Goal: Task Accomplishment & Management: Manage account settings

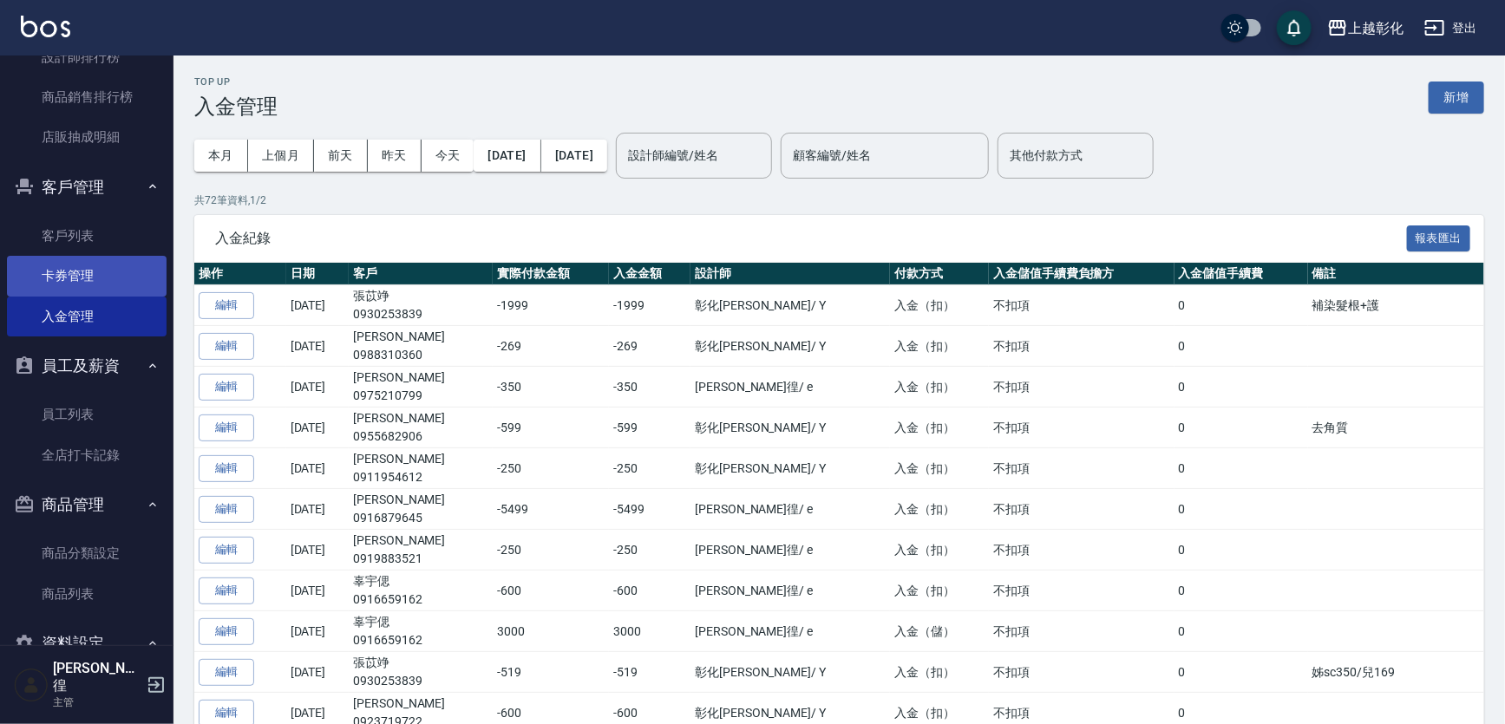
scroll to position [709, 0]
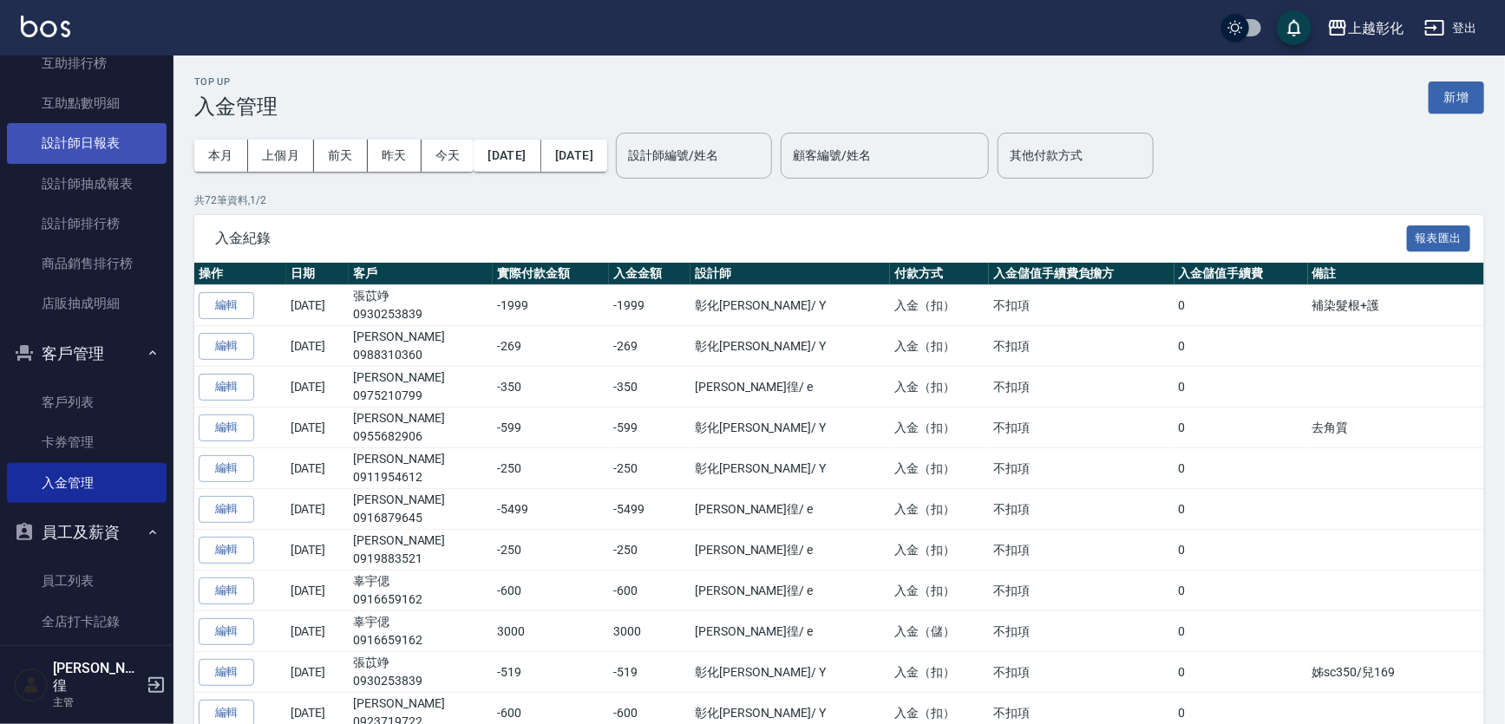
click at [79, 143] on link "設計師日報表" at bounding box center [87, 143] width 160 height 40
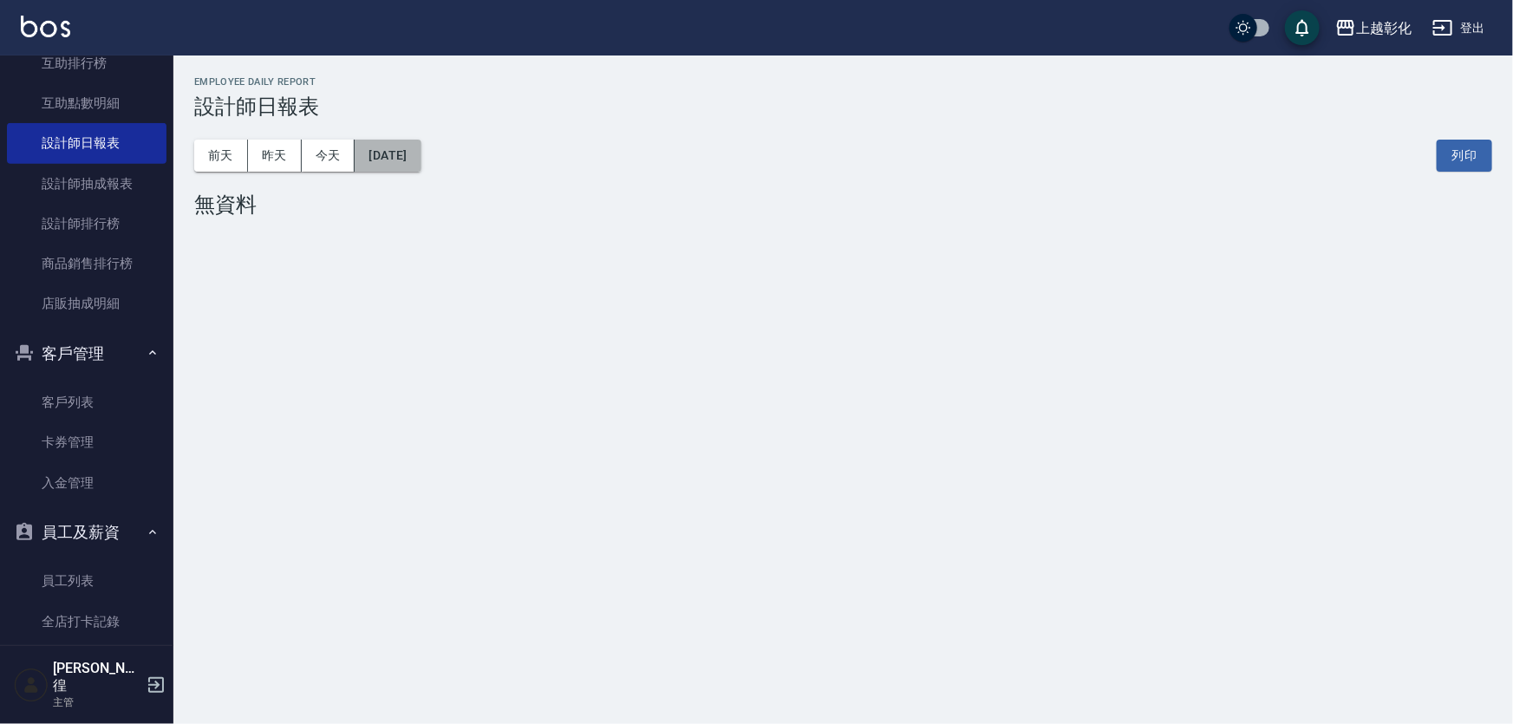
click at [421, 153] on button "[DATE]" at bounding box center [388, 156] width 66 height 32
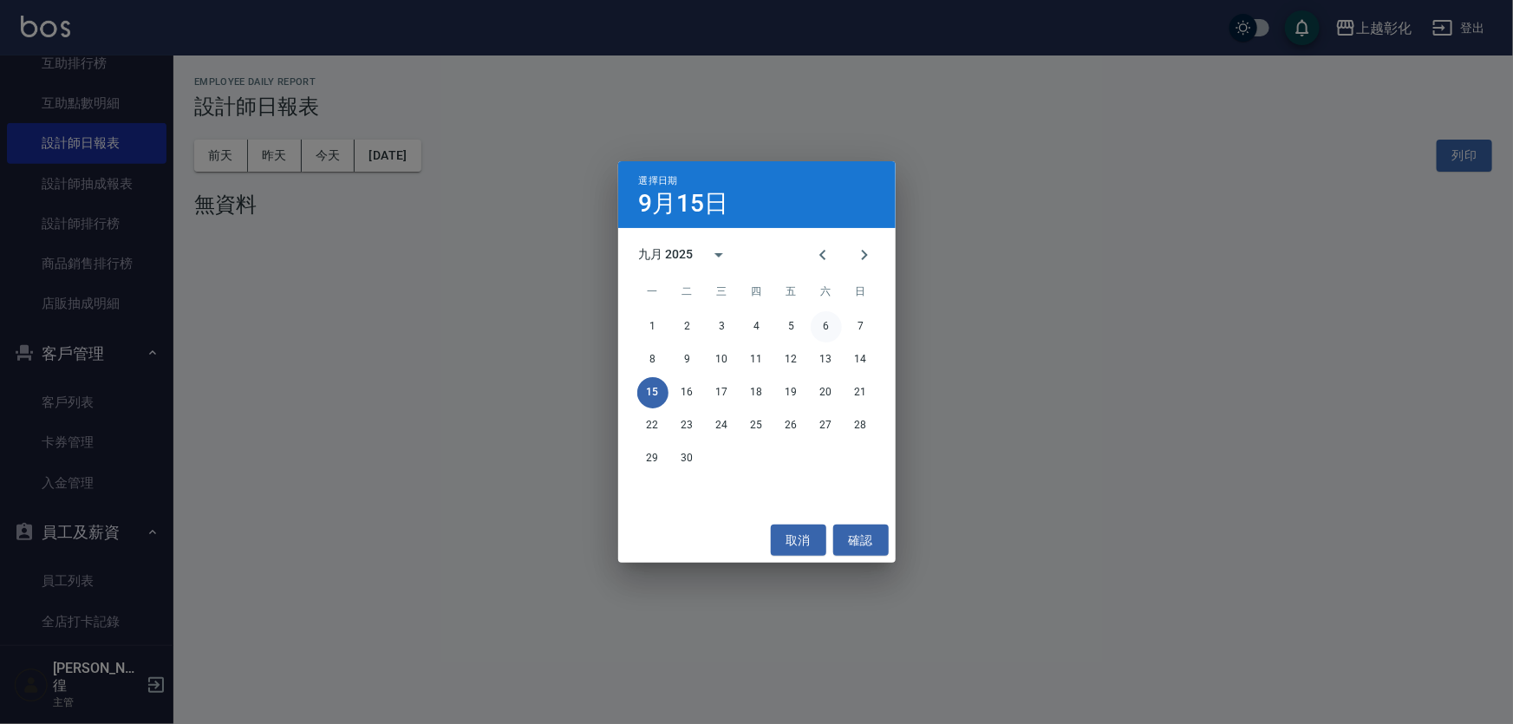
click at [823, 332] on button "6" at bounding box center [826, 326] width 31 height 31
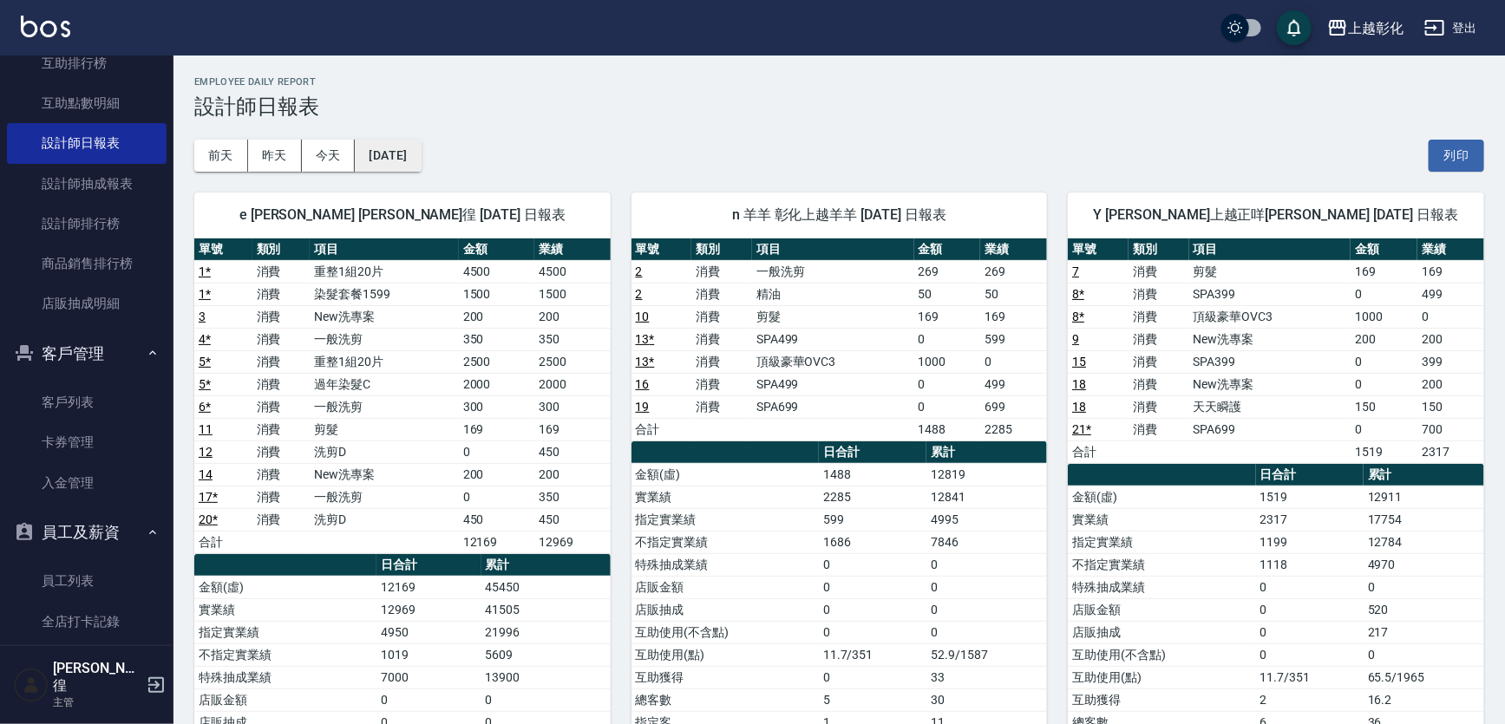
click at [395, 154] on button "[DATE]" at bounding box center [388, 156] width 66 height 32
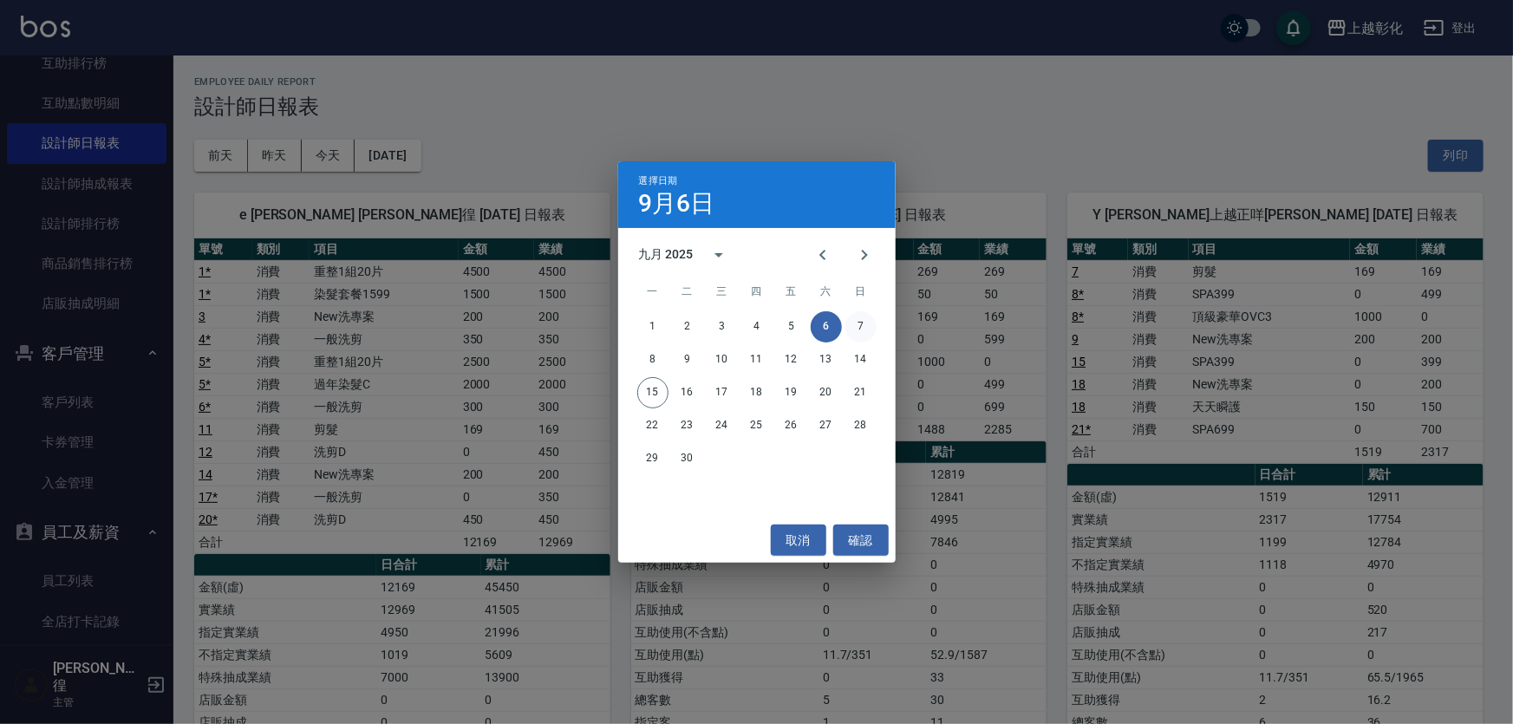
click at [862, 325] on button "7" at bounding box center [861, 326] width 31 height 31
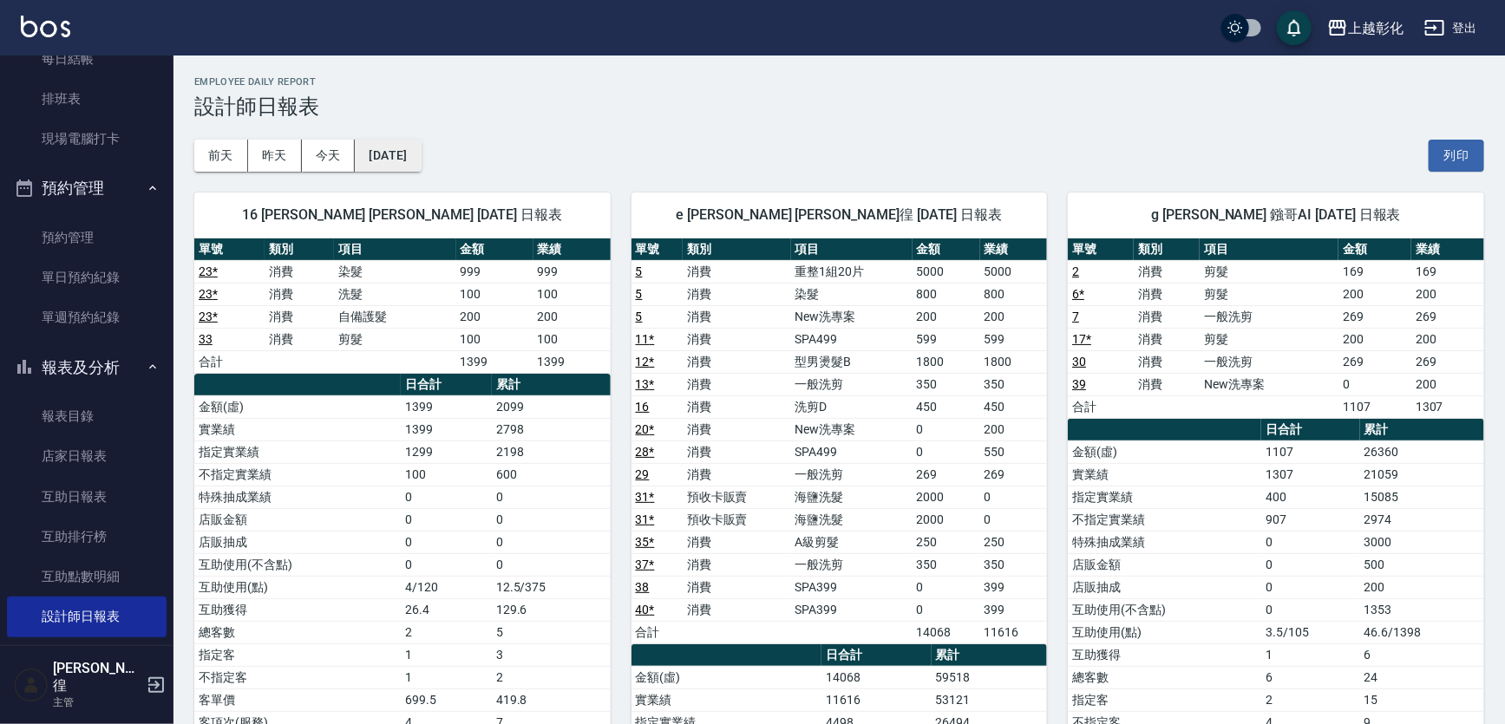
click at [418, 157] on button "[DATE]" at bounding box center [388, 156] width 66 height 32
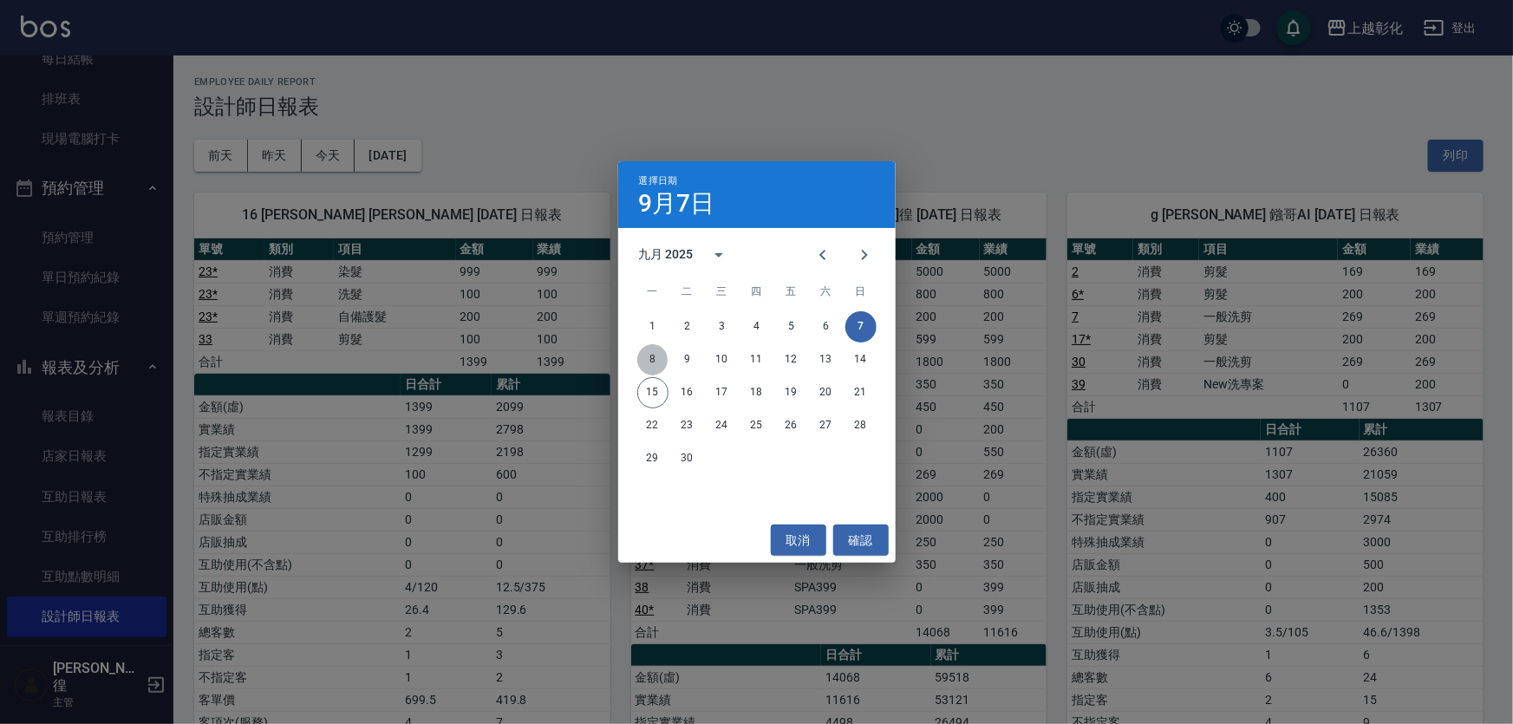
drag, startPoint x: 643, startPoint y: 358, endPoint x: 678, endPoint y: 362, distance: 35.8
click at [644, 358] on button "8" at bounding box center [652, 359] width 31 height 31
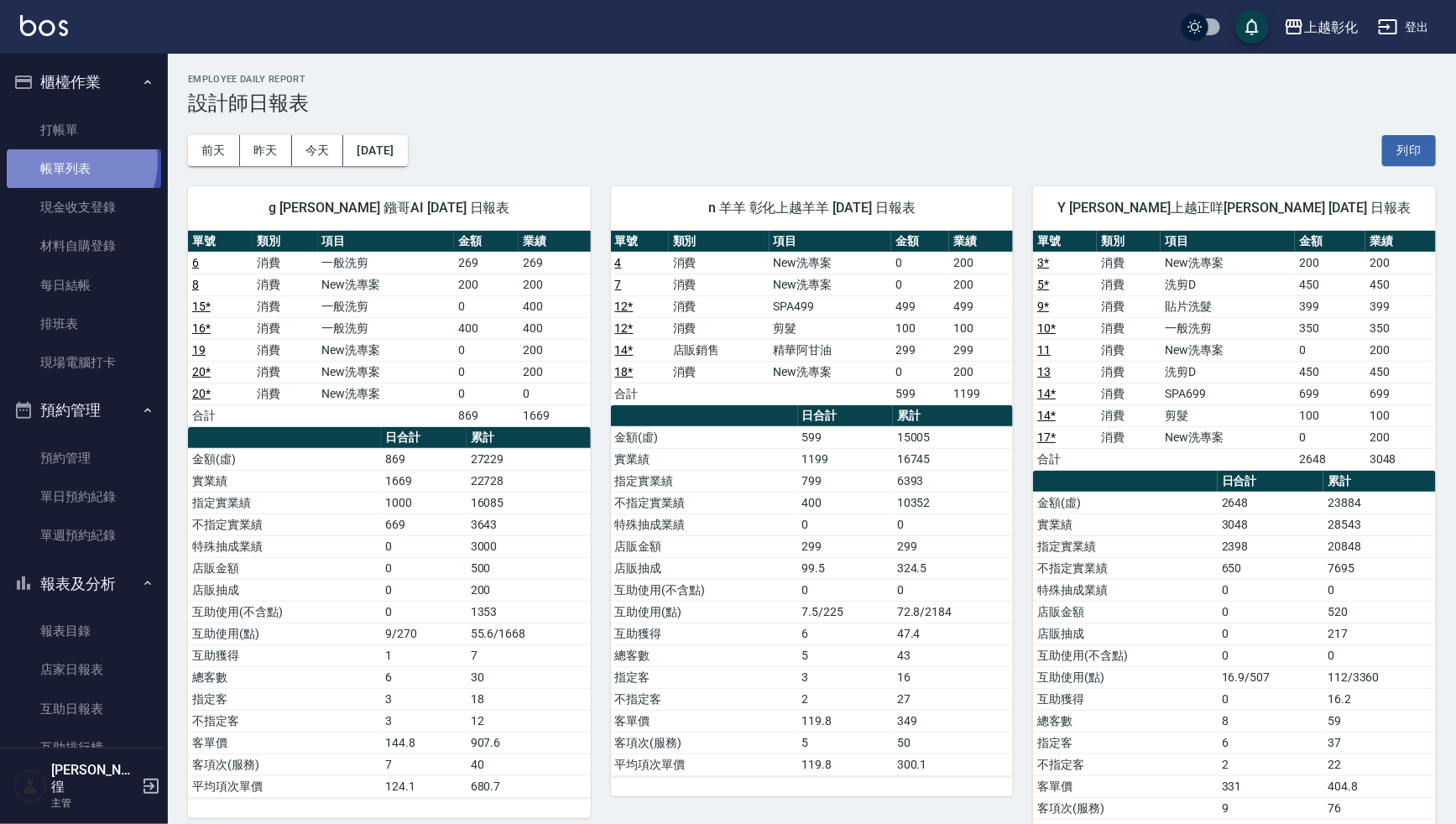
click at [77, 162] on link "帳單列表" at bounding box center [84, 168] width 155 height 39
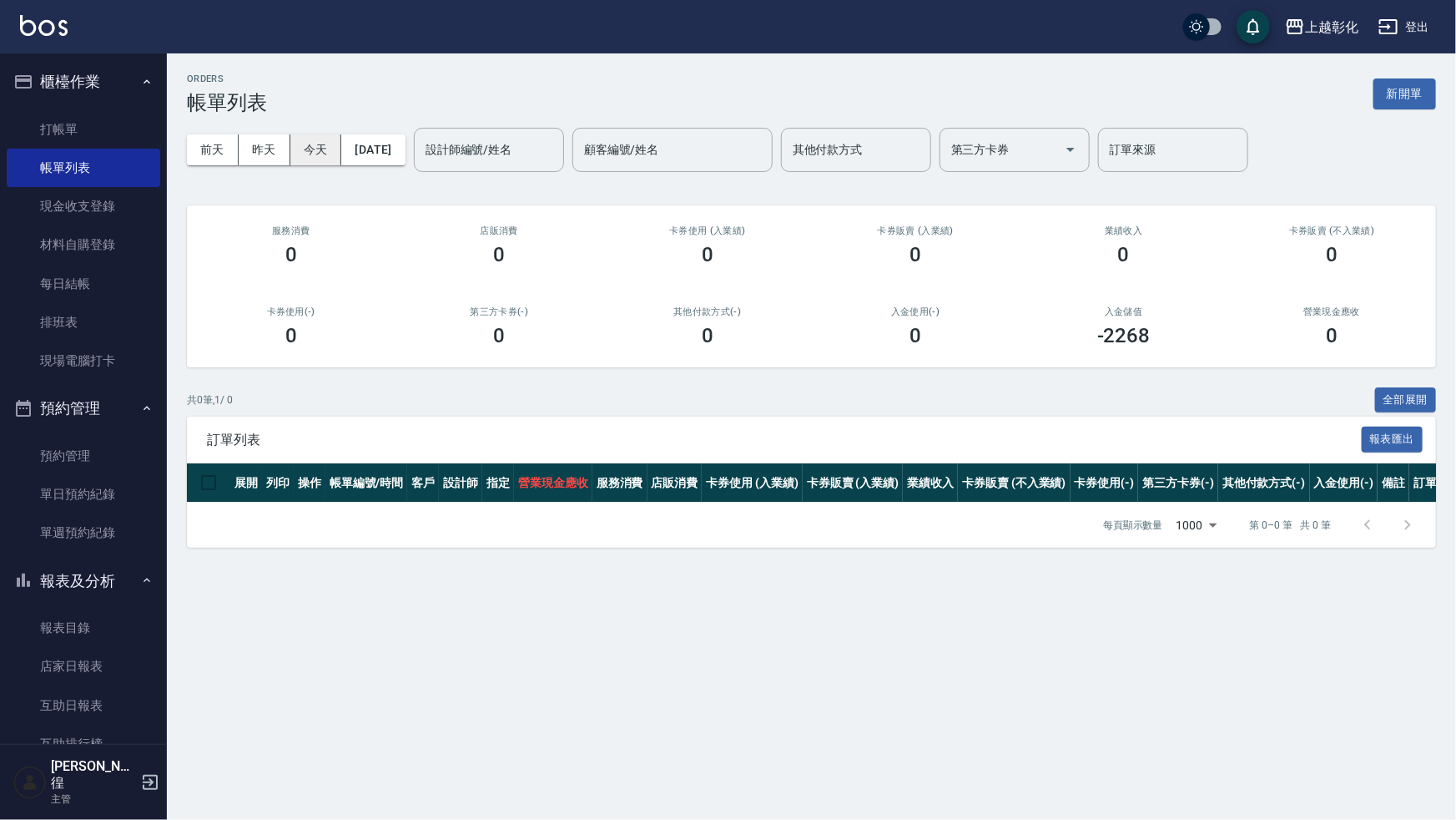
click at [340, 144] on button "今天" at bounding box center [317, 150] width 52 height 31
click at [352, 144] on button "[DATE]" at bounding box center [373, 150] width 64 height 31
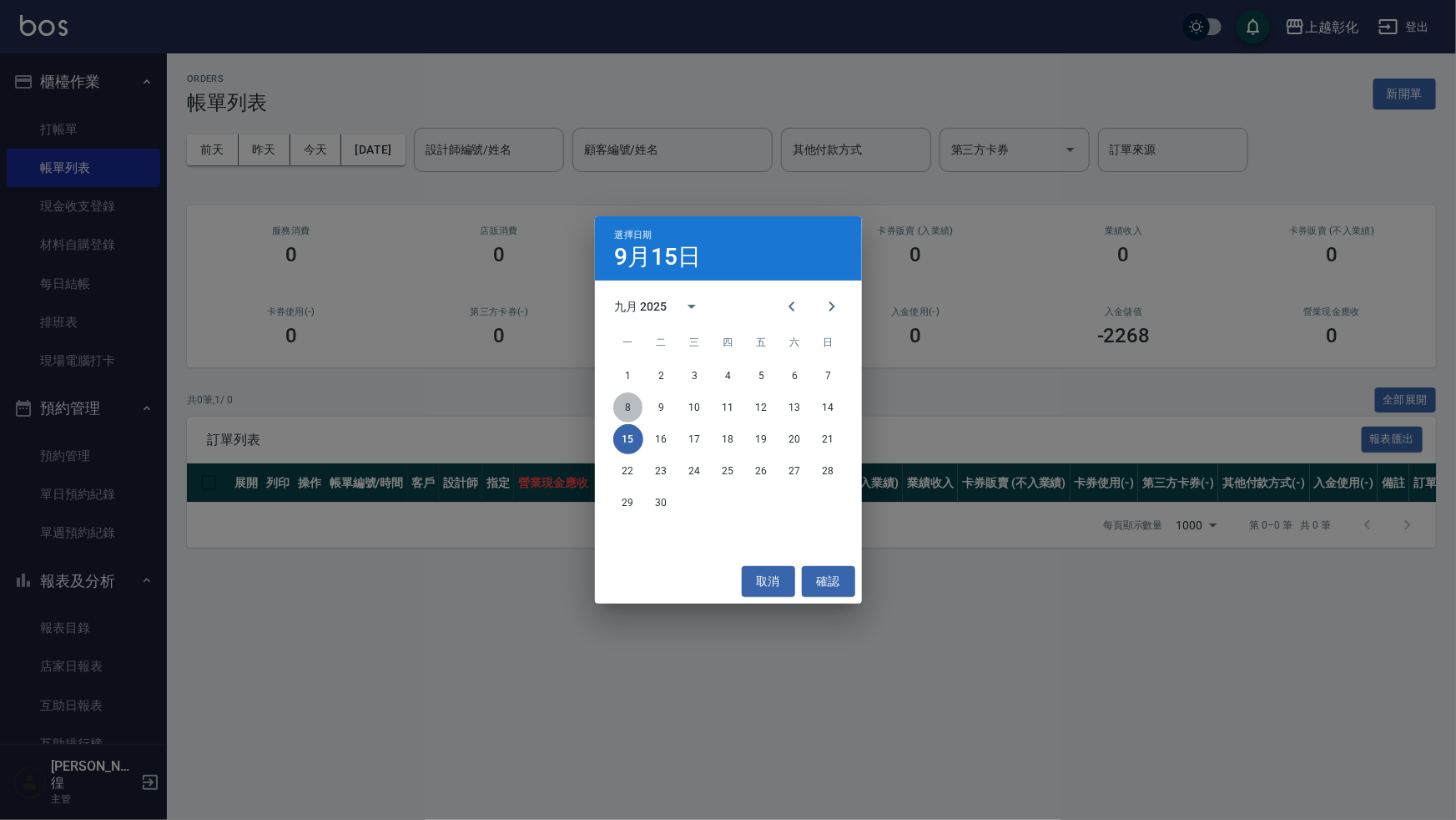
click at [626, 403] on button "8" at bounding box center [627, 407] width 30 height 30
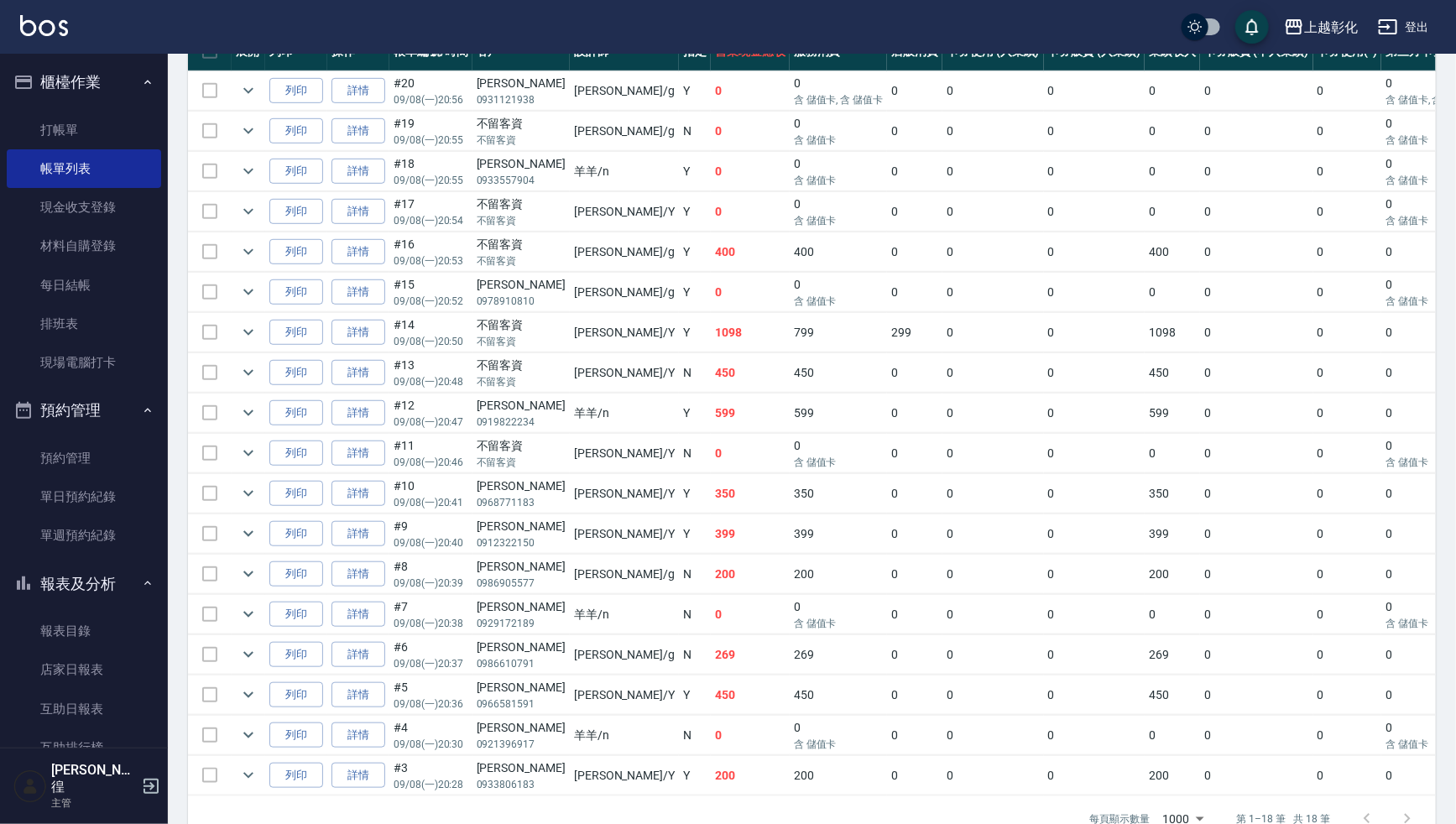
scroll to position [479, 0]
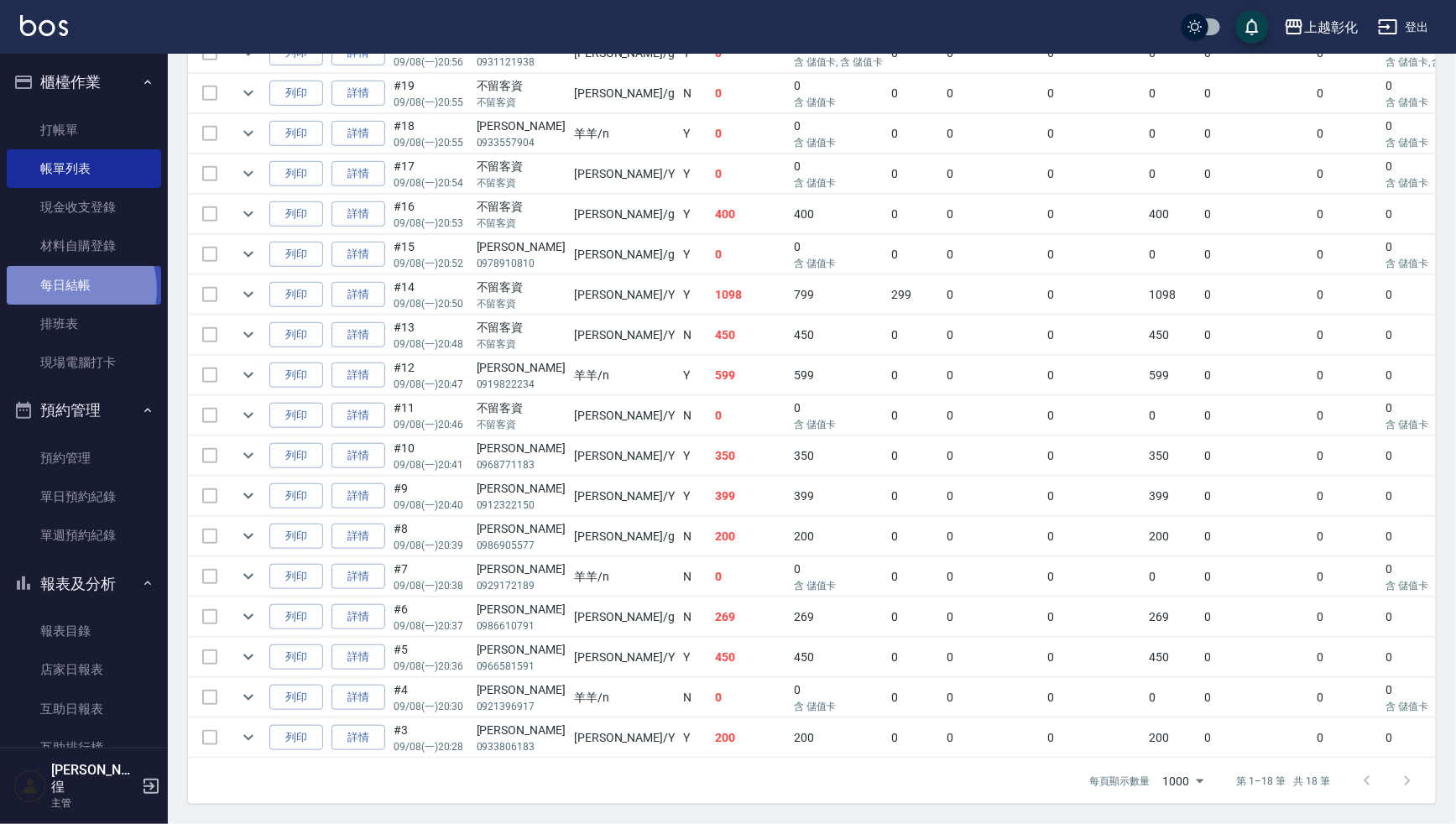
click at [67, 288] on link "每日結帳" at bounding box center [84, 285] width 155 height 39
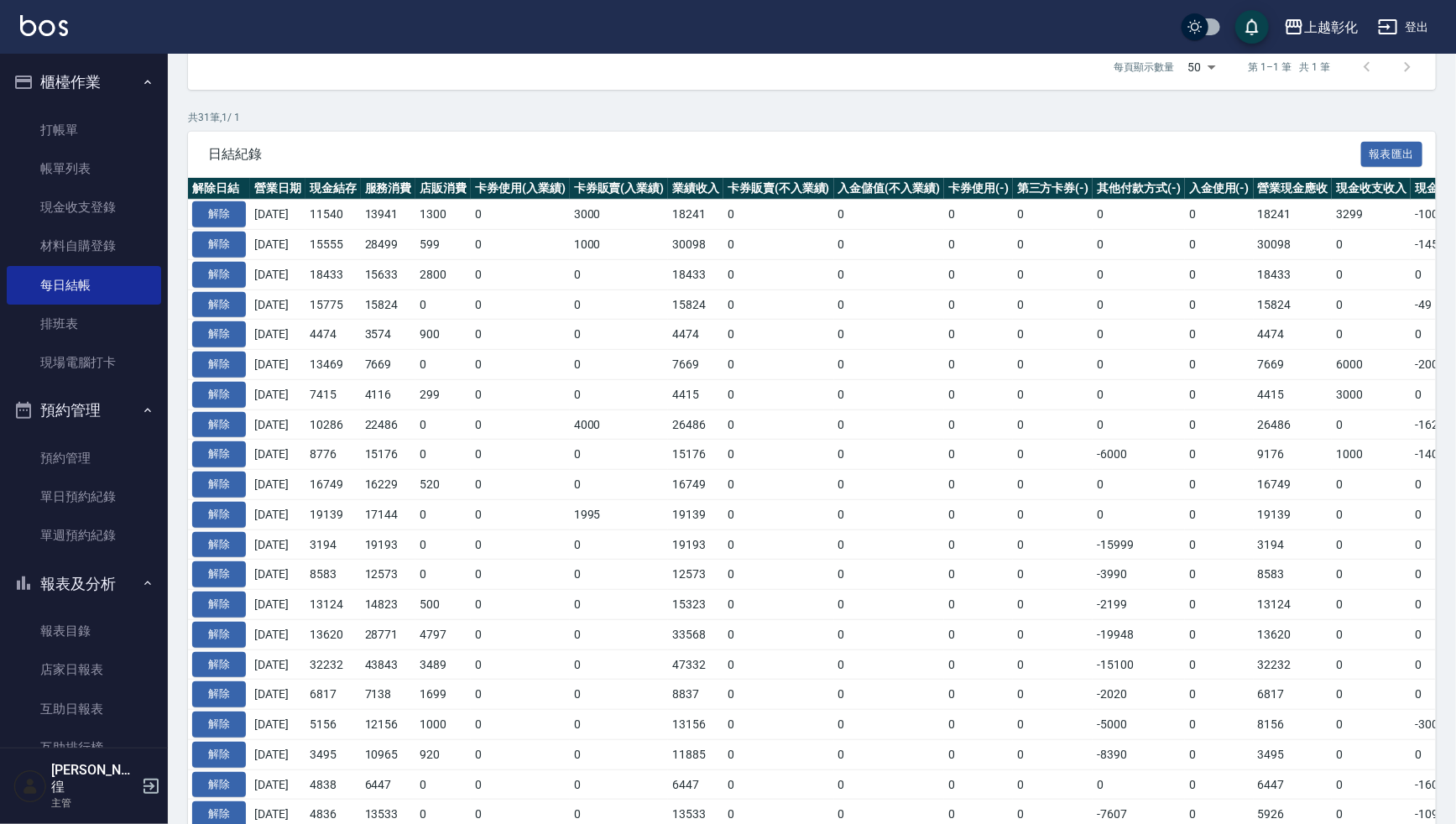
scroll to position [305, 0]
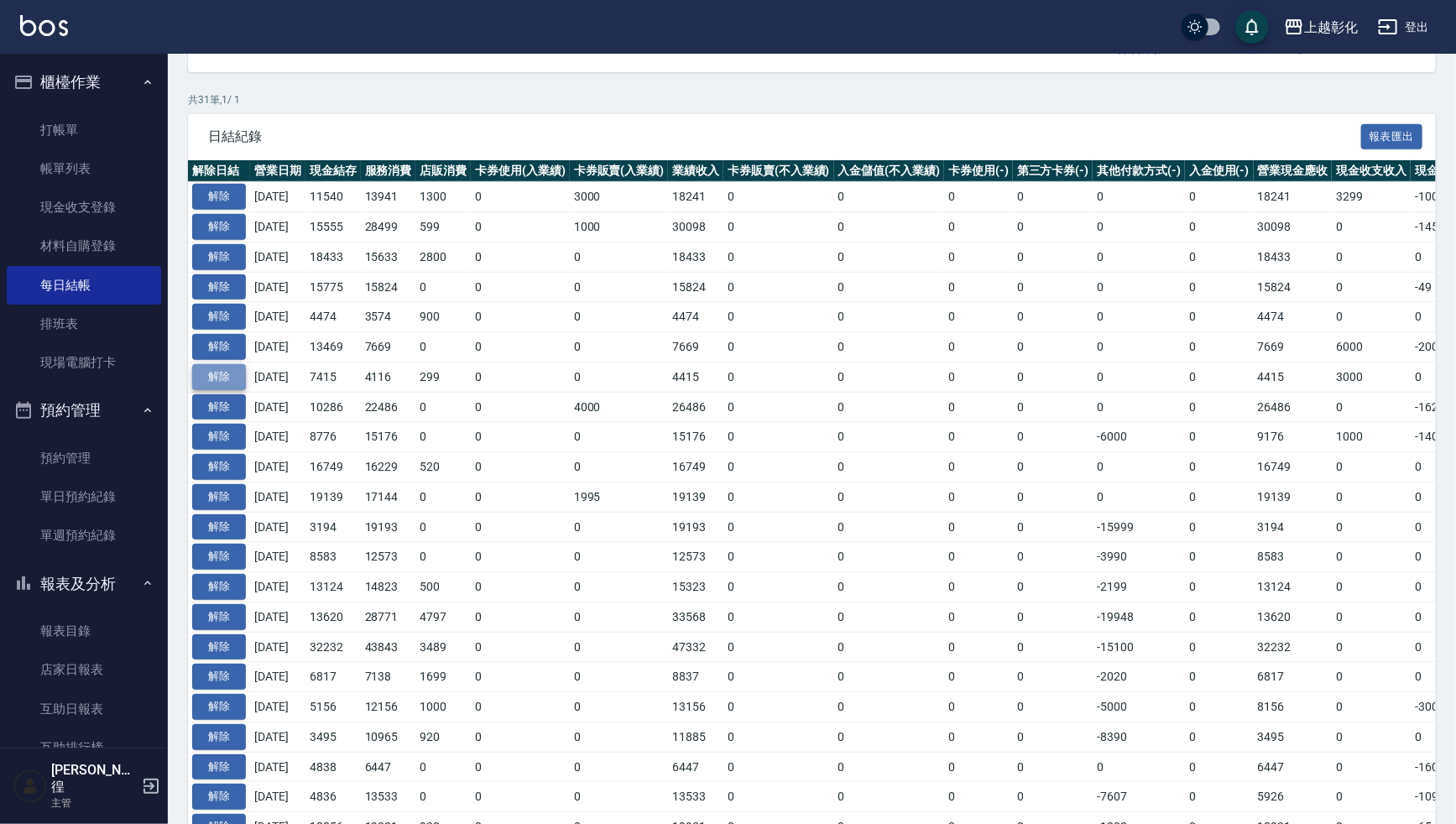
click at [209, 383] on button "解除" at bounding box center [220, 376] width 54 height 26
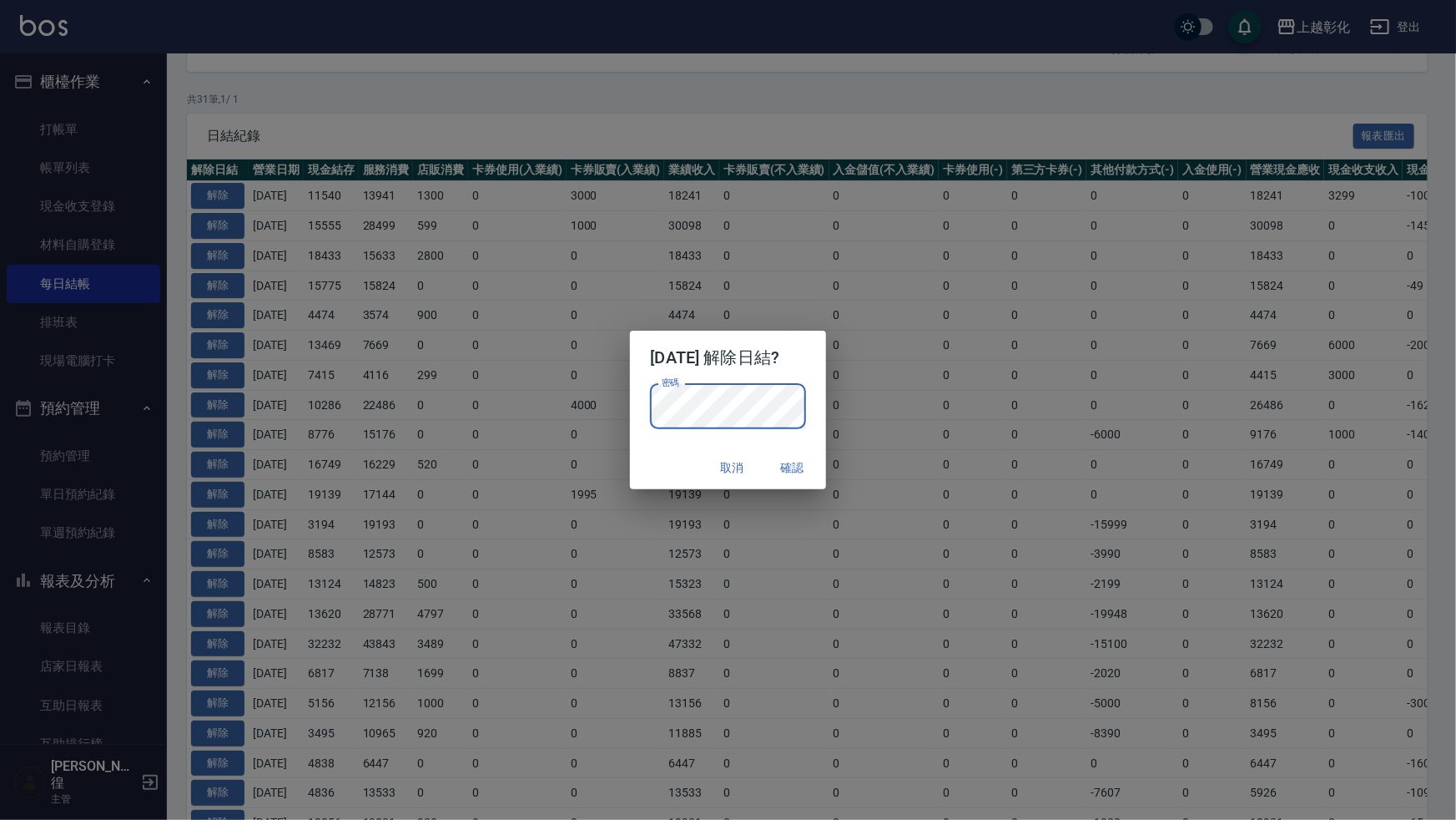
click at [889, 609] on div "2025/09/08 解除日結? 密碼 密碼 取消 確認" at bounding box center [728, 410] width 1456 height 820
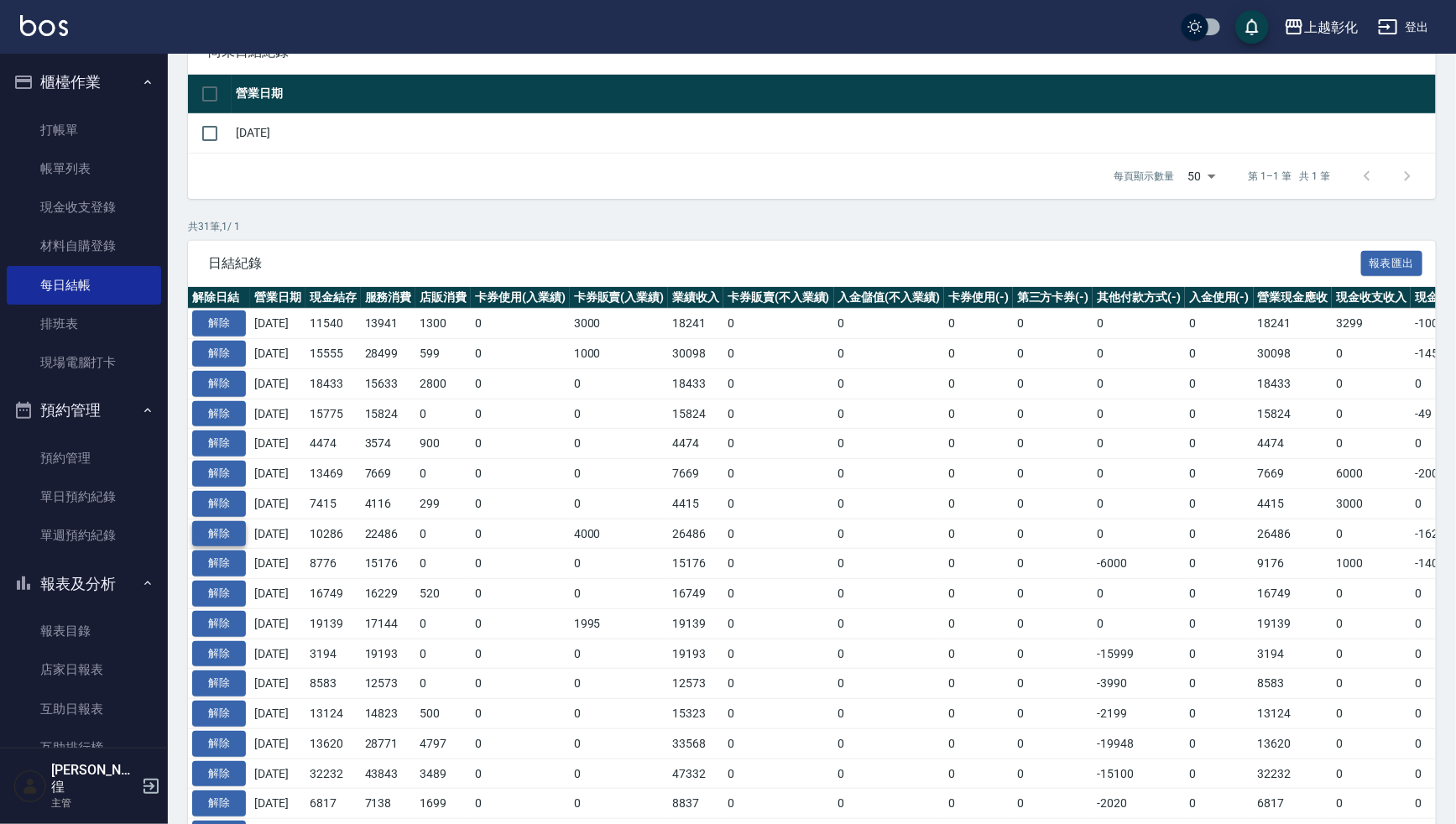
scroll to position [152, 0]
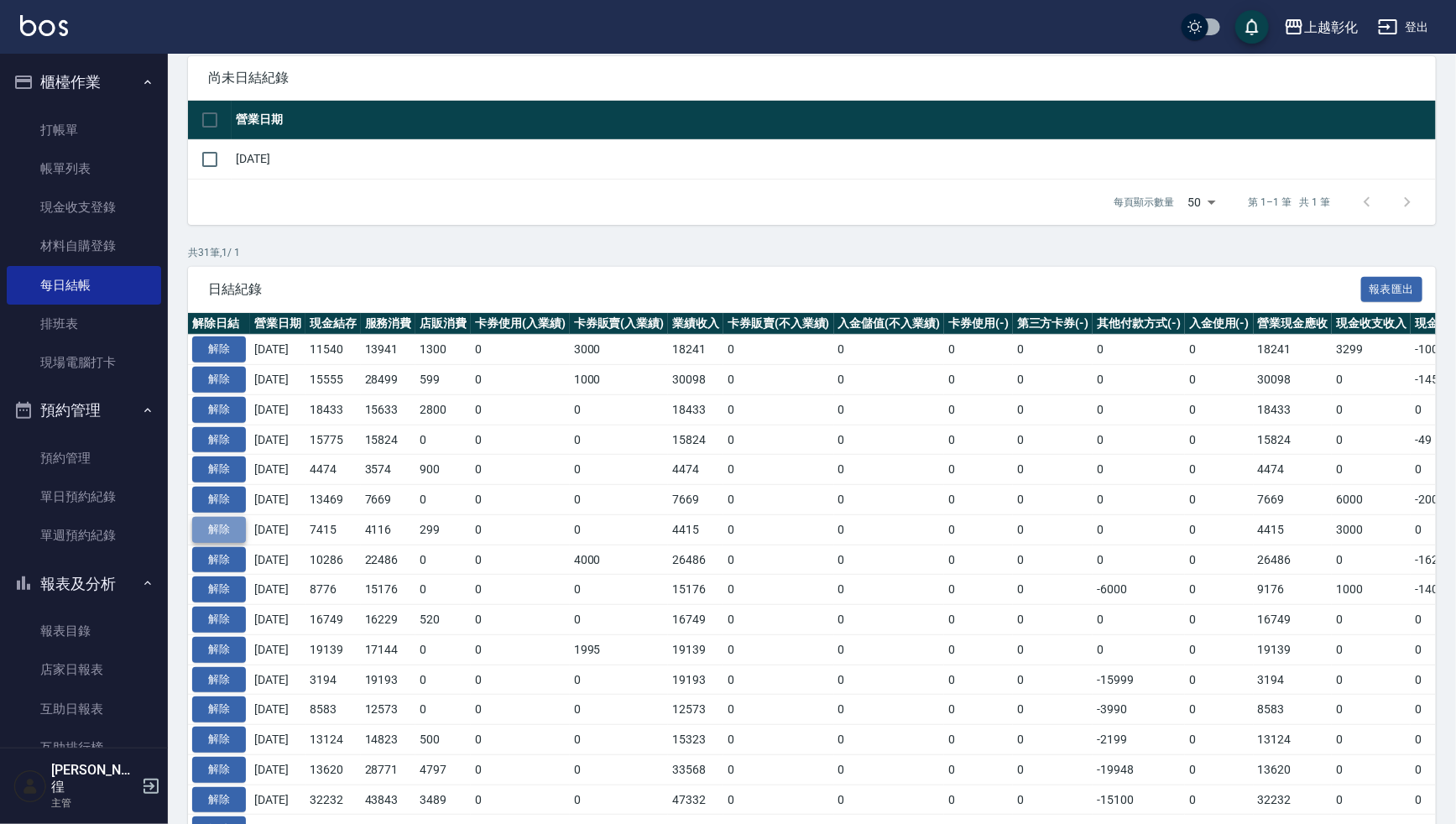
click at [209, 525] on button "解除" at bounding box center [220, 529] width 54 height 26
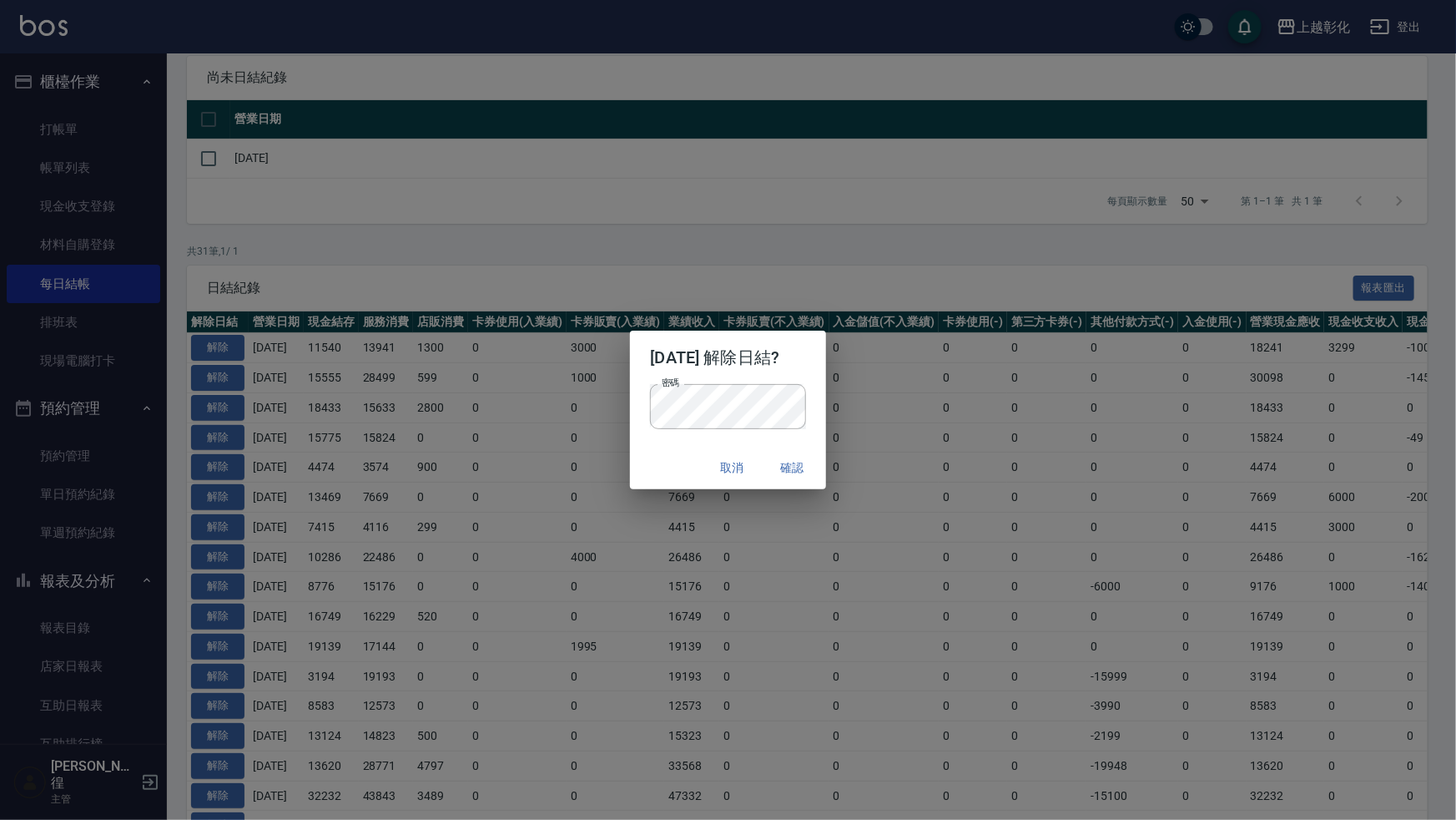
click at [593, 584] on div "2025/09/08 解除日結? 密碼 密碼 取消 確認" at bounding box center [728, 410] width 1456 height 820
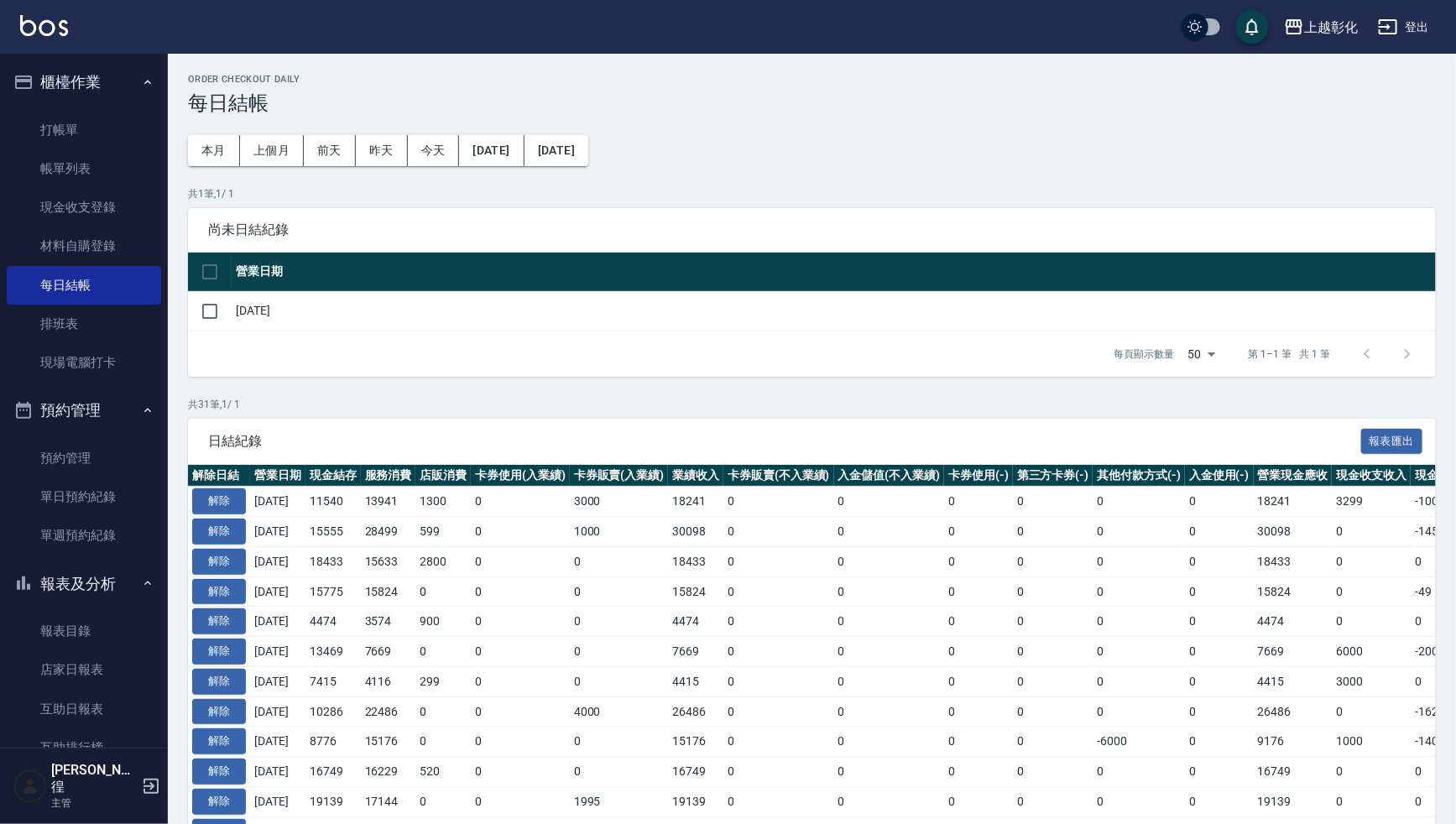
scroll to position [0, 0]
click at [225, 680] on button "解除" at bounding box center [220, 681] width 54 height 26
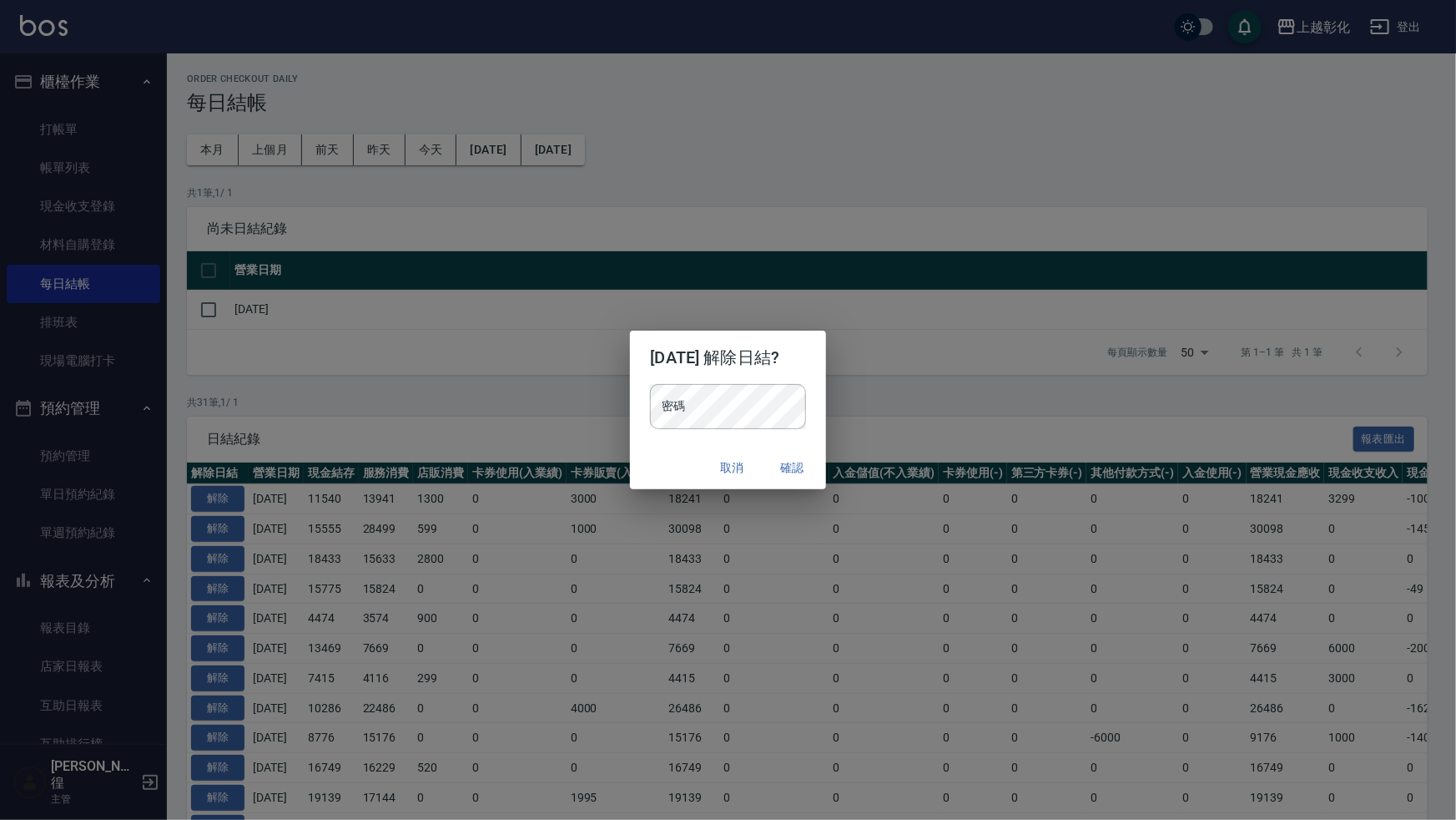
click at [648, 443] on div "密碼 密碼" at bounding box center [728, 415] width 195 height 62
click at [814, 404] on div "密碼 密碼" at bounding box center [728, 415] width 195 height 62
click at [799, 460] on button "確認" at bounding box center [793, 468] width 54 height 31
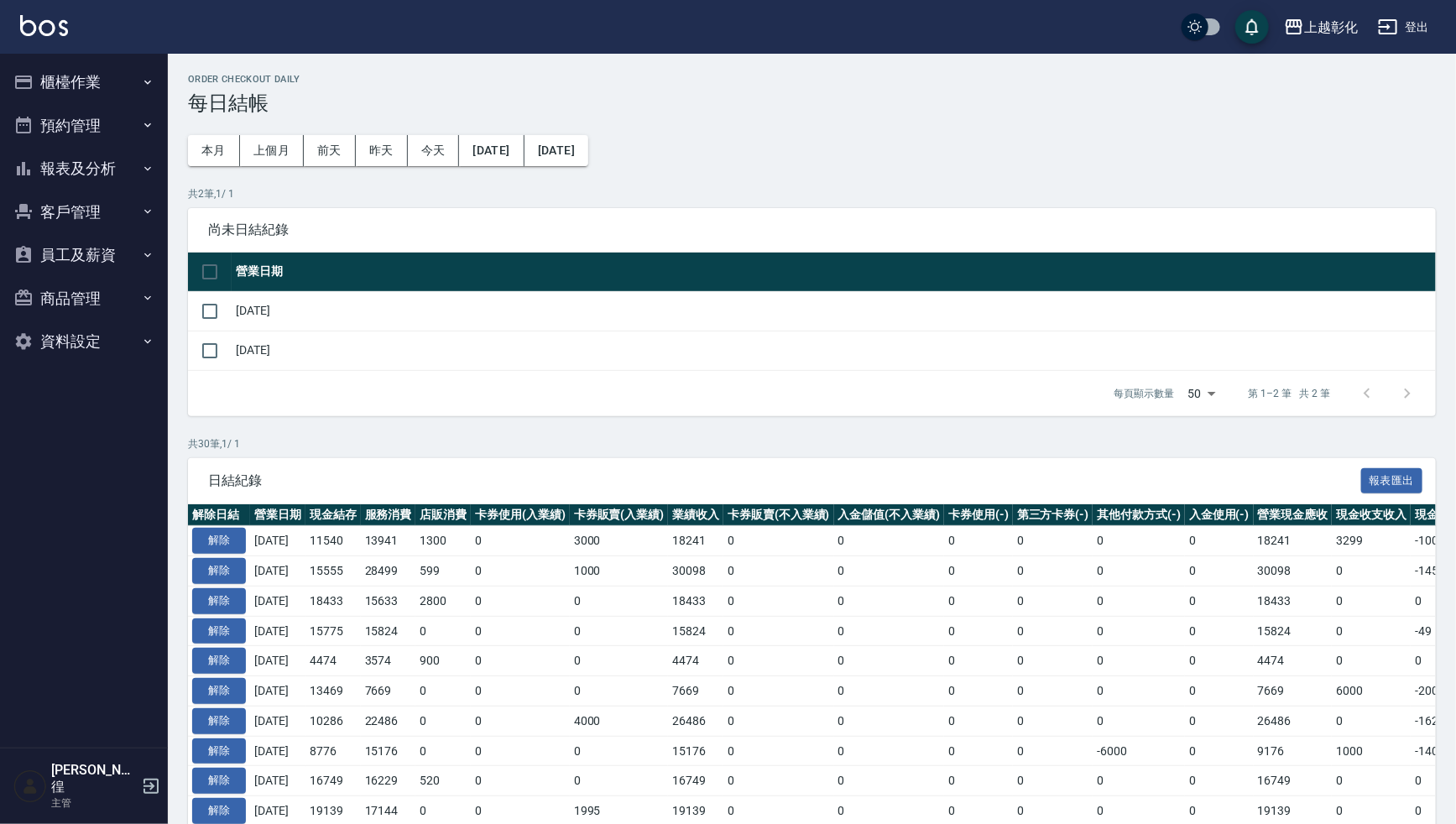
click at [80, 72] on button "櫃檯作業" at bounding box center [84, 81] width 155 height 44
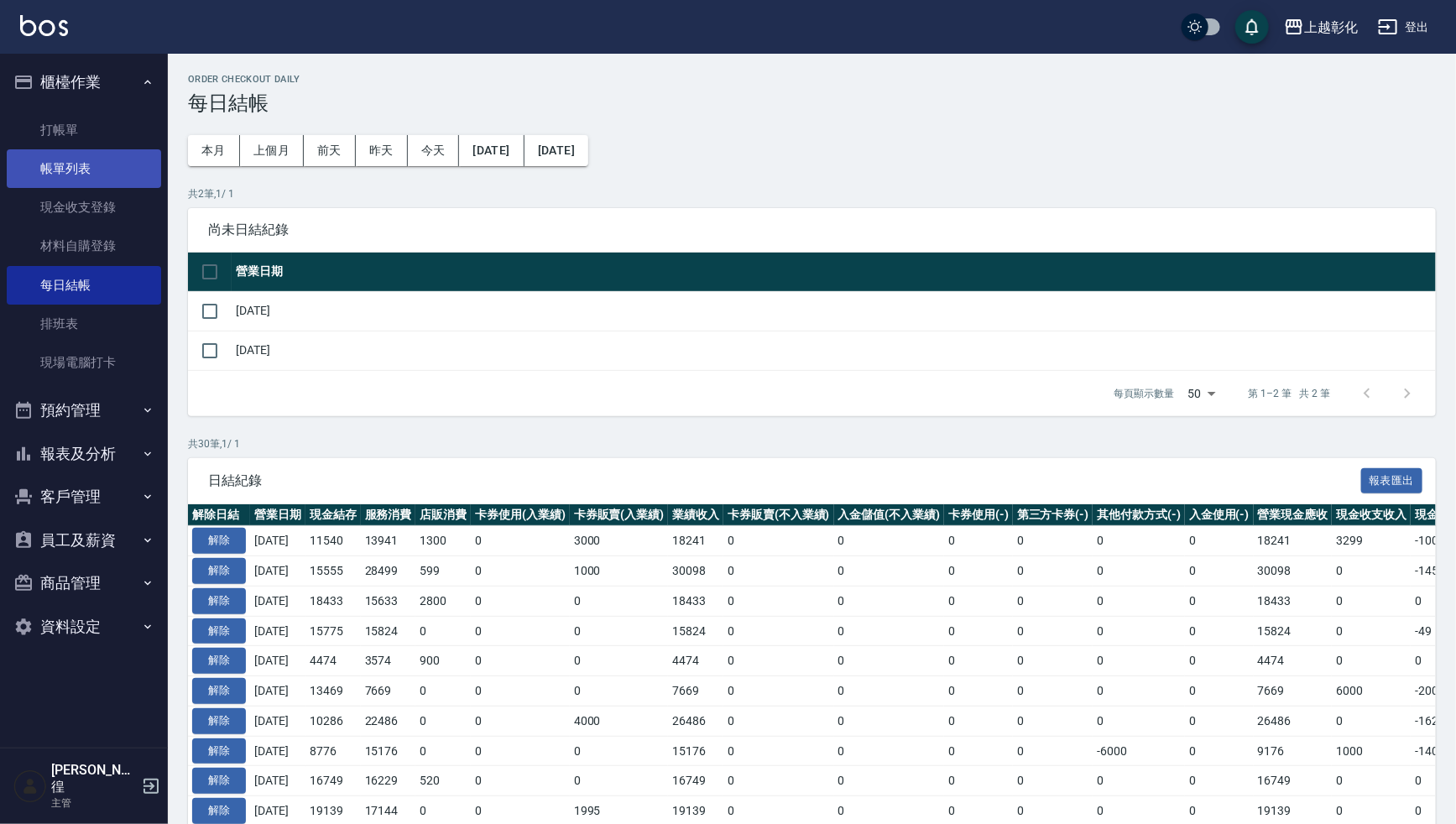
click at [90, 162] on link "帳單列表" at bounding box center [84, 168] width 155 height 39
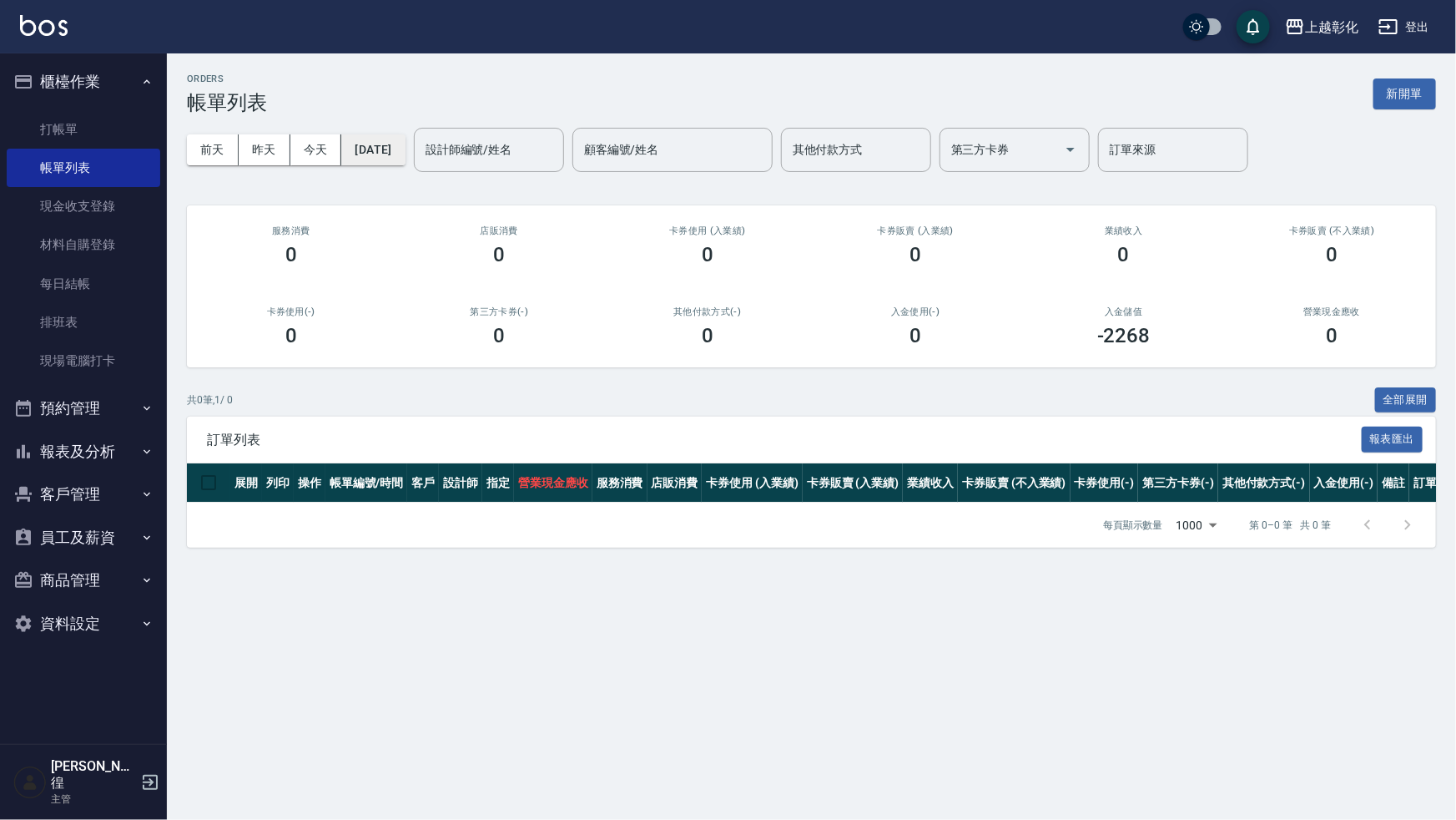
click at [387, 144] on button "[DATE]" at bounding box center [373, 150] width 64 height 31
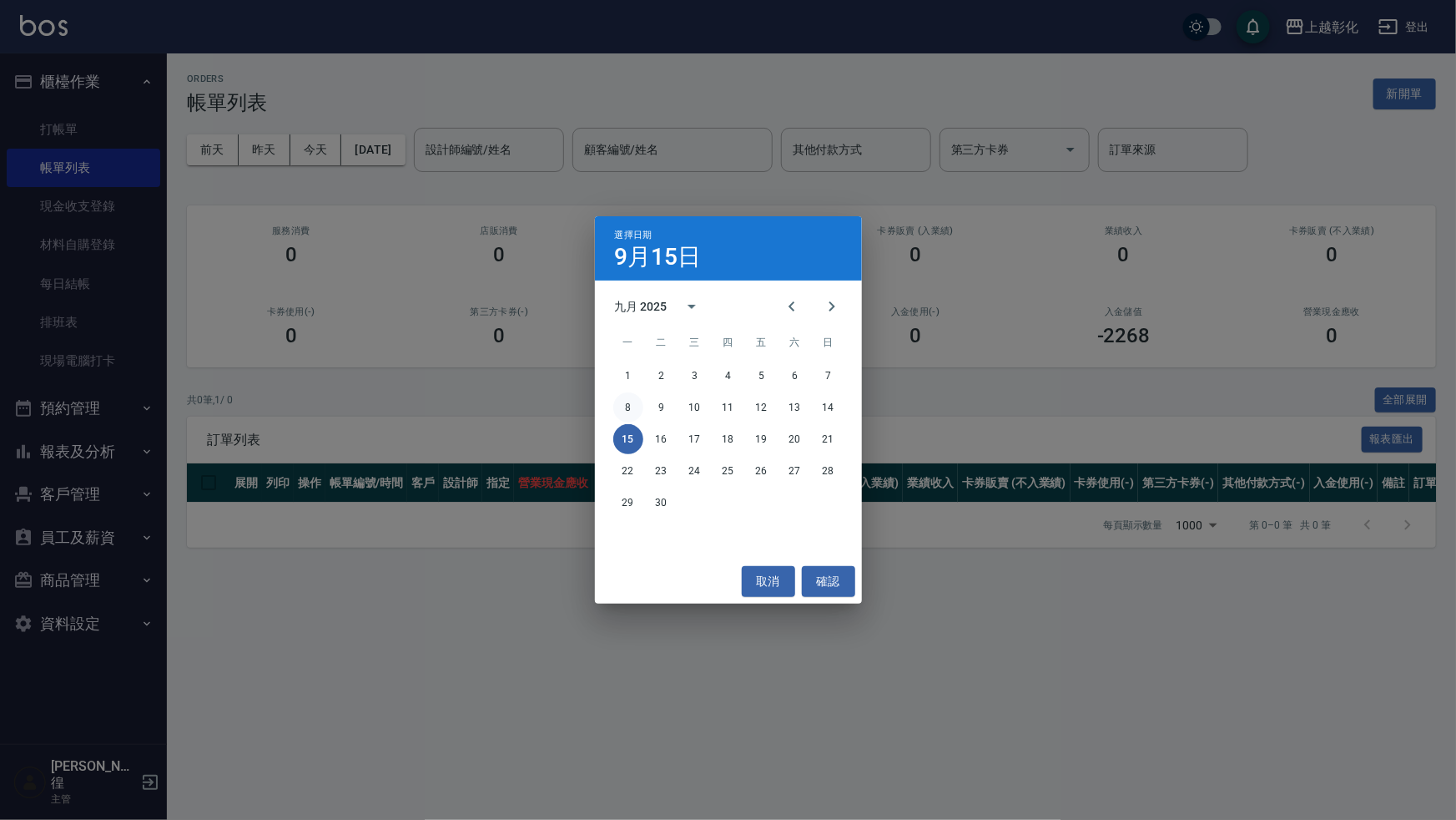
click at [620, 405] on button "8" at bounding box center [627, 407] width 30 height 30
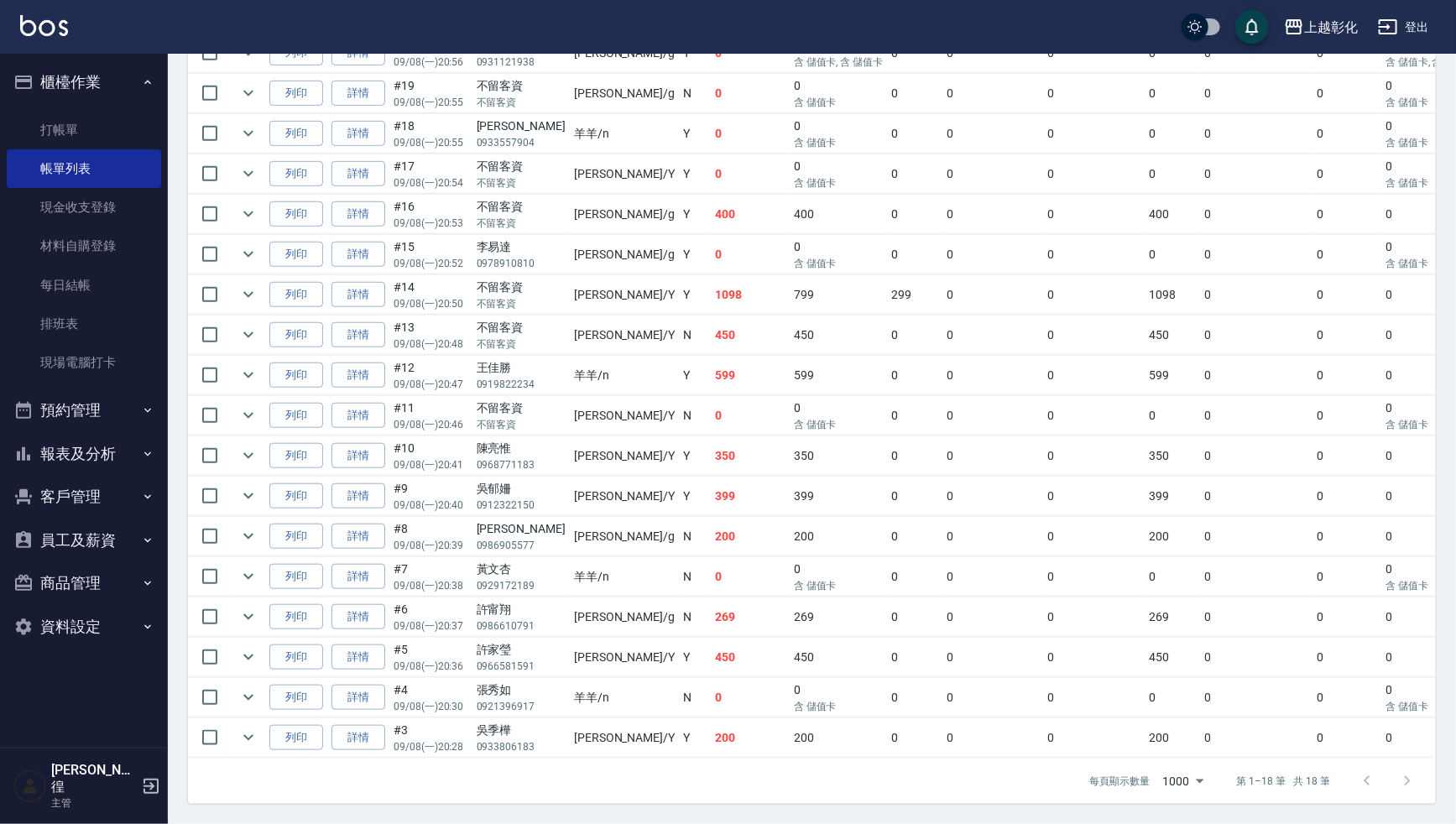
scroll to position [479, 0]
click at [353, 685] on link "詳情" at bounding box center [359, 697] width 54 height 26
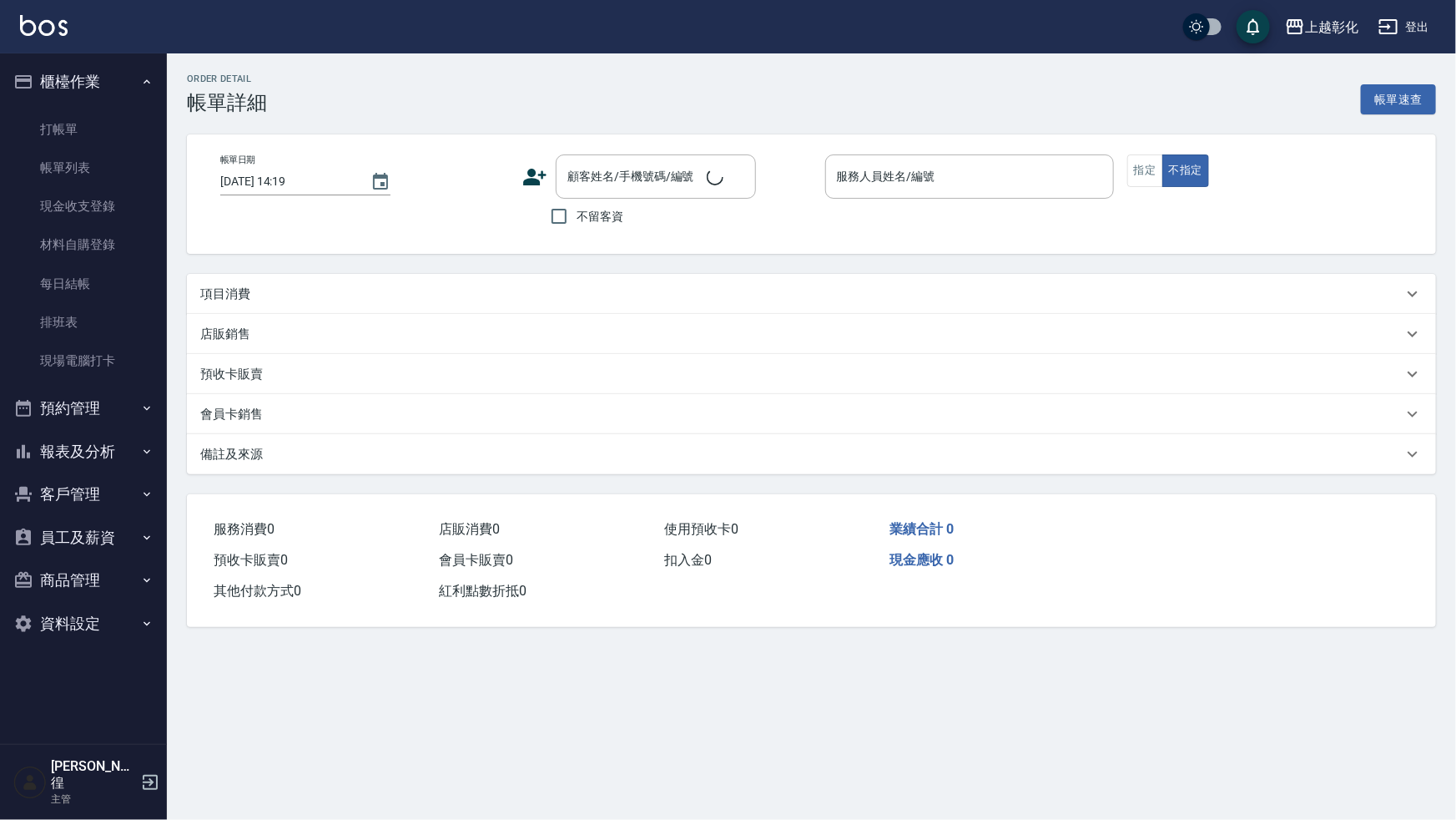
type input "2025/09/08 20:30"
type input "羊羊-n"
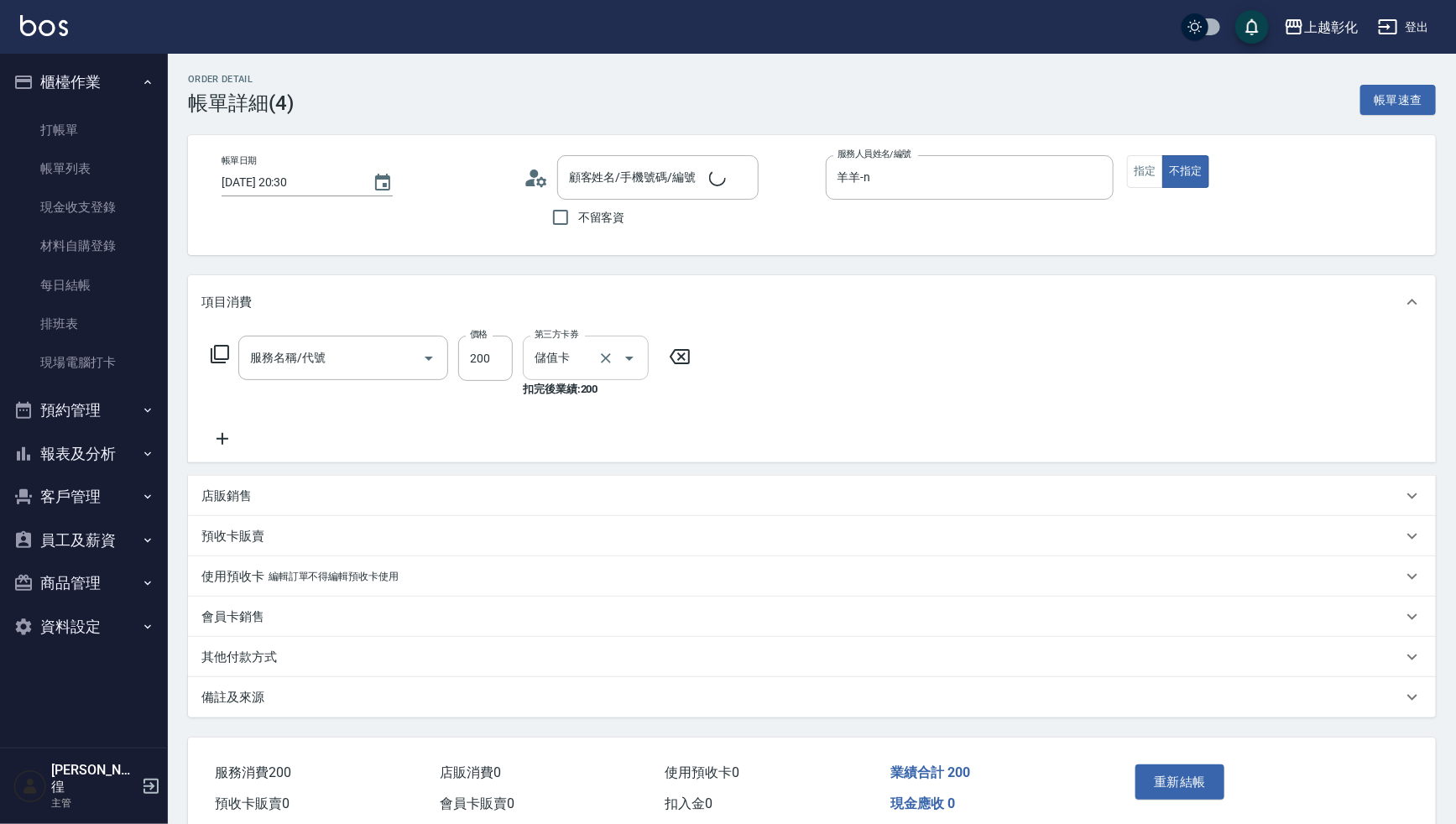
type input "張秀如/0921396917/null"
type input "New洗專案(200)"
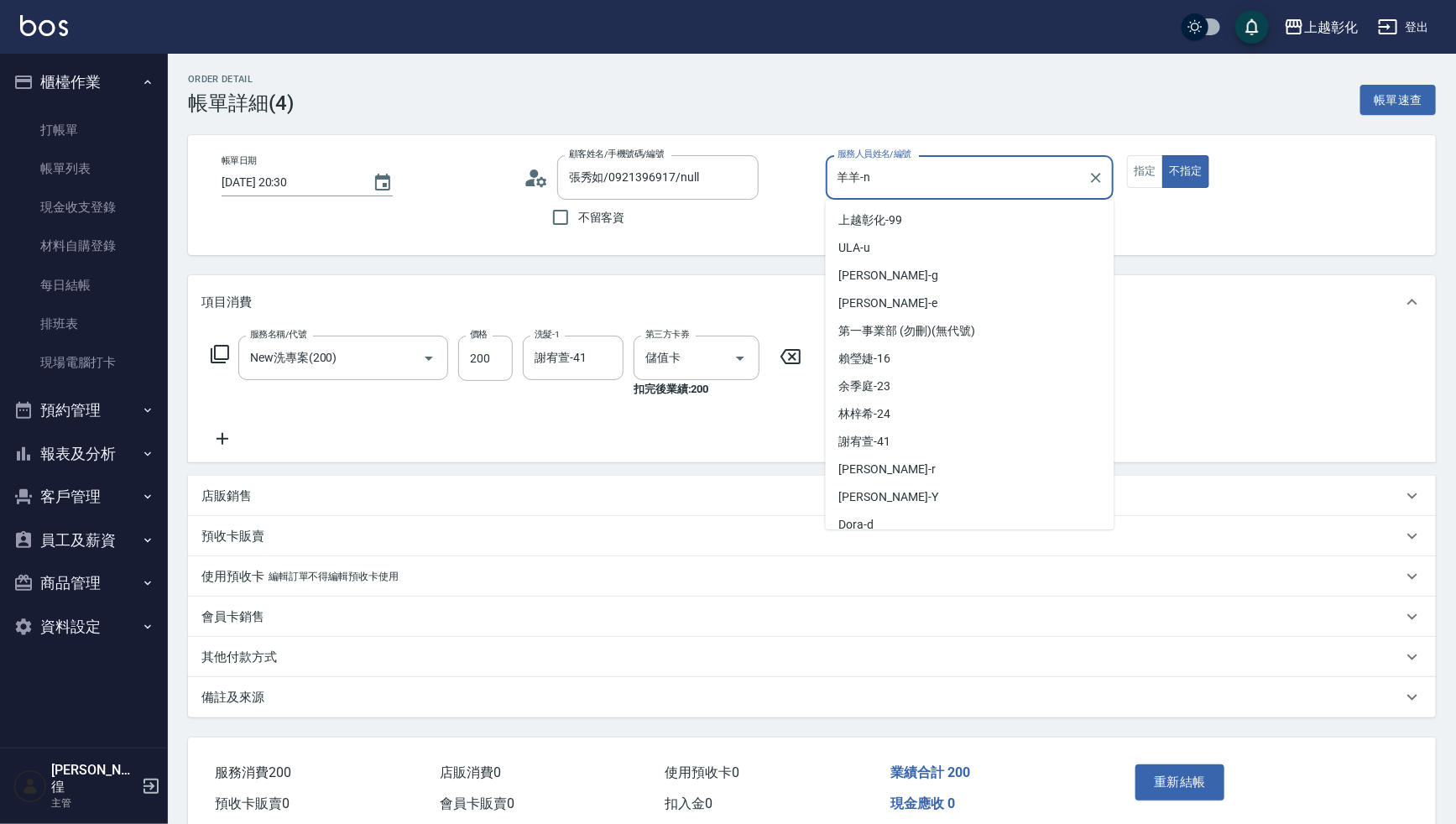
click at [945, 175] on input "羊羊-n" at bounding box center [957, 177] width 249 height 29
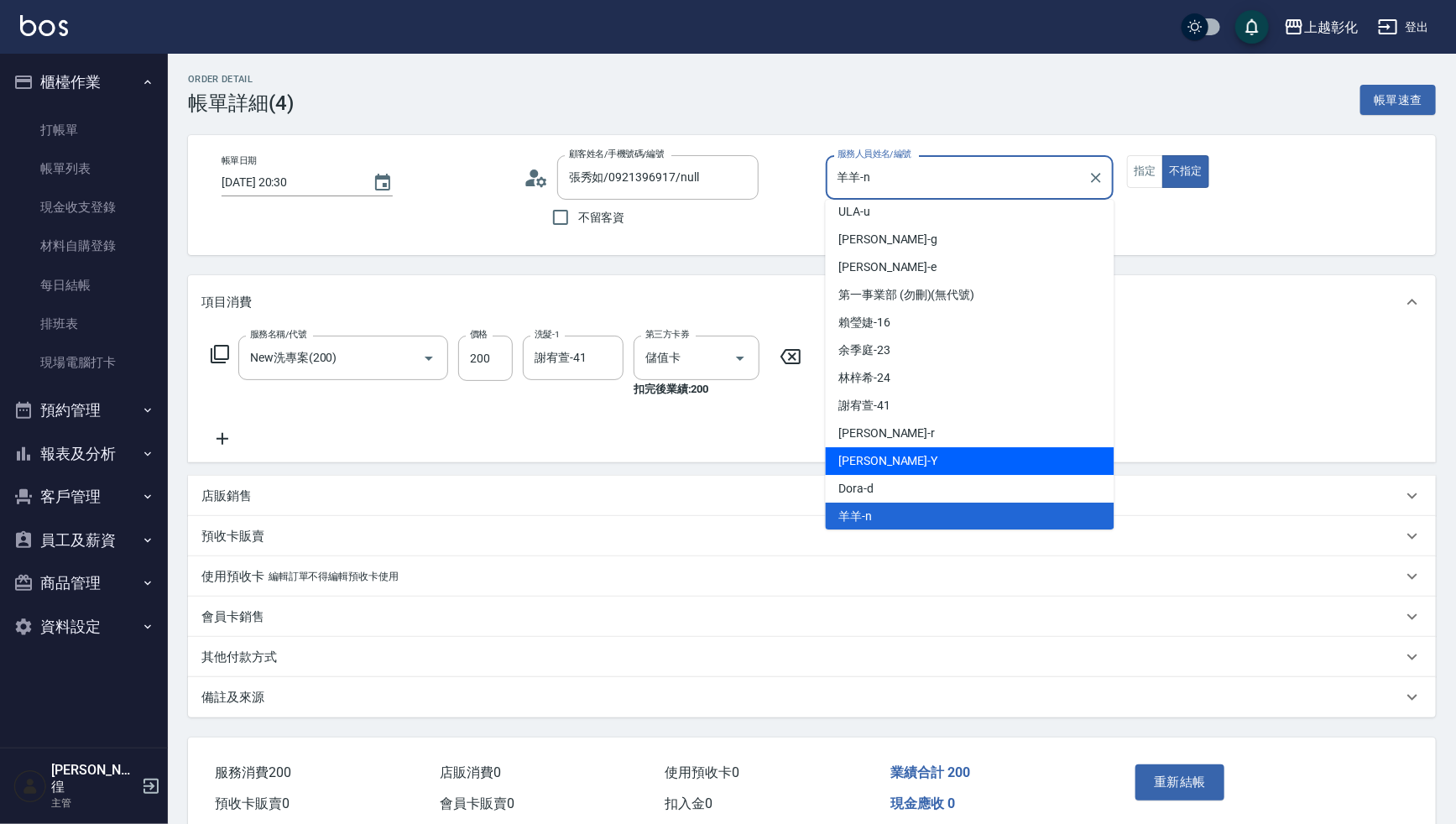
click at [913, 457] on div "YURI -Y" at bounding box center [969, 460] width 288 height 28
type input "[PERSON_NAME]"
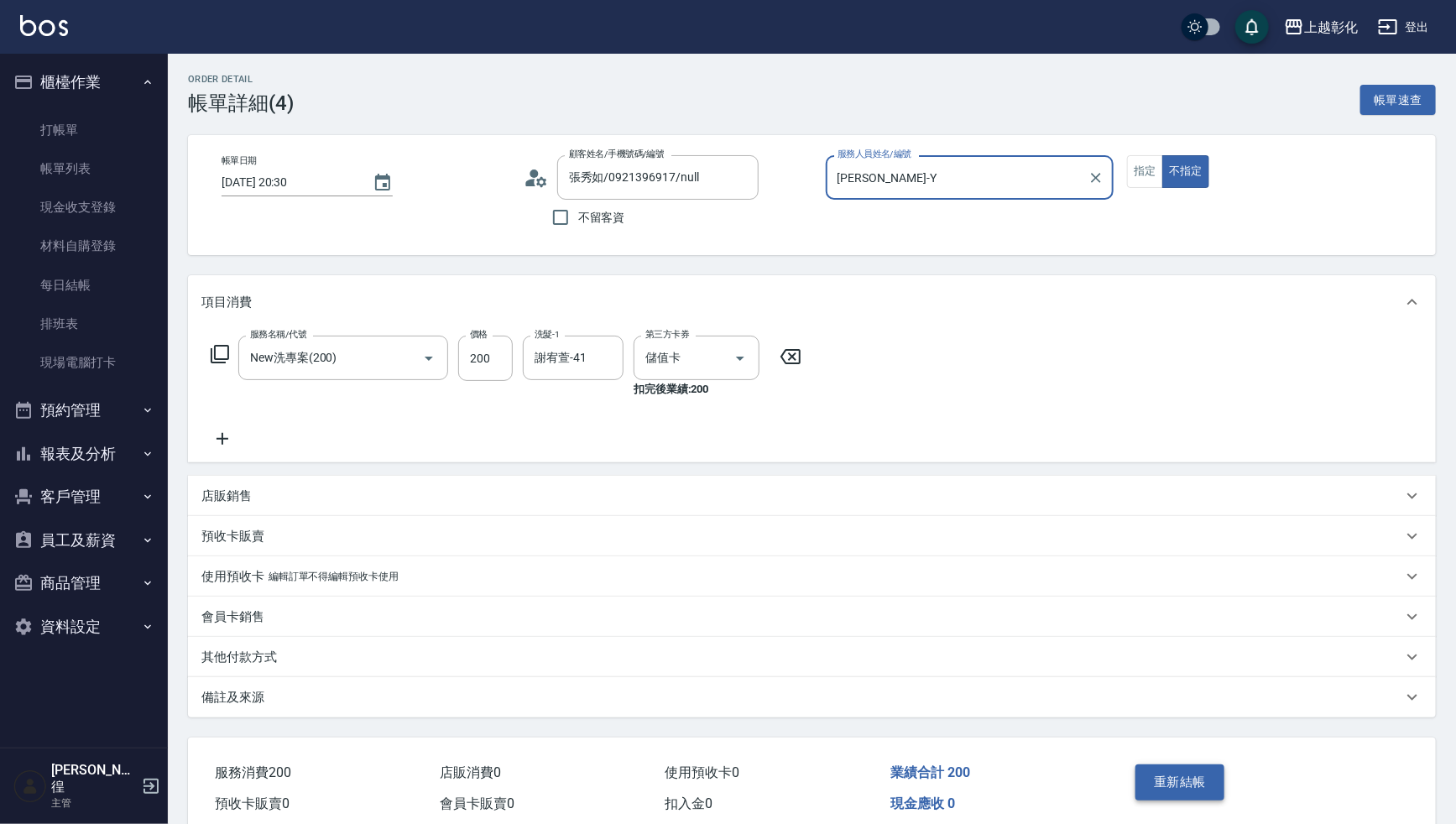
click at [1185, 775] on button "重新結帳" at bounding box center [1179, 781] width 89 height 35
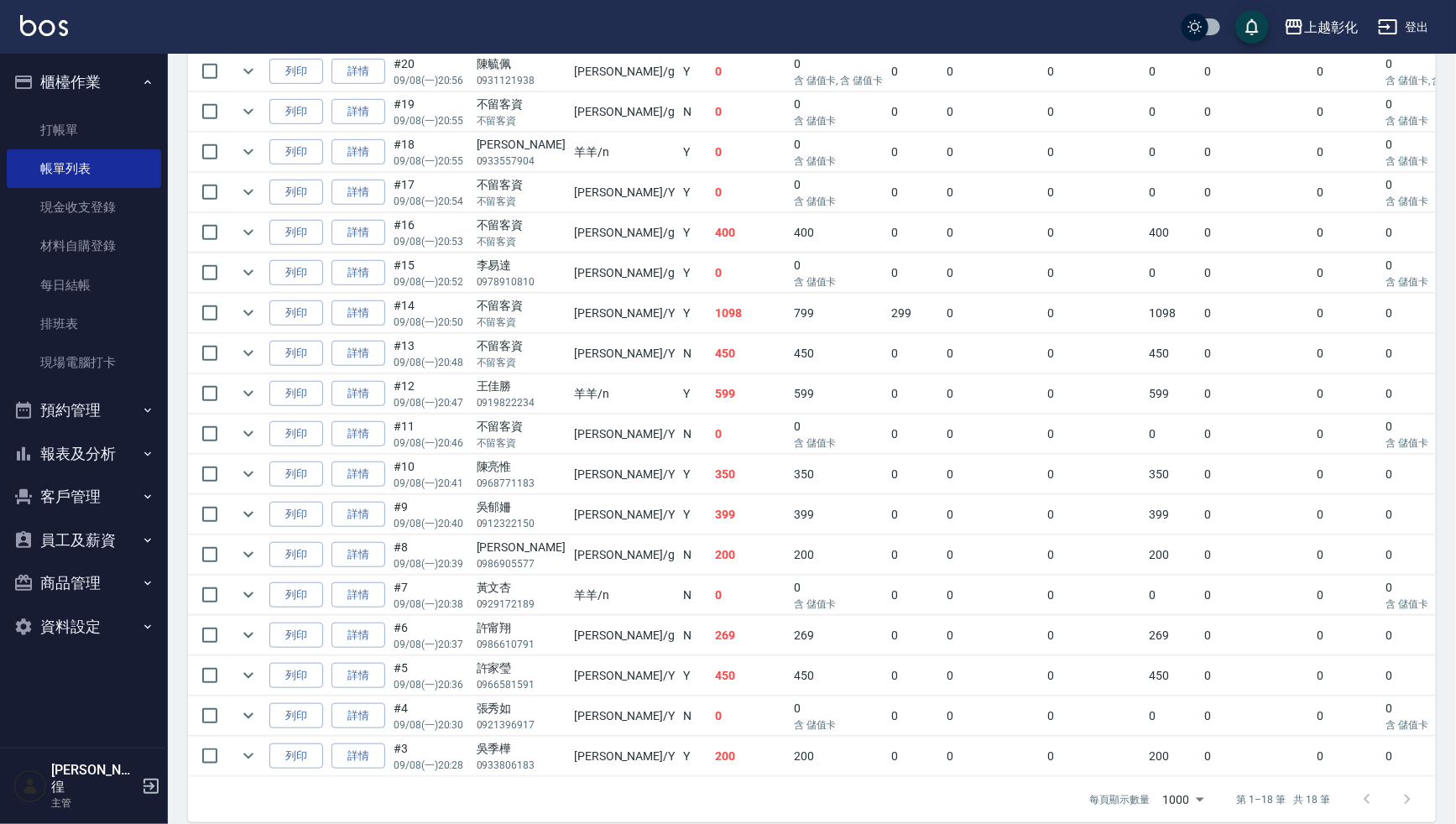
scroll to position [479, 0]
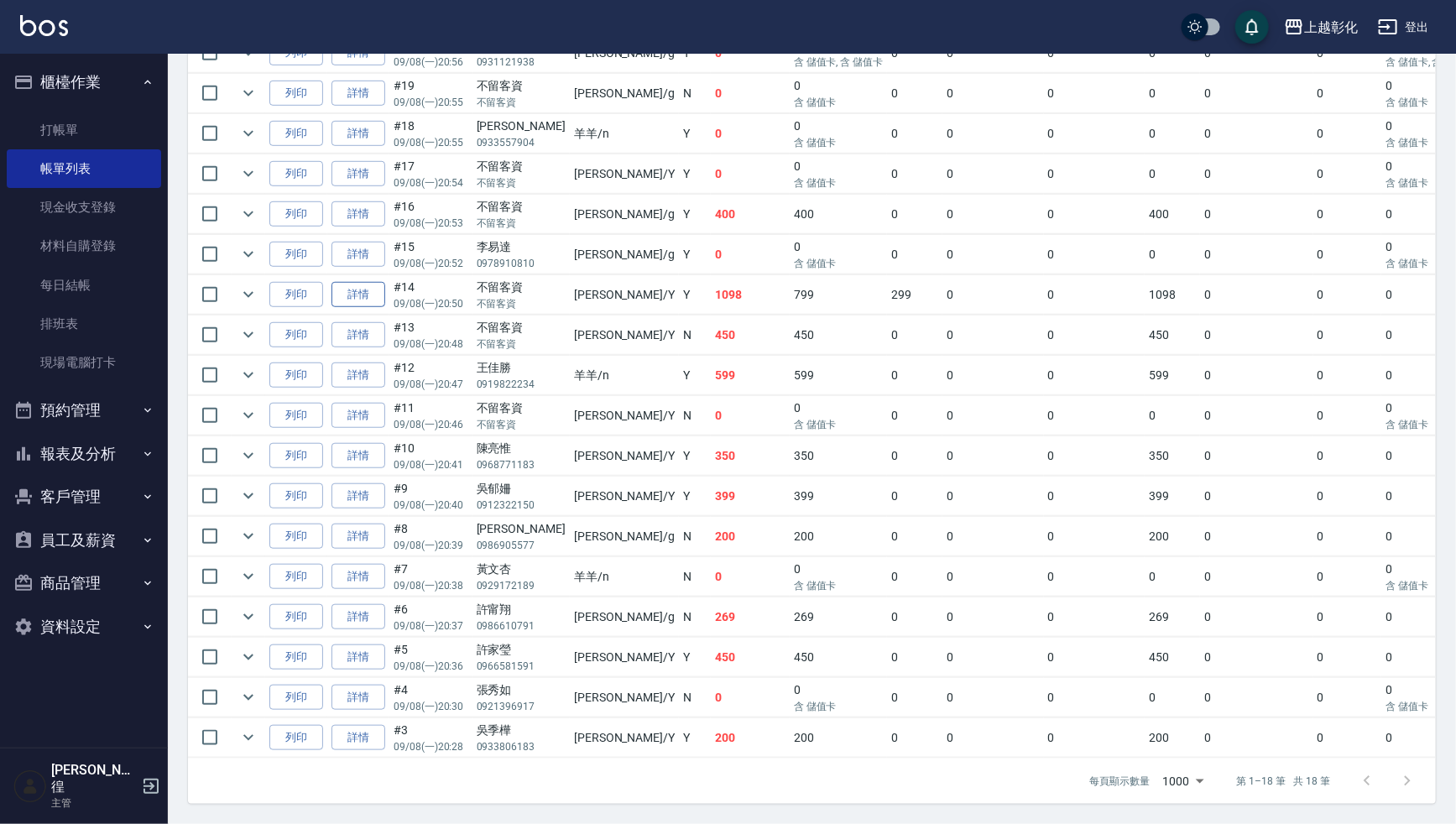
click at [363, 291] on link "詳情" at bounding box center [359, 294] width 54 height 26
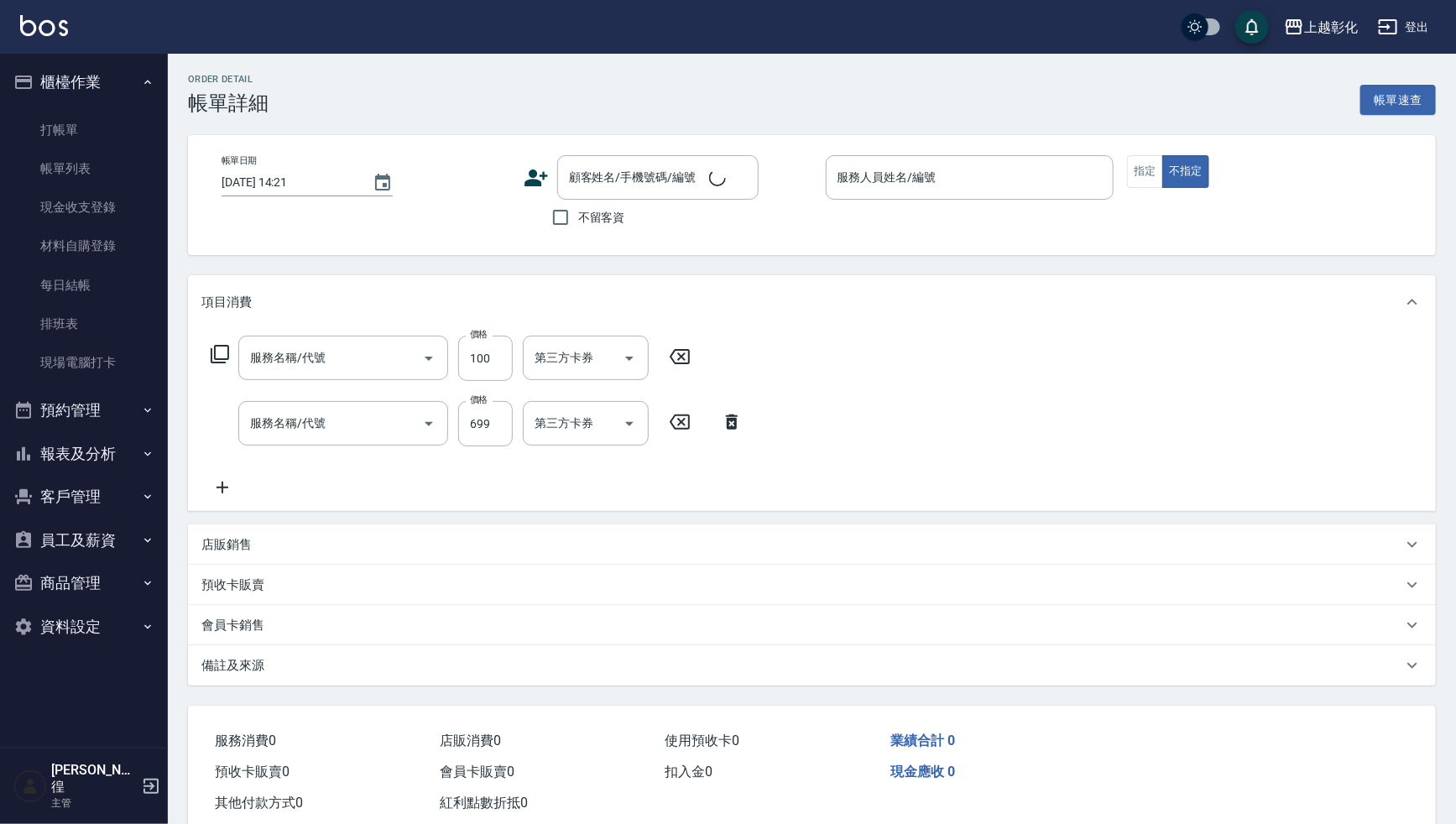
type input "剪髮(169)"
type input "SPA699(0699)"
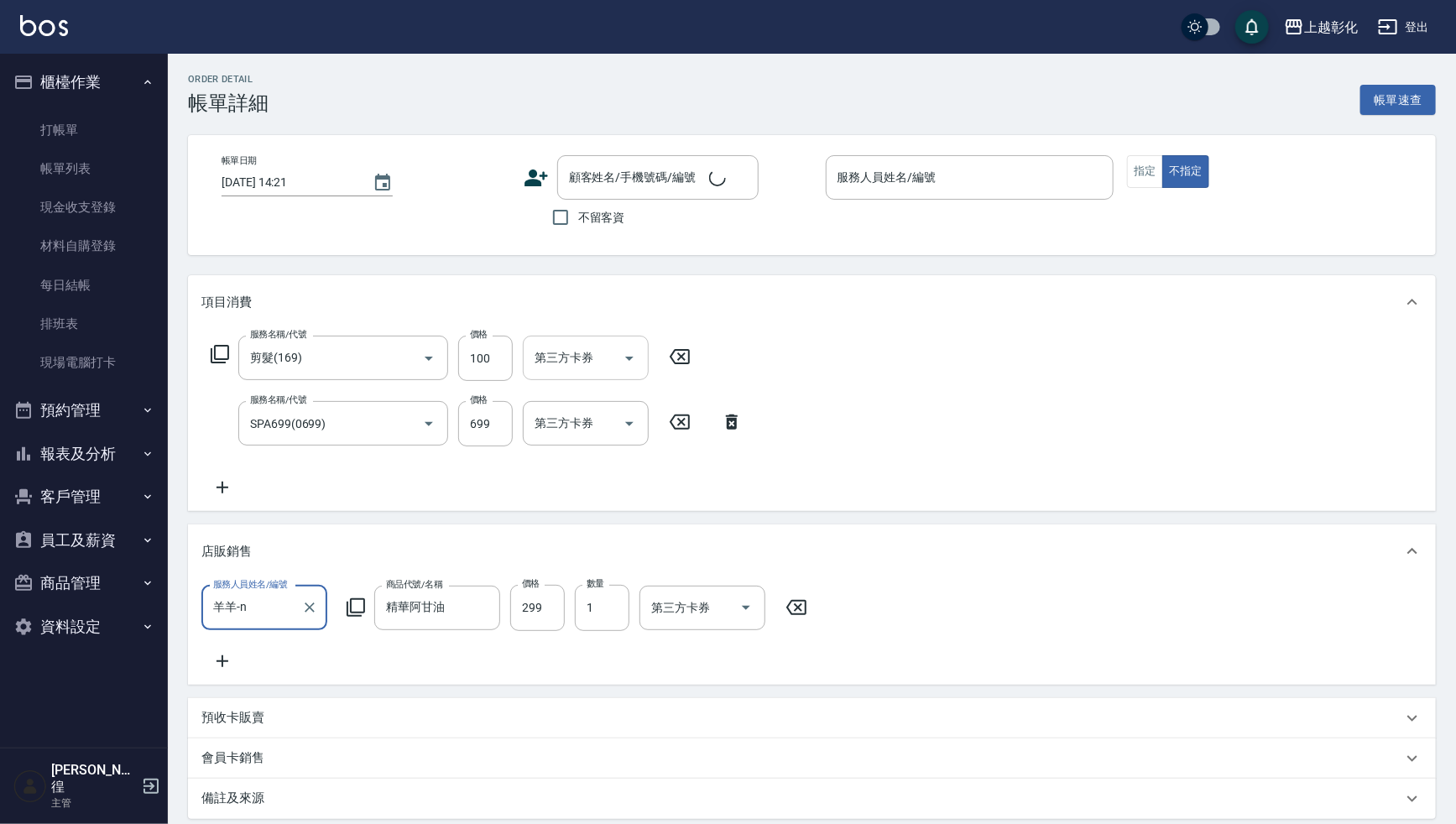
type input "2025/09/08 20:50"
checkbox input "true"
type input "[PERSON_NAME]"
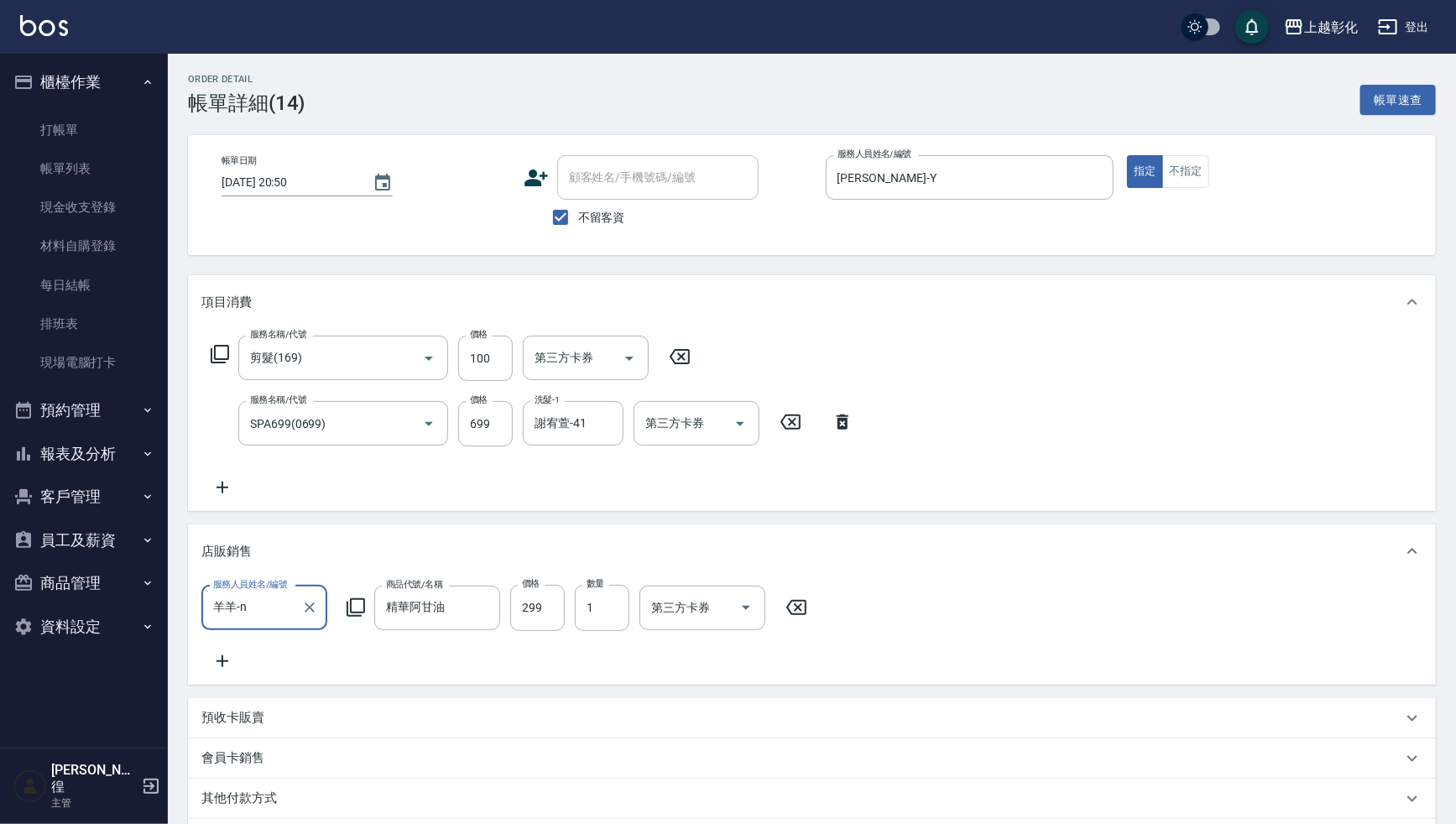
click at [264, 609] on input "羊羊-n" at bounding box center [252, 607] width 85 height 29
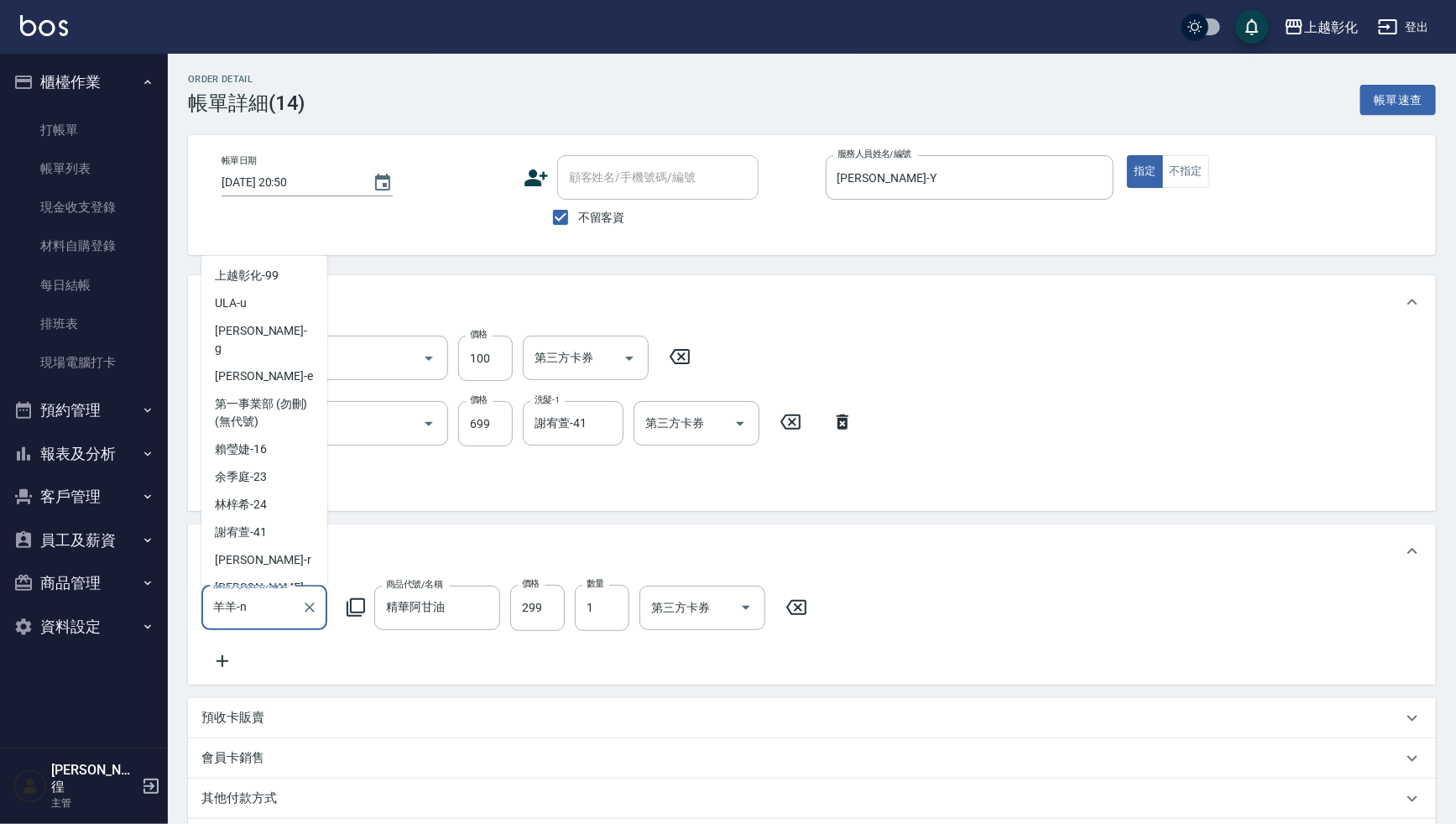
scroll to position [54, 0]
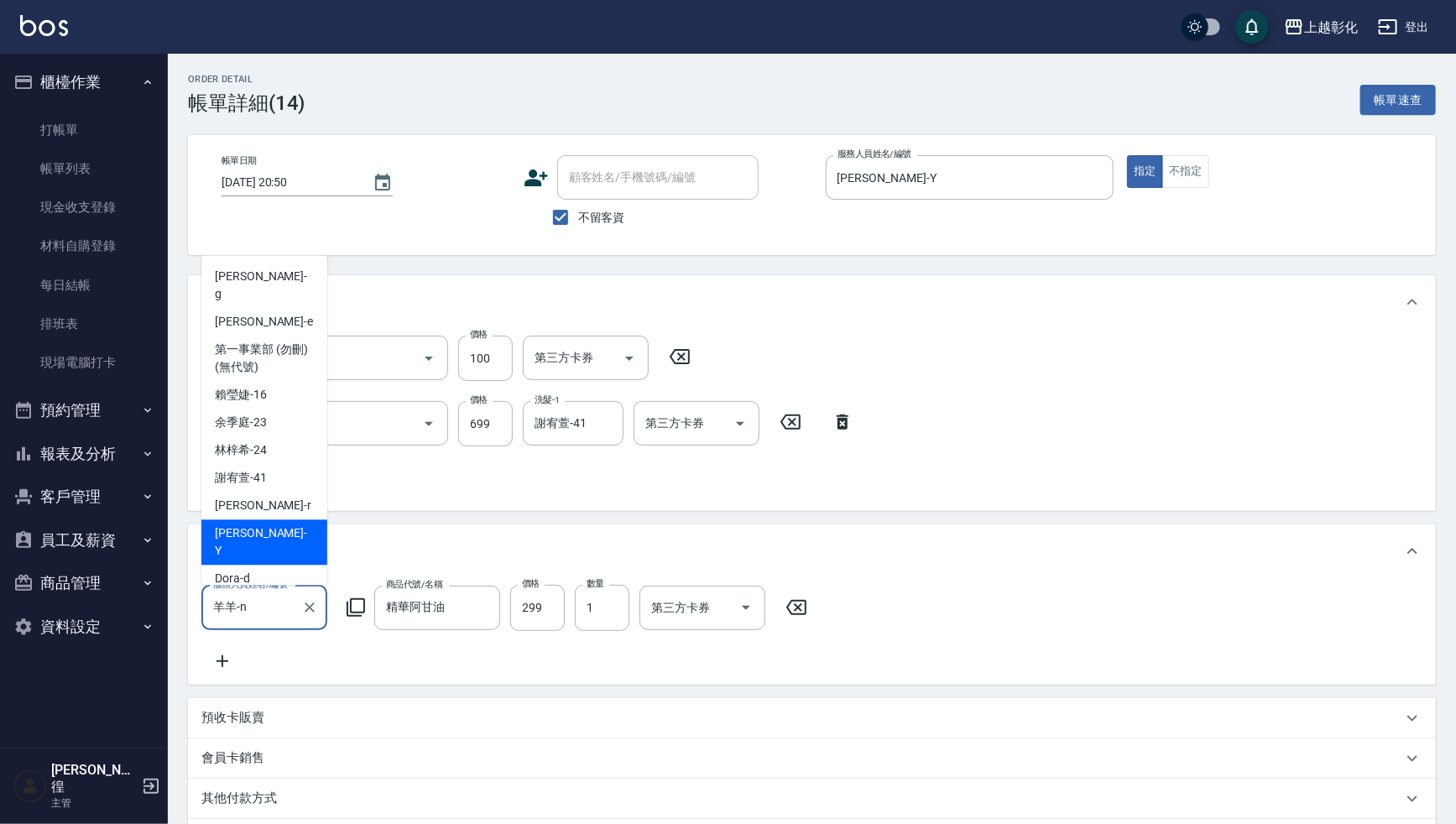
click at [240, 525] on span "YURI -Y" at bounding box center [264, 543] width 99 height 35
type input "[PERSON_NAME]"
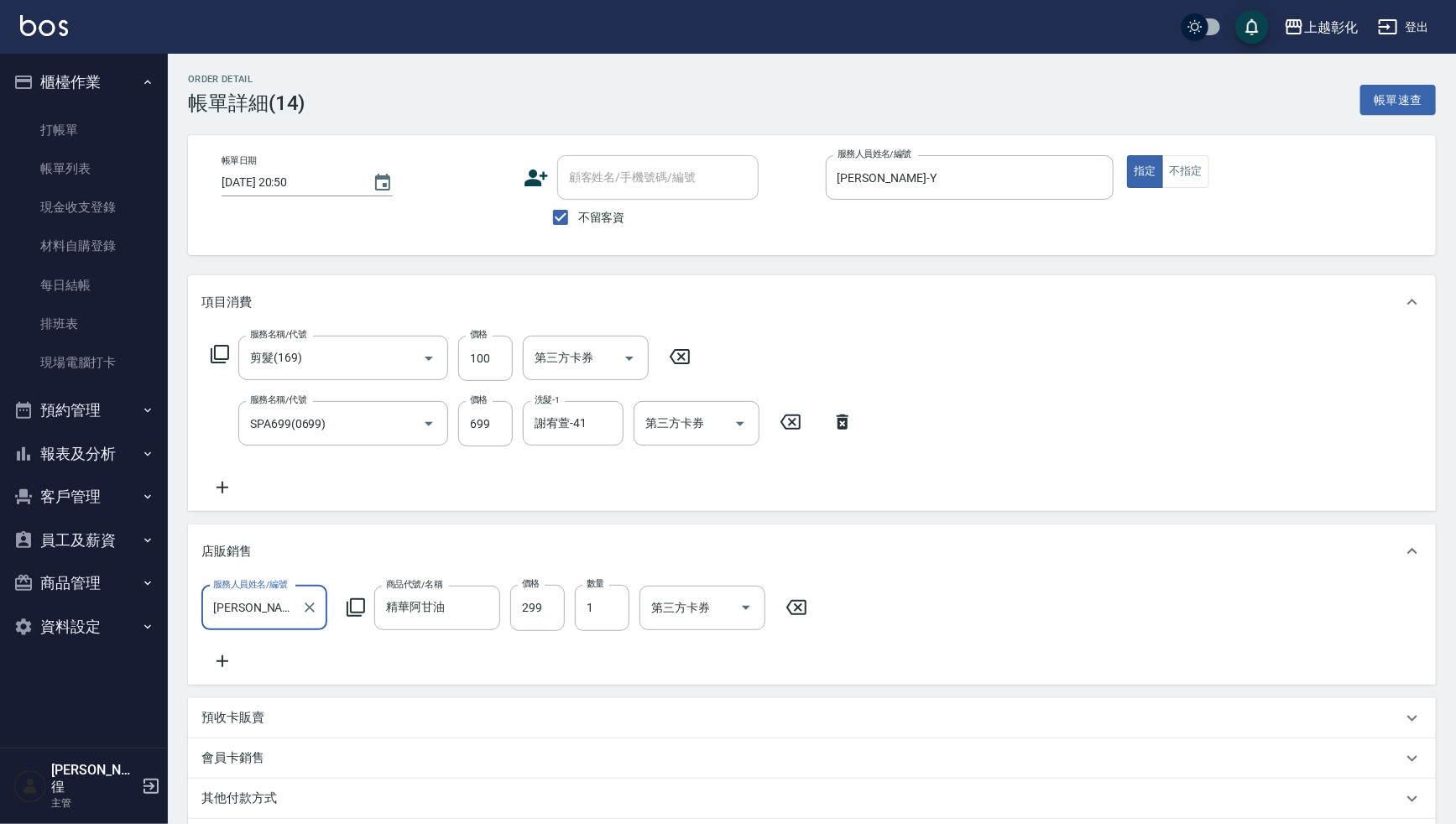
click at [1007, 629] on div "服務人員姓名/編號 YURI-Y 服務人員姓名/編號 商品代號/名稱 精華阿甘油 商品代號/名稱 價格 299 價格 數量 1 數量 第三方卡券 第三方卡券" at bounding box center [812, 627] width 1221 height 85
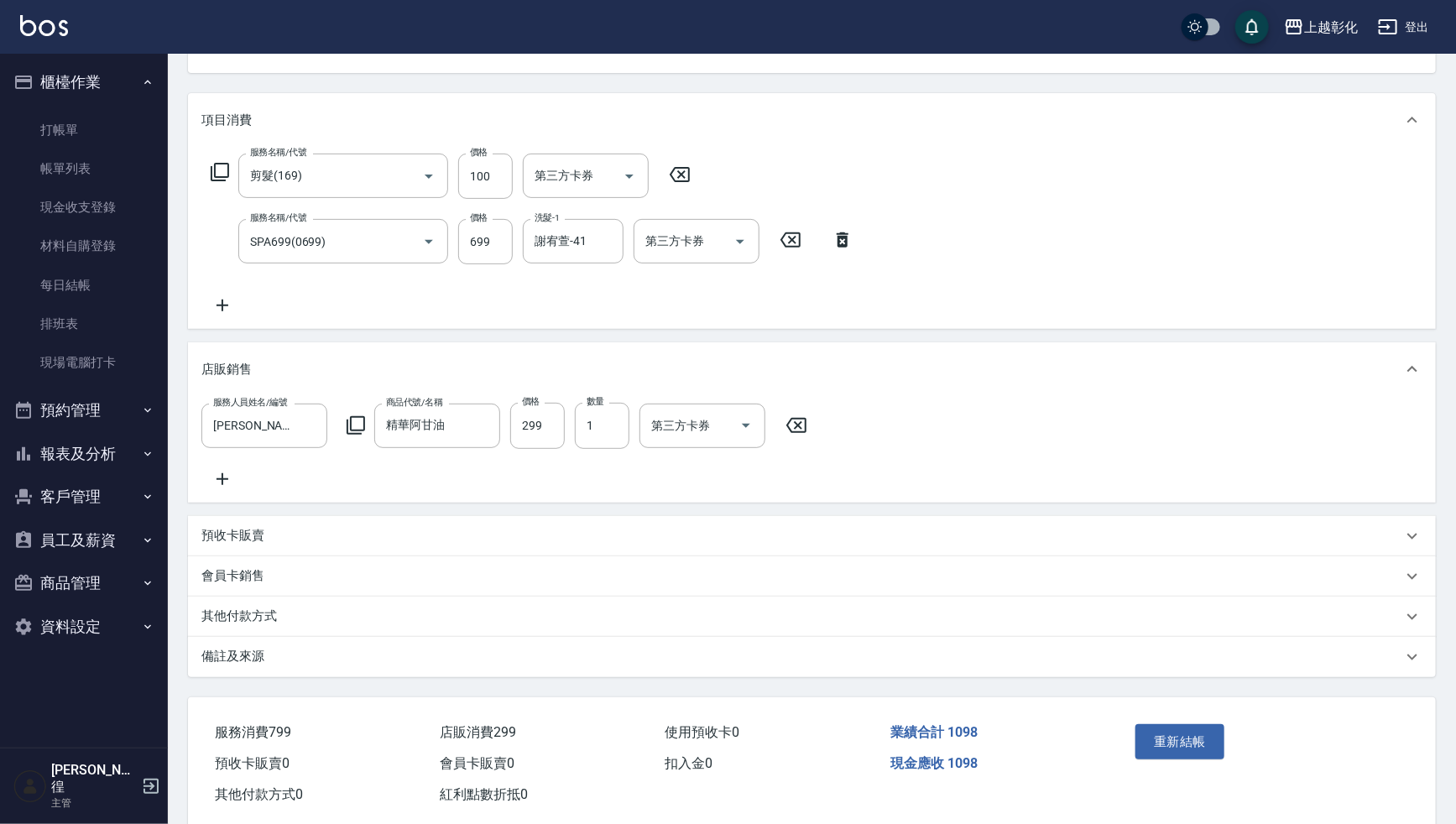
scroll to position [224, 0]
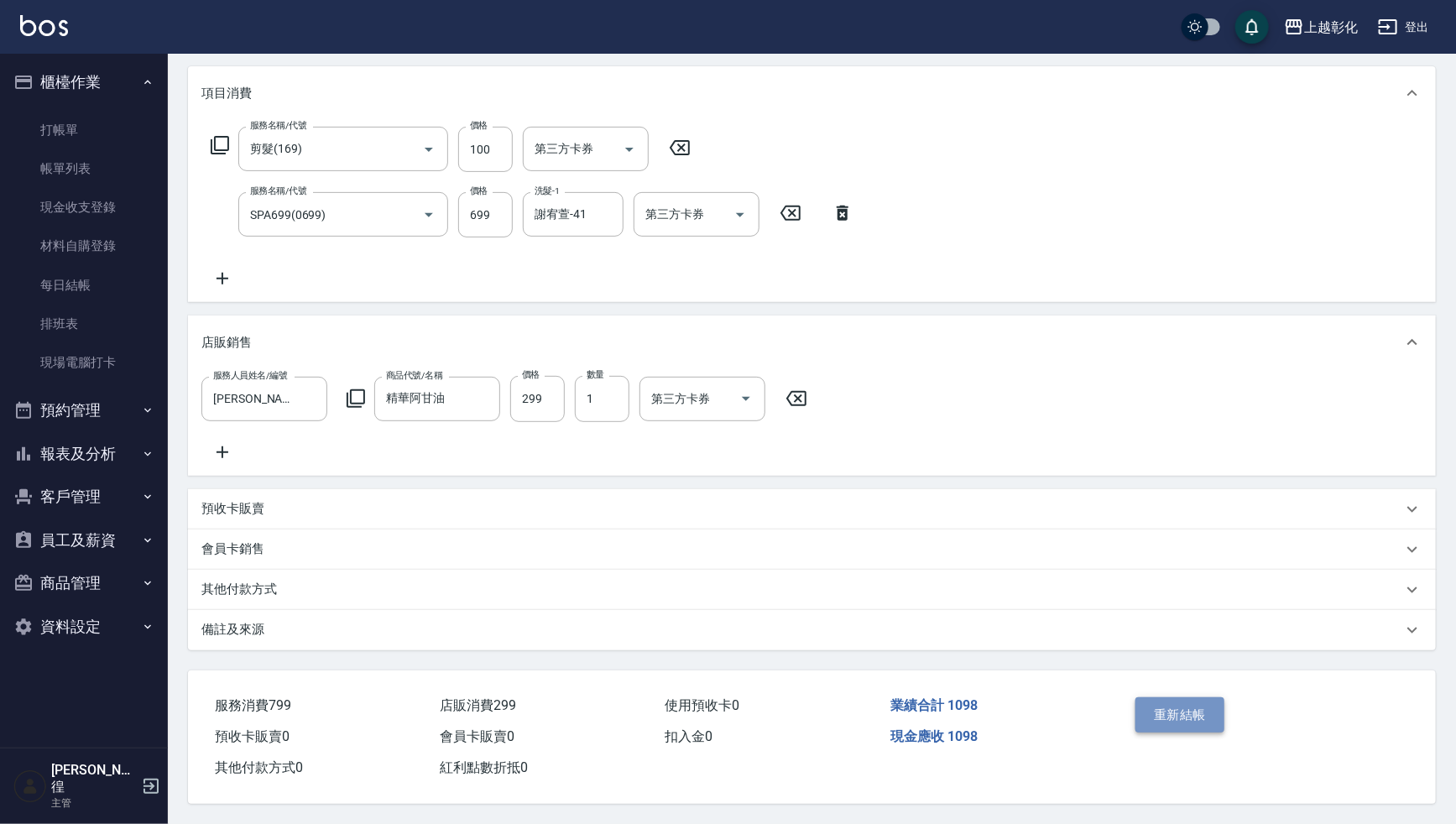
click at [1175, 707] on button "重新結帳" at bounding box center [1179, 715] width 89 height 35
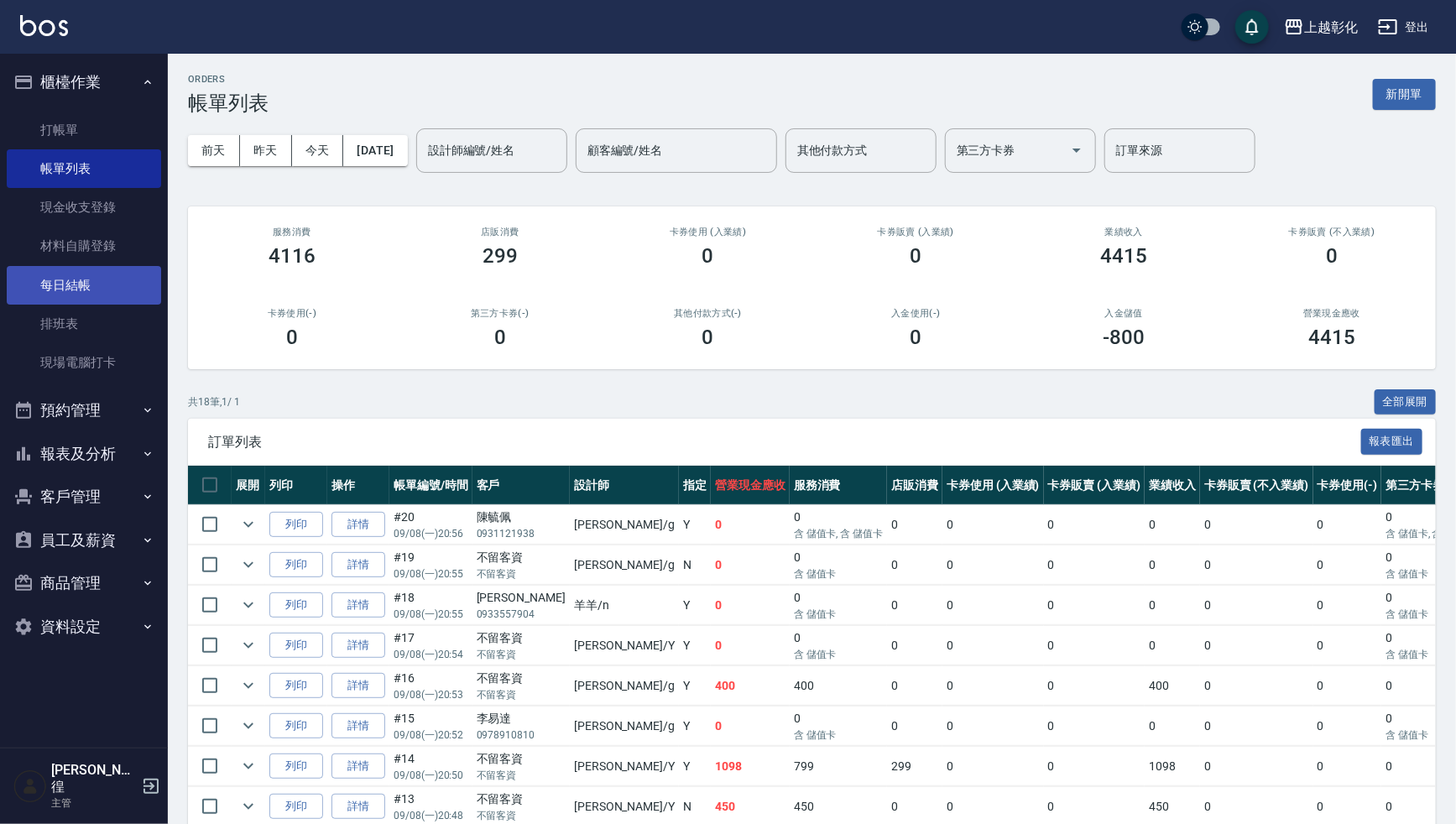
click at [70, 291] on link "每日結帳" at bounding box center [84, 285] width 155 height 39
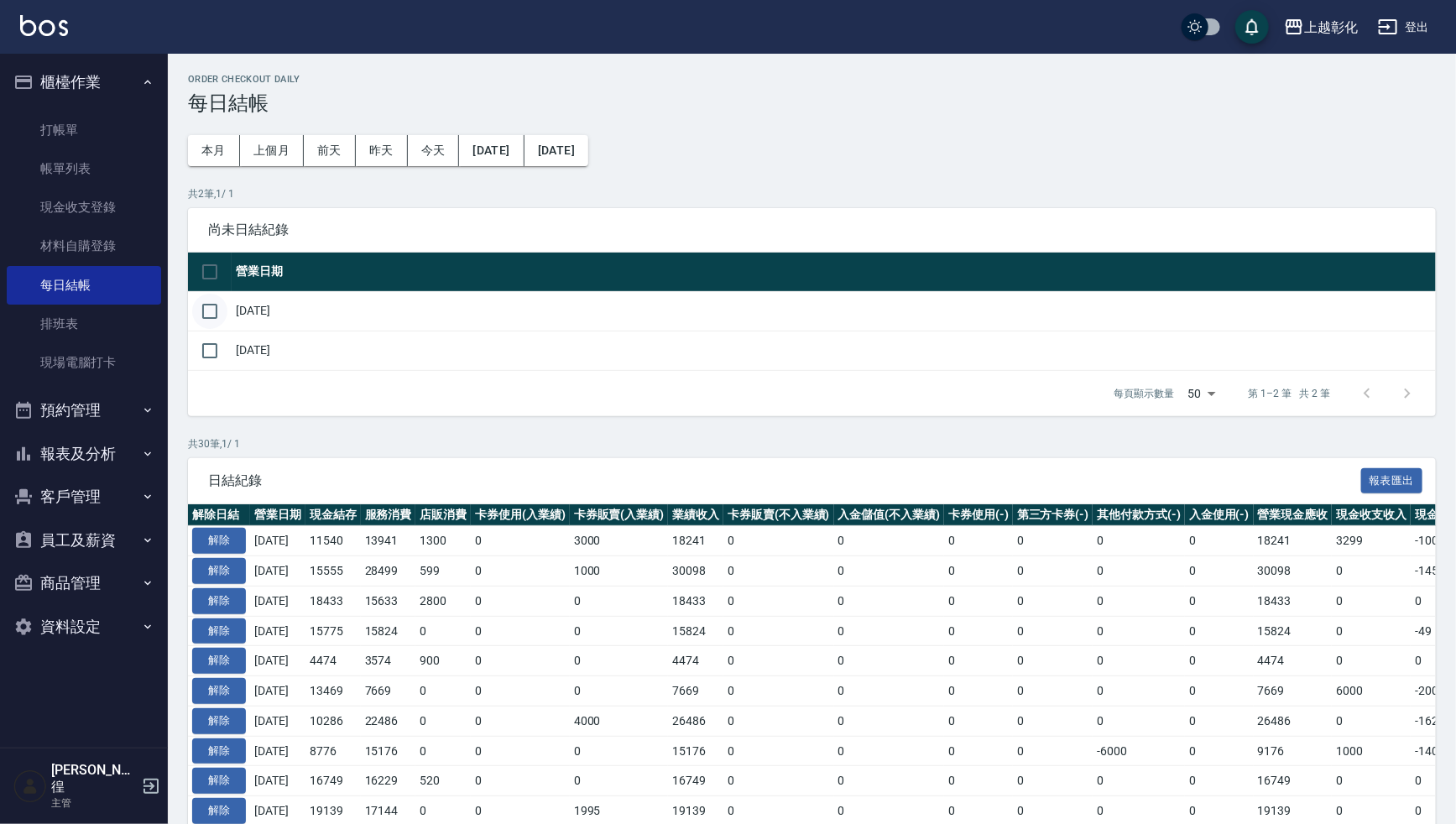
click at [199, 316] on input "checkbox" at bounding box center [210, 311] width 35 height 35
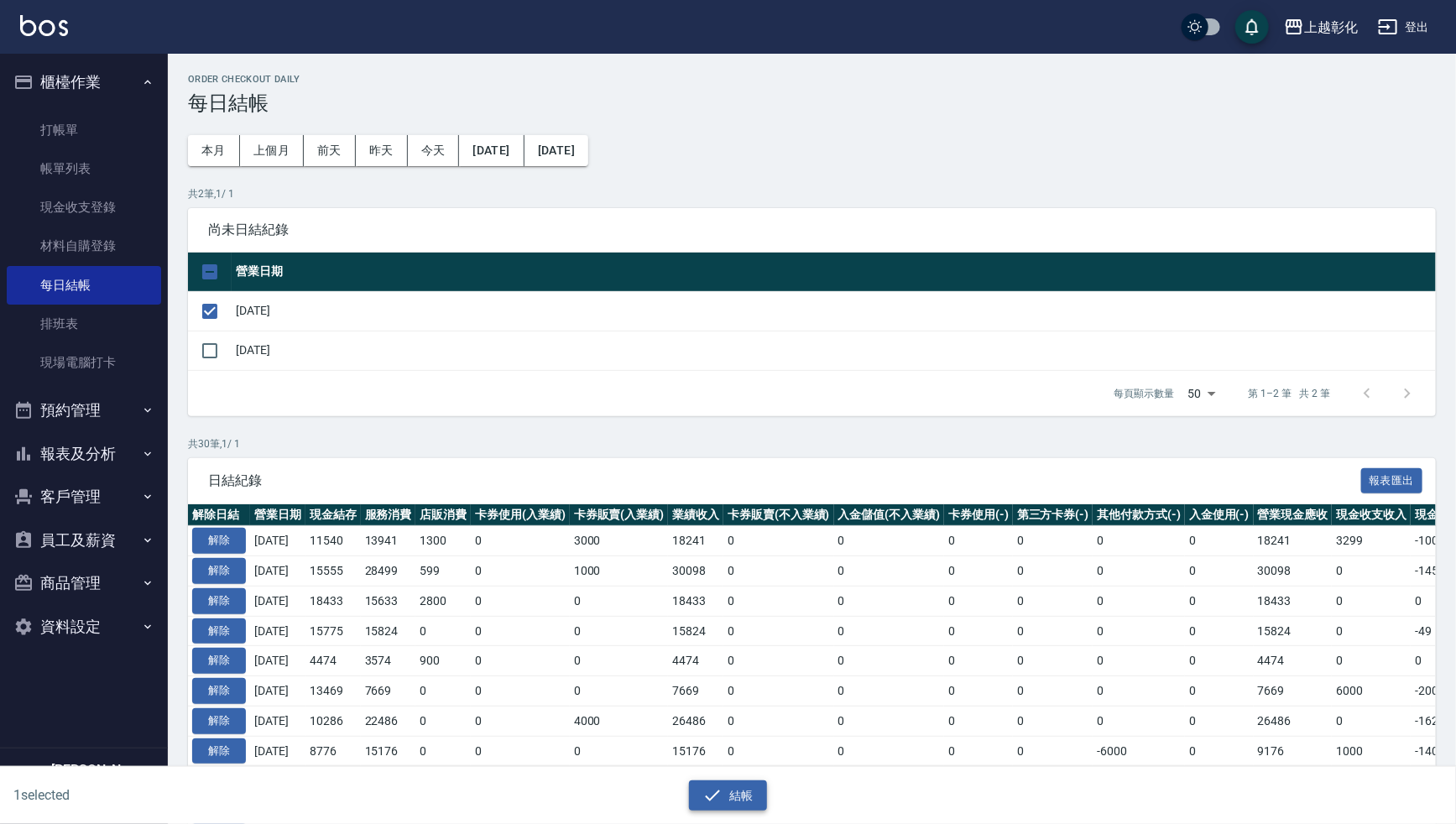
click at [739, 793] on button "結帳" at bounding box center [728, 796] width 78 height 31
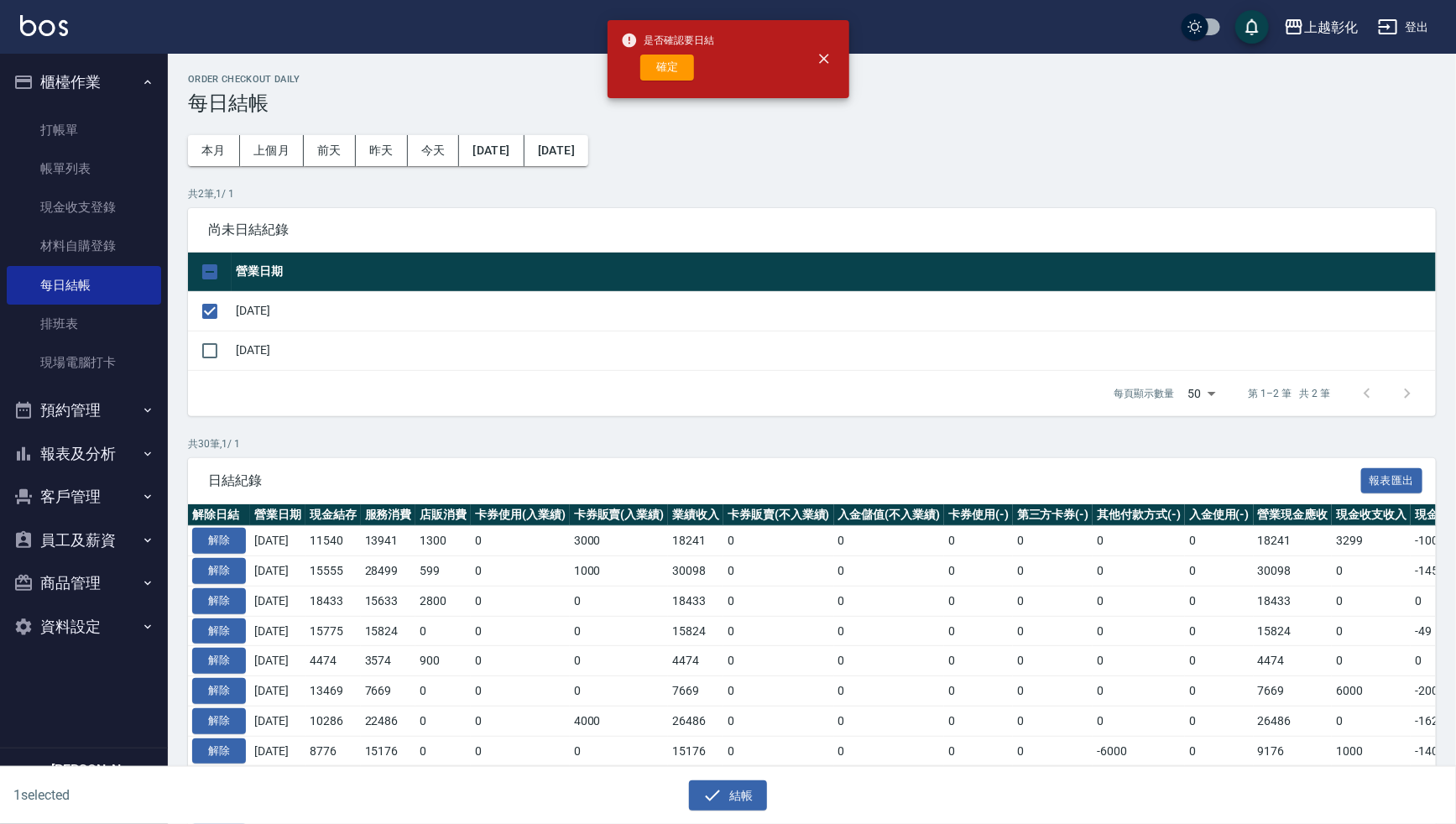
click at [679, 70] on button "確定" at bounding box center [668, 67] width 54 height 26
checkbox input "false"
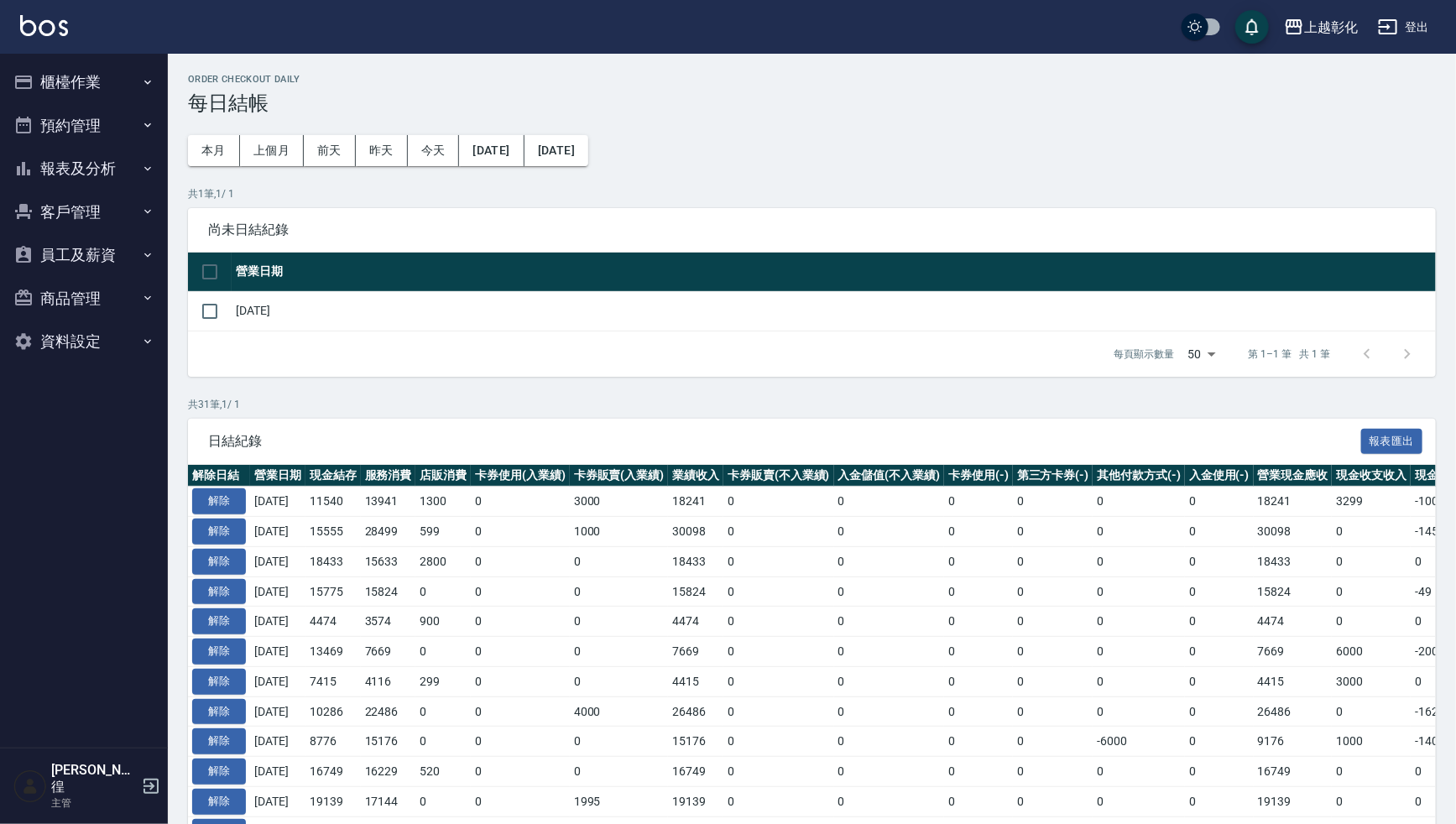
click at [72, 174] on button "報表及分析" at bounding box center [84, 168] width 155 height 44
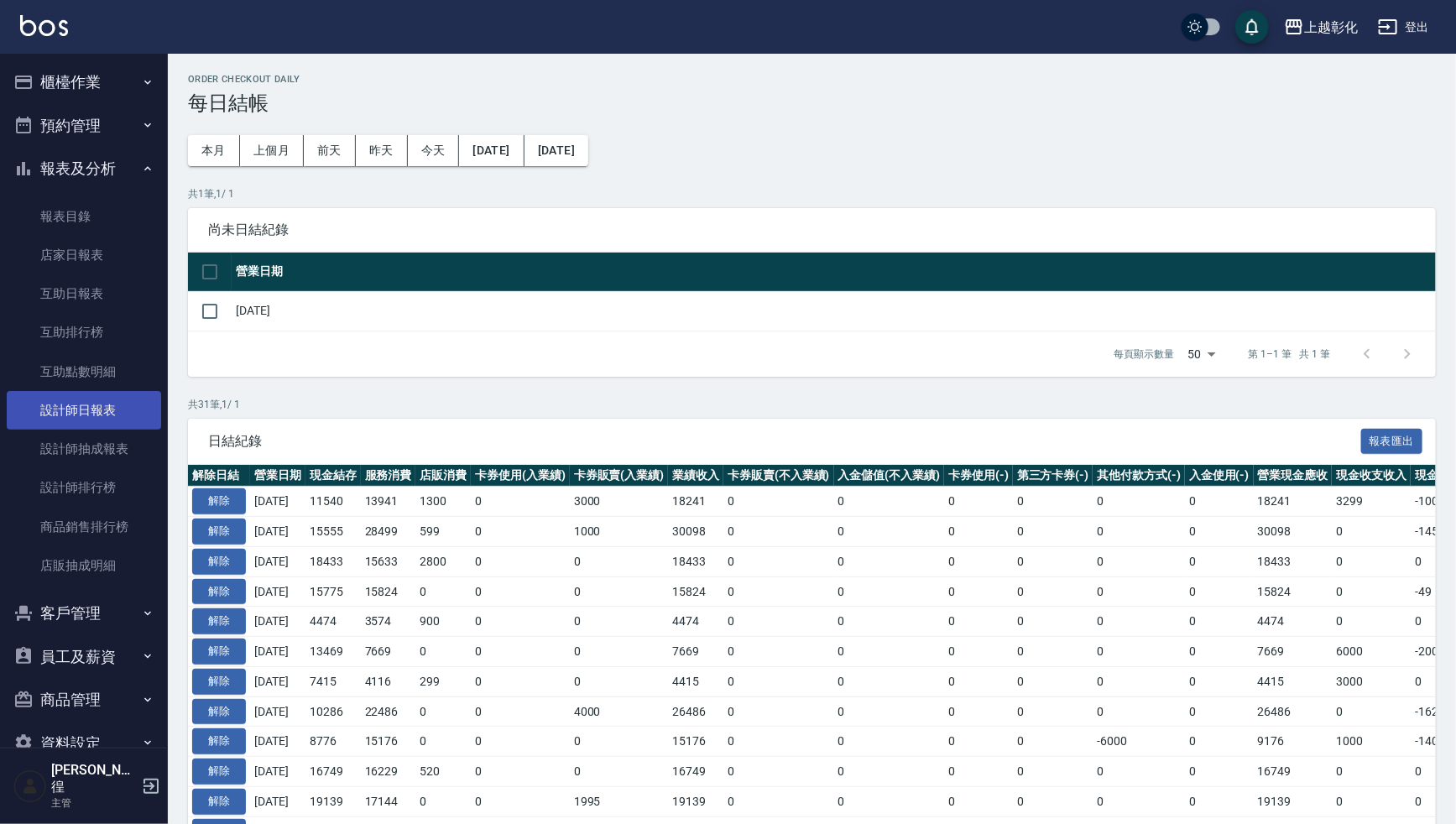
click at [90, 397] on link "設計師日報表" at bounding box center [84, 410] width 155 height 39
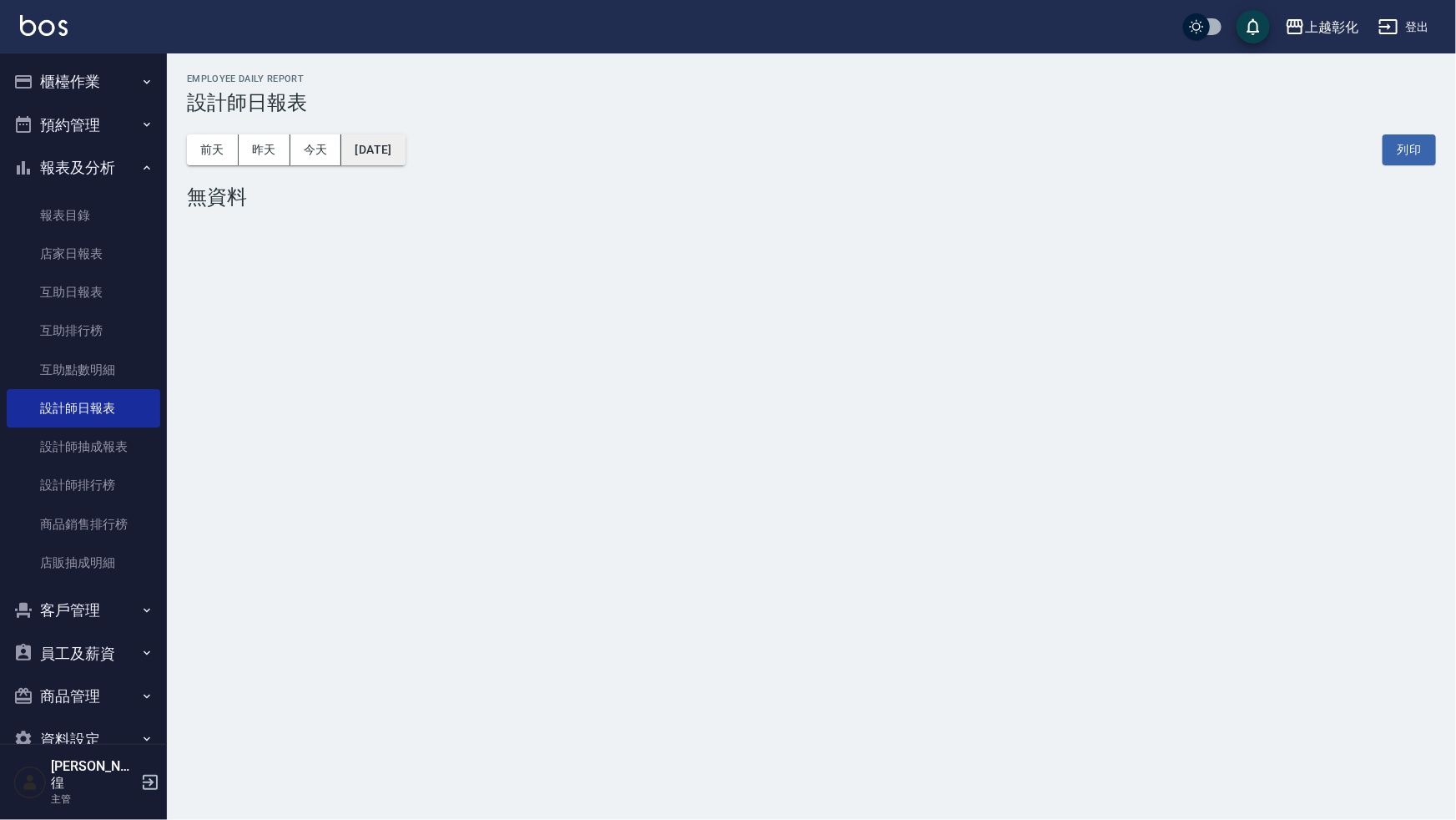
click at [387, 145] on button "[DATE]" at bounding box center [373, 150] width 64 height 31
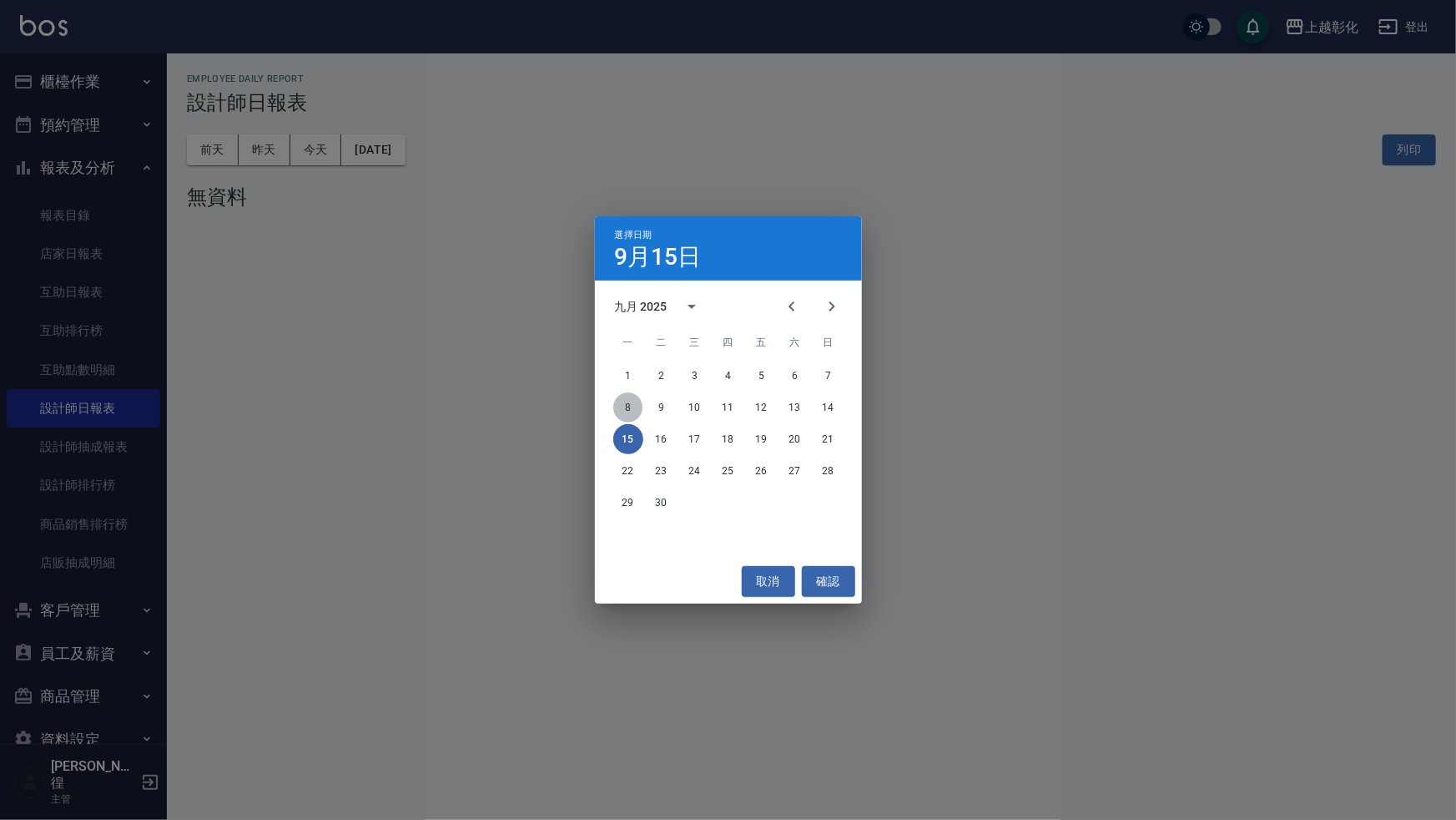
click at [626, 413] on button "8" at bounding box center [627, 407] width 30 height 30
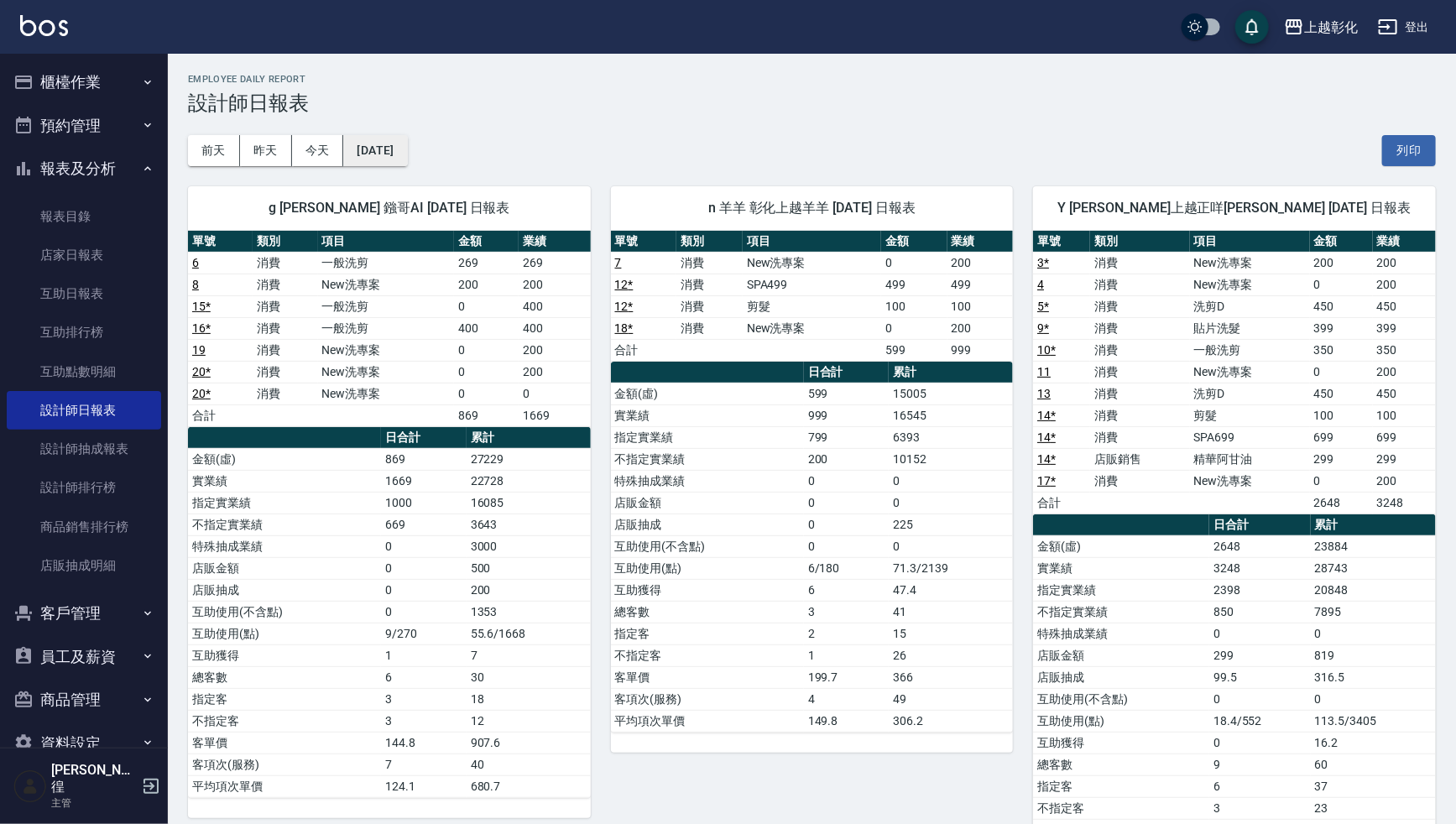
click at [385, 156] on button "[DATE]" at bounding box center [375, 151] width 64 height 31
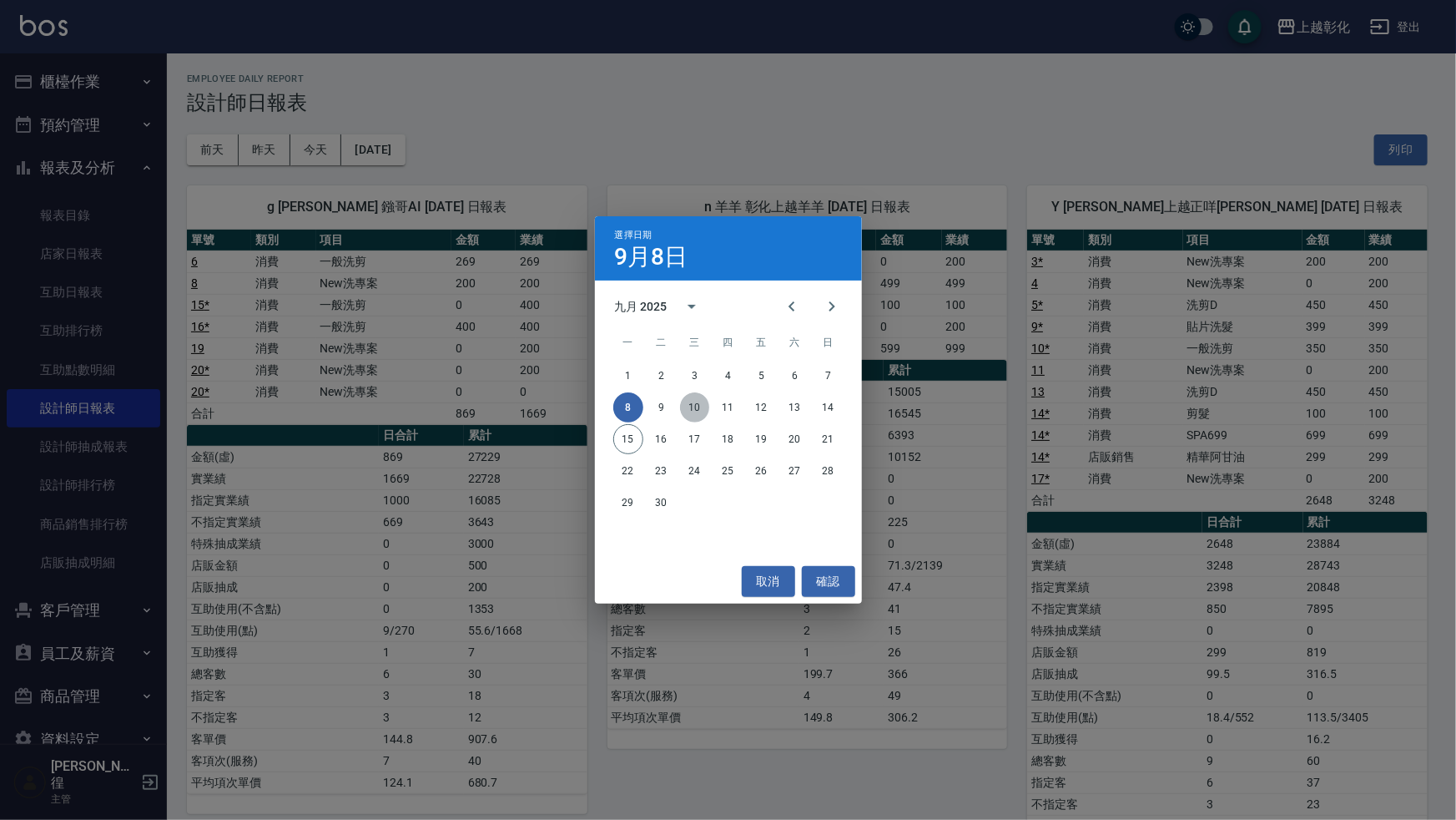
click at [689, 404] on button "10" at bounding box center [695, 407] width 30 height 30
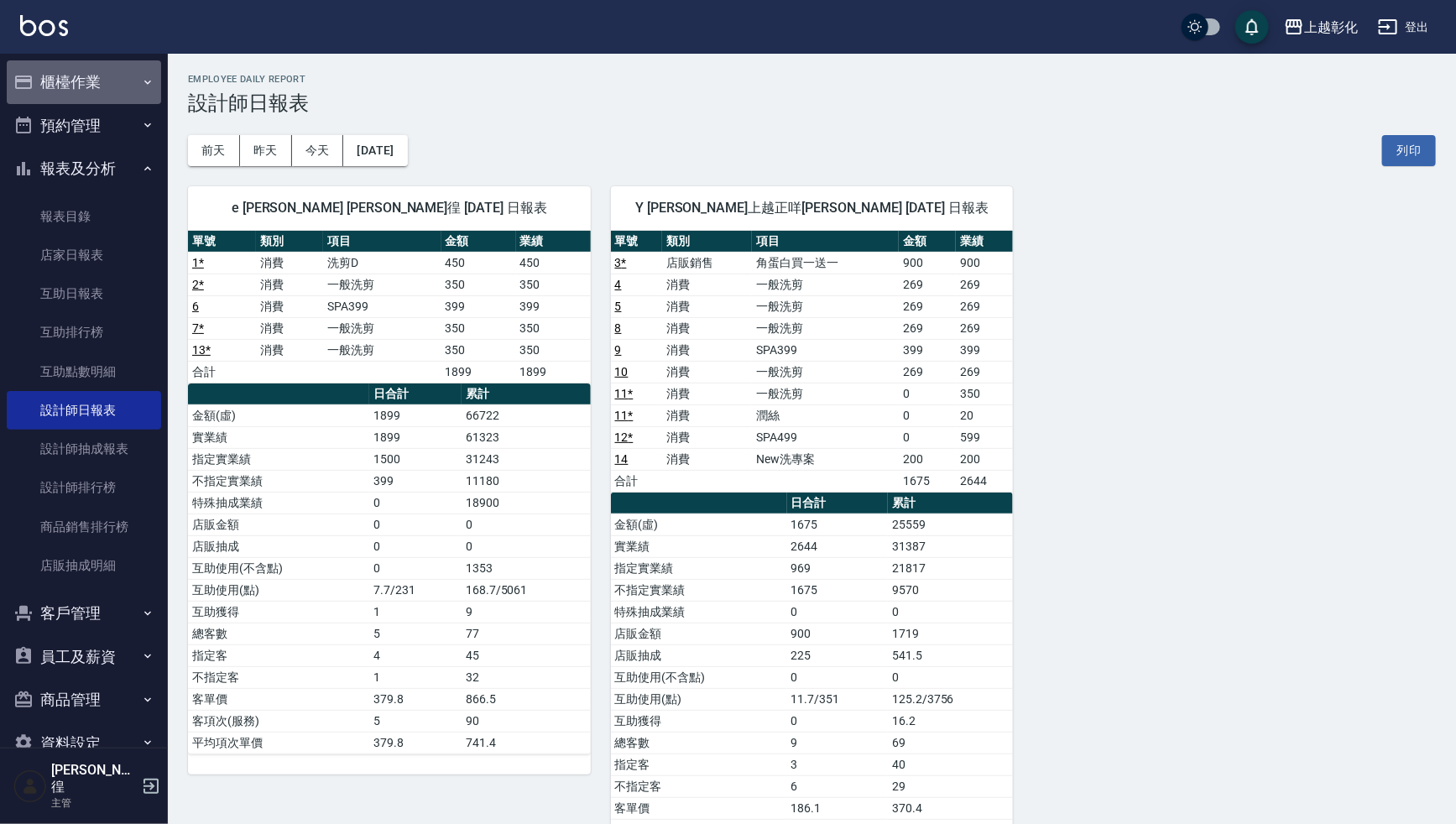
click at [100, 77] on button "櫃檯作業" at bounding box center [84, 81] width 155 height 44
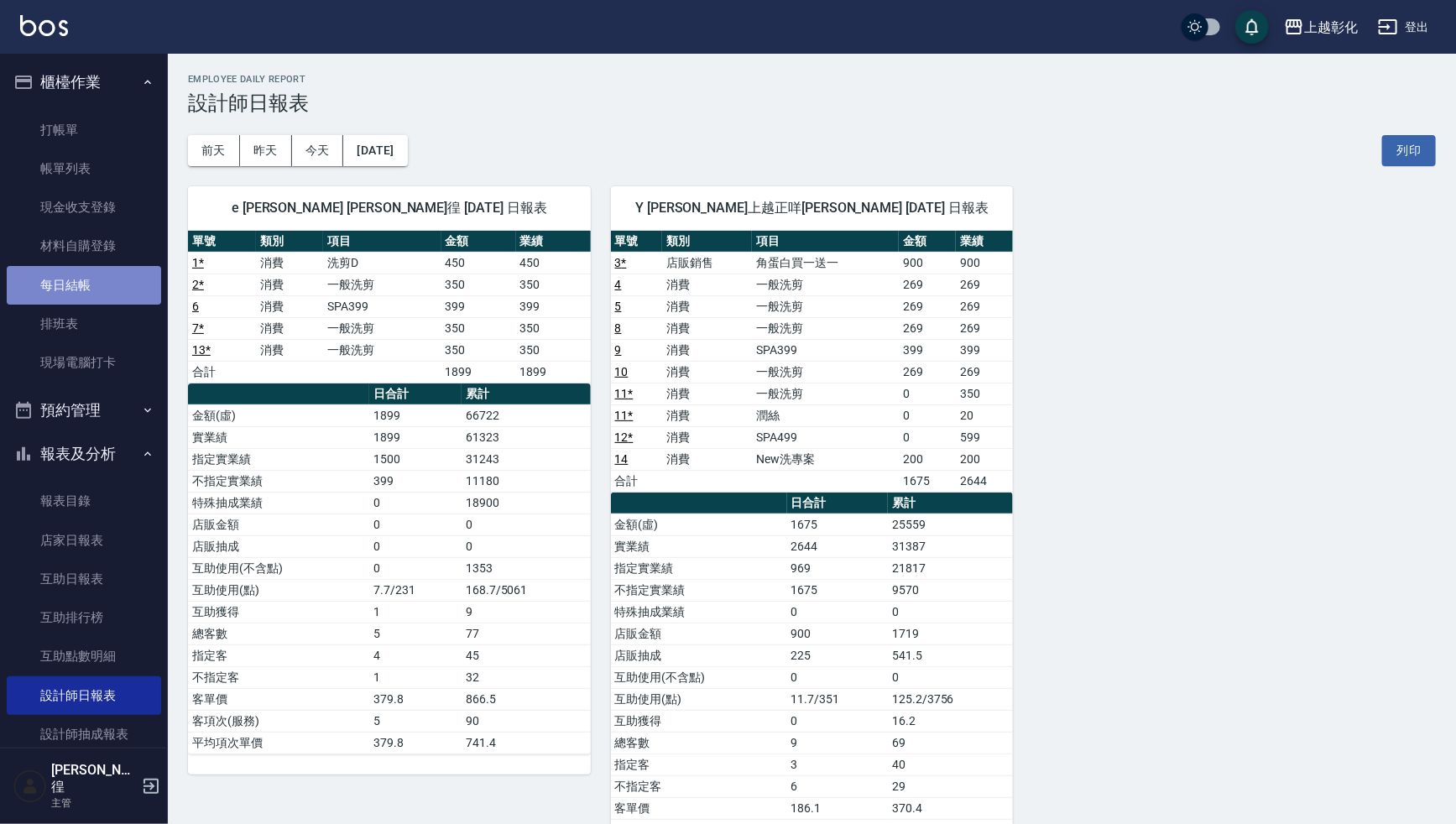
click at [92, 282] on link "每日結帳" at bounding box center [84, 285] width 155 height 39
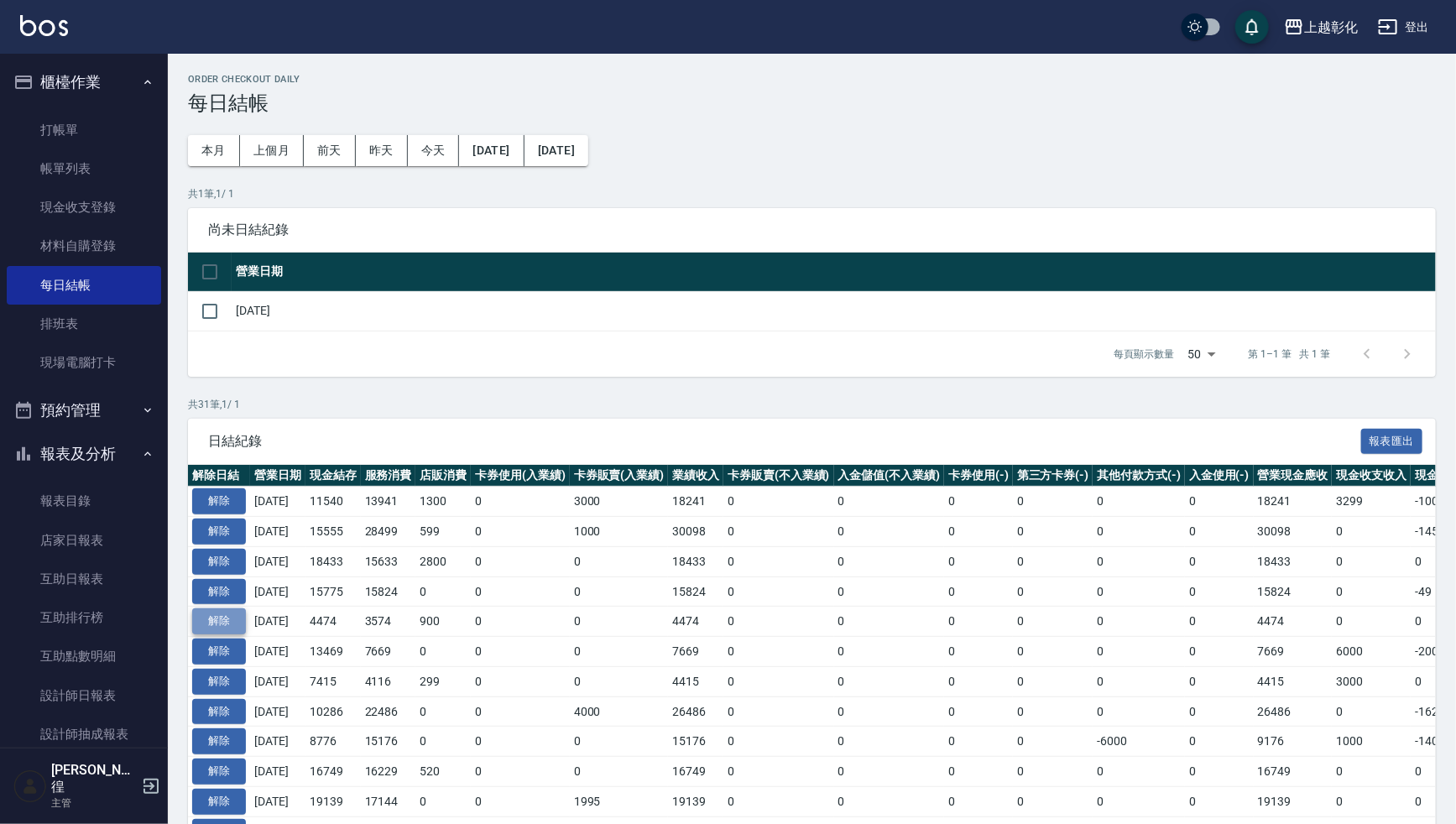
click at [211, 618] on button "解除" at bounding box center [220, 621] width 54 height 26
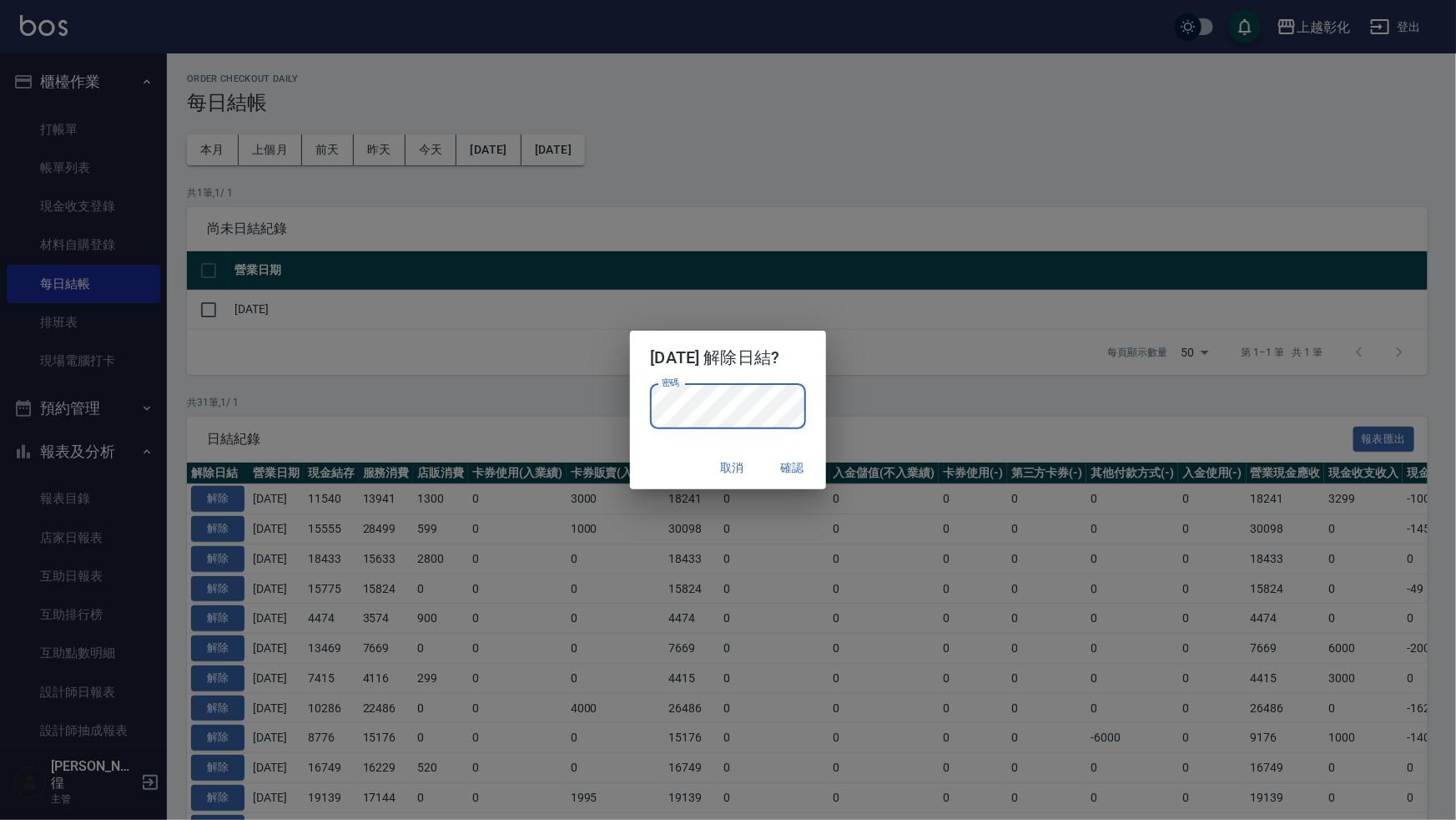
click at [788, 462] on button "確認" at bounding box center [793, 468] width 54 height 31
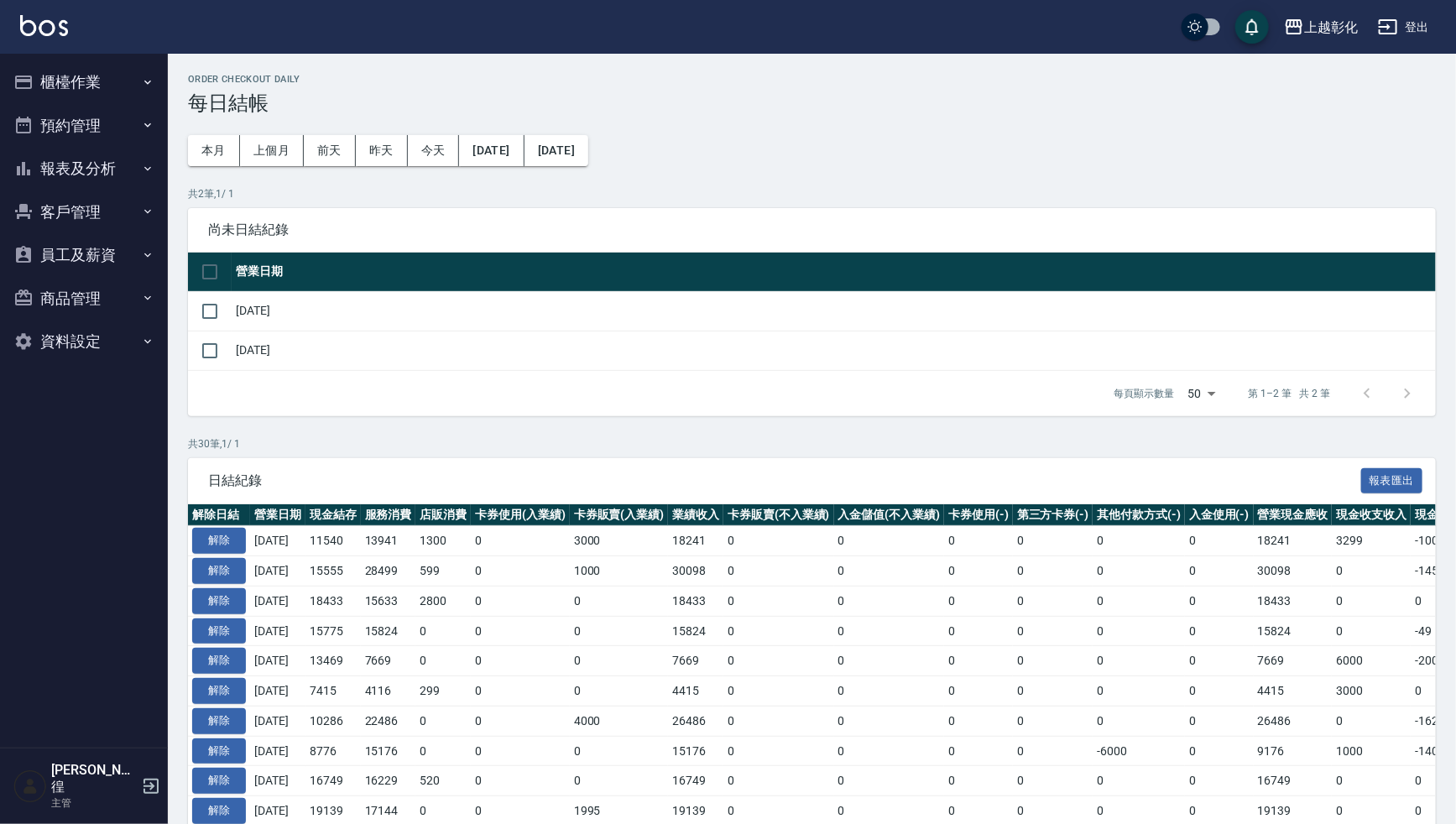
click at [89, 93] on button "櫃檯作業" at bounding box center [84, 81] width 155 height 44
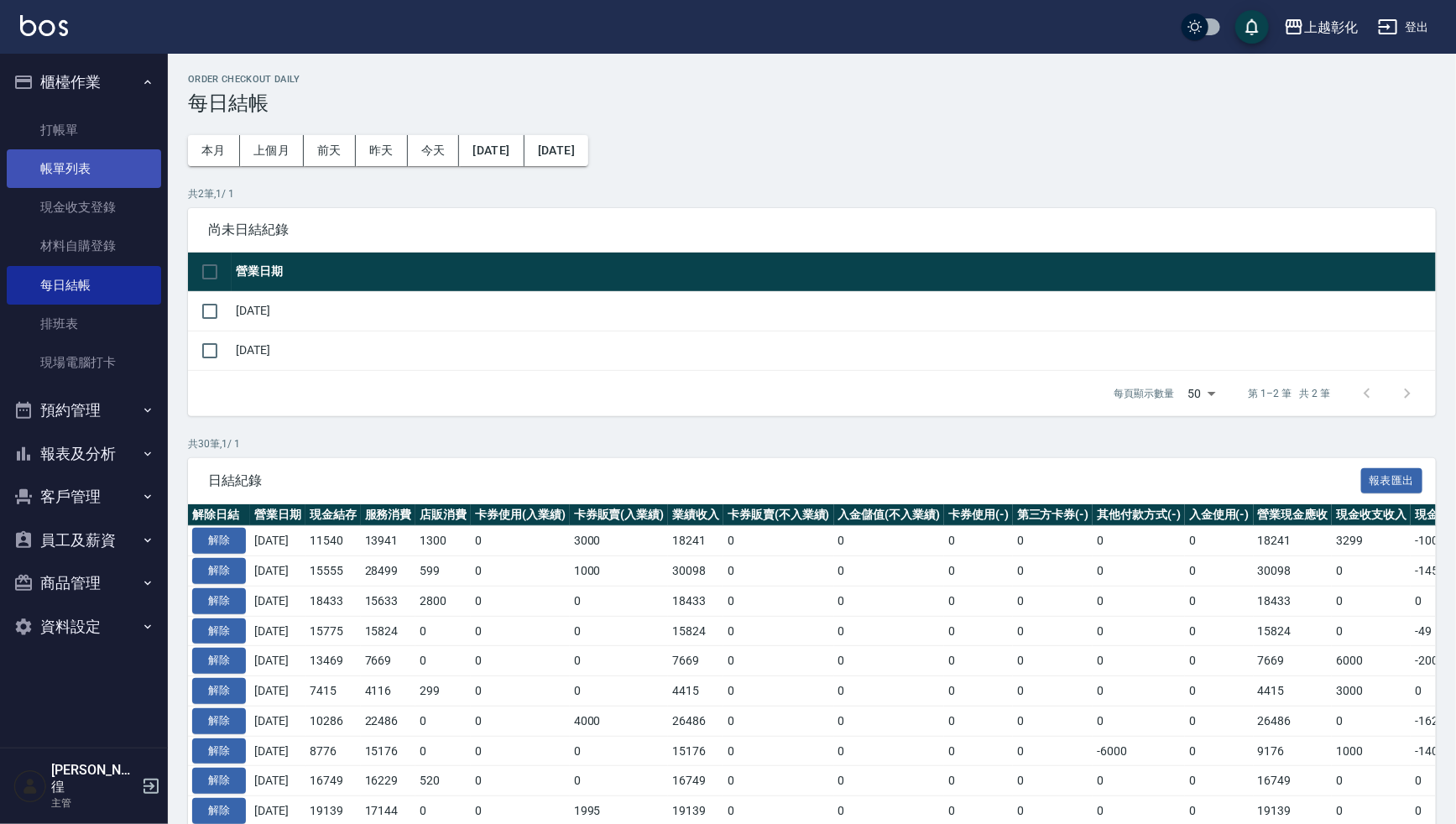
click at [100, 162] on link "帳單列表" at bounding box center [84, 168] width 155 height 39
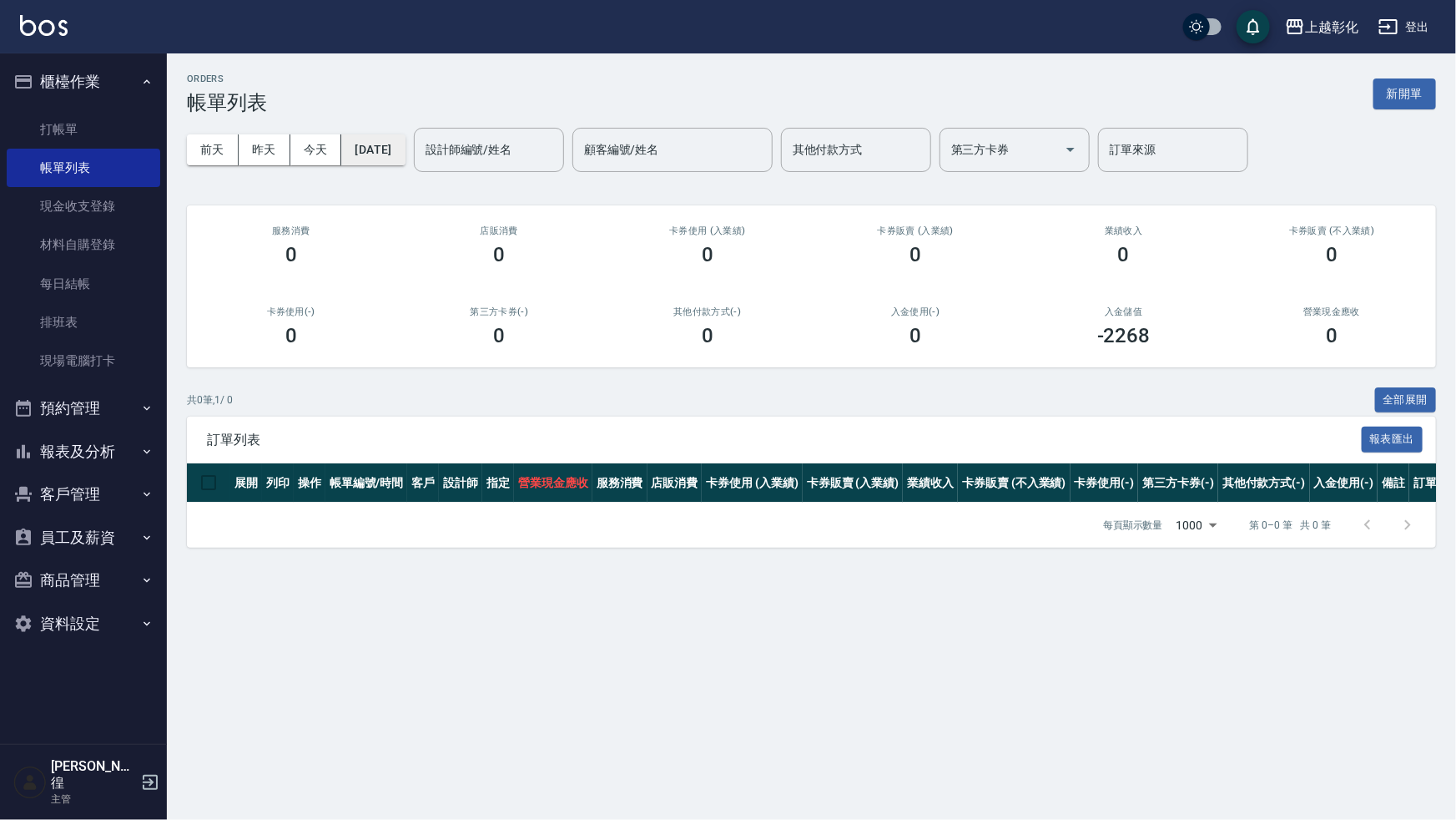
click at [403, 140] on button "[DATE]" at bounding box center [373, 150] width 64 height 31
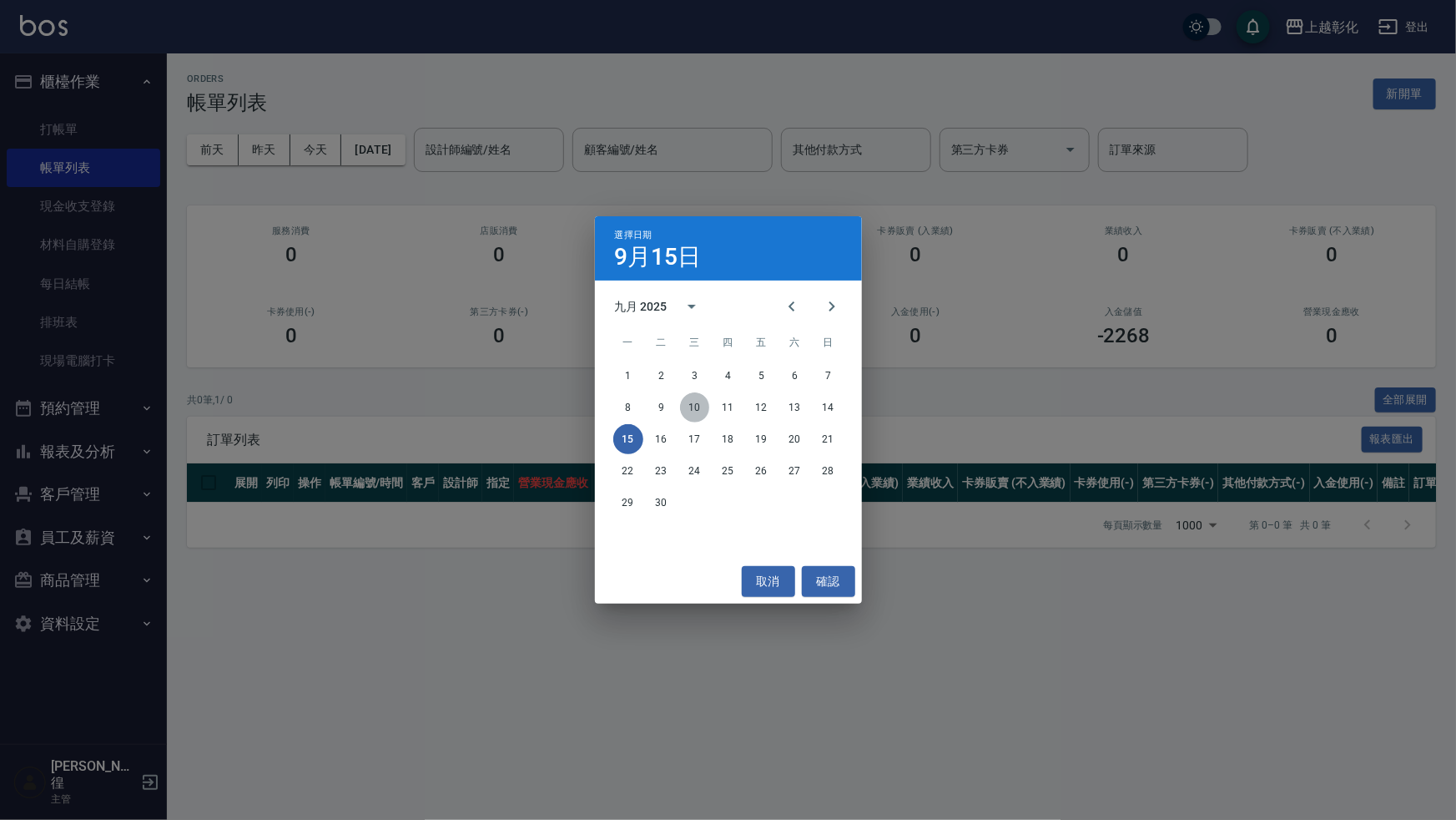
click at [695, 406] on button "10" at bounding box center [695, 407] width 30 height 30
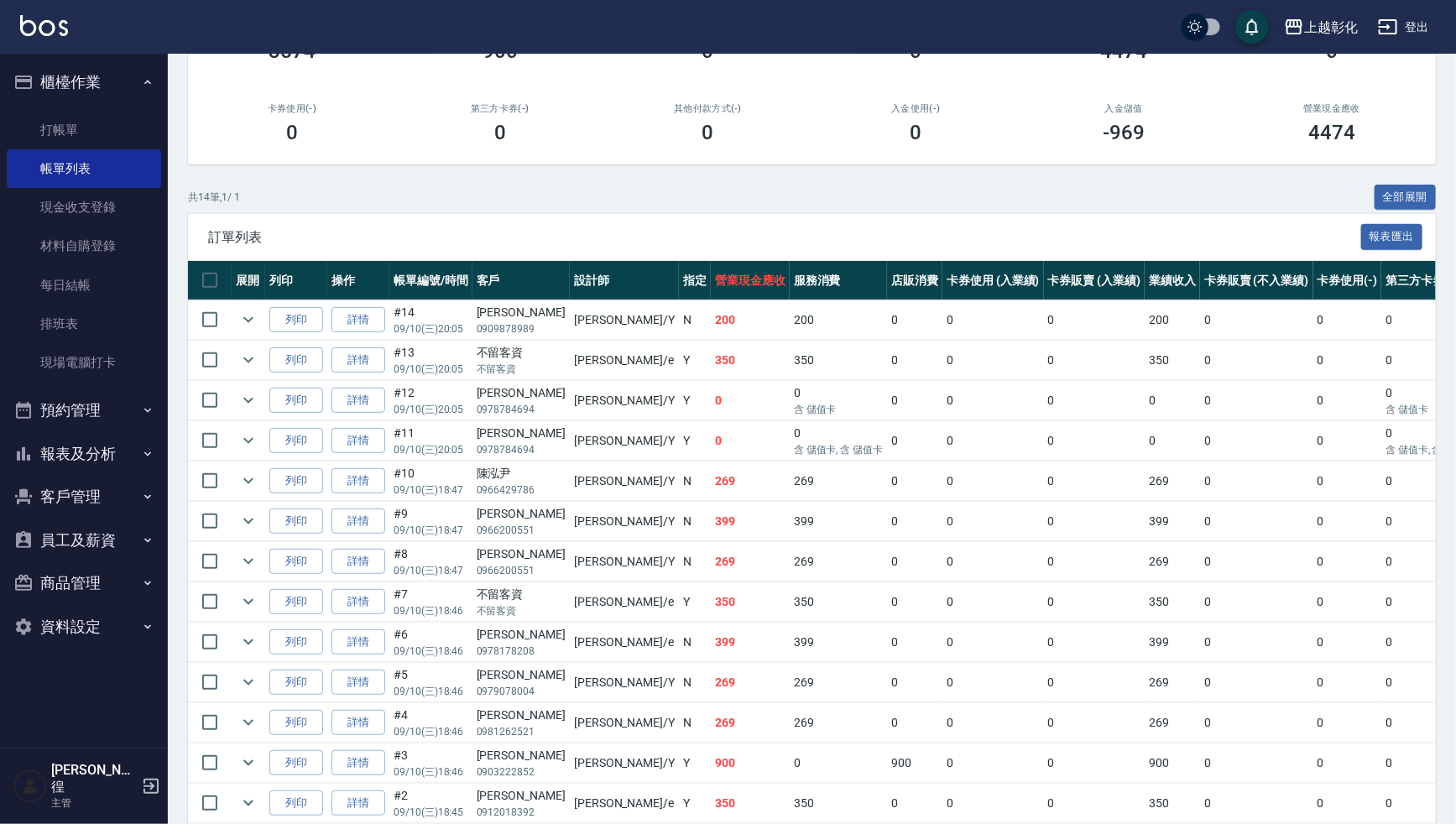
scroll to position [228, 0]
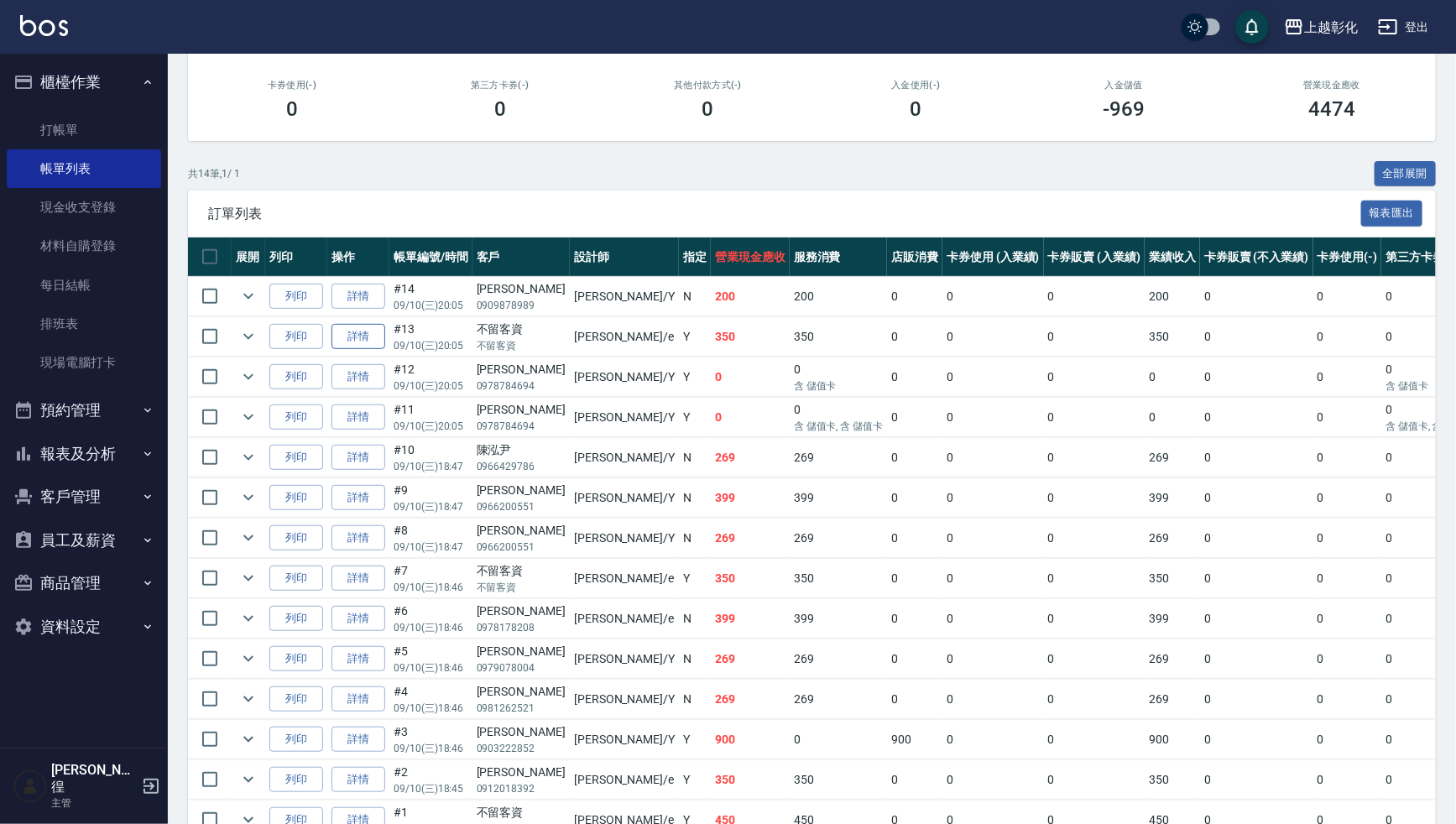
click at [364, 339] on link "詳情" at bounding box center [359, 337] width 54 height 26
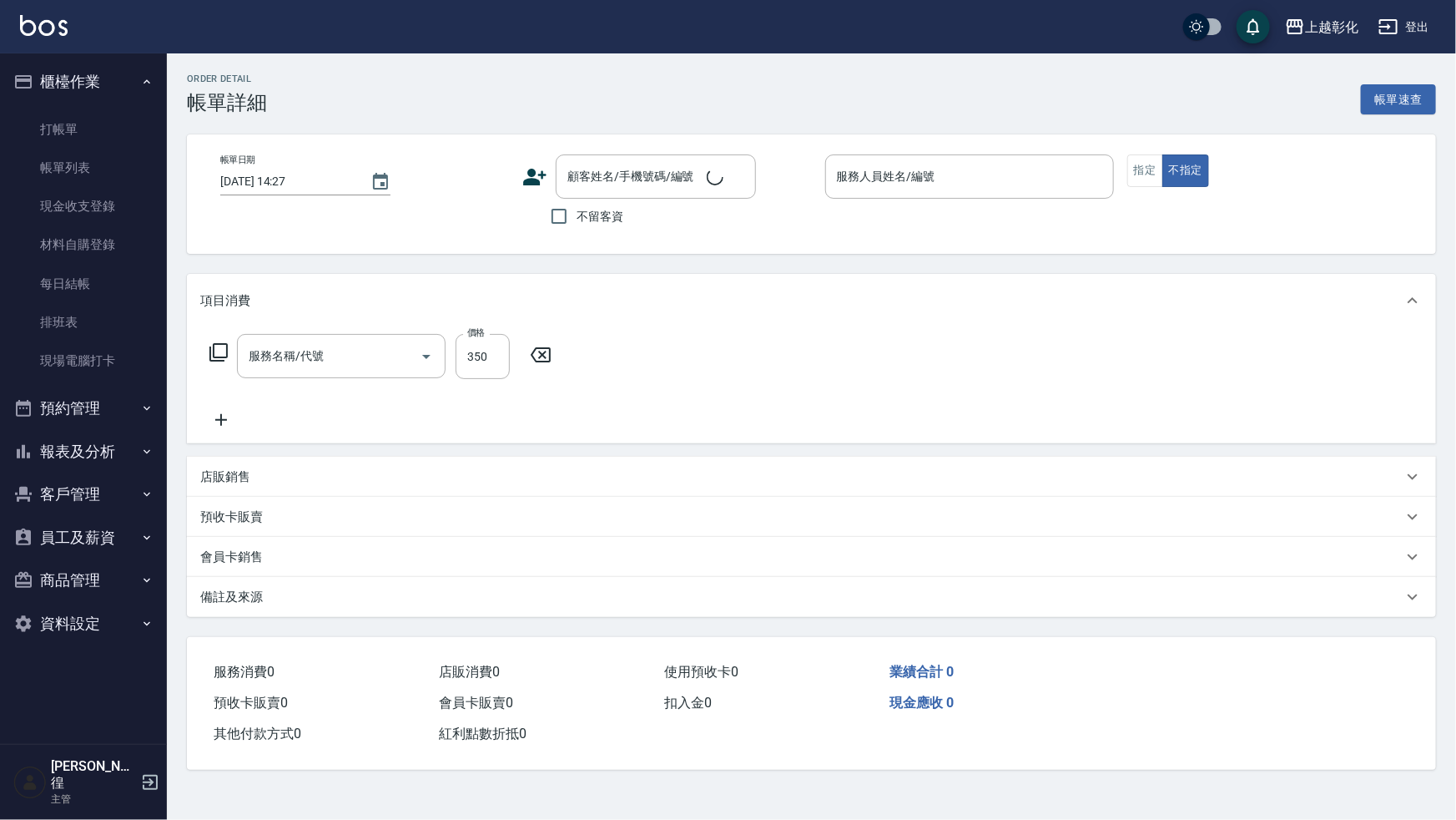
type input "2025/09/10 20:05"
checkbox input "true"
type input "allen-e"
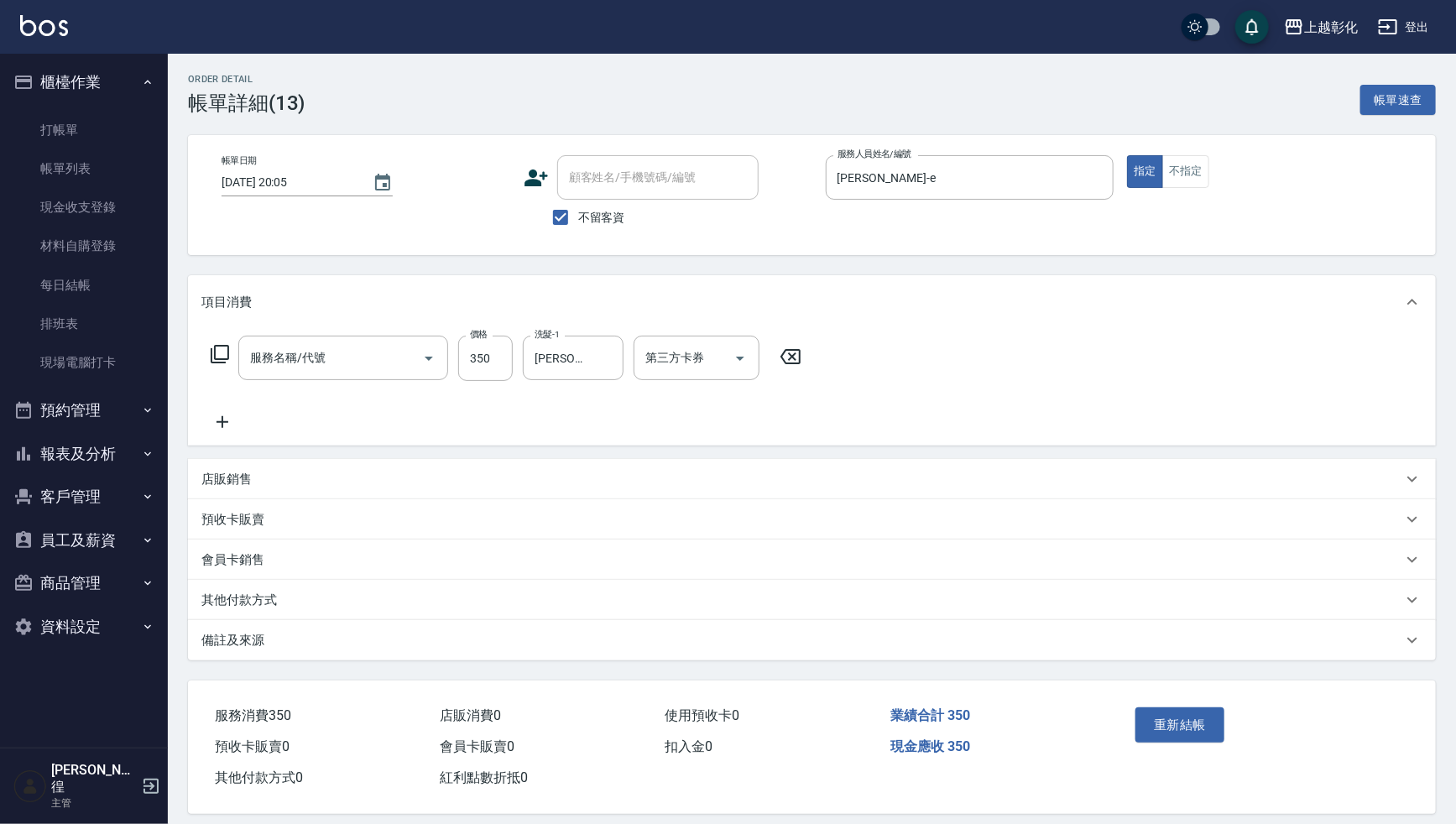
type input "一般洗剪(269)"
click at [67, 159] on link "帳單列表" at bounding box center [84, 168] width 155 height 39
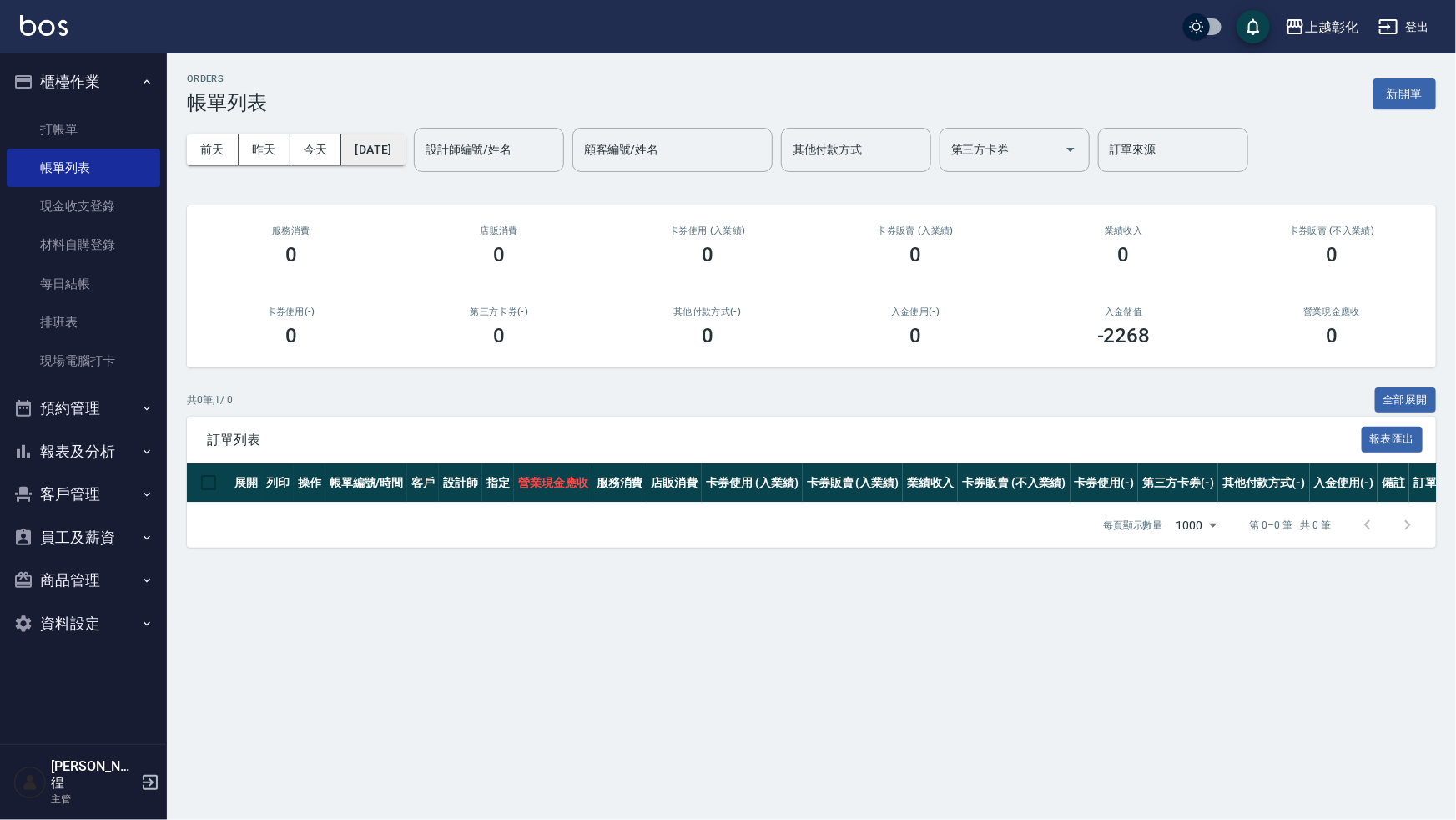
click at [389, 149] on button "[DATE]" at bounding box center [373, 150] width 64 height 31
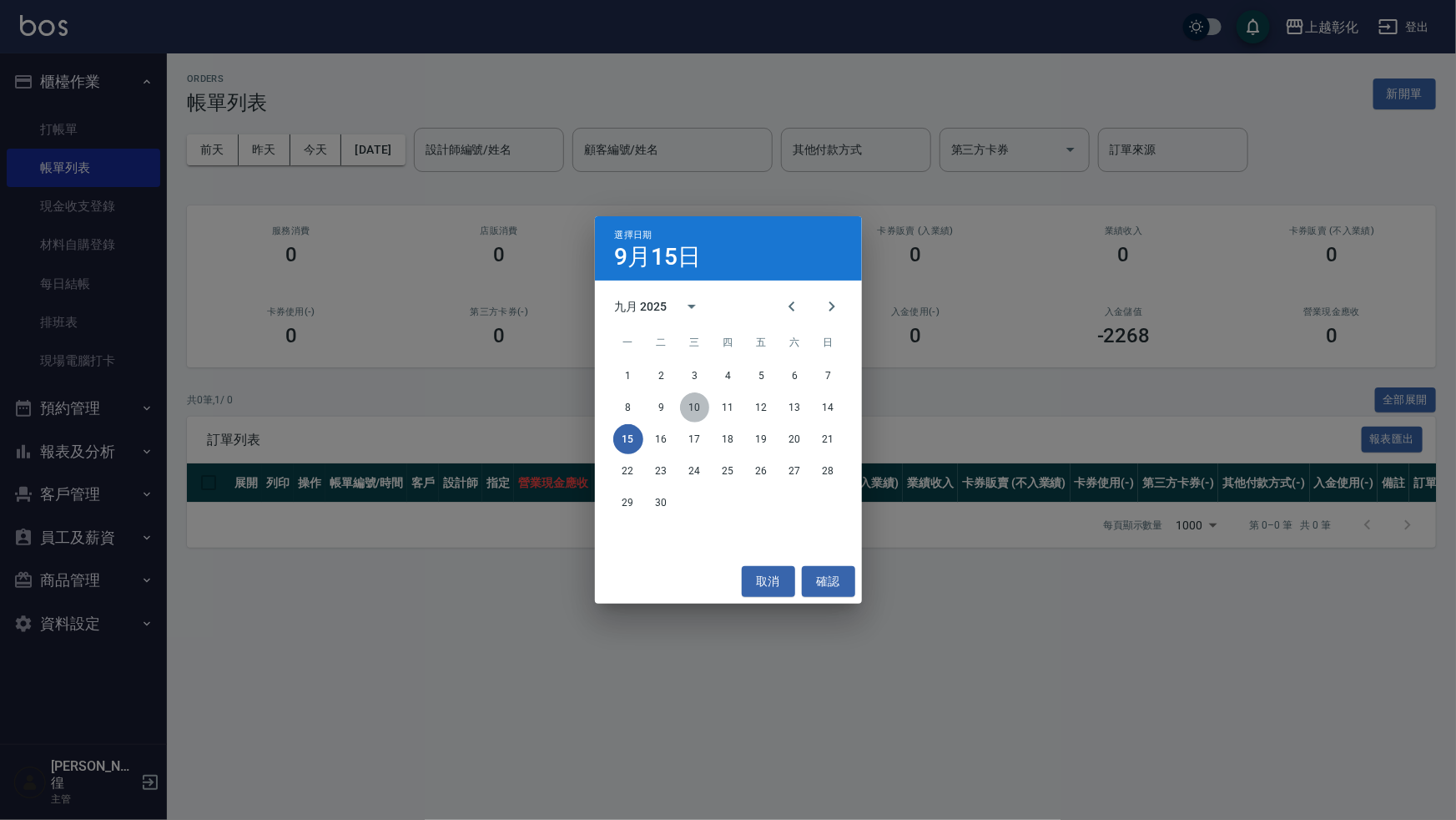
click at [701, 405] on button "10" at bounding box center [695, 407] width 30 height 30
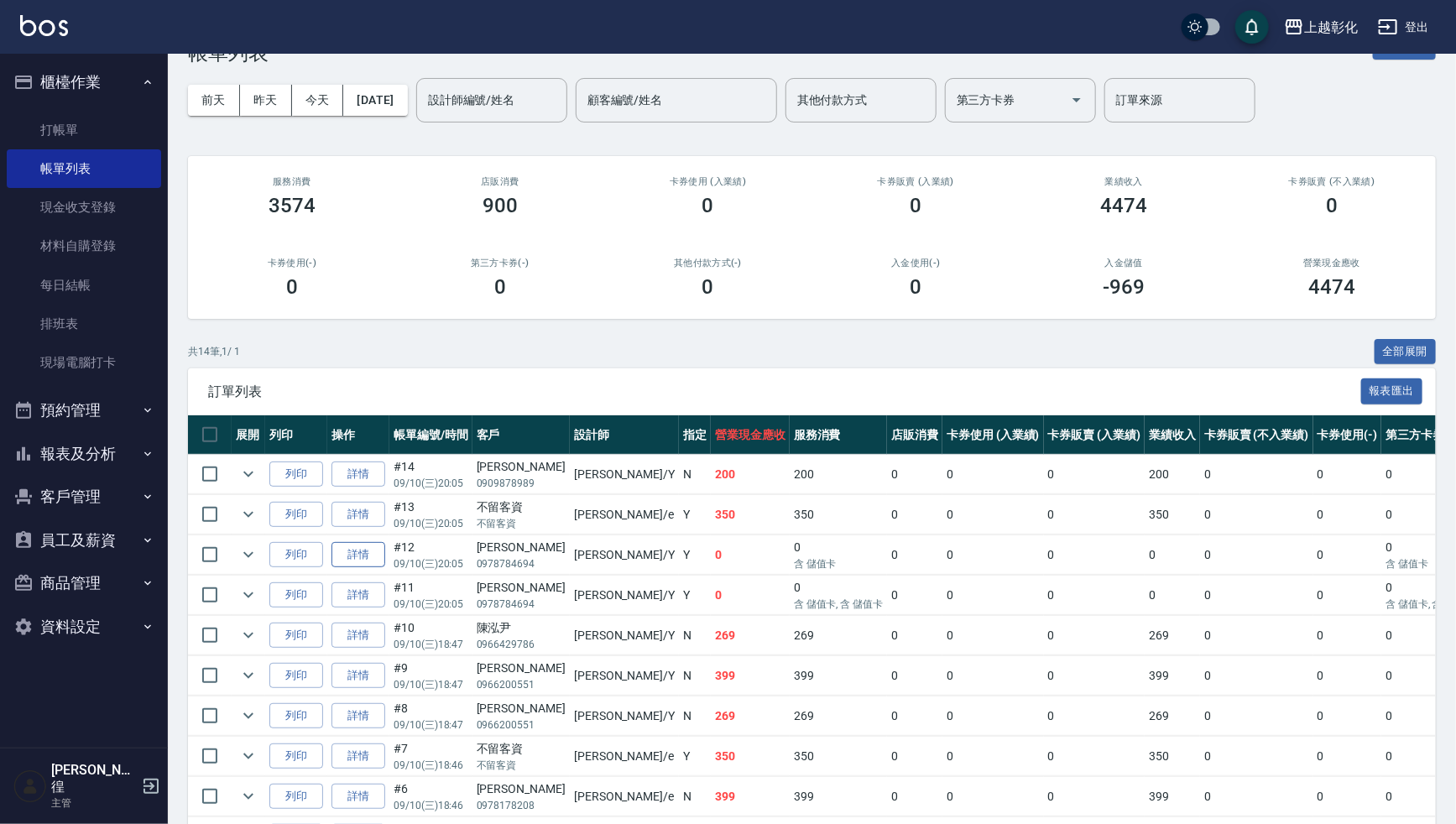
scroll to position [152, 0]
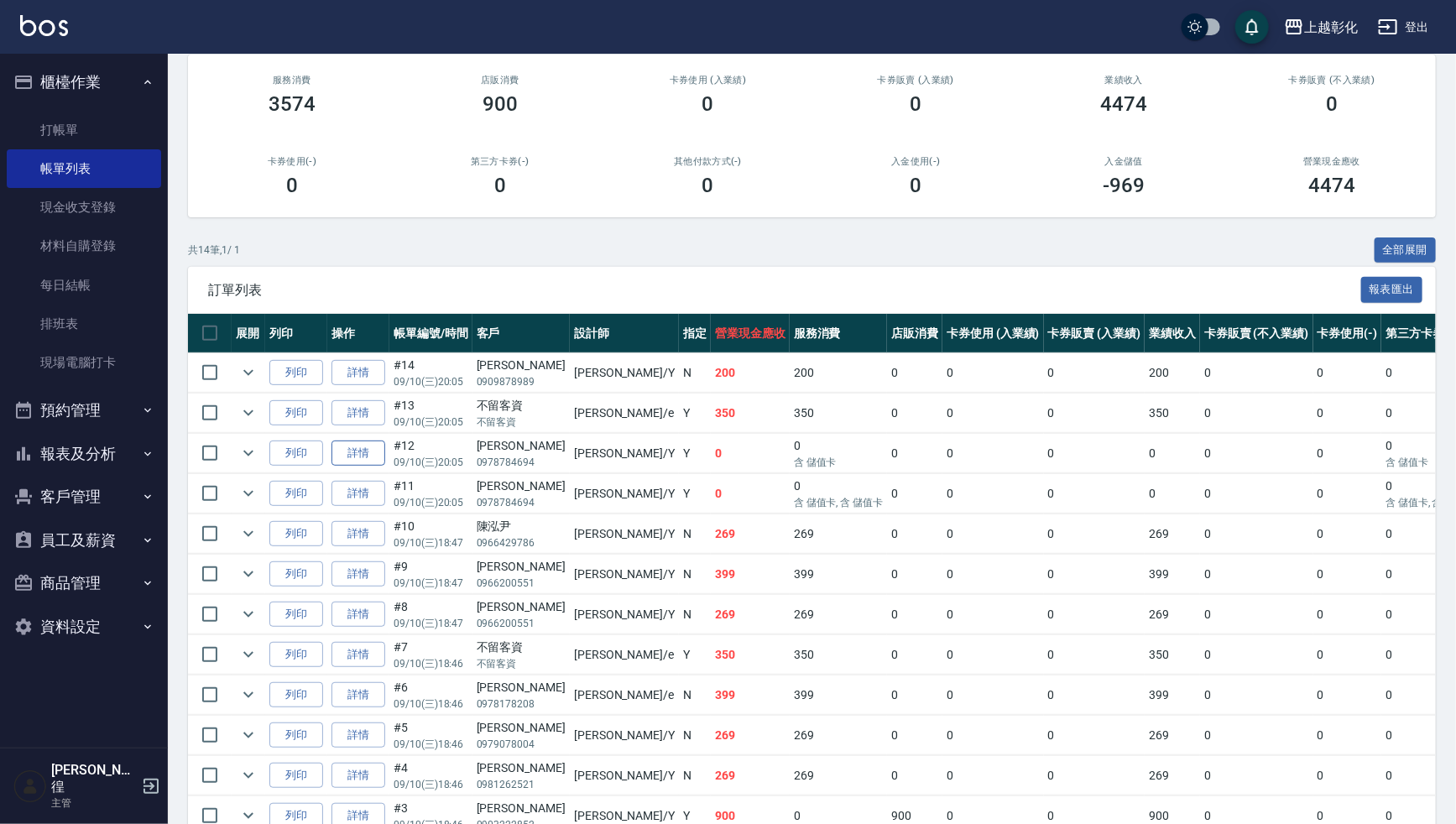
click at [356, 451] on link "詳情" at bounding box center [359, 453] width 54 height 26
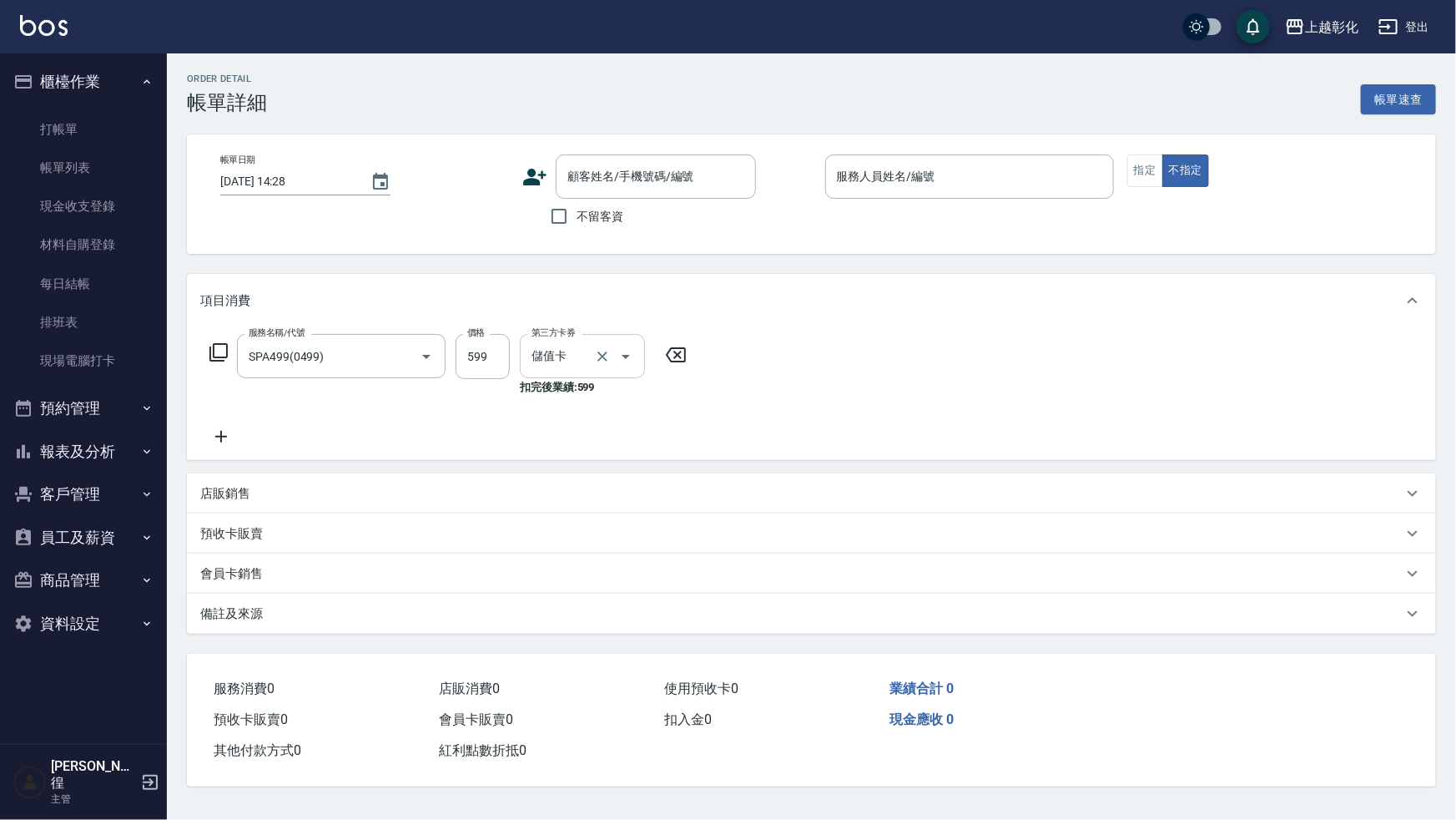
type input "2025/09/10 20:05"
type input "[PERSON_NAME]-Y"
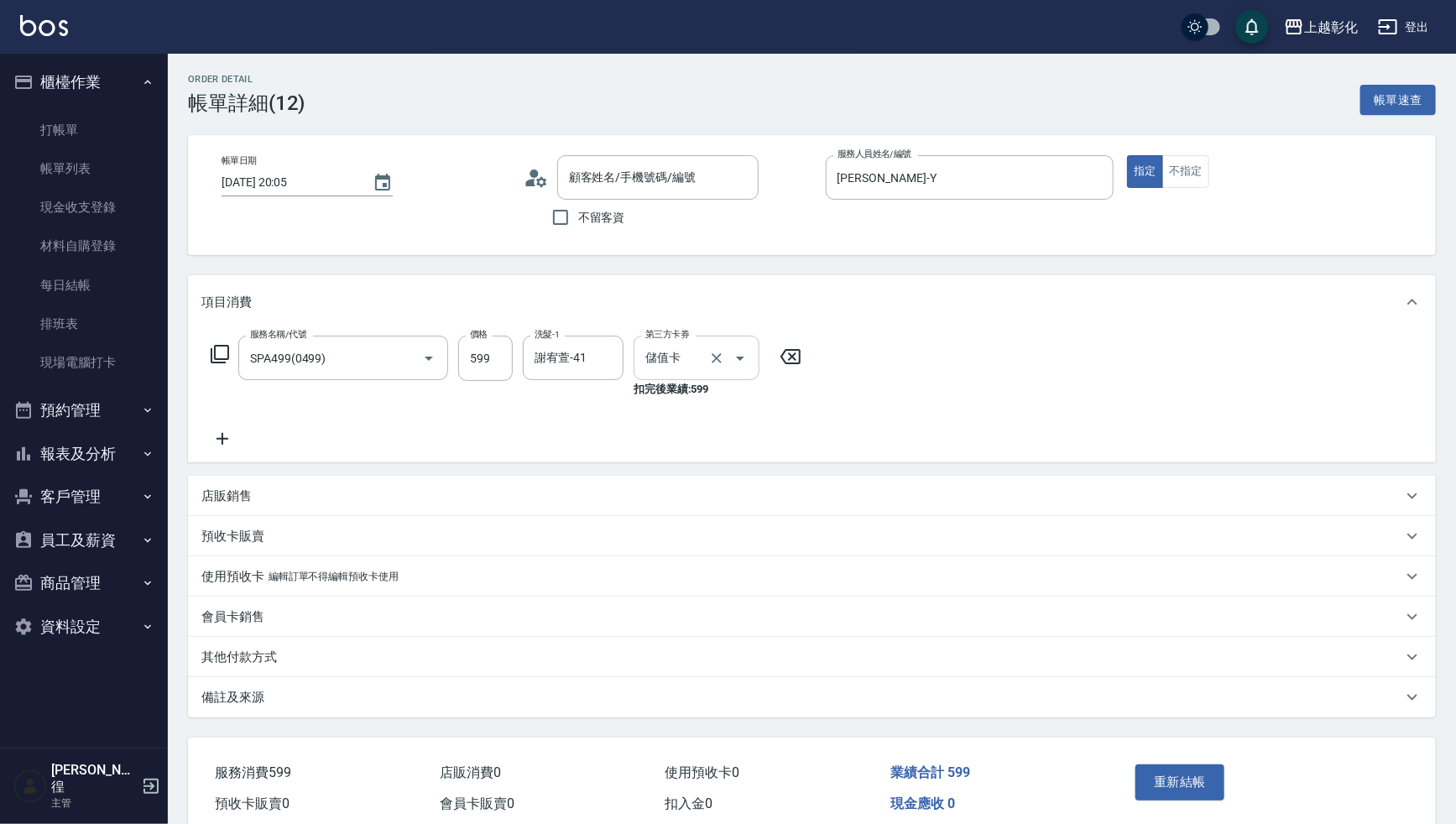
type input "趙意雯/0978784694/null"
click at [492, 363] on input "599" at bounding box center [485, 358] width 54 height 45
type input "499"
click at [931, 387] on div "服務名稱/代號 SPA499(0499) 服務名稱/代號 價格 499 價格 洗髮-1 謝宥萱-41 洗髮-1 第三方卡券 儲值卡 第三方卡券 扣完後業績: …" at bounding box center [812, 396] width 1248 height 133
click at [206, 438] on icon at bounding box center [222, 438] width 42 height 20
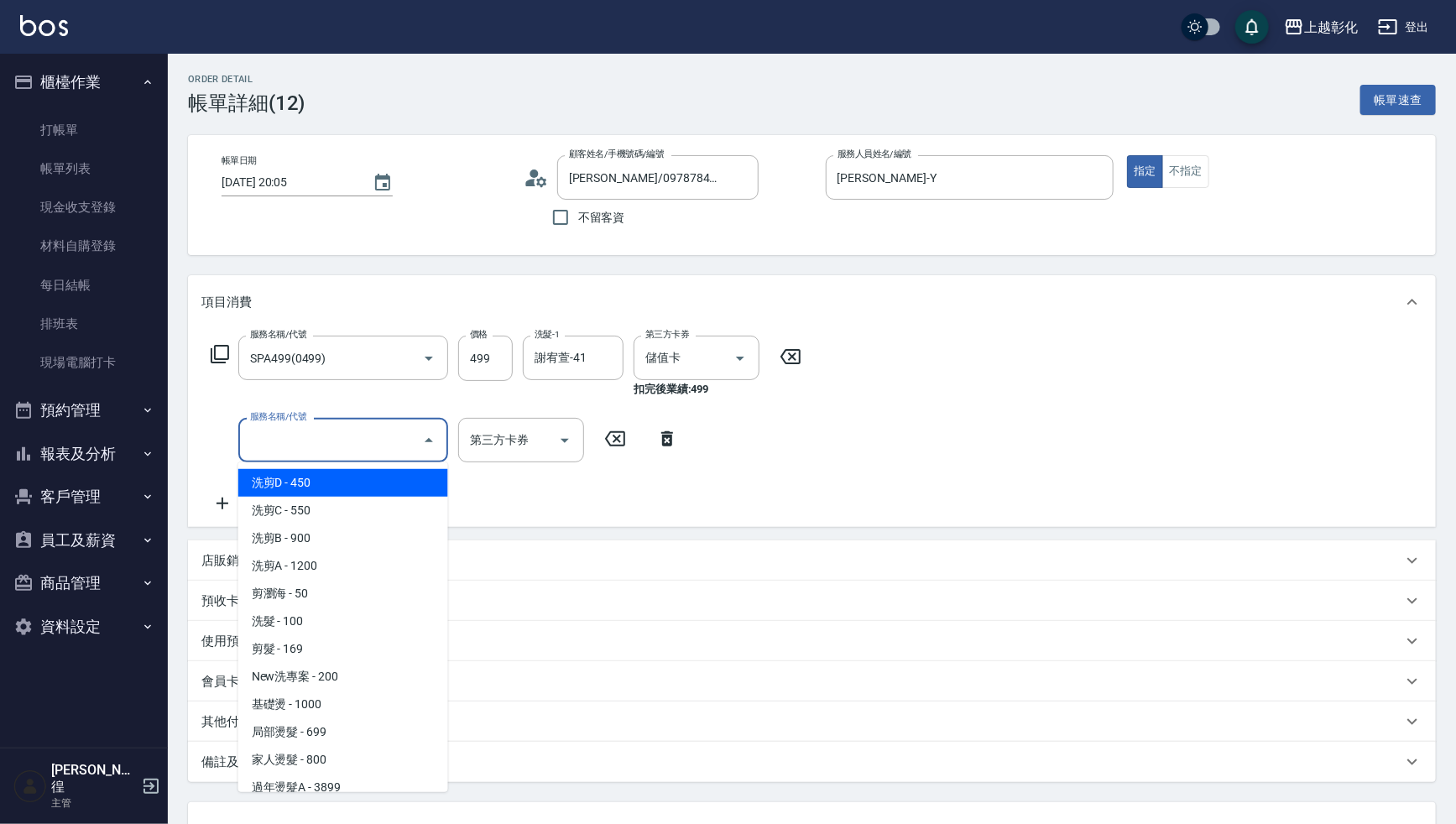
click at [282, 439] on input "服務名稱/代號" at bounding box center [330, 440] width 169 height 29
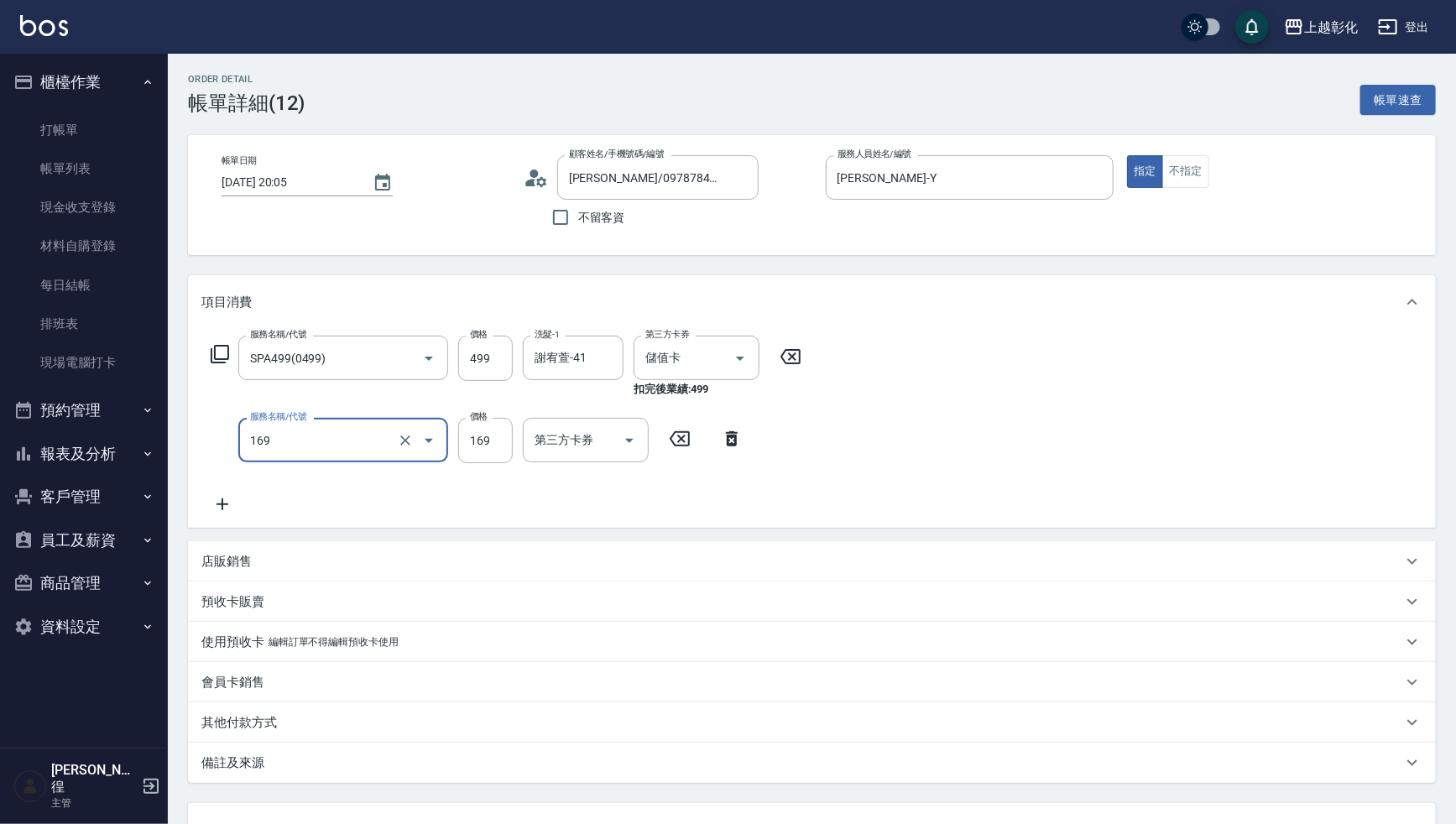
type input "剪髮(169)"
type input "100"
click at [570, 438] on input "第三方卡券" at bounding box center [573, 440] width 85 height 29
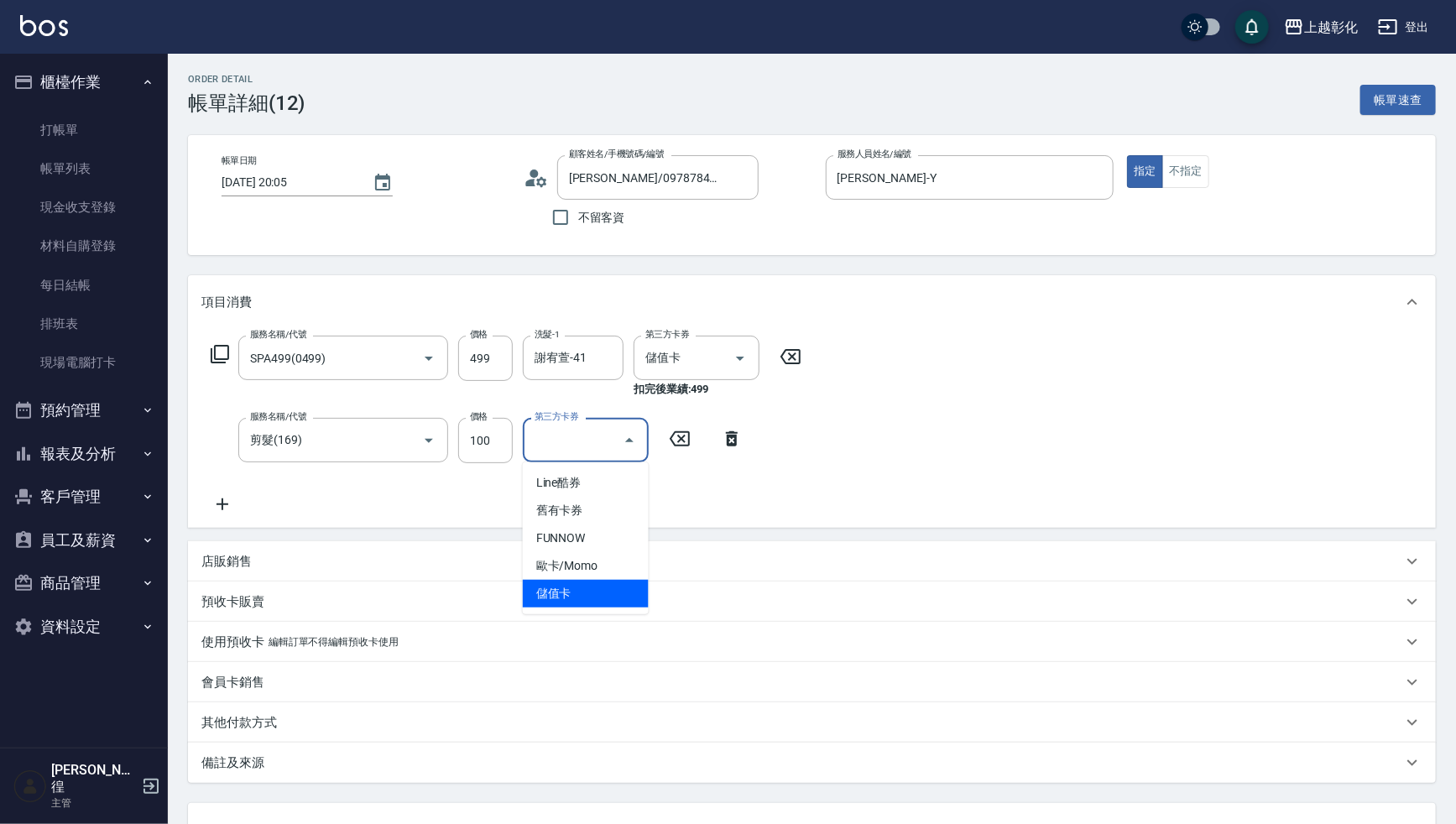
drag, startPoint x: 563, startPoint y: 599, endPoint x: 579, endPoint y: 596, distance: 16.3
click at [565, 598] on span "儲值卡" at bounding box center [585, 593] width 126 height 28
type input "儲值卡"
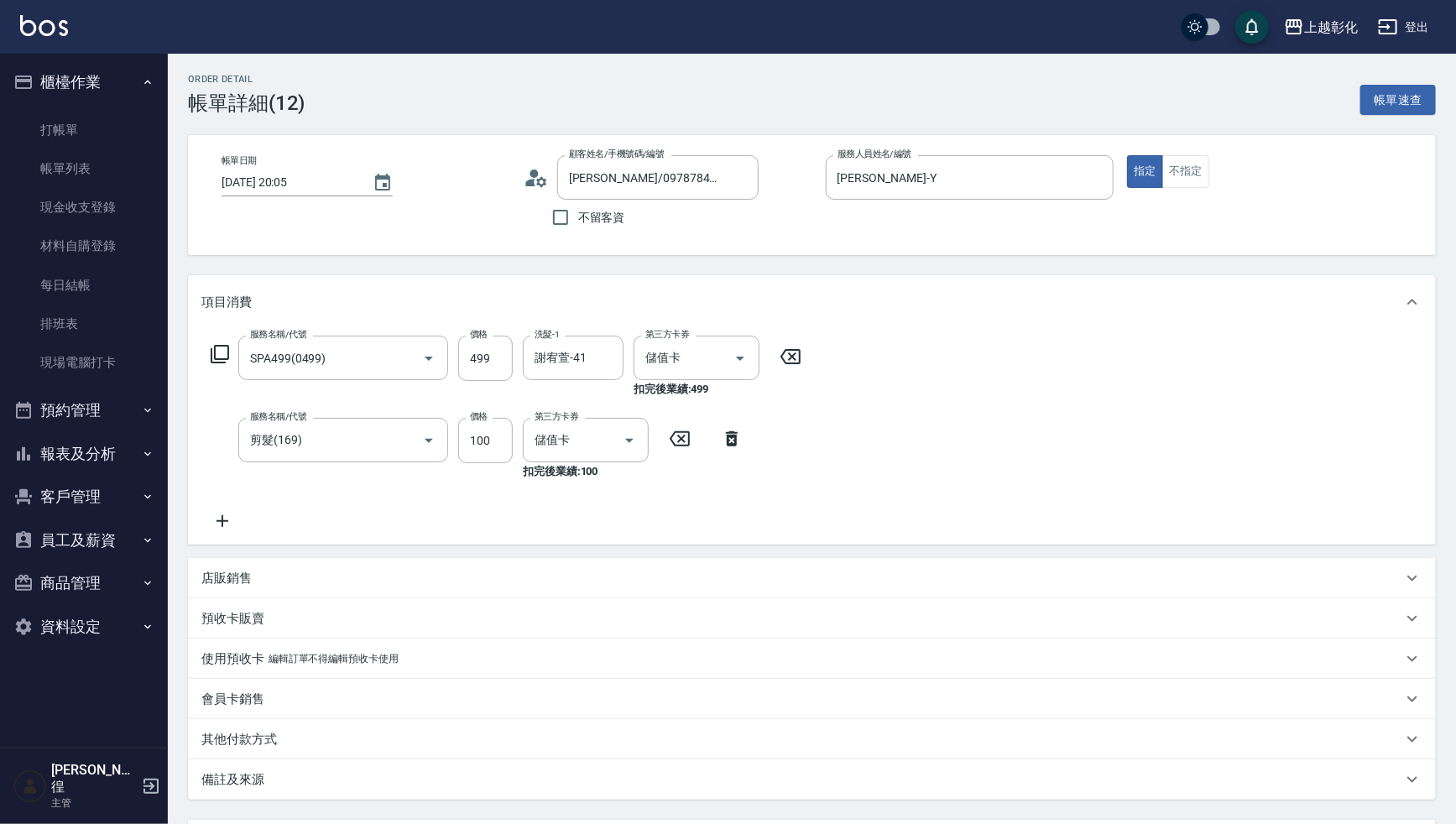
click at [998, 427] on div "服務名稱/代號 SPA499(0499) 服務名稱/代號 價格 499 價格 洗髮-1 謝宥萱-41 洗髮-1 第三方卡券 儲值卡 第三方卡券 扣完後業績: …" at bounding box center [812, 436] width 1248 height 216
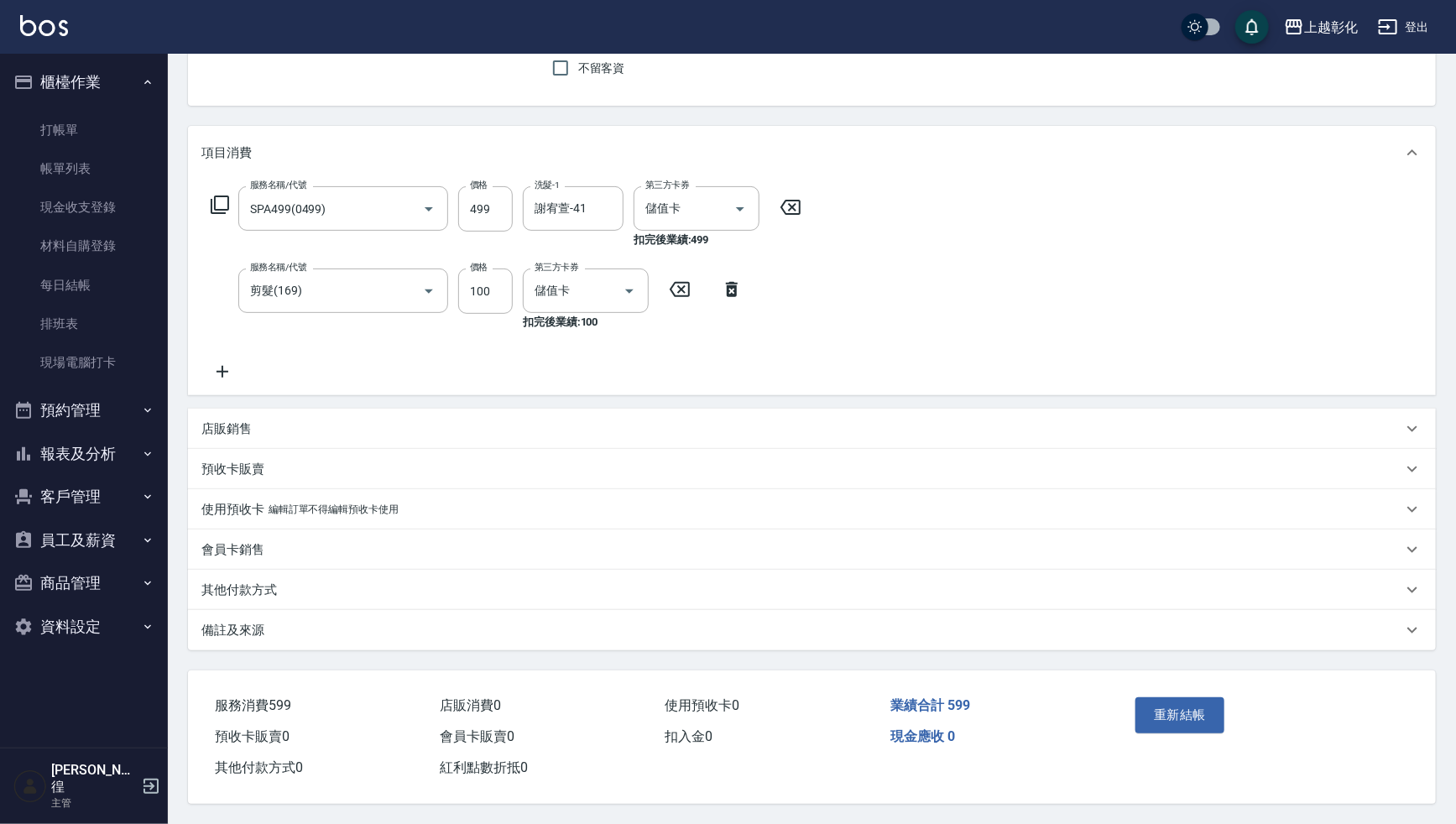
scroll to position [154, 0]
click at [1187, 699] on button "重新結帳" at bounding box center [1179, 715] width 89 height 35
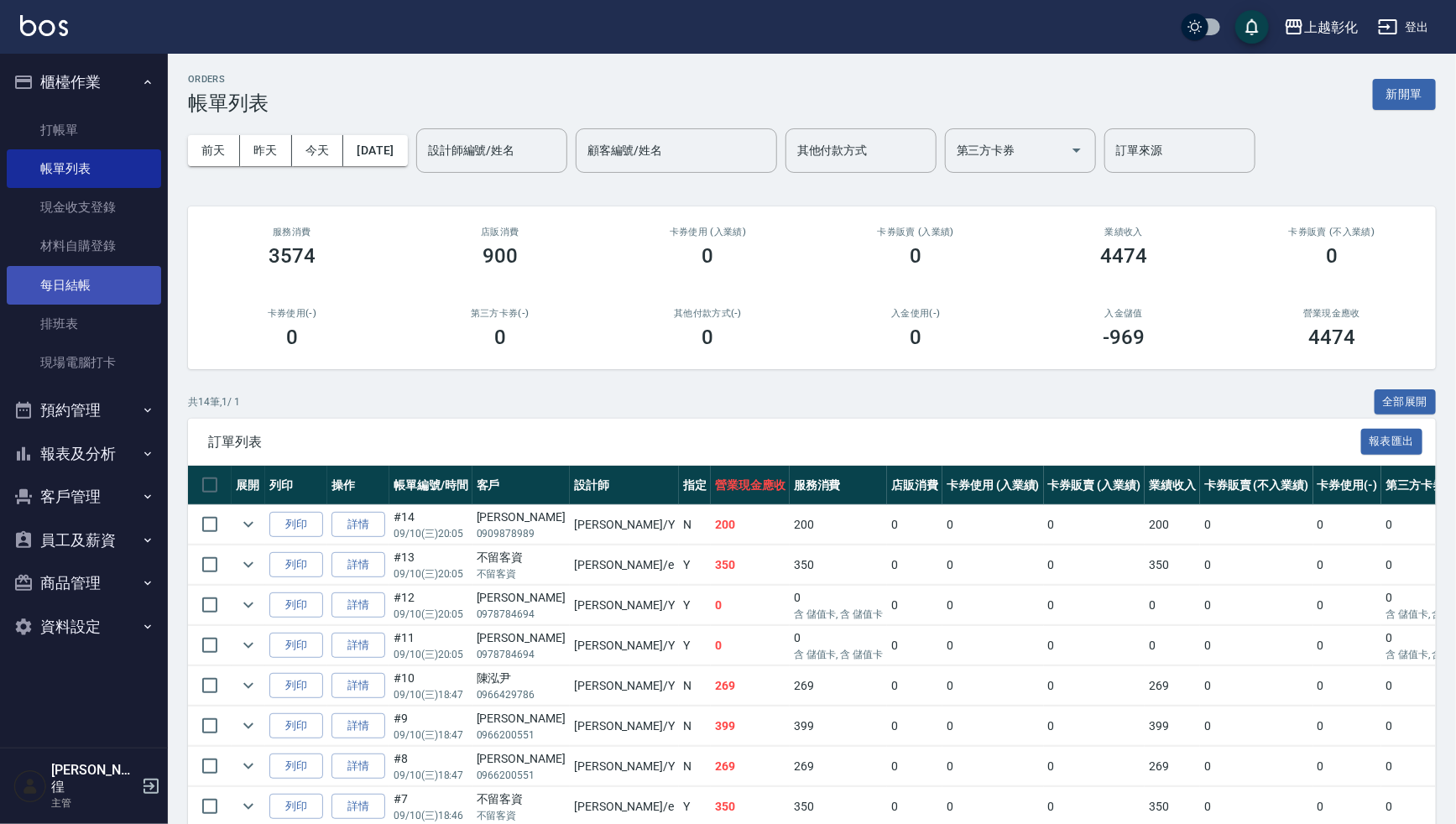
click at [62, 284] on link "每日結帳" at bounding box center [84, 285] width 155 height 39
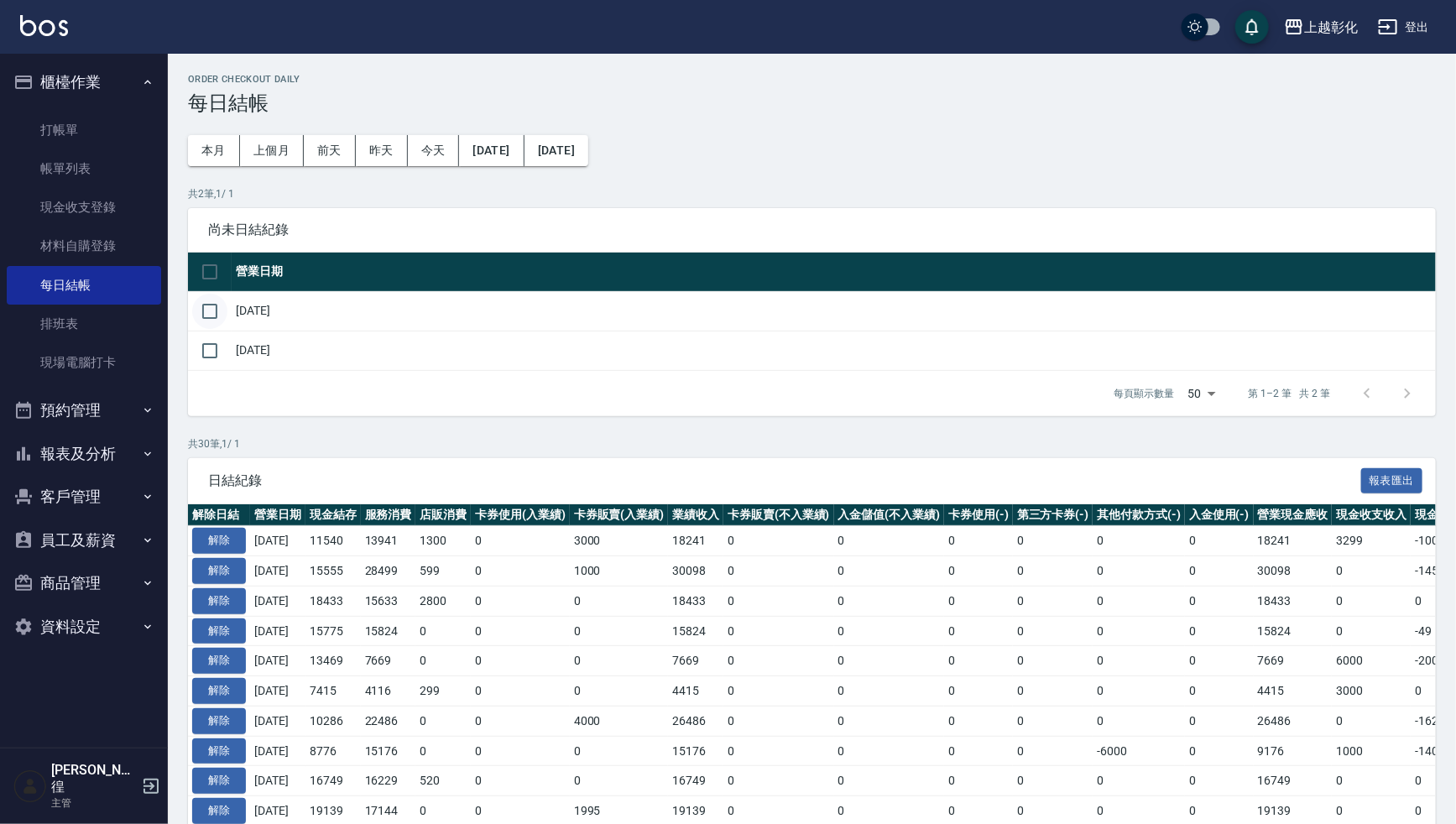
click at [205, 312] on input "checkbox" at bounding box center [210, 311] width 35 height 35
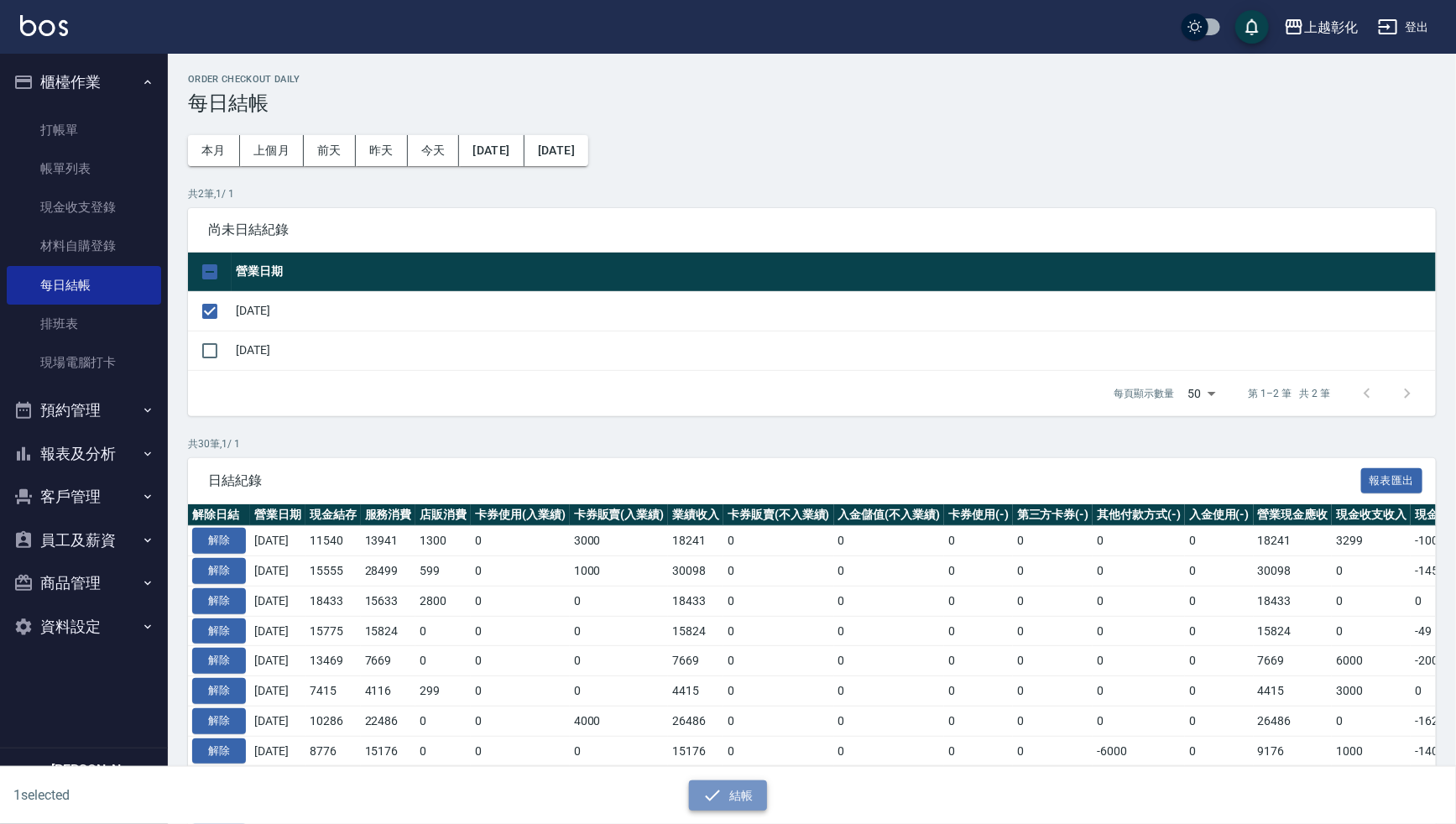
click at [724, 800] on button "結帳" at bounding box center [728, 796] width 78 height 31
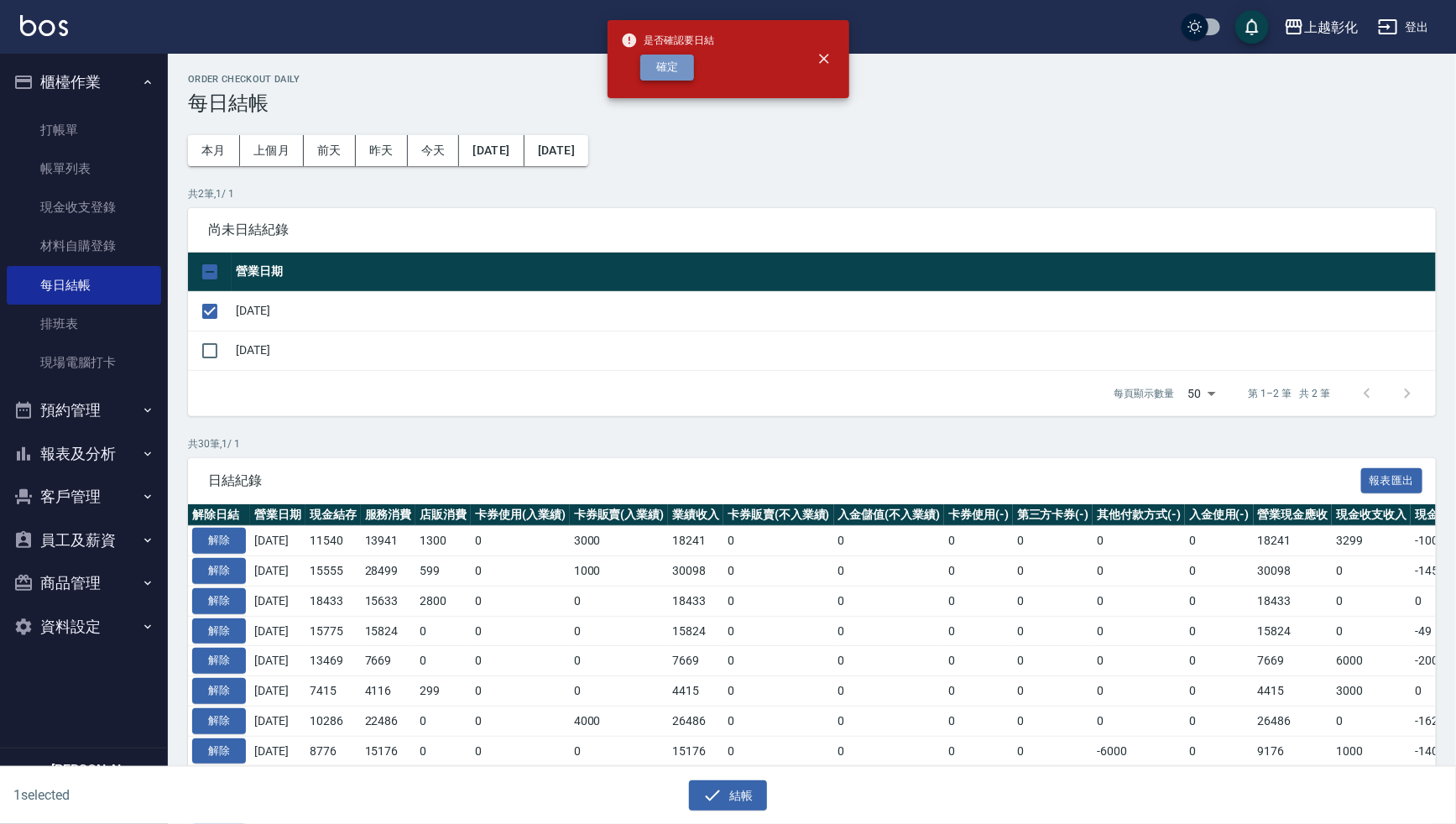
click at [664, 56] on button "確定" at bounding box center [668, 67] width 54 height 26
click at [729, 794] on button "結帳" at bounding box center [728, 796] width 78 height 31
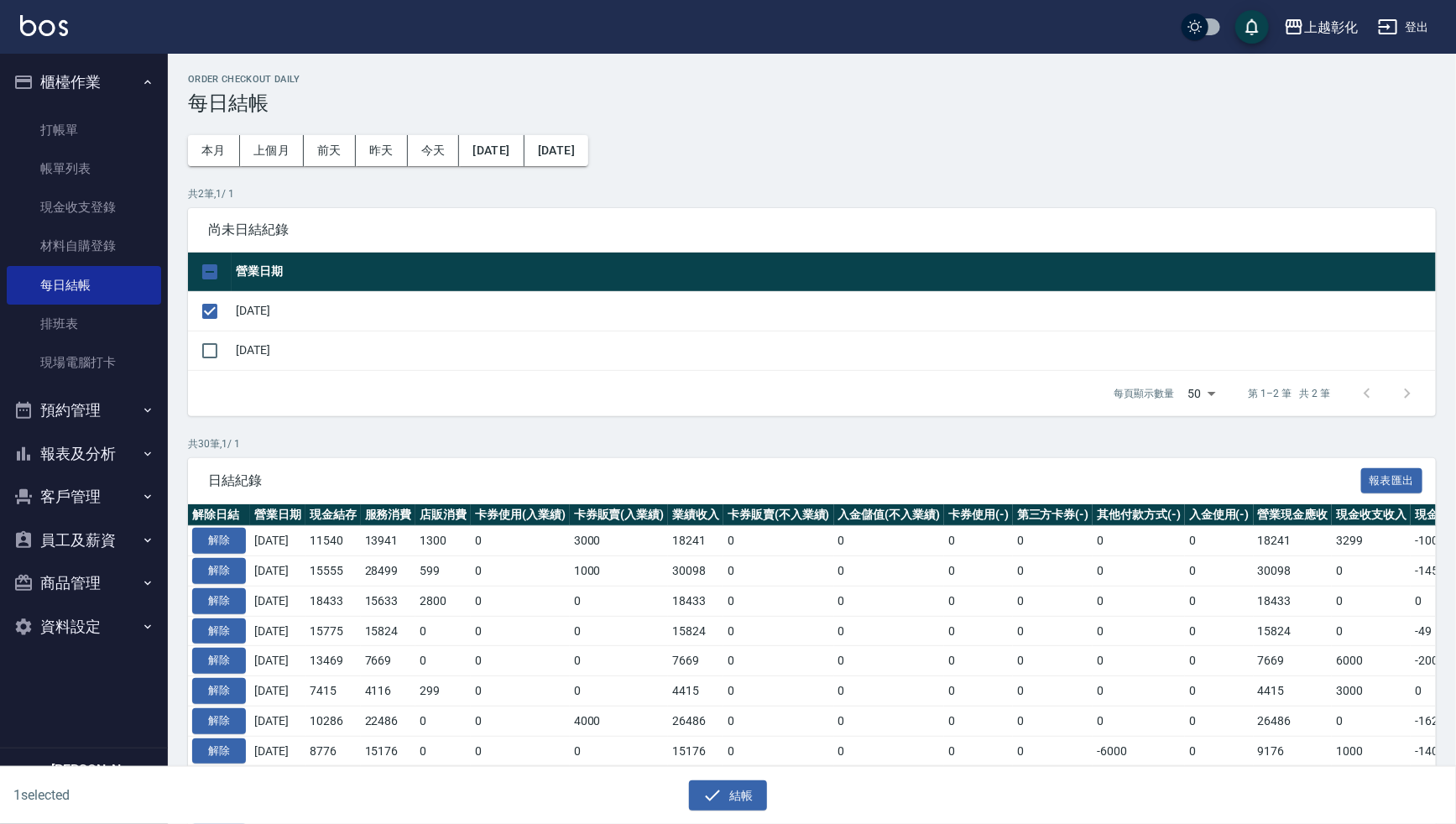
checkbox input "false"
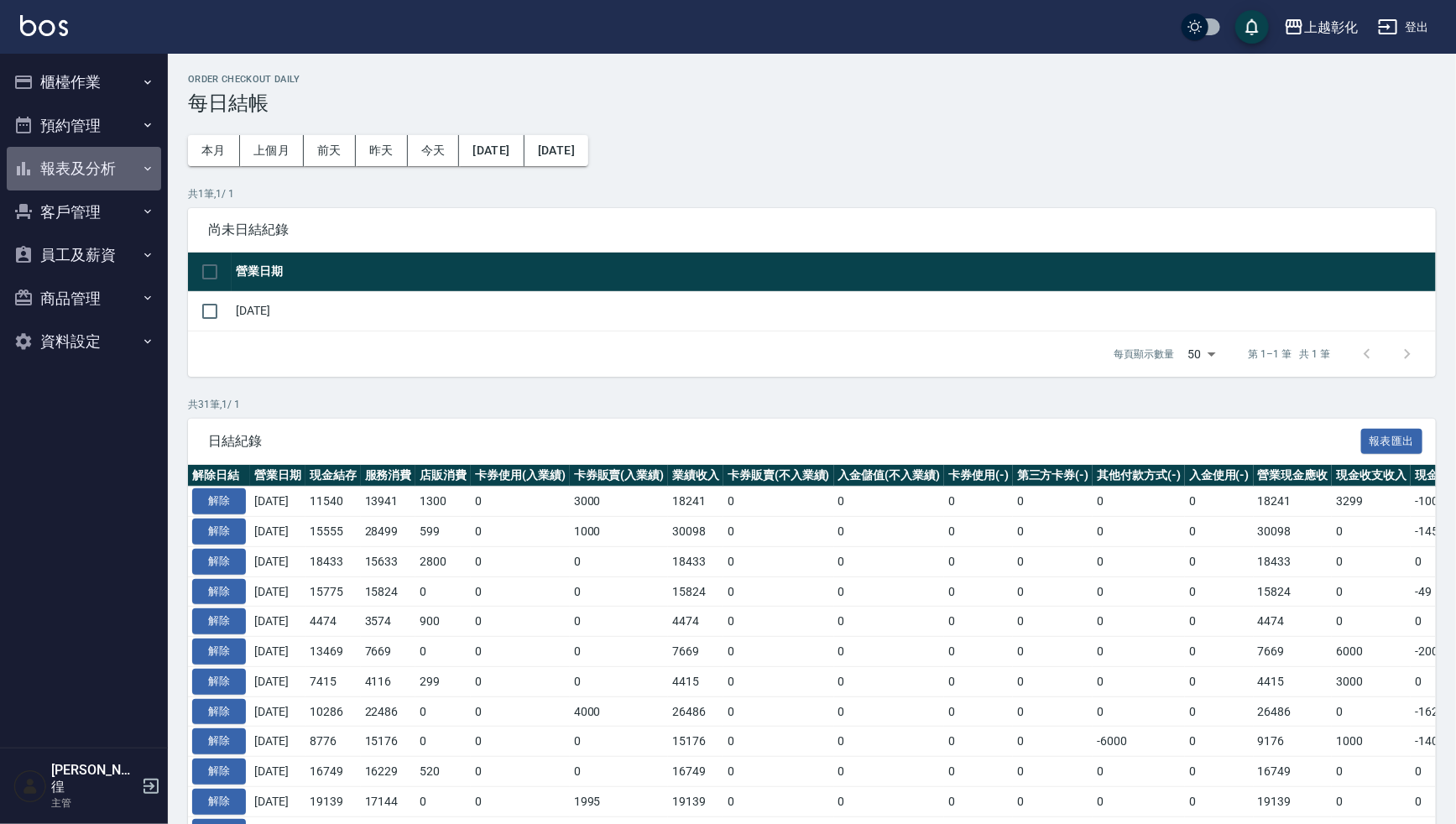
click at [77, 162] on button "報表及分析" at bounding box center [84, 168] width 155 height 44
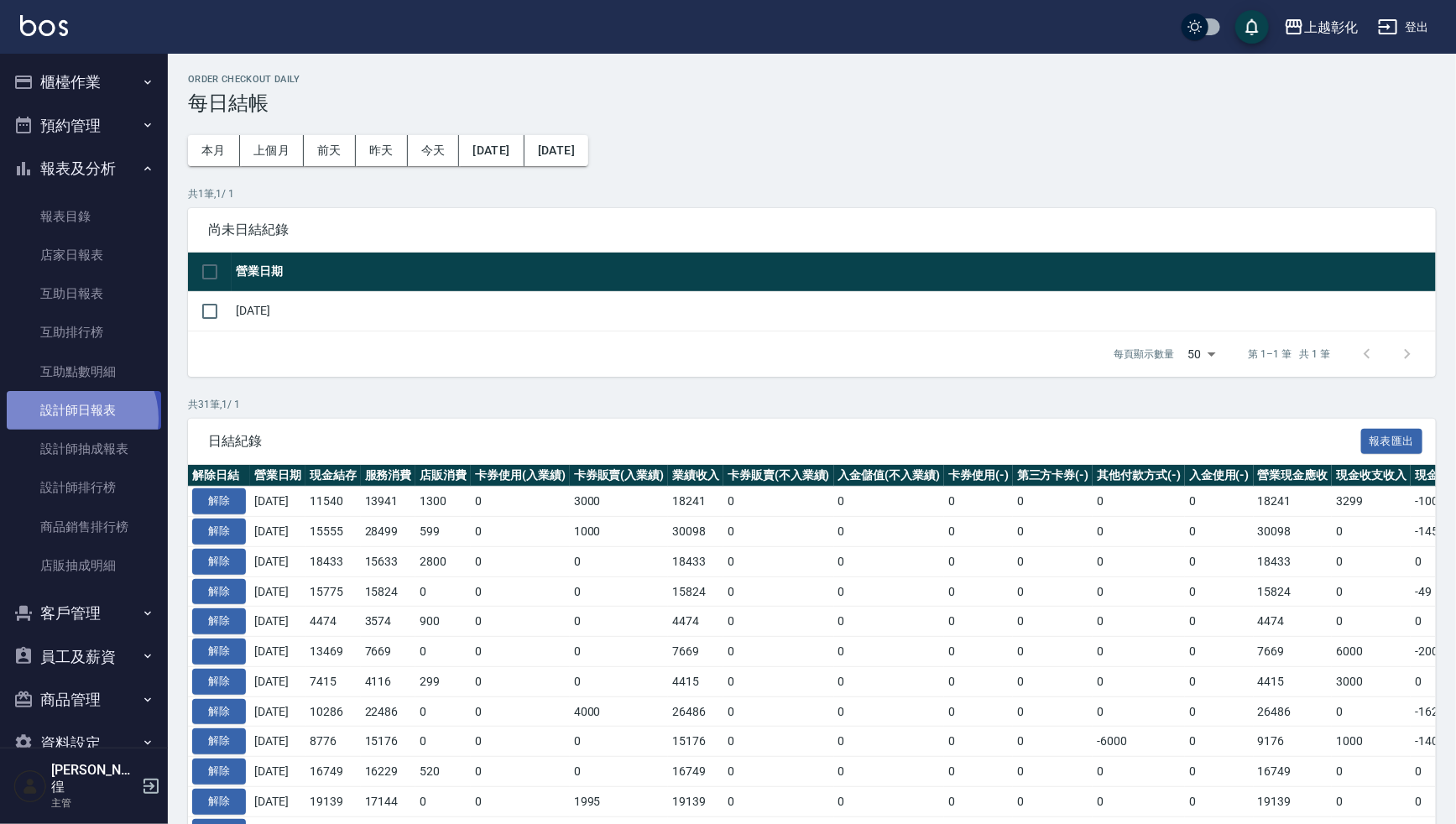
click at [73, 418] on link "設計師日報表" at bounding box center [84, 410] width 155 height 39
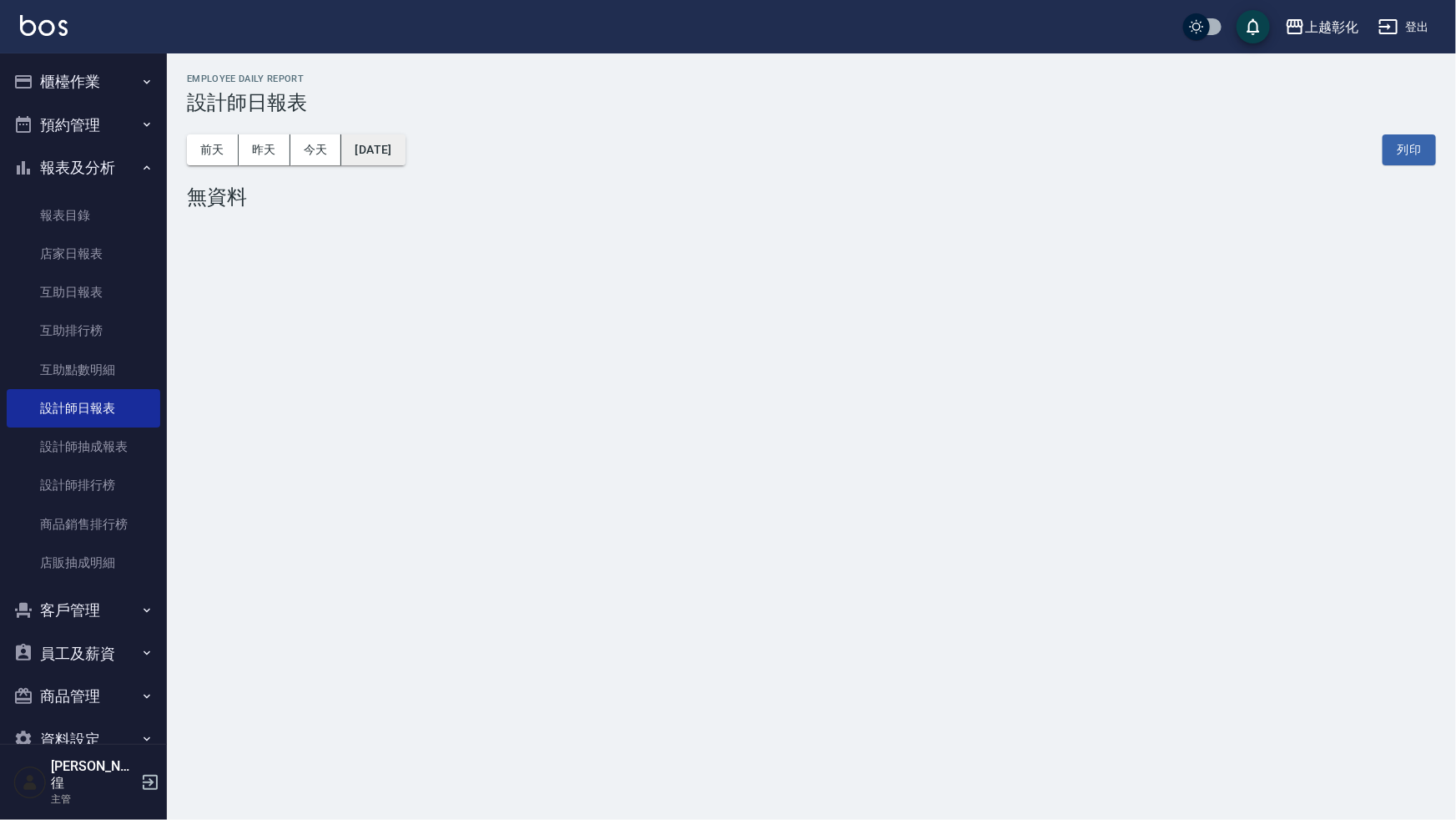
click at [400, 153] on button "[DATE]" at bounding box center [373, 150] width 64 height 31
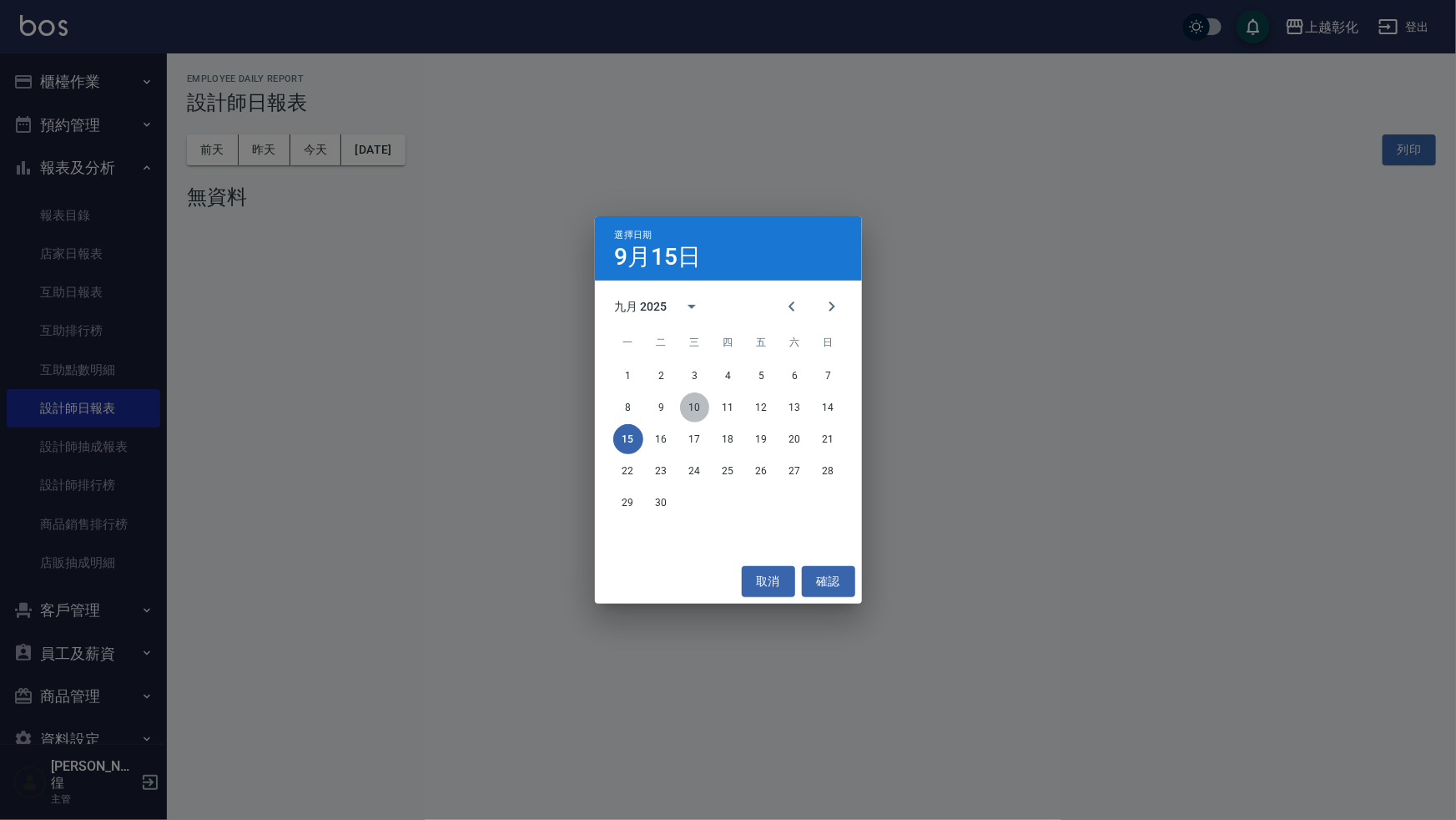
click at [688, 405] on button "10" at bounding box center [695, 407] width 30 height 30
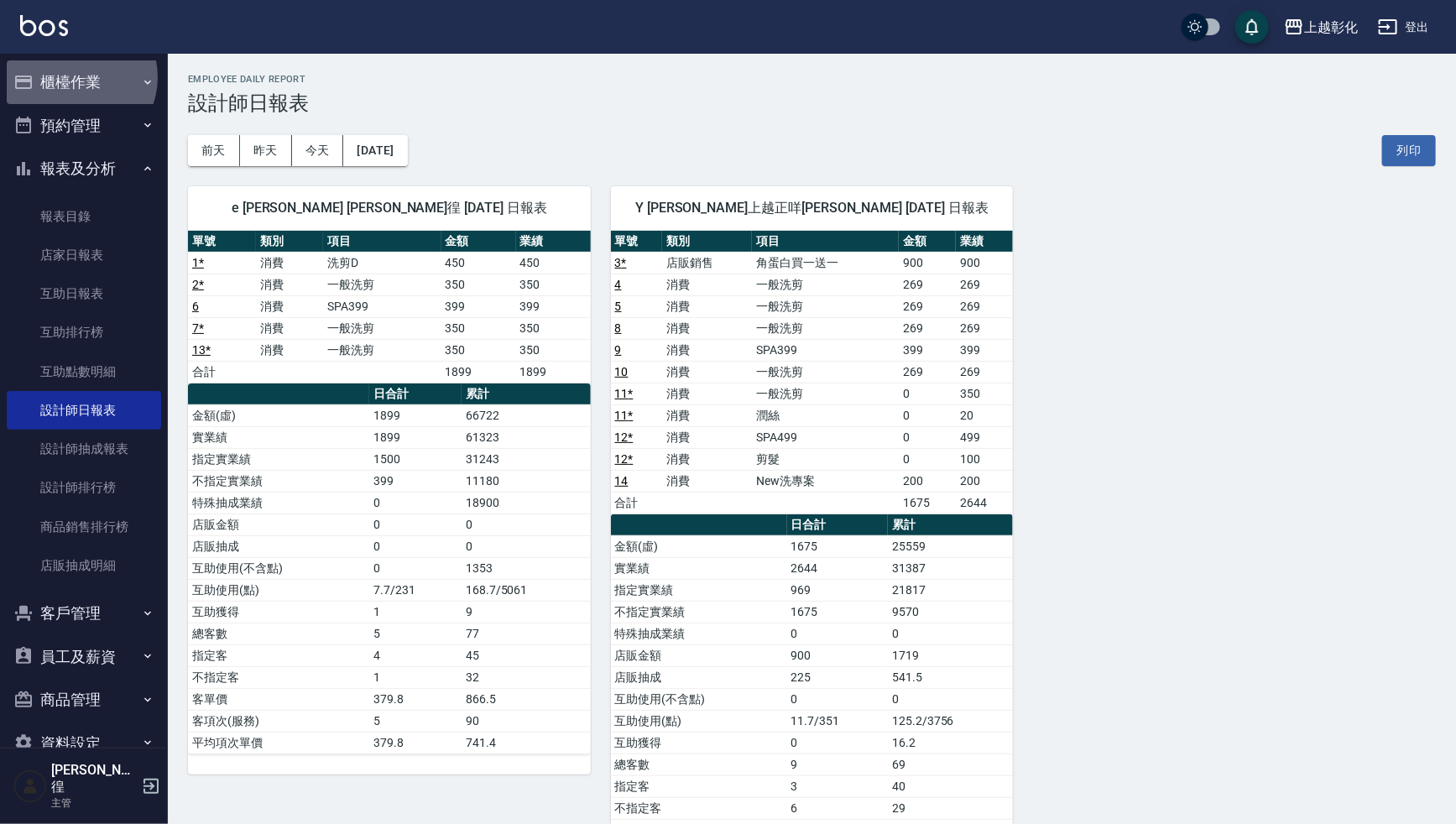
click at [75, 77] on button "櫃檯作業" at bounding box center [84, 81] width 155 height 44
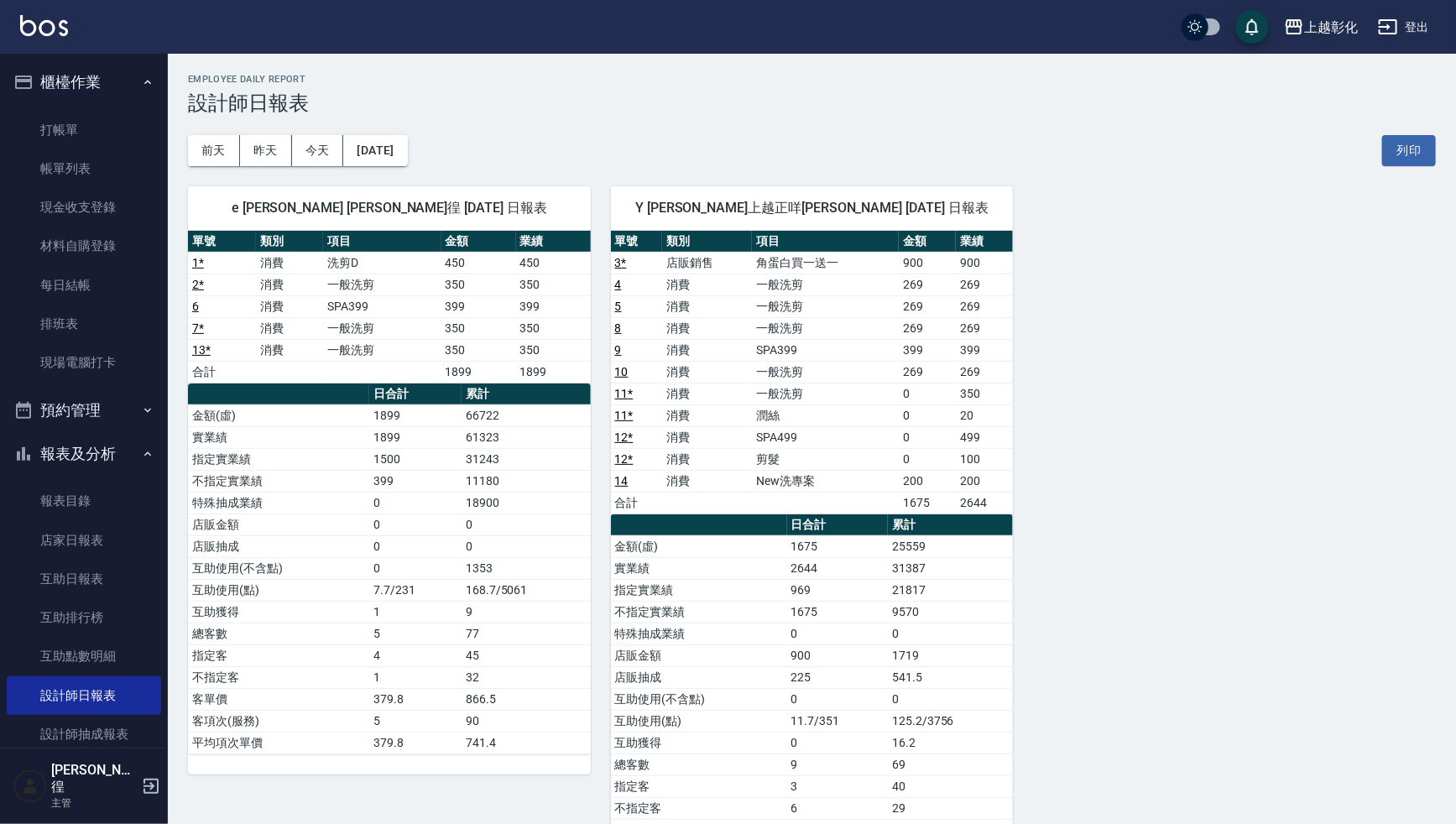
click at [1208, 394] on div "e allen 詹凱徨 09/10/2025 日報表 單號 類別 項目 金額 業績 1 * 消費 洗剪D 450 450 2 * 消費 一般洗剪 350 35…" at bounding box center [801, 536] width 1267 height 739
click at [1208, 395] on div "e allen 詹凱徨 09/10/2025 日報表 單號 類別 項目 金額 業績 1 * 消費 洗剪D 450 450 2 * 消費 一般洗剪 350 35…" at bounding box center [801, 536] width 1267 height 739
click at [57, 280] on link "每日結帳" at bounding box center [84, 285] width 155 height 39
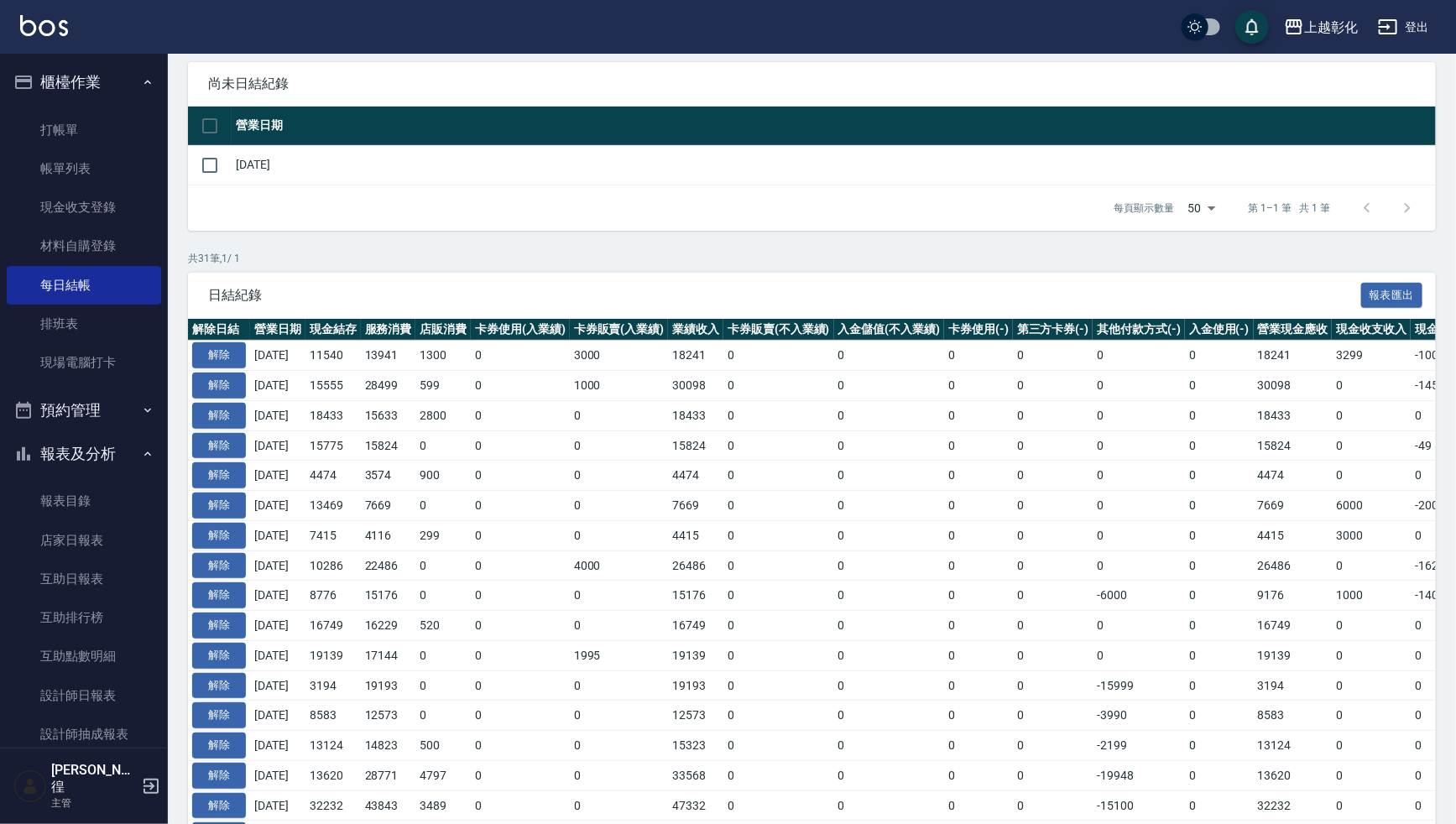
scroll to position [152, 0]
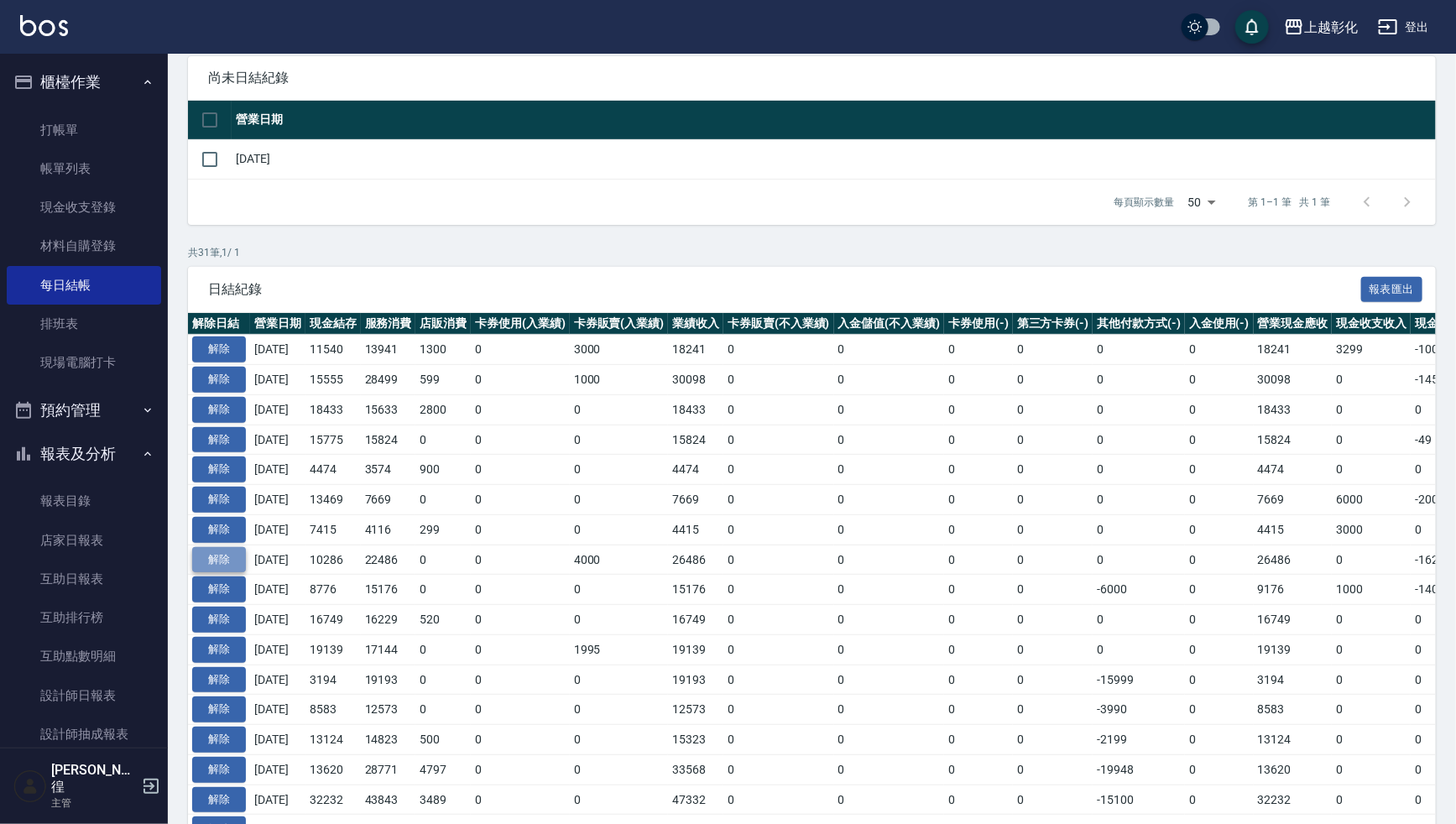
click at [217, 551] on button "解除" at bounding box center [220, 559] width 54 height 26
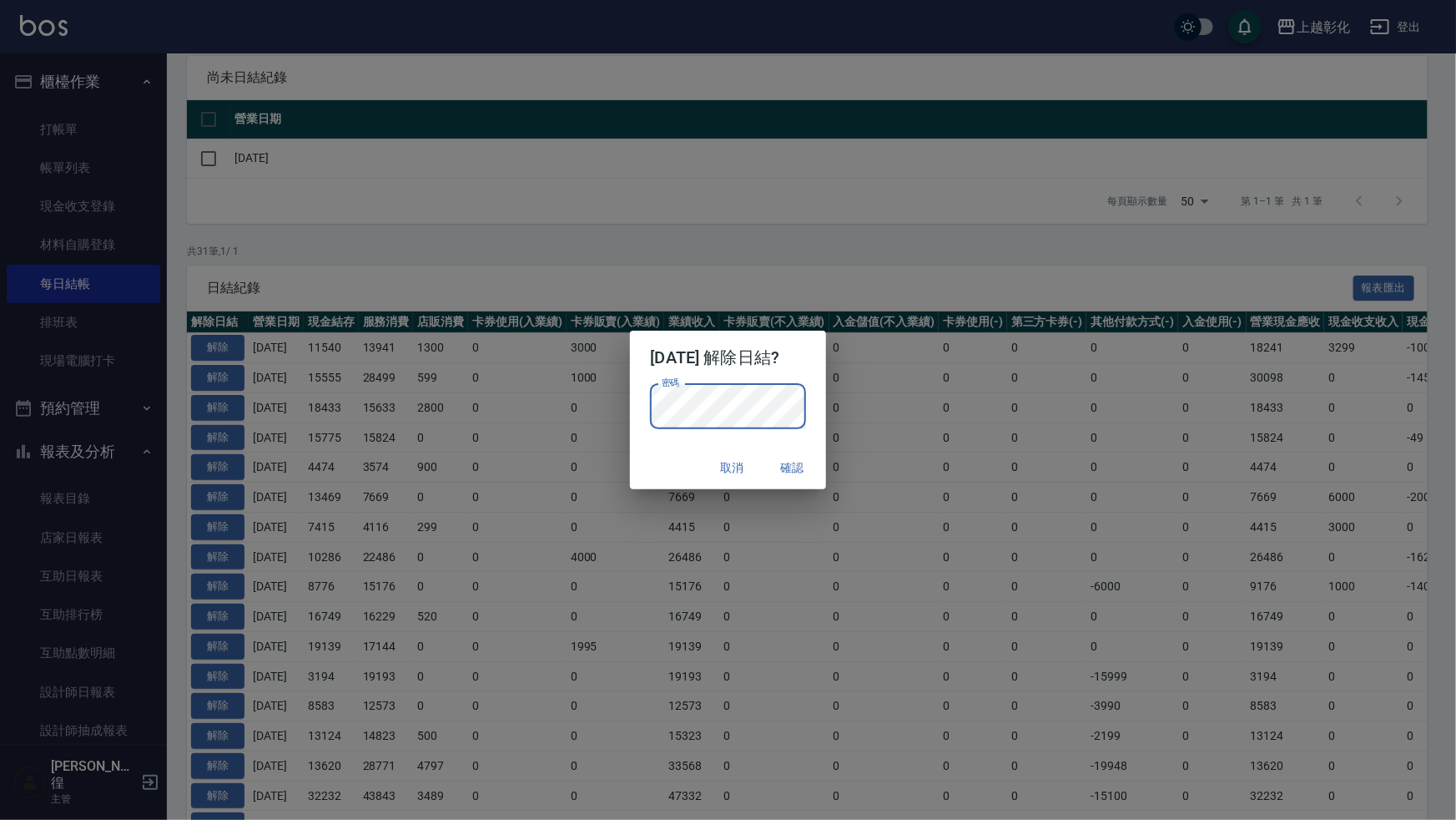
click at [800, 470] on button "確認" at bounding box center [793, 468] width 54 height 31
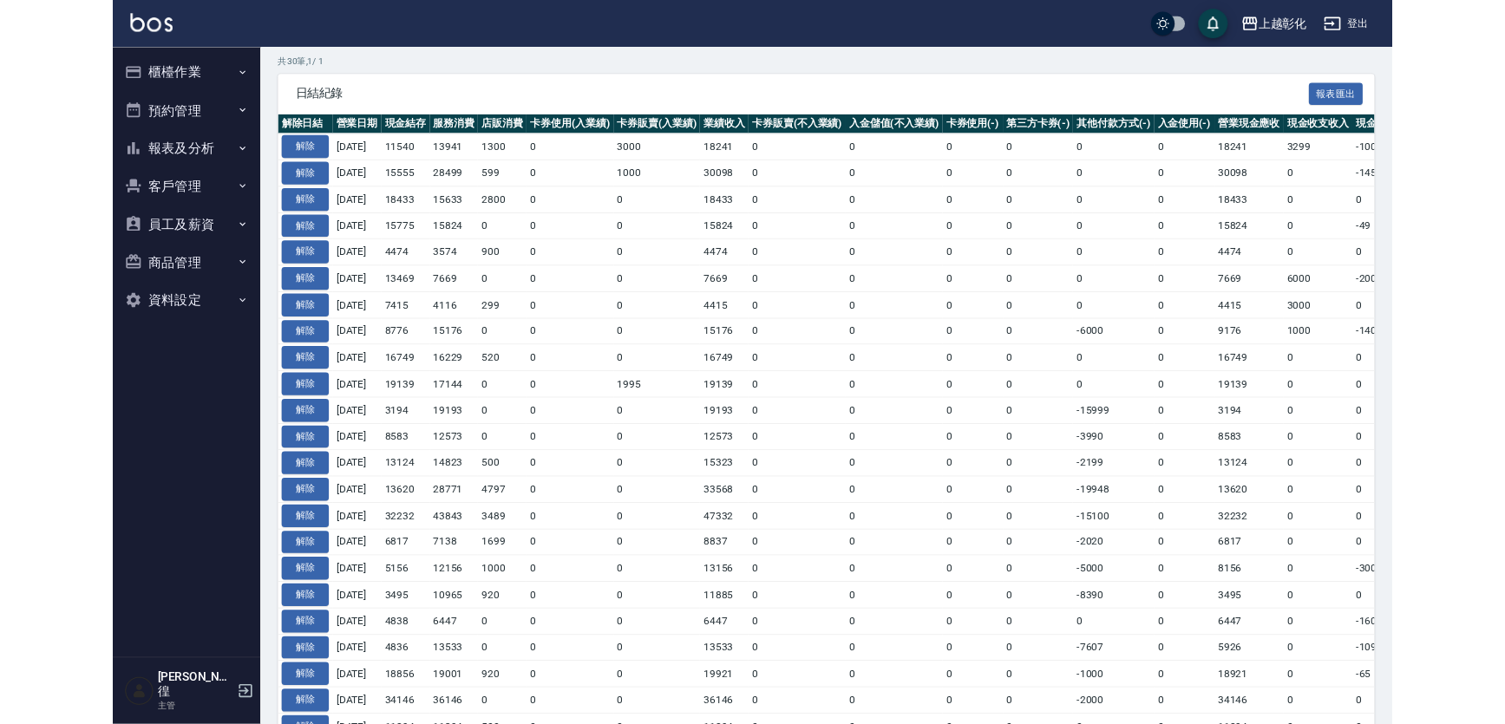
scroll to position [149, 0]
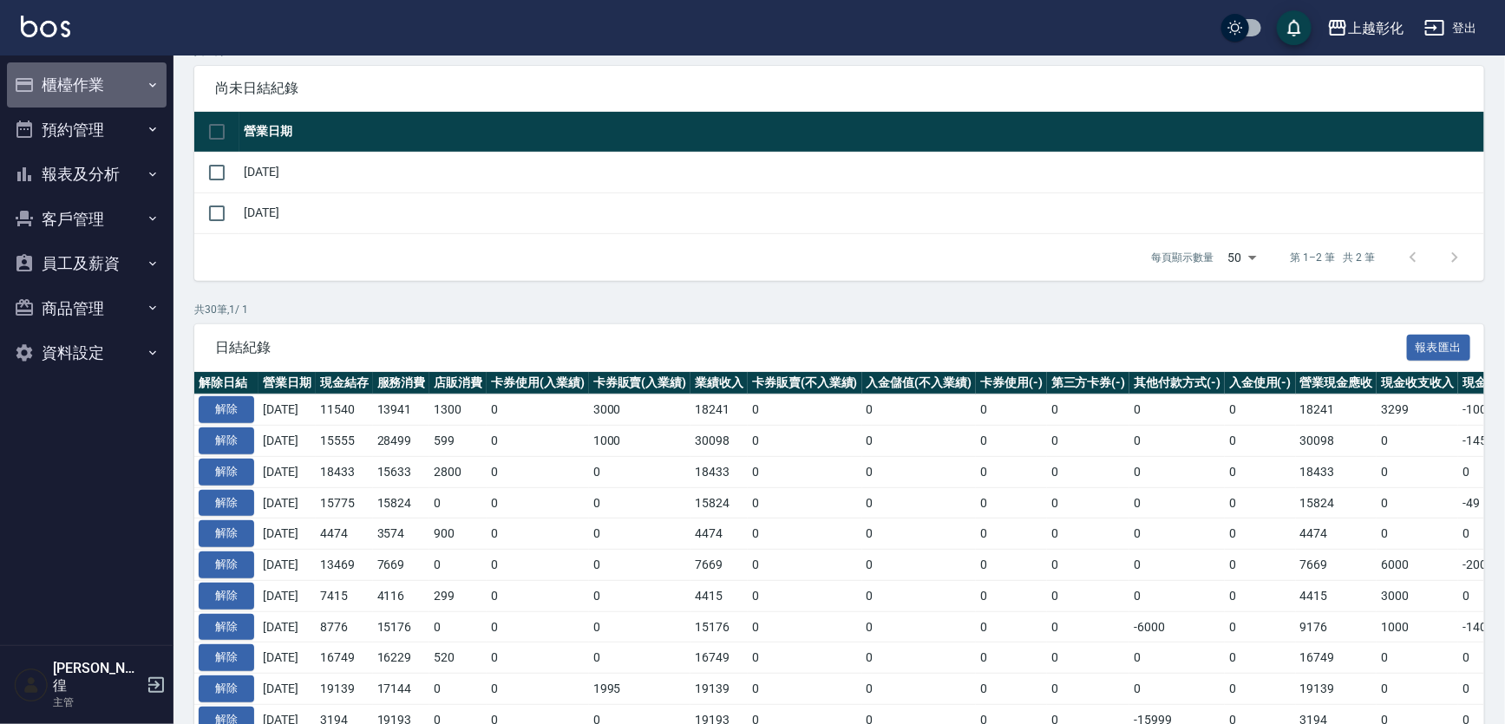
click at [78, 87] on button "櫃檯作業" at bounding box center [87, 84] width 160 height 45
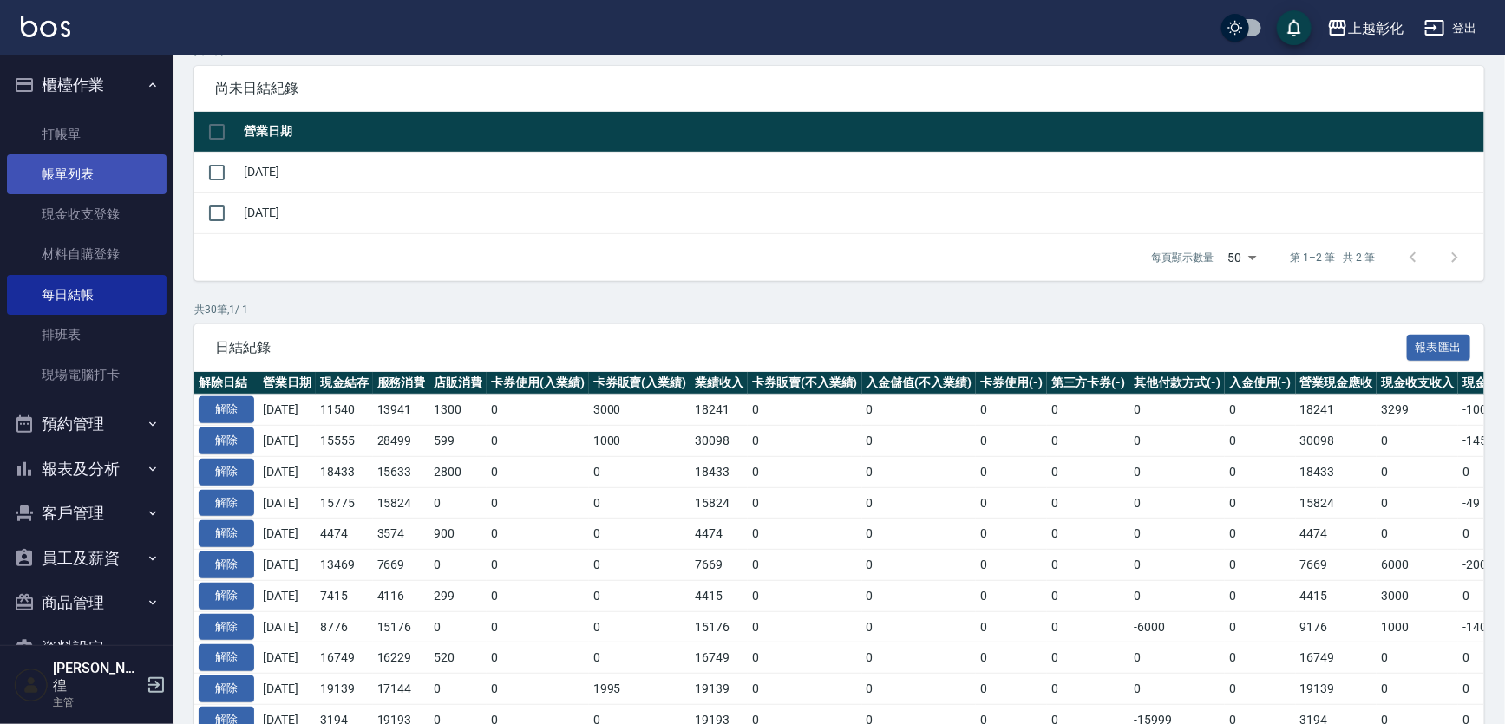
click at [72, 183] on link "帳單列表" at bounding box center [87, 174] width 160 height 40
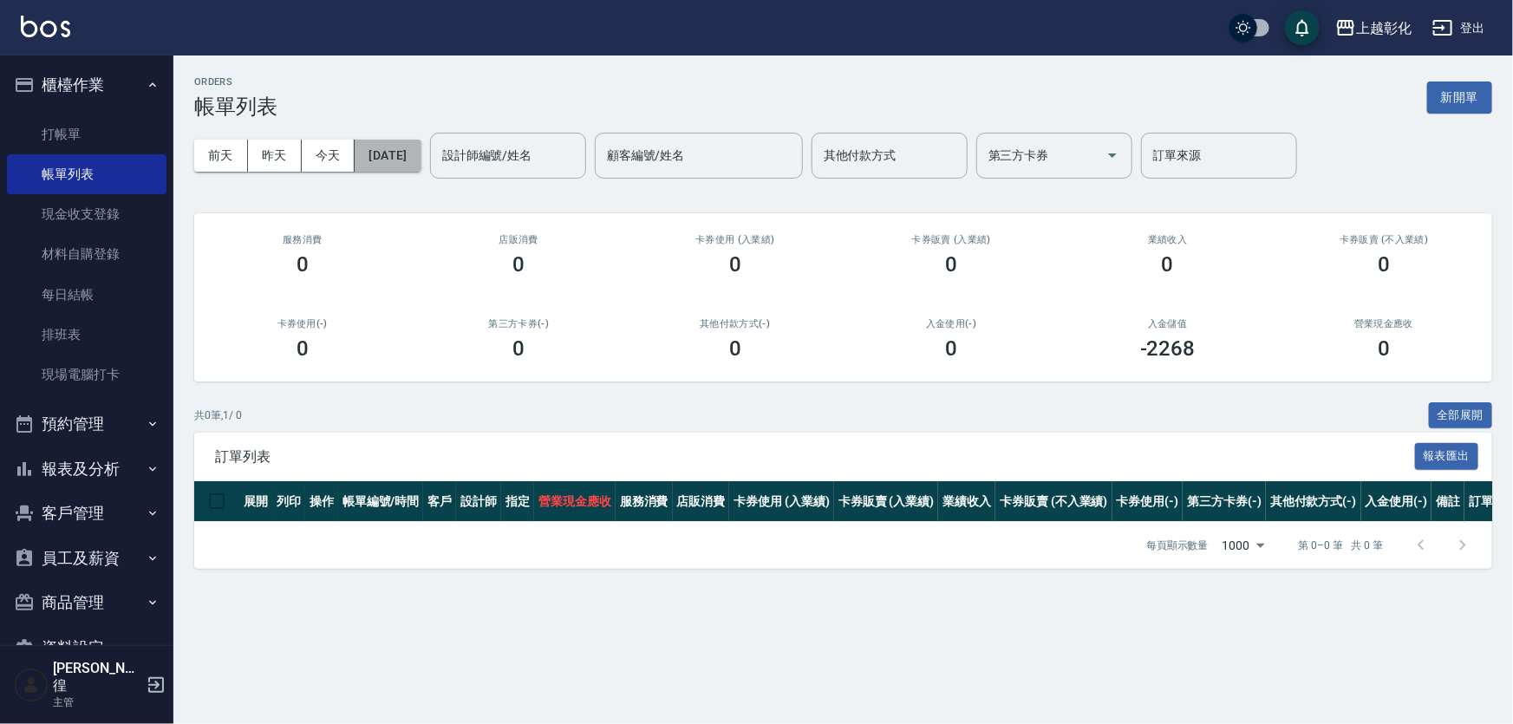
click at [400, 153] on button "[DATE]" at bounding box center [388, 156] width 66 height 32
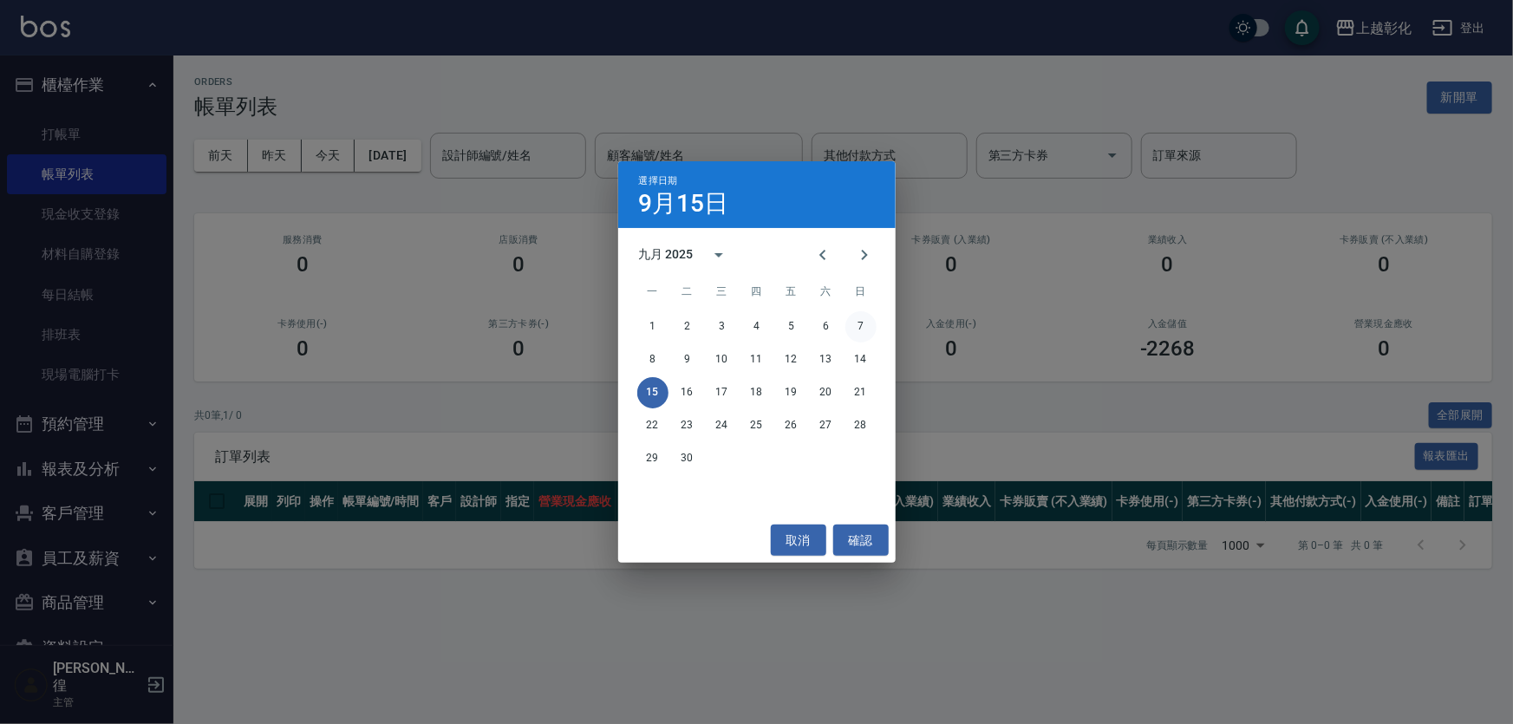
click at [856, 329] on button "7" at bounding box center [861, 326] width 31 height 31
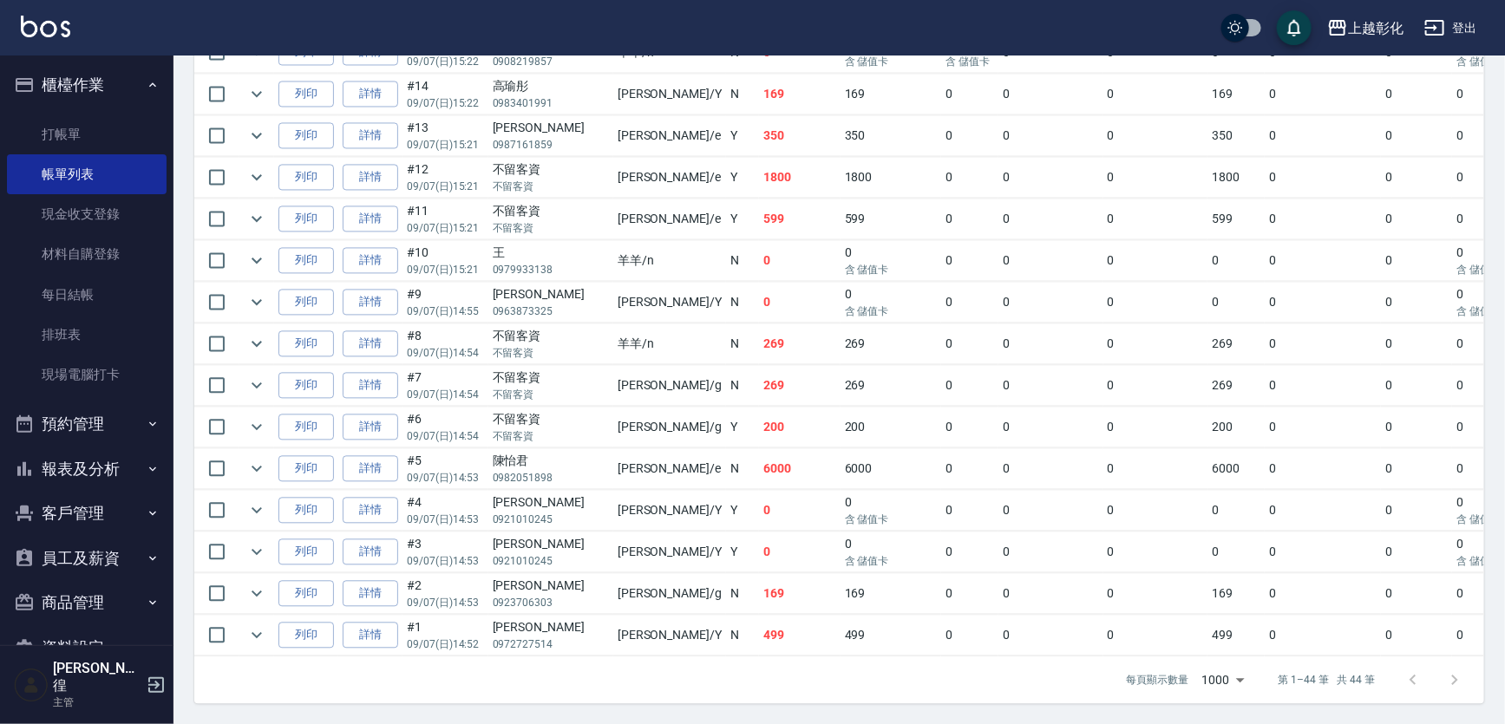
scroll to position [1700, 0]
click at [382, 622] on link "詳情" at bounding box center [371, 635] width 56 height 27
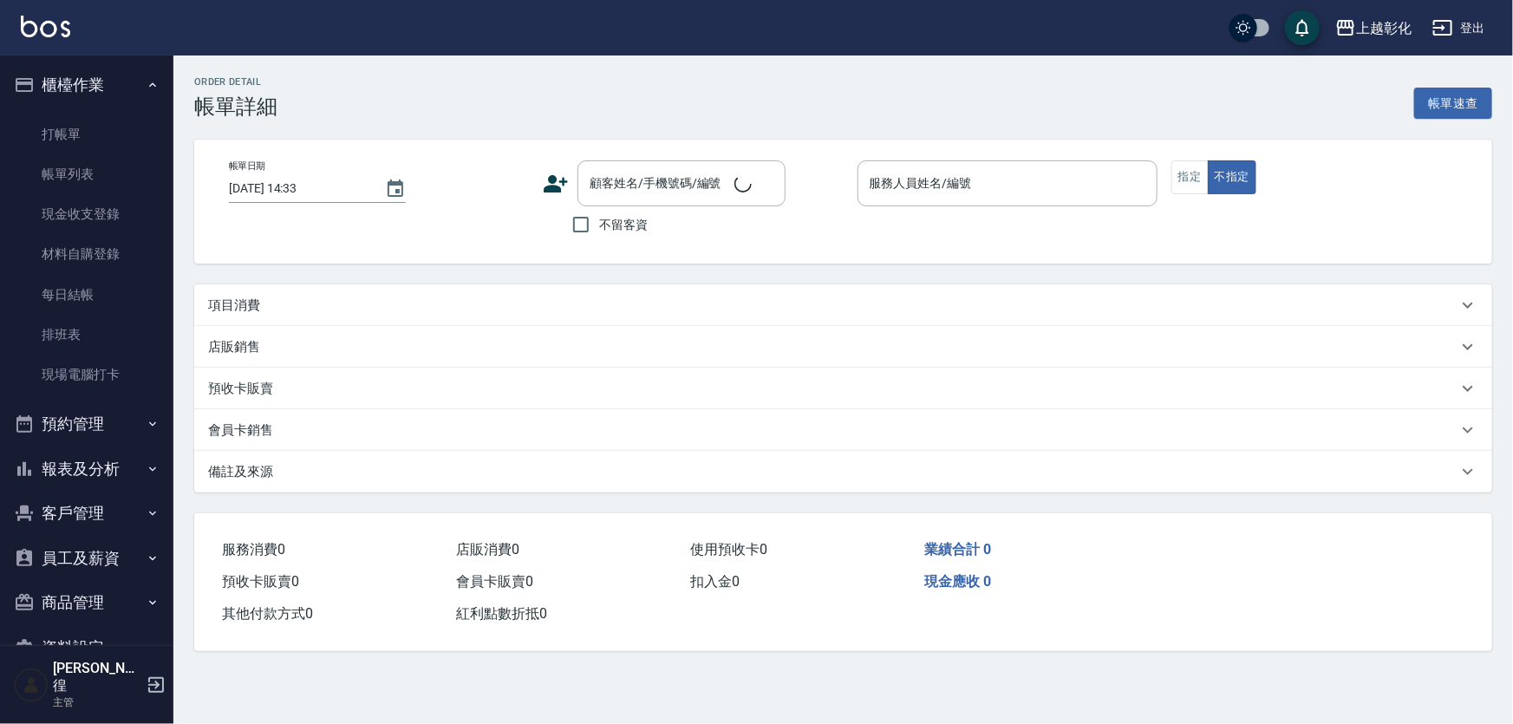
type input "2025/09/07 14:52"
type input "YURI-Y"
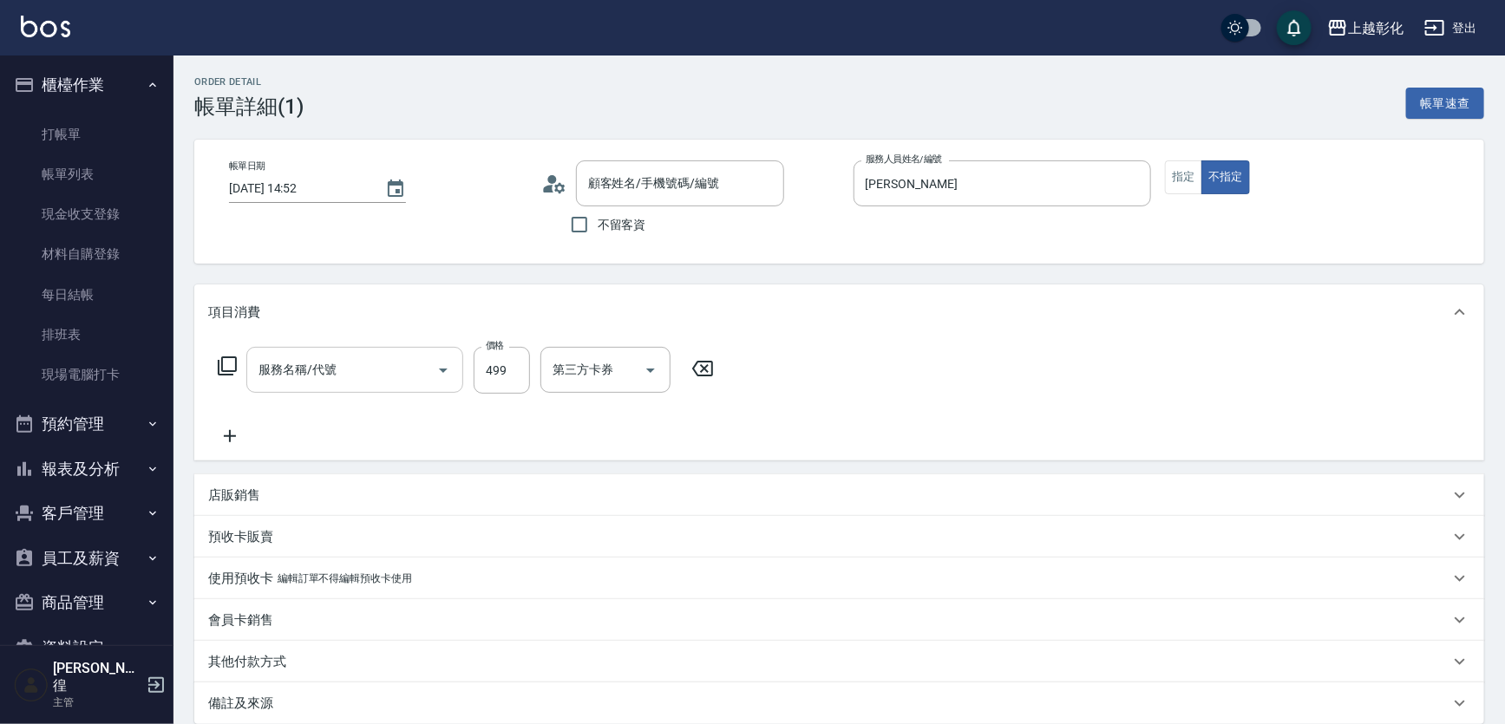
type input "曾詠麟/0972727514/null"
type input "SPA399(0399)"
click at [524, 373] on input "499" at bounding box center [501, 370] width 56 height 47
type input "399"
click at [539, 434] on div "服務名稱/代號 SPA399(0399) 服務名稱/代號 價格 399 價格 洗髮-1 謝宥萱-41 洗髮-1 第三方卡券 第三方卡券" at bounding box center [523, 397] width 630 height 100
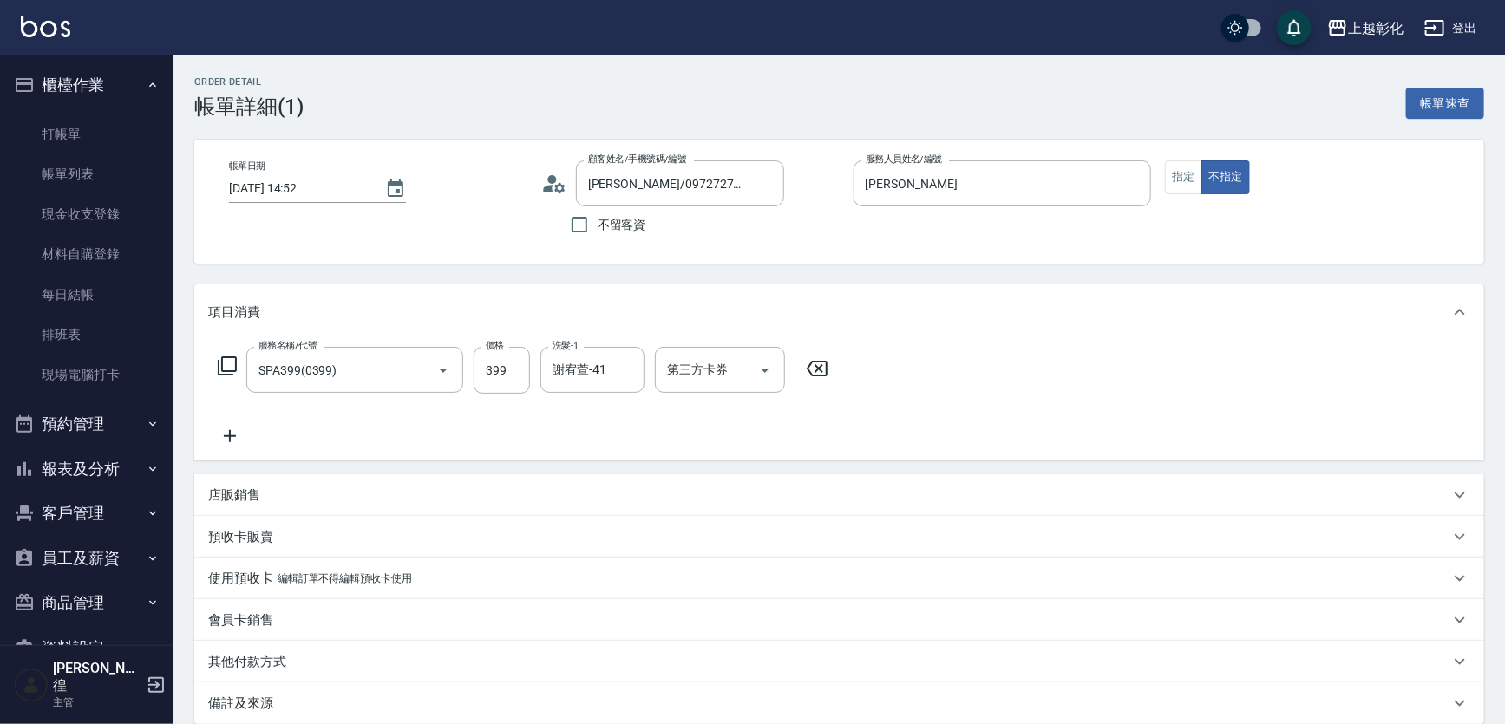
click at [225, 434] on icon at bounding box center [229, 436] width 43 height 21
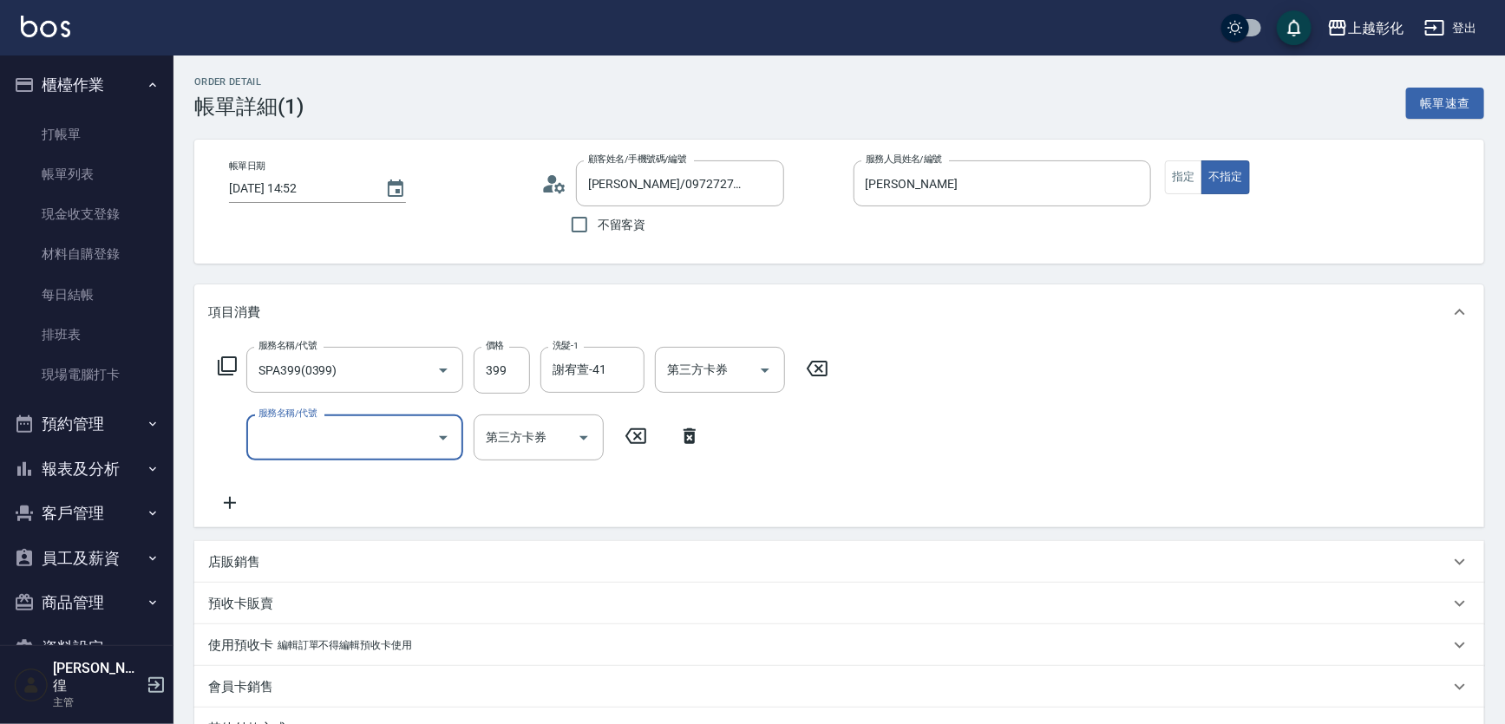
click at [289, 426] on input "服務名稱/代號" at bounding box center [341, 437] width 175 height 30
type input "剪髮(169)"
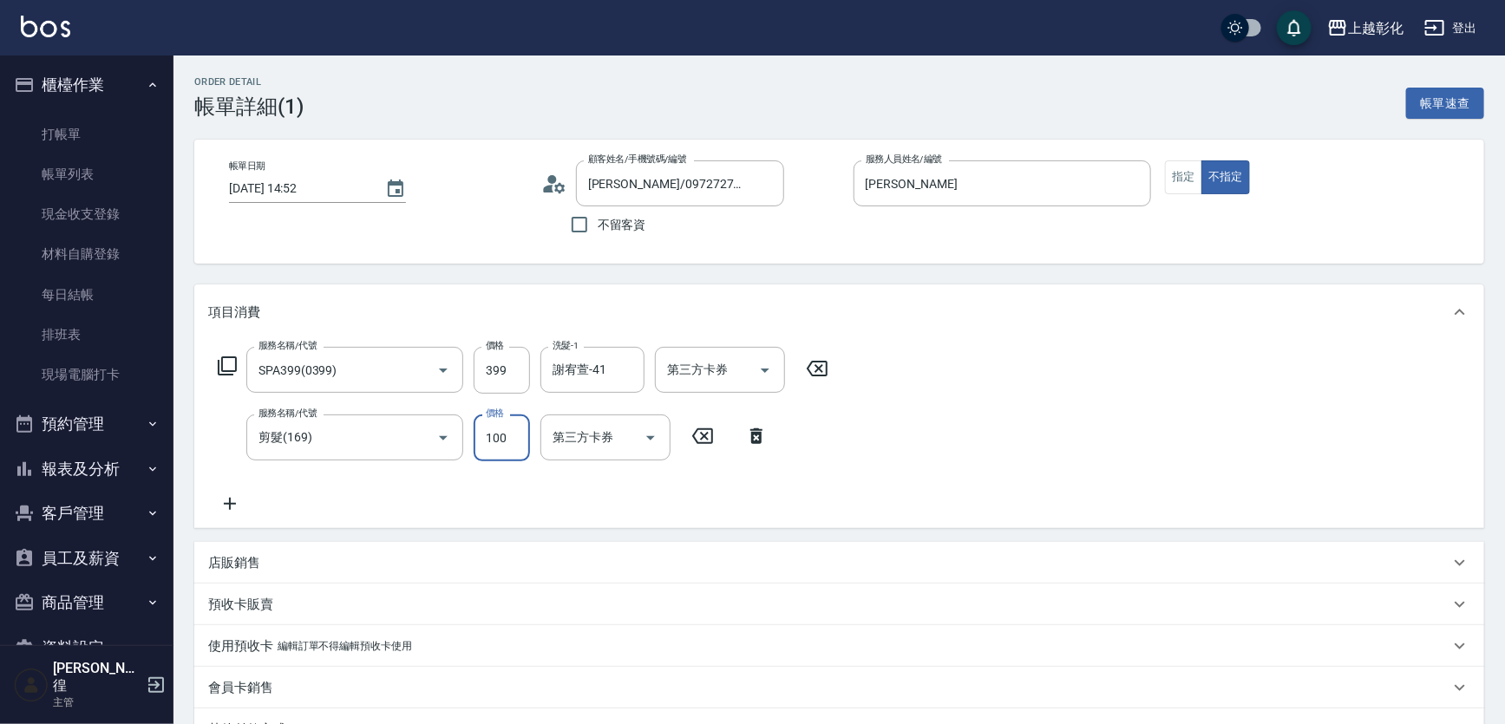
type input "100"
click at [692, 494] on div "服務名稱/代號 SPA399(0399) 服務名稱/代號 價格 399 價格 洗髮-1 謝宥萱-41 洗髮-1 第三方卡券 第三方卡券 服務名稱/代號 剪髮(…" at bounding box center [523, 430] width 630 height 167
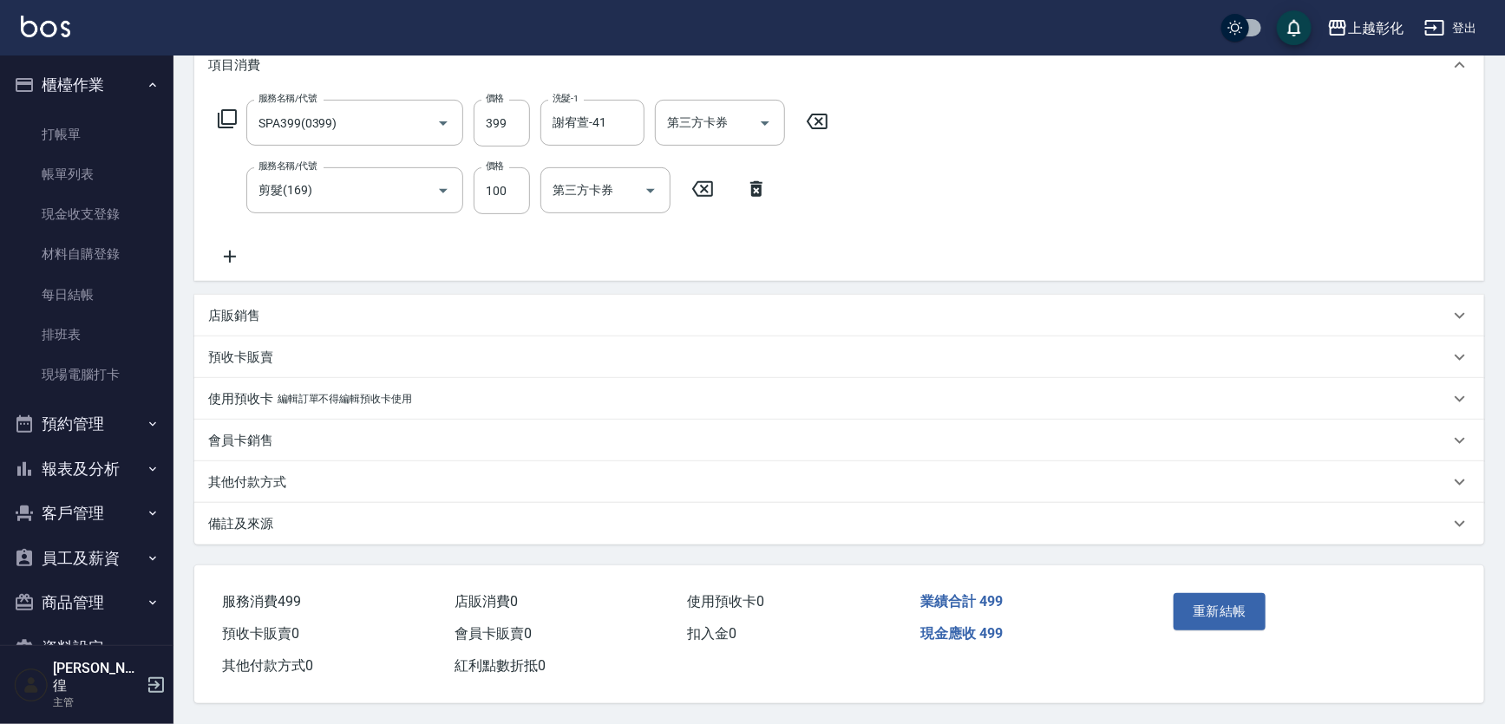
scroll to position [251, 0]
click at [1211, 611] on button "重新結帳" at bounding box center [1219, 611] width 92 height 36
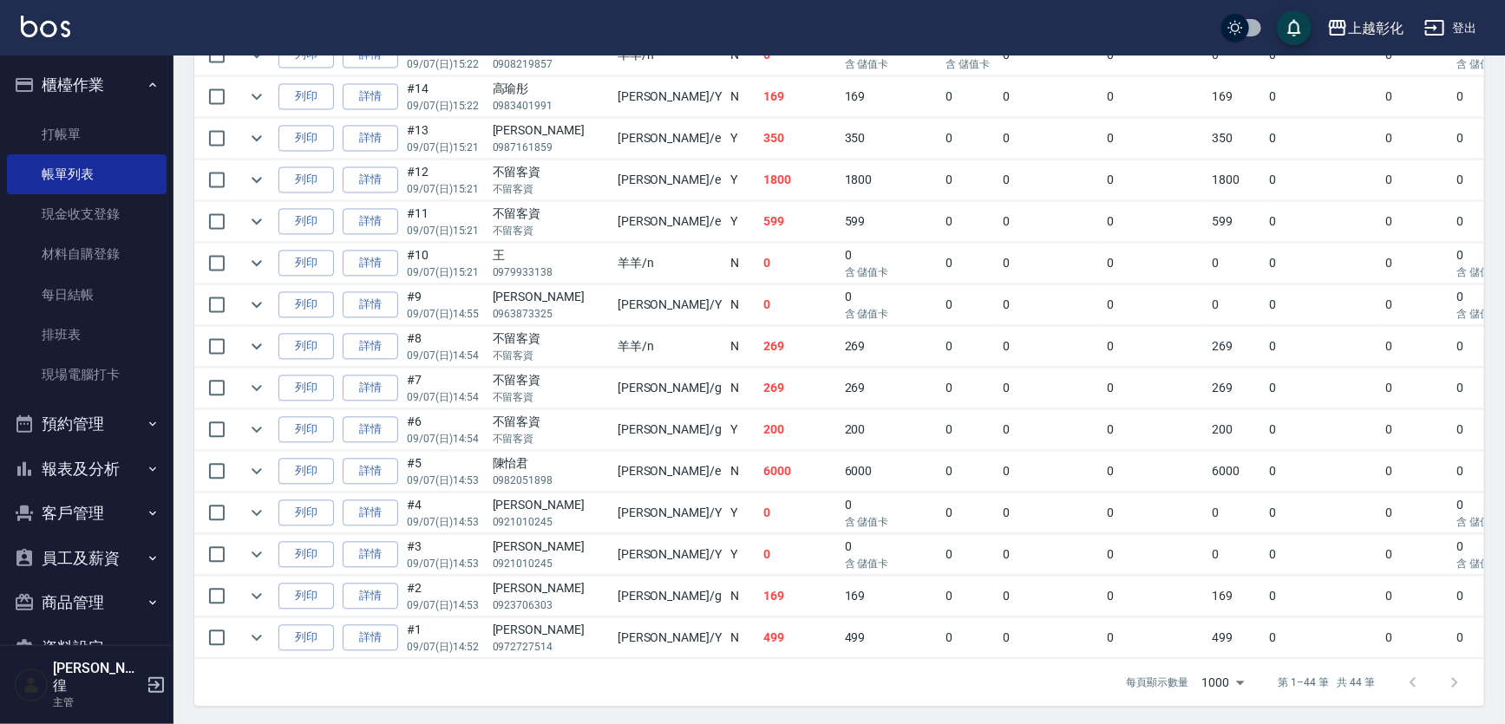
scroll to position [1700, 0]
click at [386, 539] on link "詳情" at bounding box center [371, 552] width 56 height 27
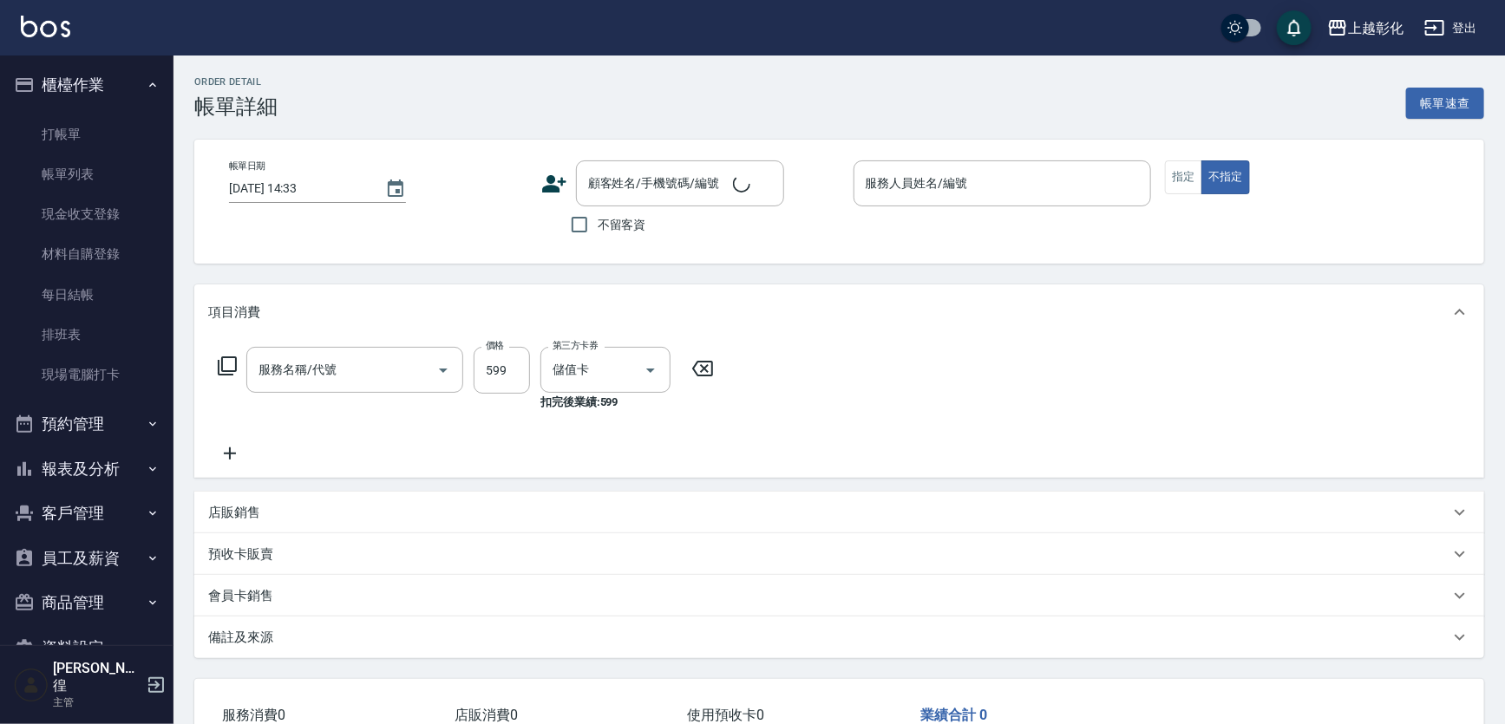
type input "2025/09/07 14:53"
type input "YURI-Y"
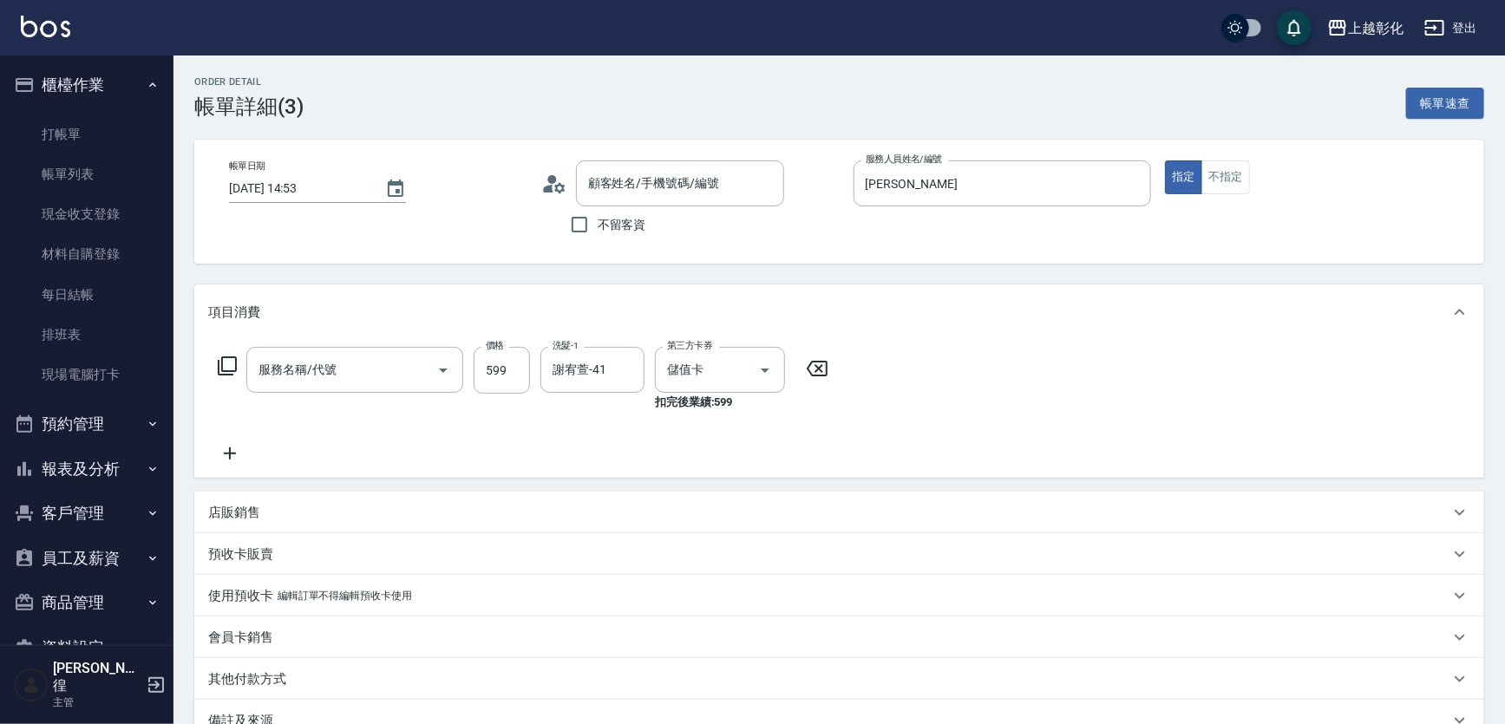
type input "SPA499(0499)"
type input "曾珮瑛/0921010245/null"
click at [512, 372] on input "599" at bounding box center [501, 370] width 56 height 47
type input "499"
click at [548, 444] on div "服務名稱/代號 SPA499(0499) 服務名稱/代號 價格 499 價格 洗髮-1 謝宥萱-41 洗髮-1 第三方卡券 儲值卡 第三方卡券 扣完後業績: …" at bounding box center [523, 405] width 630 height 117
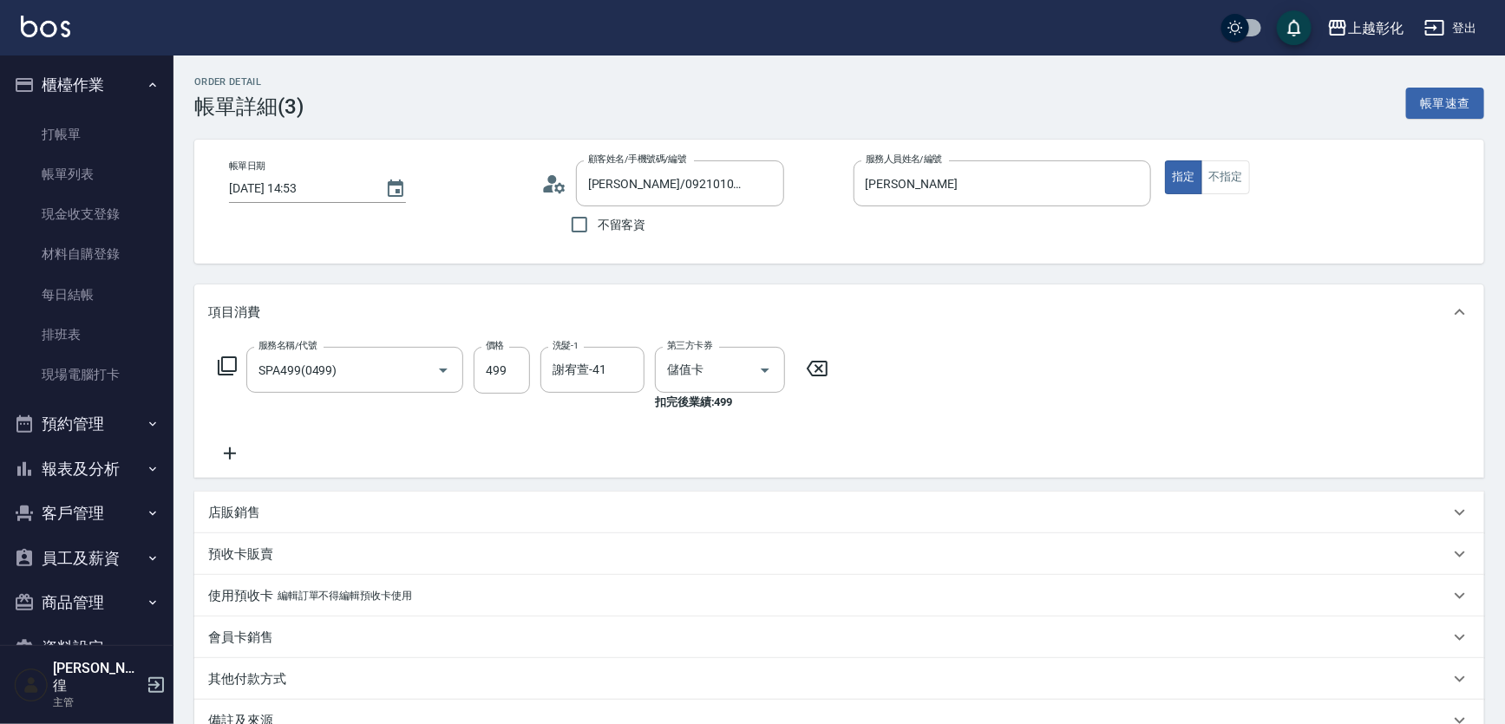
click at [230, 454] on icon at bounding box center [230, 453] width 12 height 12
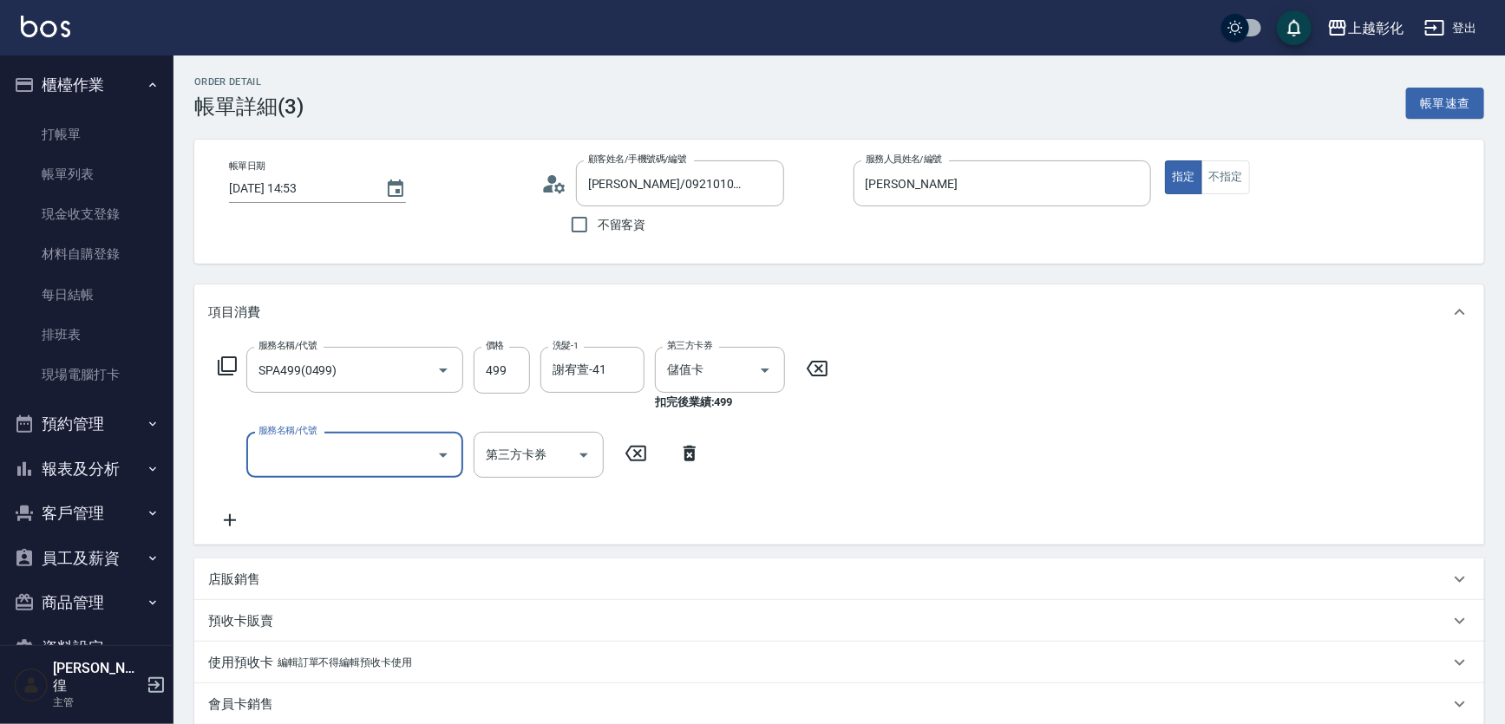
click at [297, 425] on label "服務名稱/代號" at bounding box center [287, 430] width 58 height 13
click at [297, 440] on input "服務名稱/代號" at bounding box center [341, 455] width 175 height 30
type input "剪髮(169)"
type input "100"
click at [459, 504] on div "服務名稱/代號 SPA499(0499) 服務名稱/代號 價格 499 價格 洗髮-1 謝宥萱-41 洗髮-1 第三方卡券 儲值卡 第三方卡券 扣完後業績: …" at bounding box center [523, 439] width 630 height 185
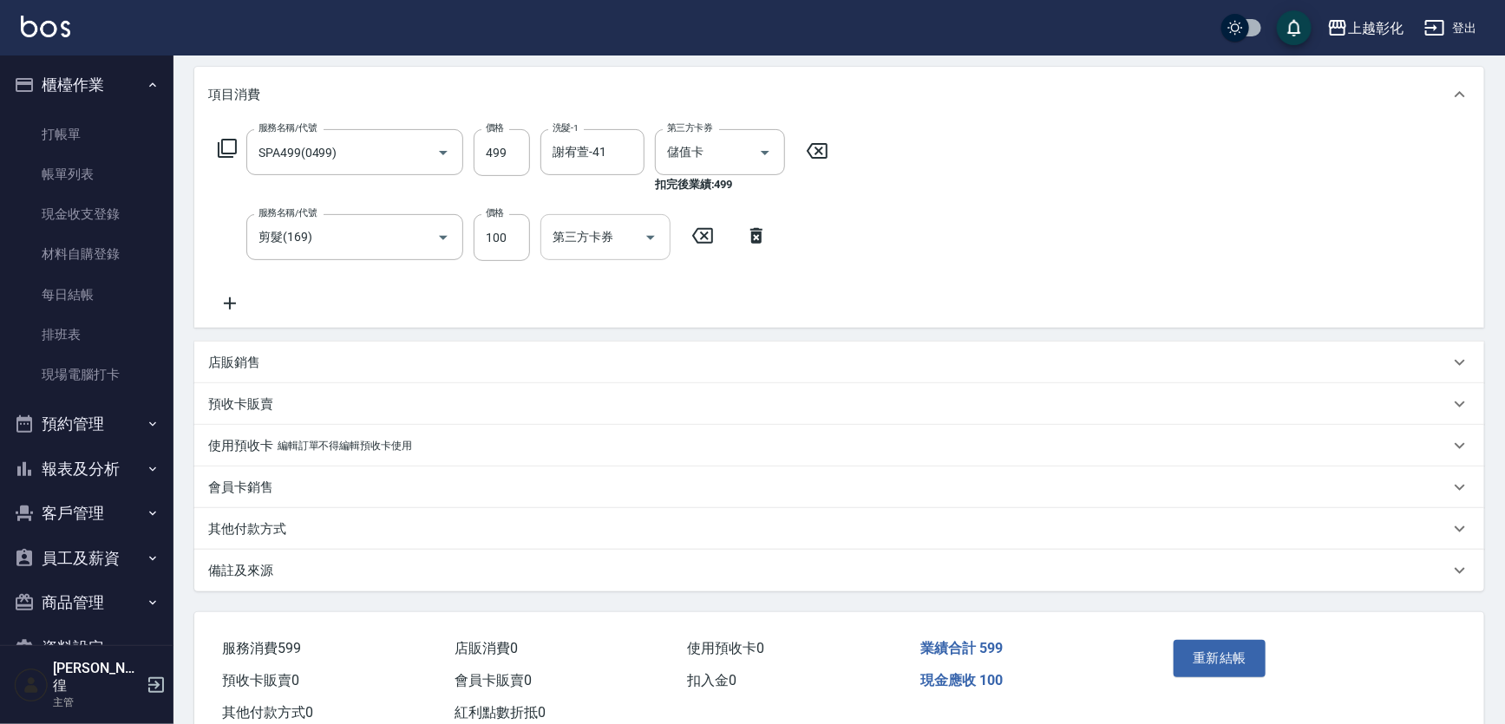
scroll to position [190, 0]
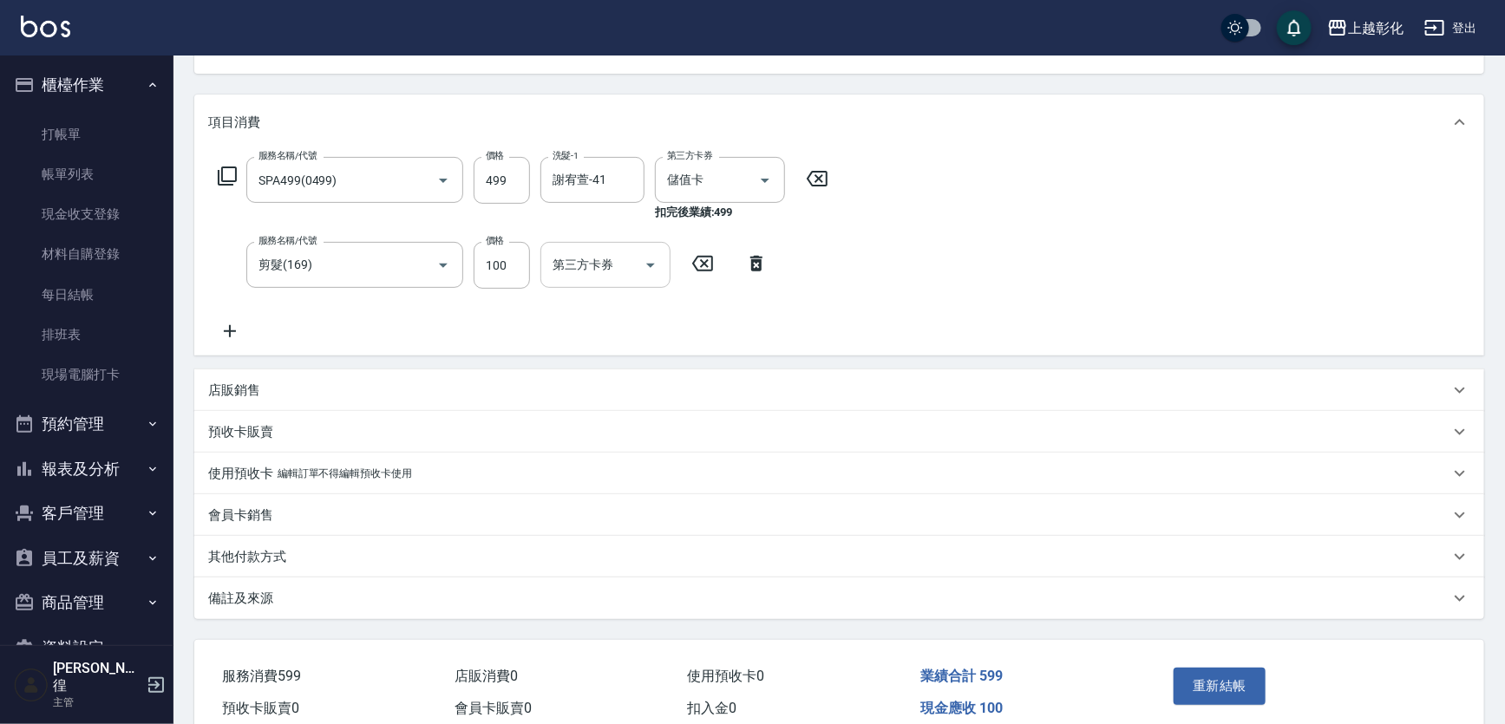
click at [591, 276] on input "第三方卡券" at bounding box center [592, 265] width 88 height 30
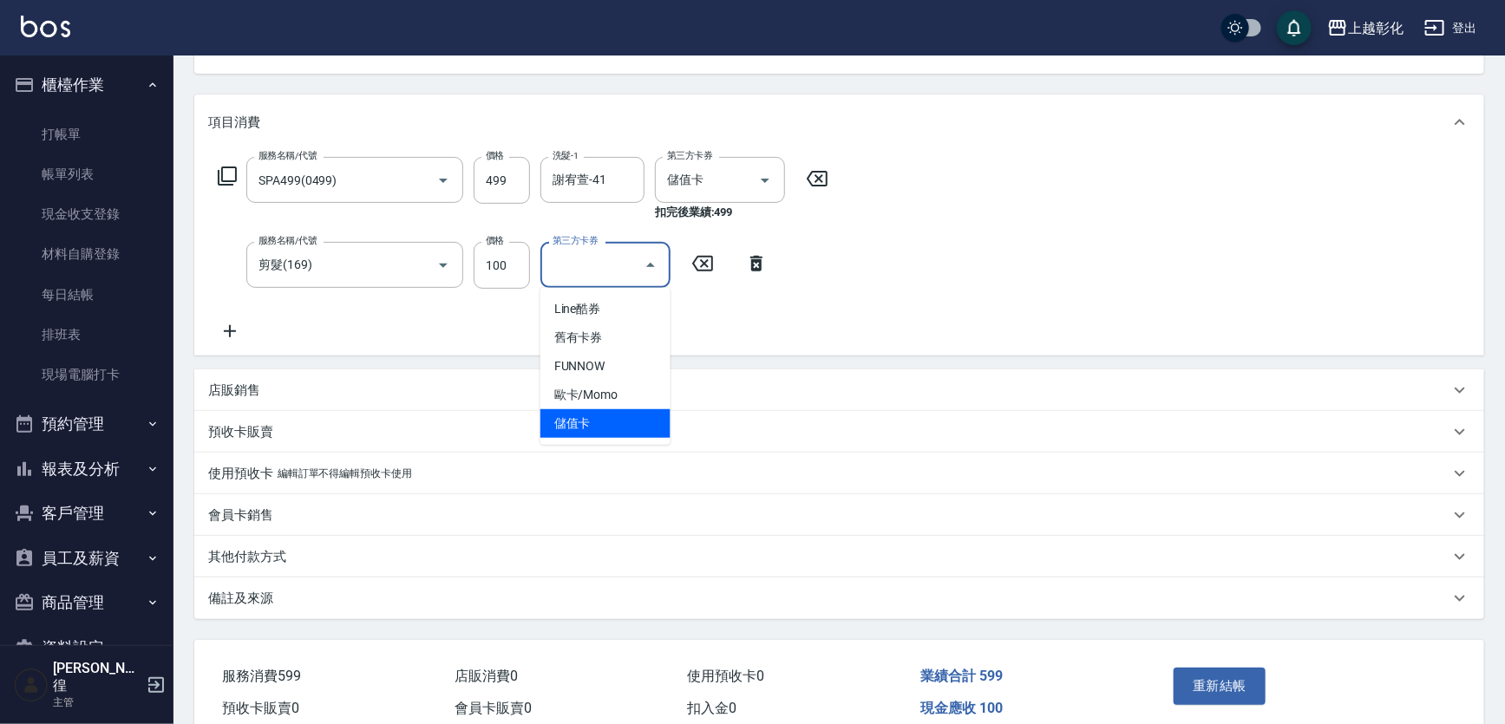
click at [611, 430] on span "儲值卡" at bounding box center [605, 423] width 130 height 29
type input "儲值卡"
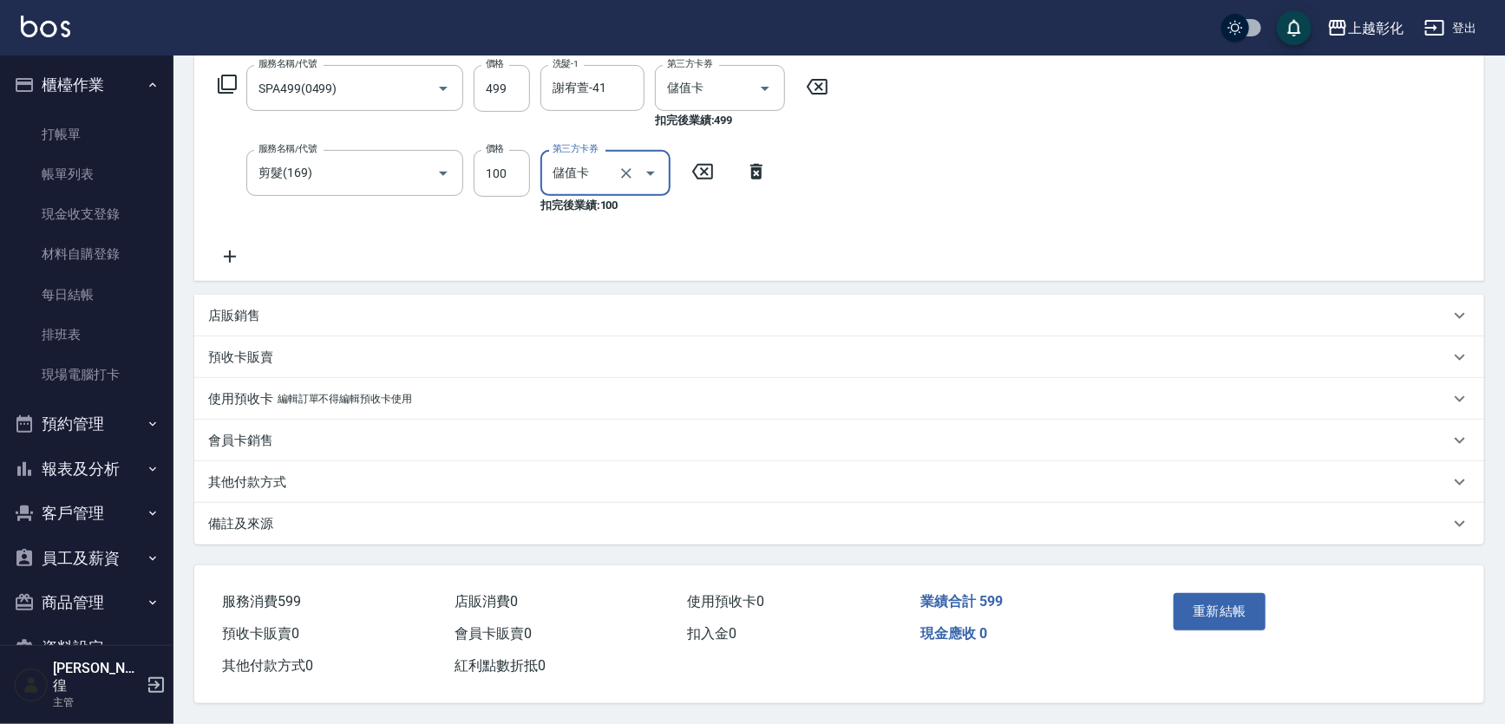
scroll to position [286, 0]
click at [1204, 607] on button "重新結帳" at bounding box center [1219, 611] width 92 height 36
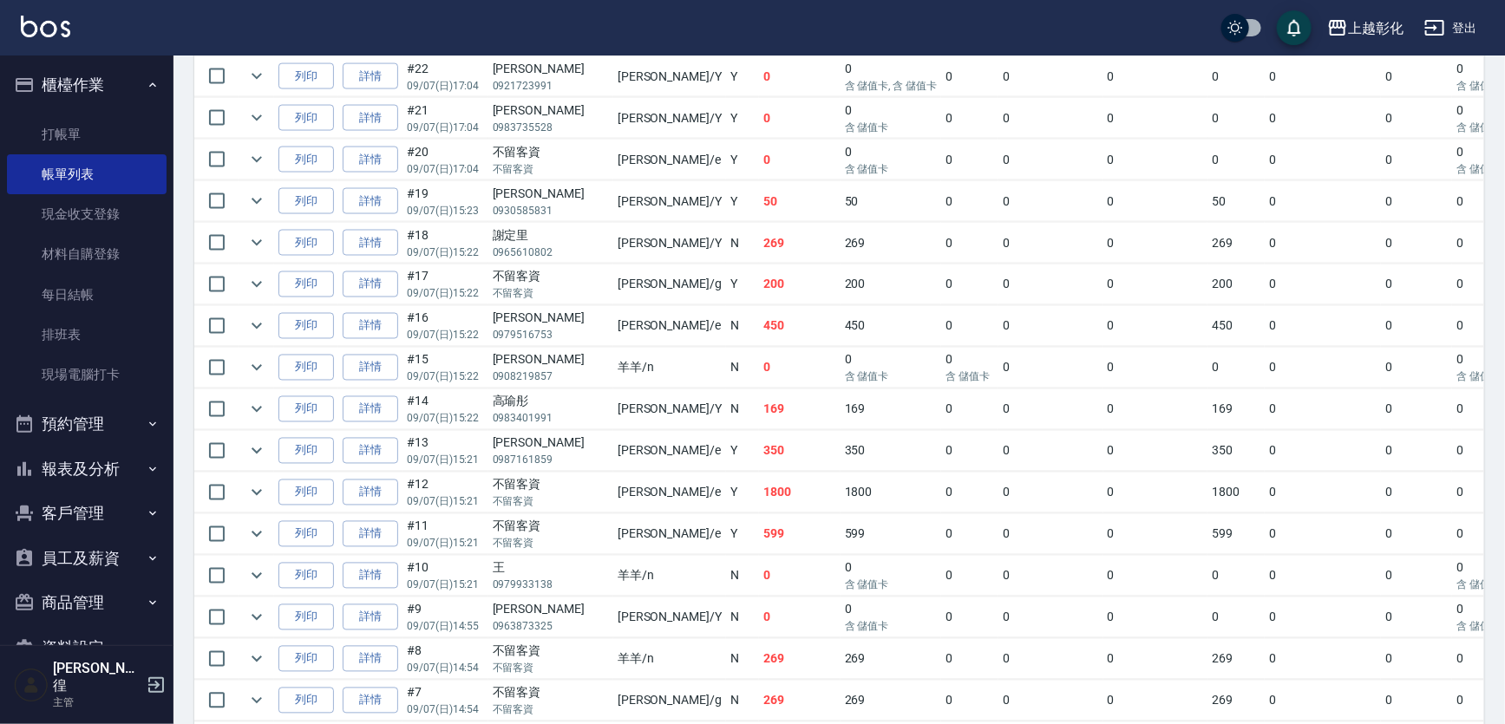
scroll to position [1419, 0]
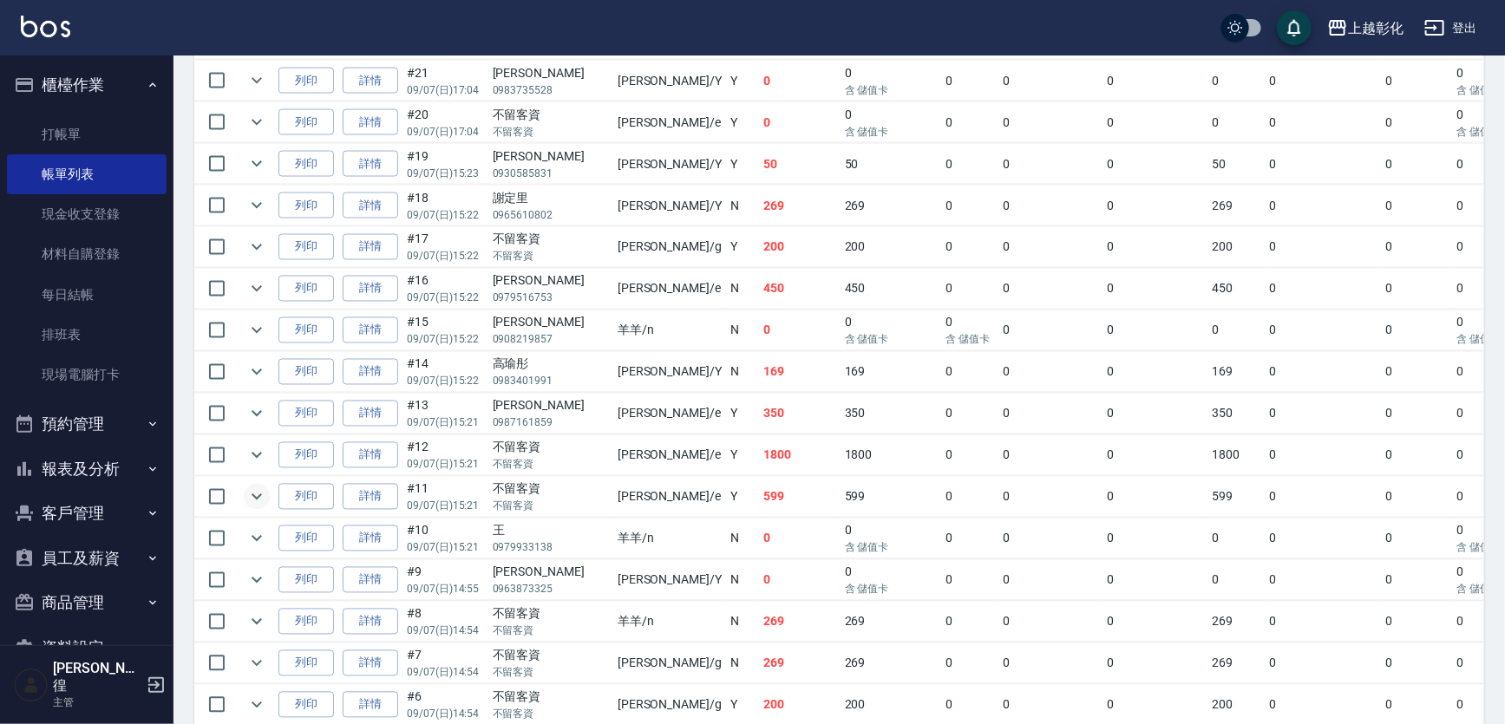
click at [257, 489] on icon "expand row" at bounding box center [256, 497] width 21 height 21
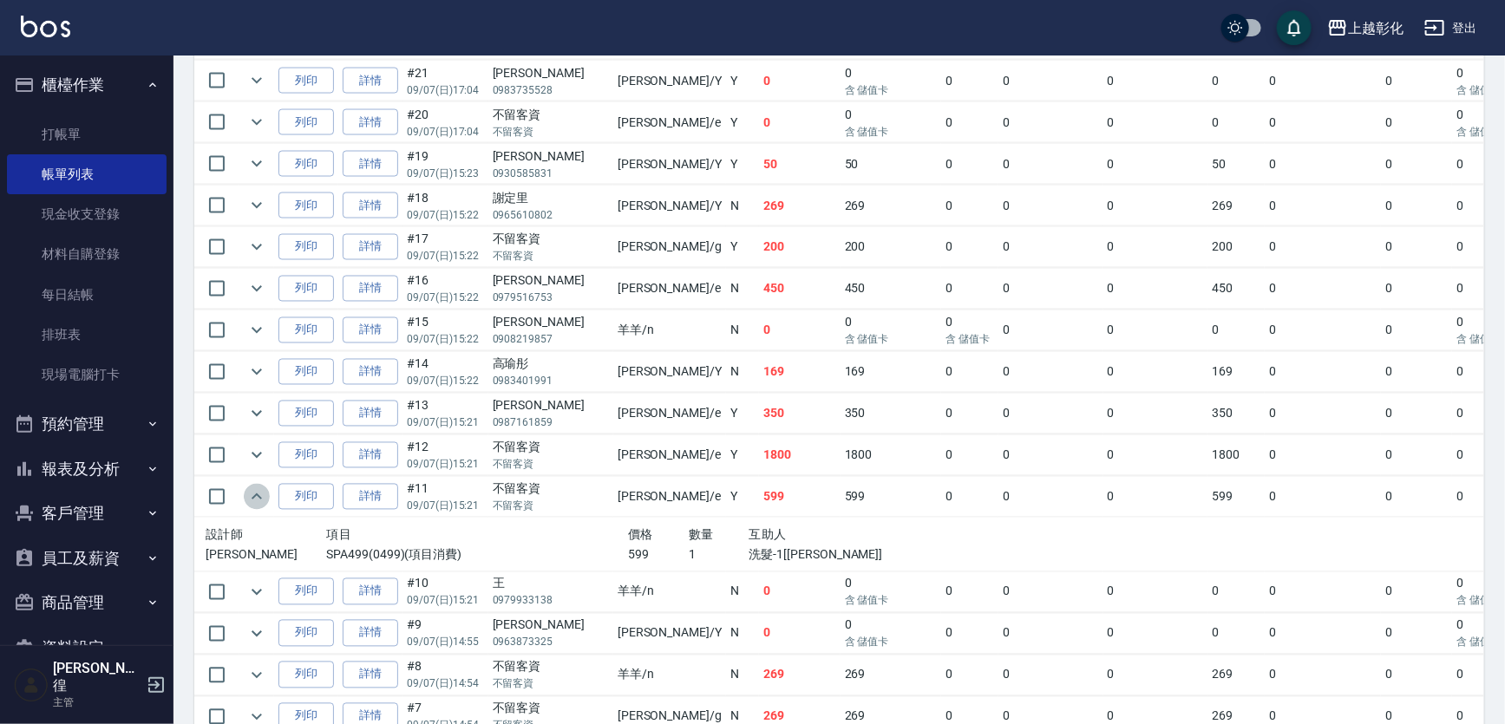
click at [257, 489] on icon "expand row" at bounding box center [256, 497] width 21 height 21
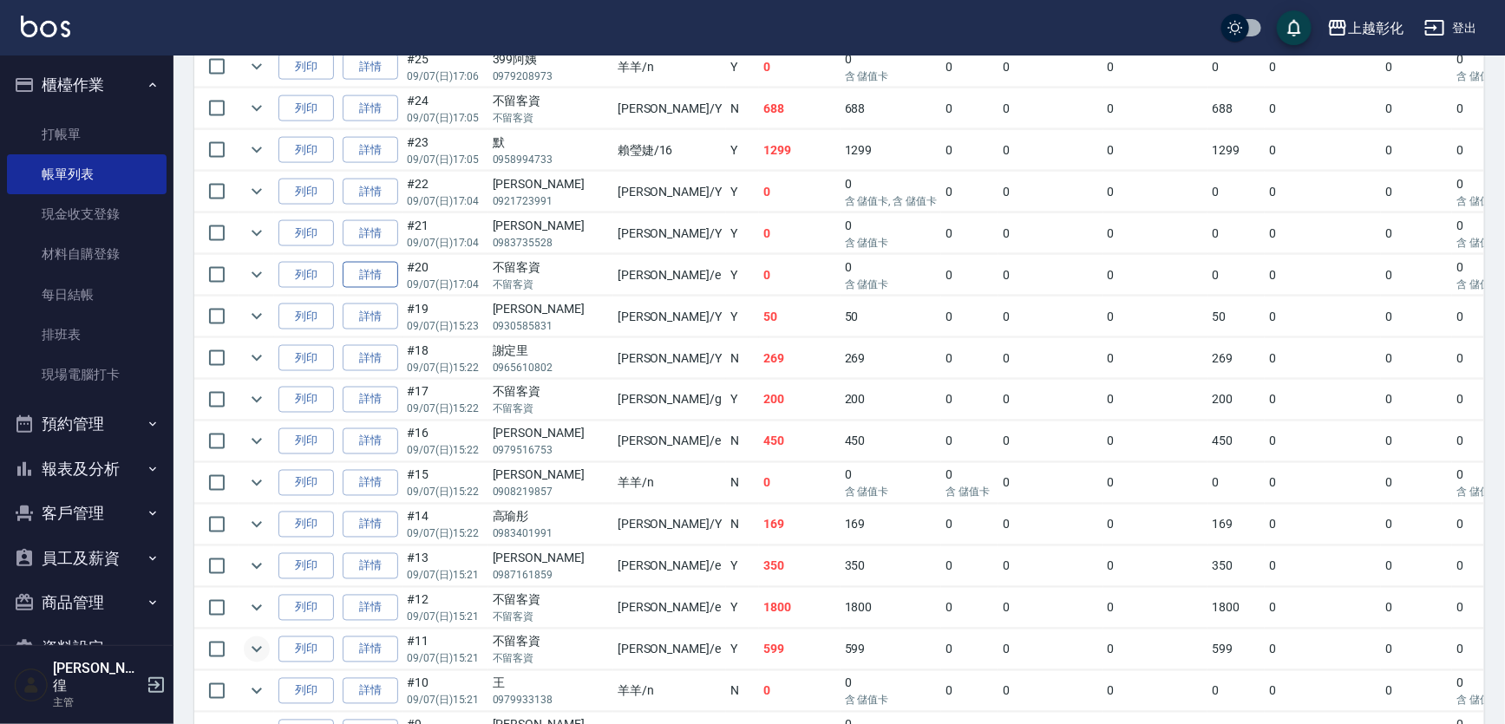
scroll to position [1261, 0]
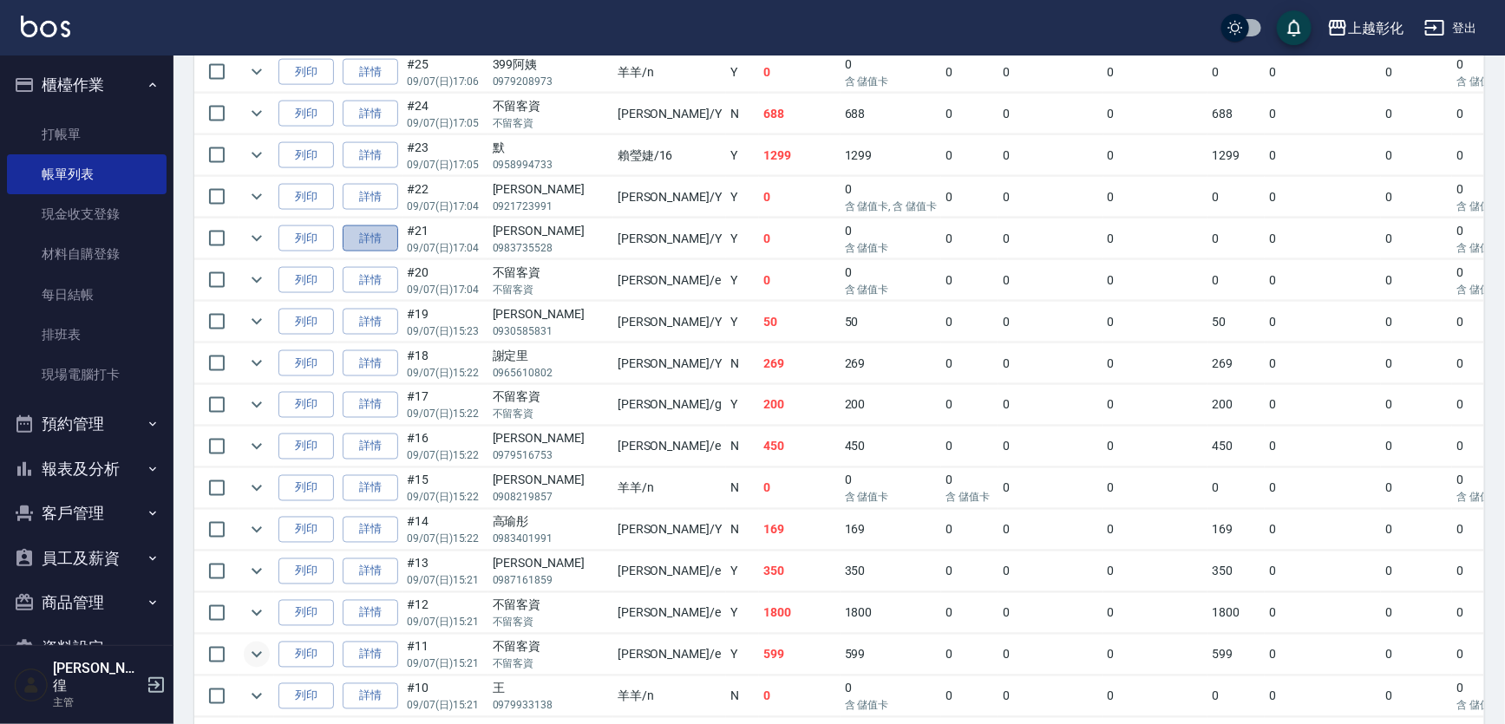
click at [372, 225] on link "詳情" at bounding box center [371, 238] width 56 height 27
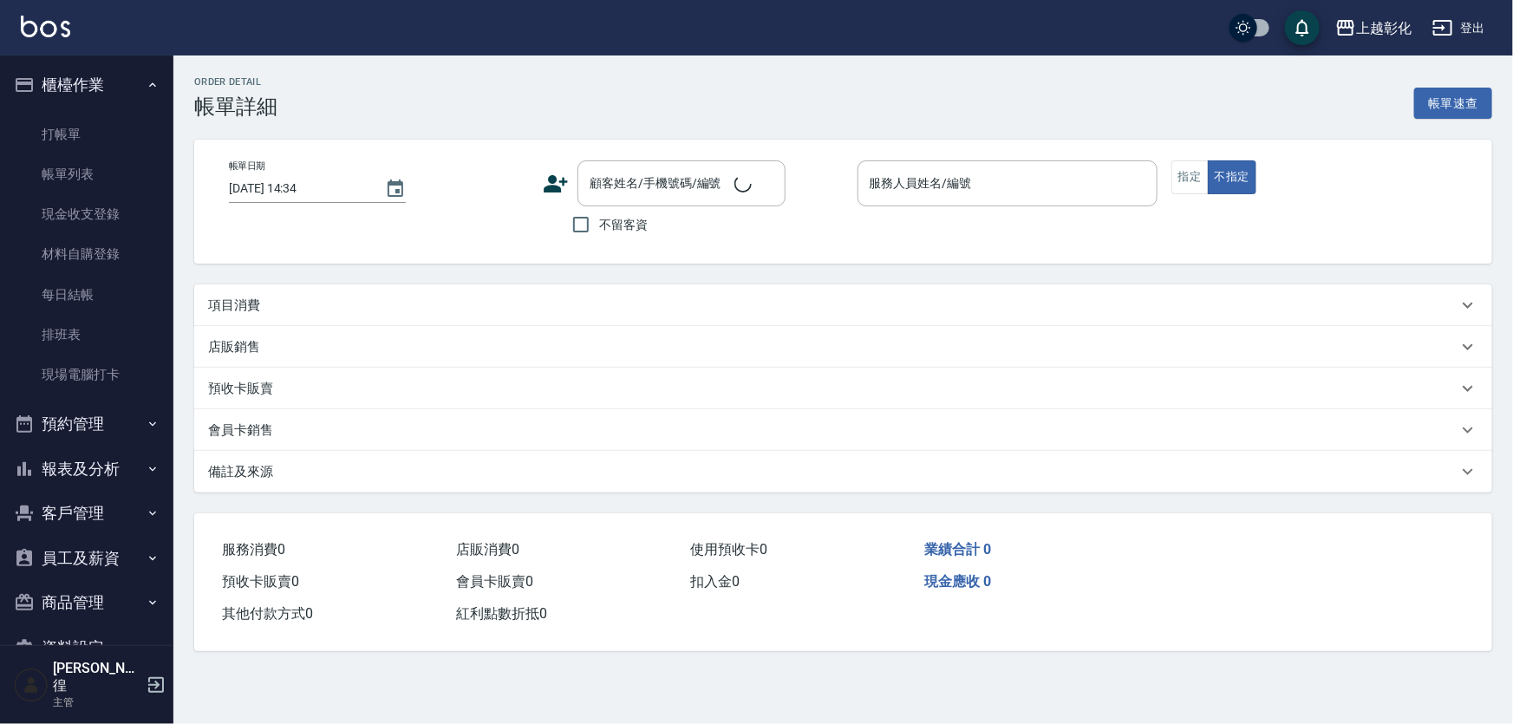
type input "2025/09/07 17:04"
type input "YURI-Y"
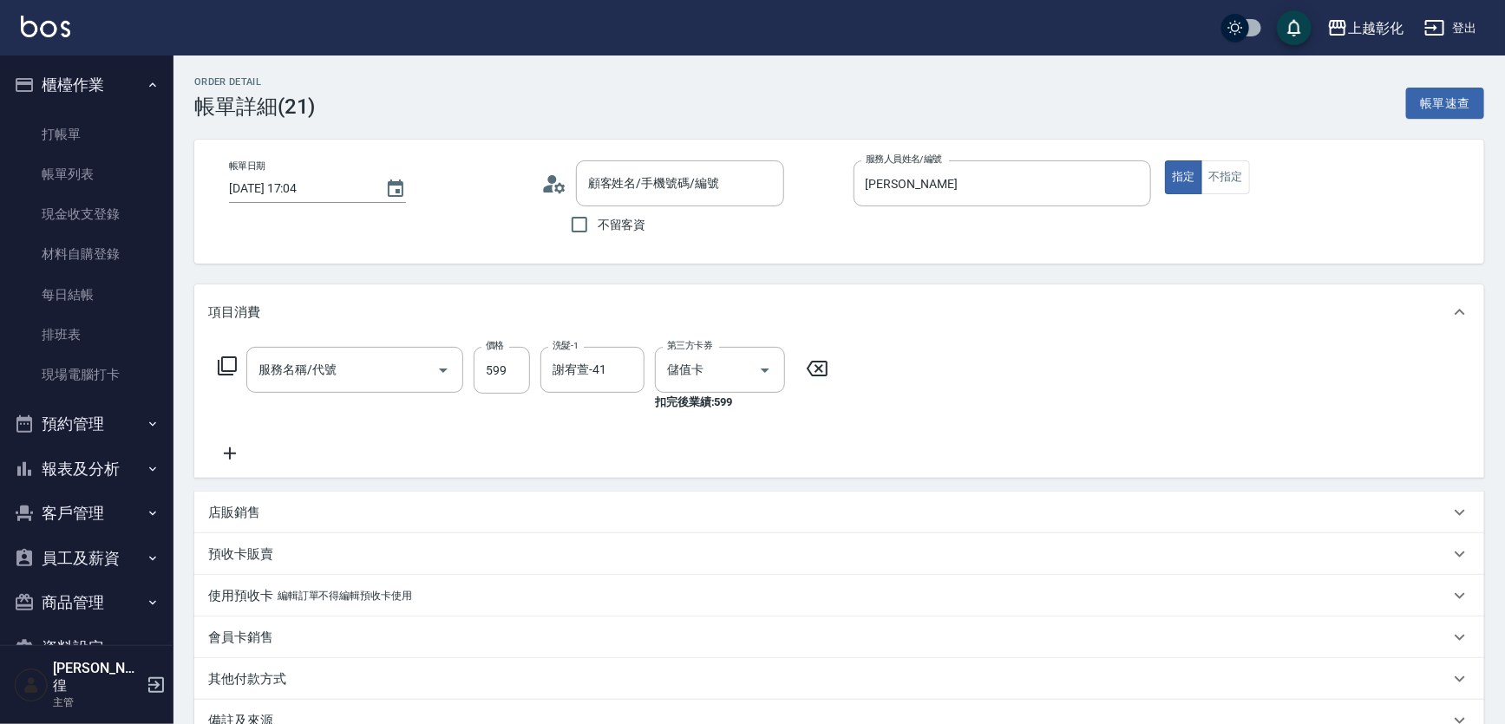
type input "黃本智/0983735528/null"
type input "SPA499(0499)"
click at [516, 376] on input "599" at bounding box center [501, 370] width 56 height 47
type input "499"
click at [913, 415] on div "服務名稱/代號 SPA499(0499) 服務名稱/代號 價格 499 價格 洗髮-1 謝宥萱-41 洗髮-1 第三方卡券 儲值卡 第三方卡券 扣完後業績: …" at bounding box center [839, 409] width 1290 height 138
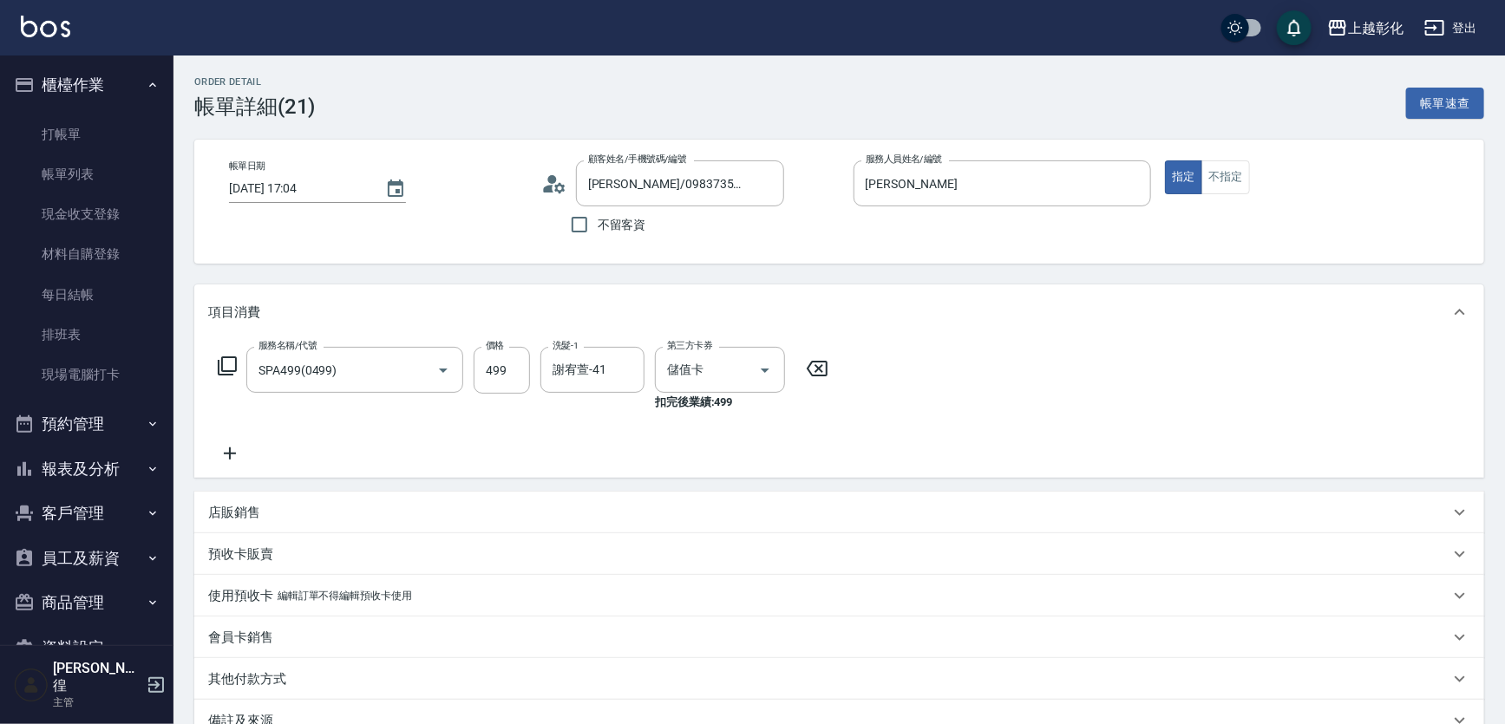
click at [224, 451] on icon at bounding box center [229, 453] width 43 height 21
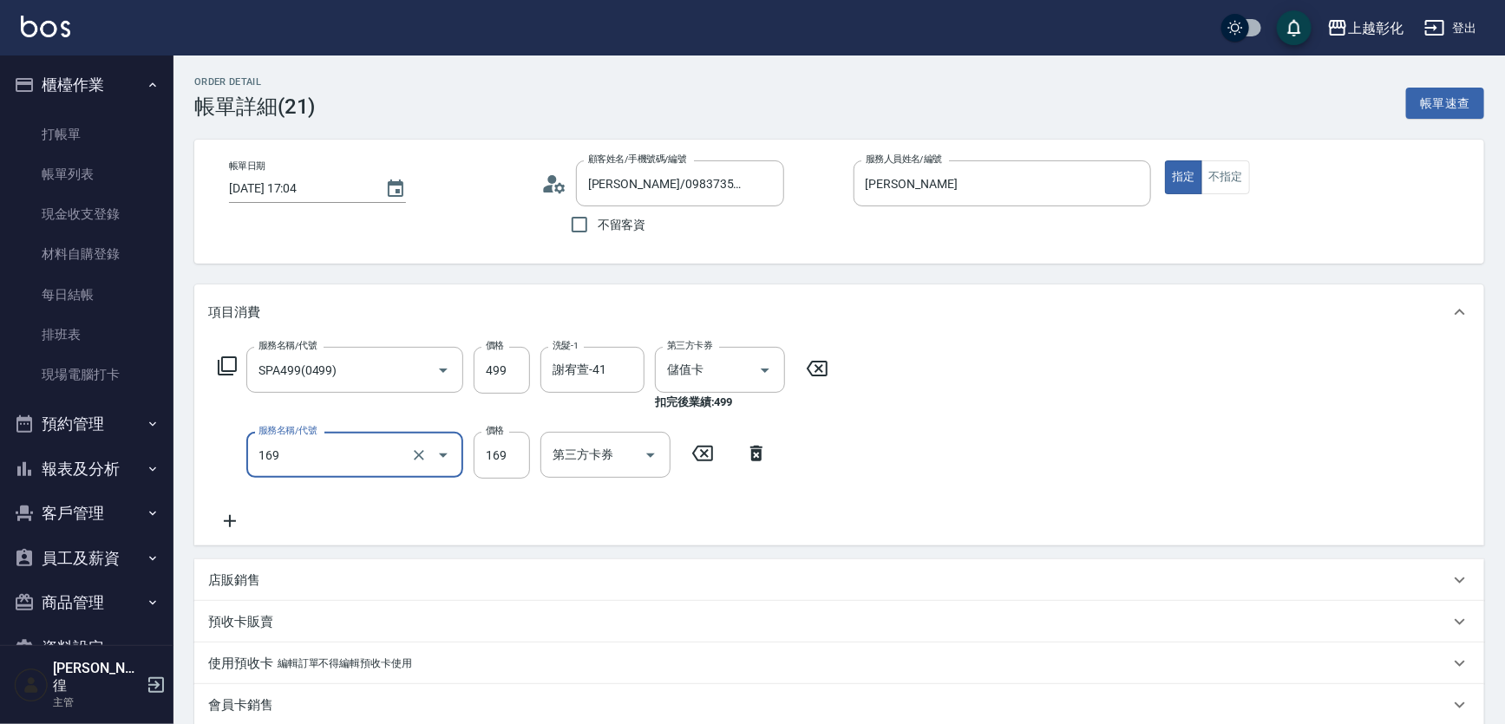
type input "剪髮(169)"
type input "100"
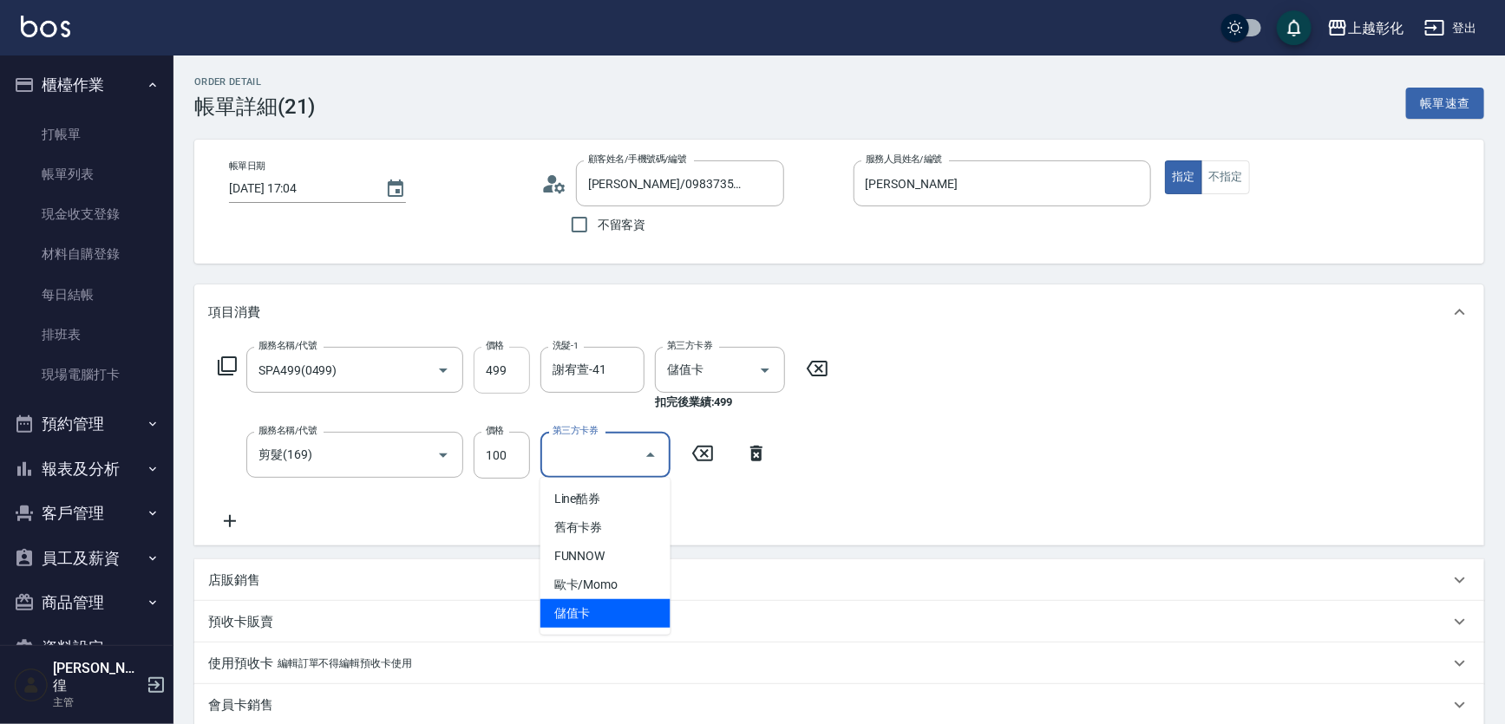
type input "儲值卡"
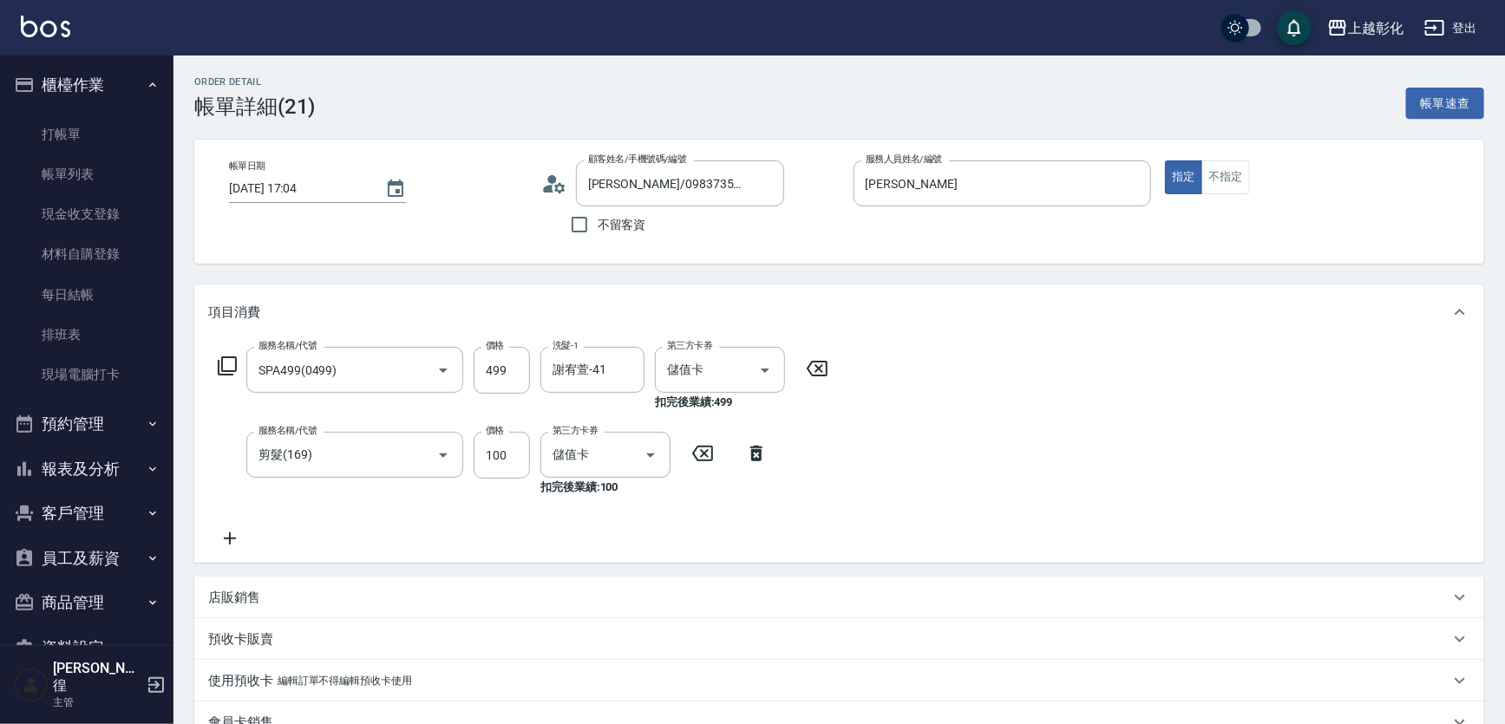
click at [1093, 446] on div "服務名稱/代號 SPA499(0499) 服務名稱/代號 價格 499 價格 洗髮-1 謝宥萱-41 洗髮-1 第三方卡券 儲值卡 第三方卡券 扣完後業績: …" at bounding box center [839, 451] width 1290 height 223
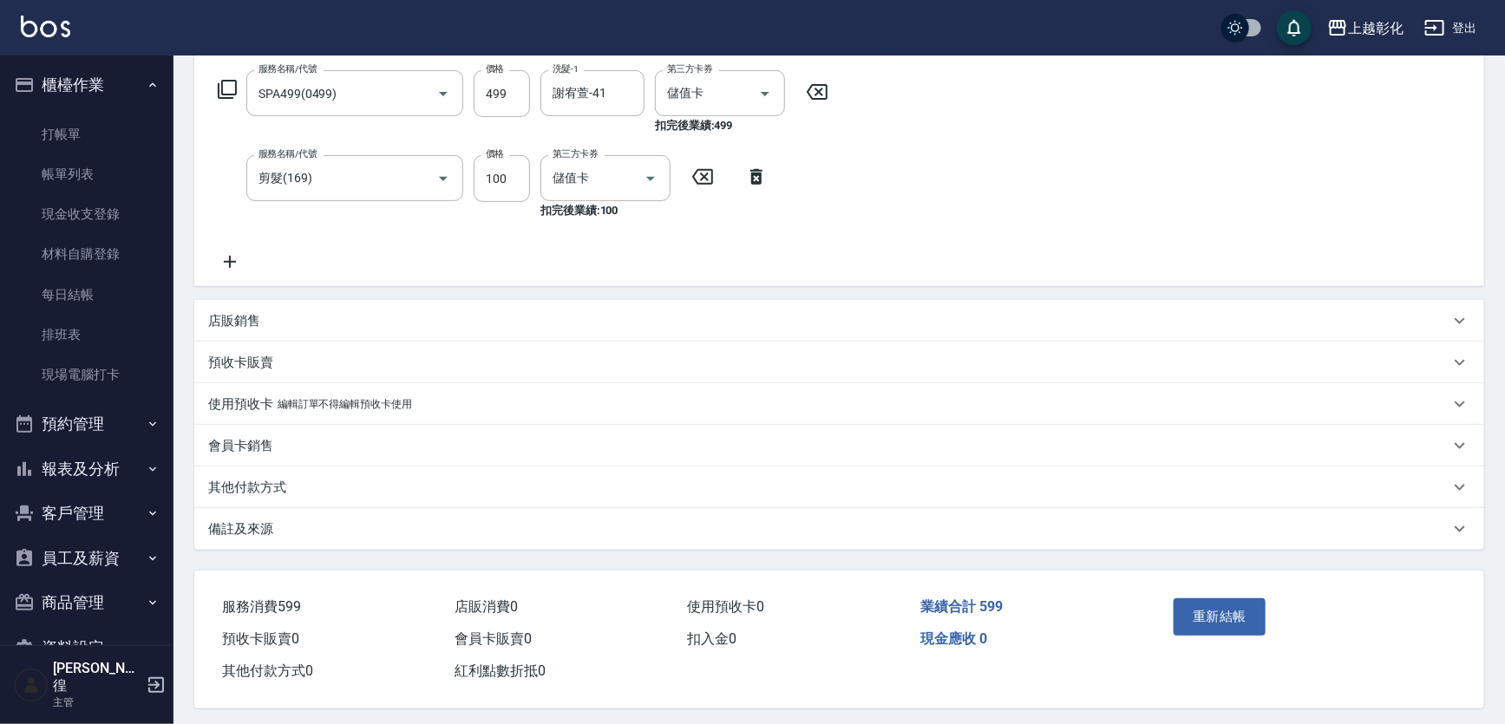
scroll to position [286, 0]
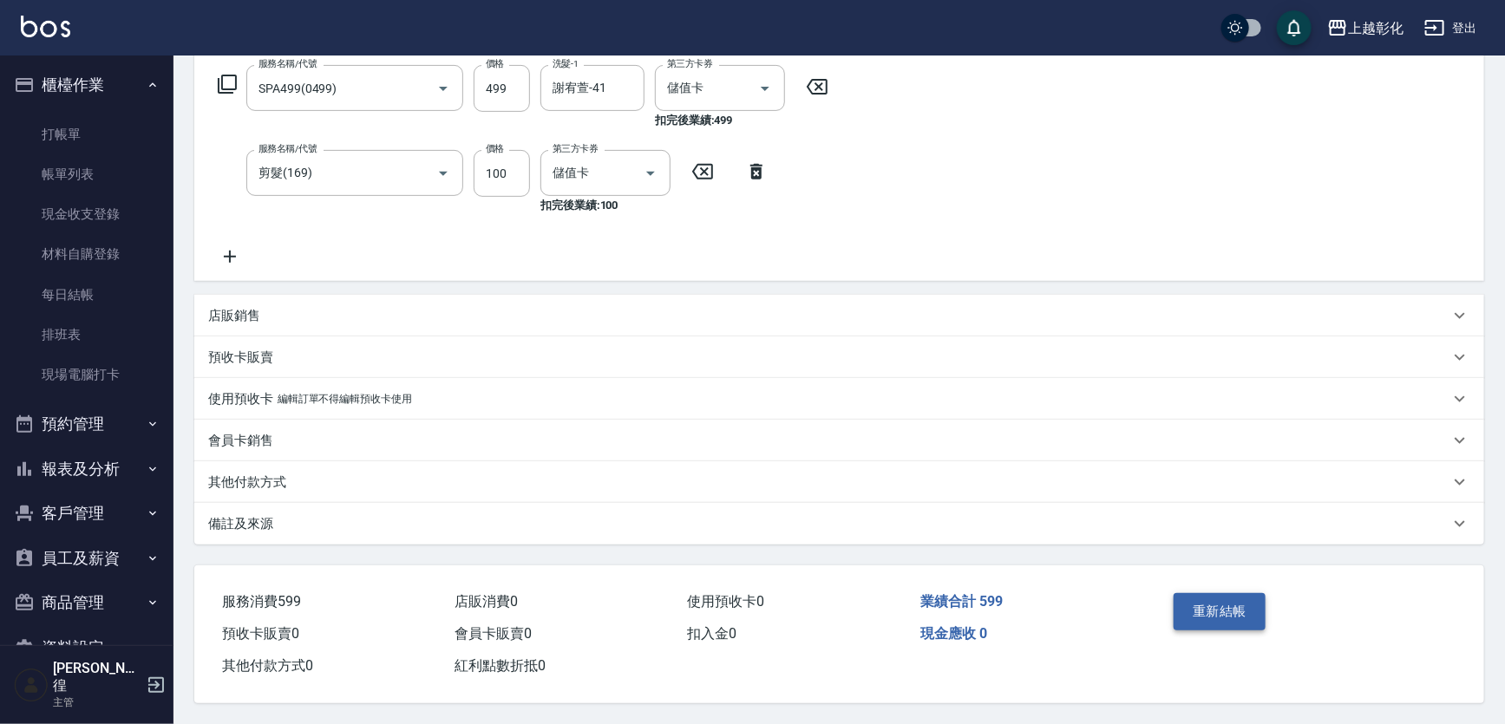
click at [1197, 607] on button "重新結帳" at bounding box center [1219, 611] width 92 height 36
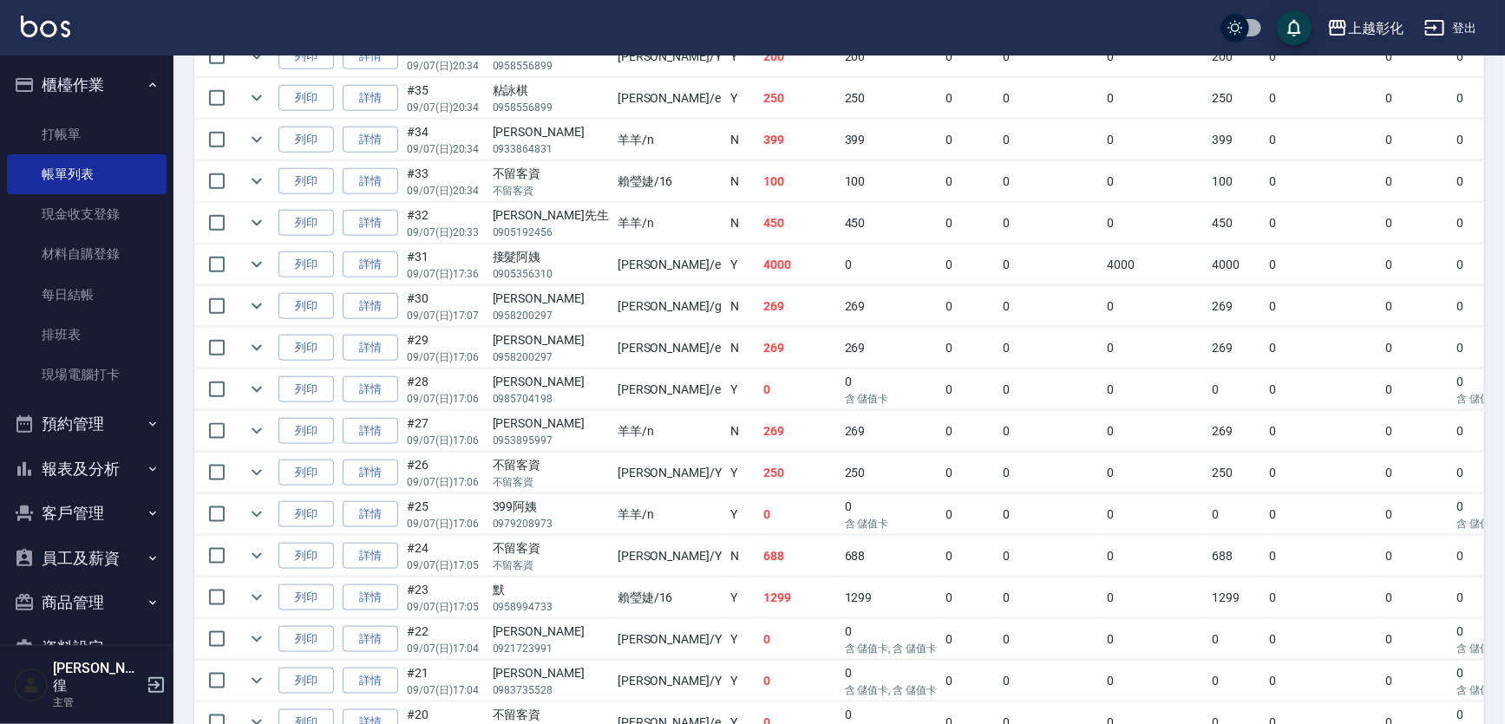
scroll to position [867, 0]
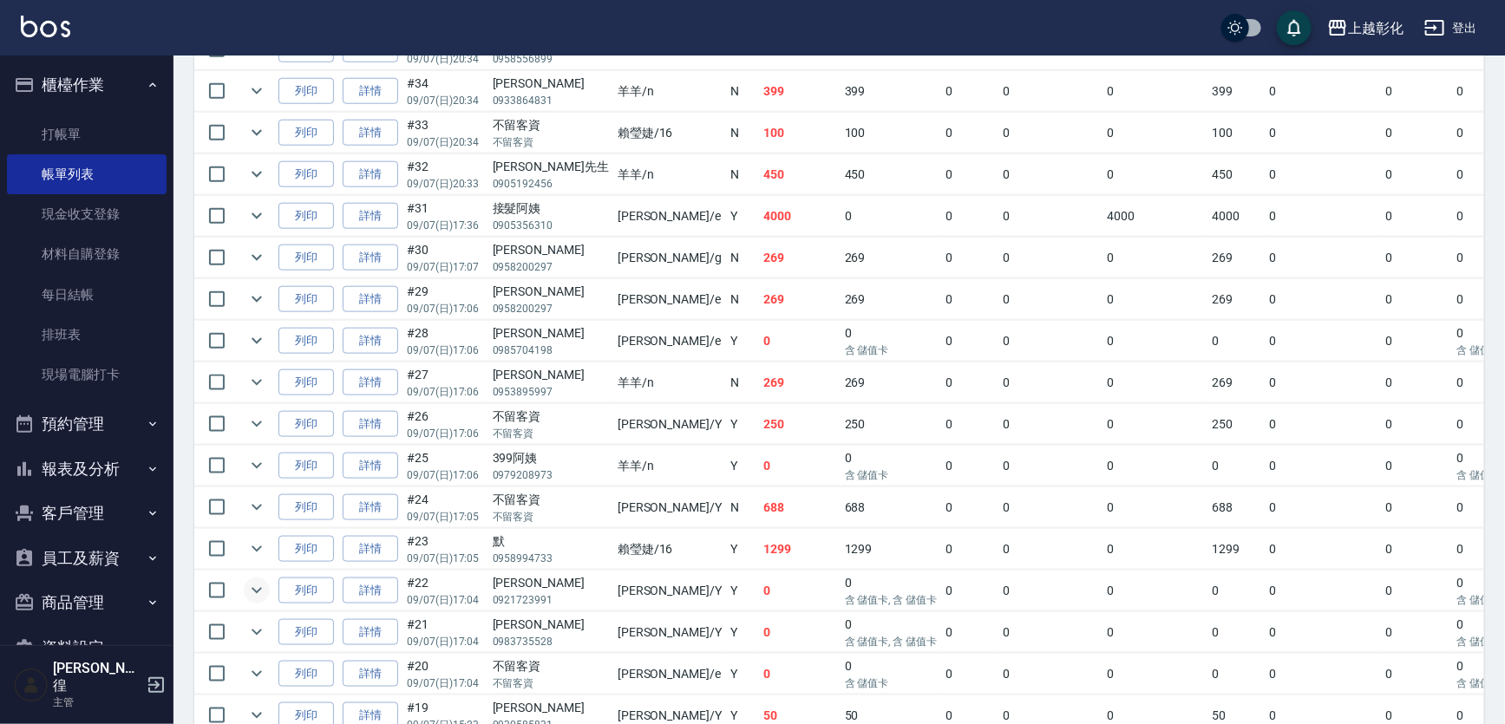
click at [260, 588] on icon "expand row" at bounding box center [256, 591] width 10 height 6
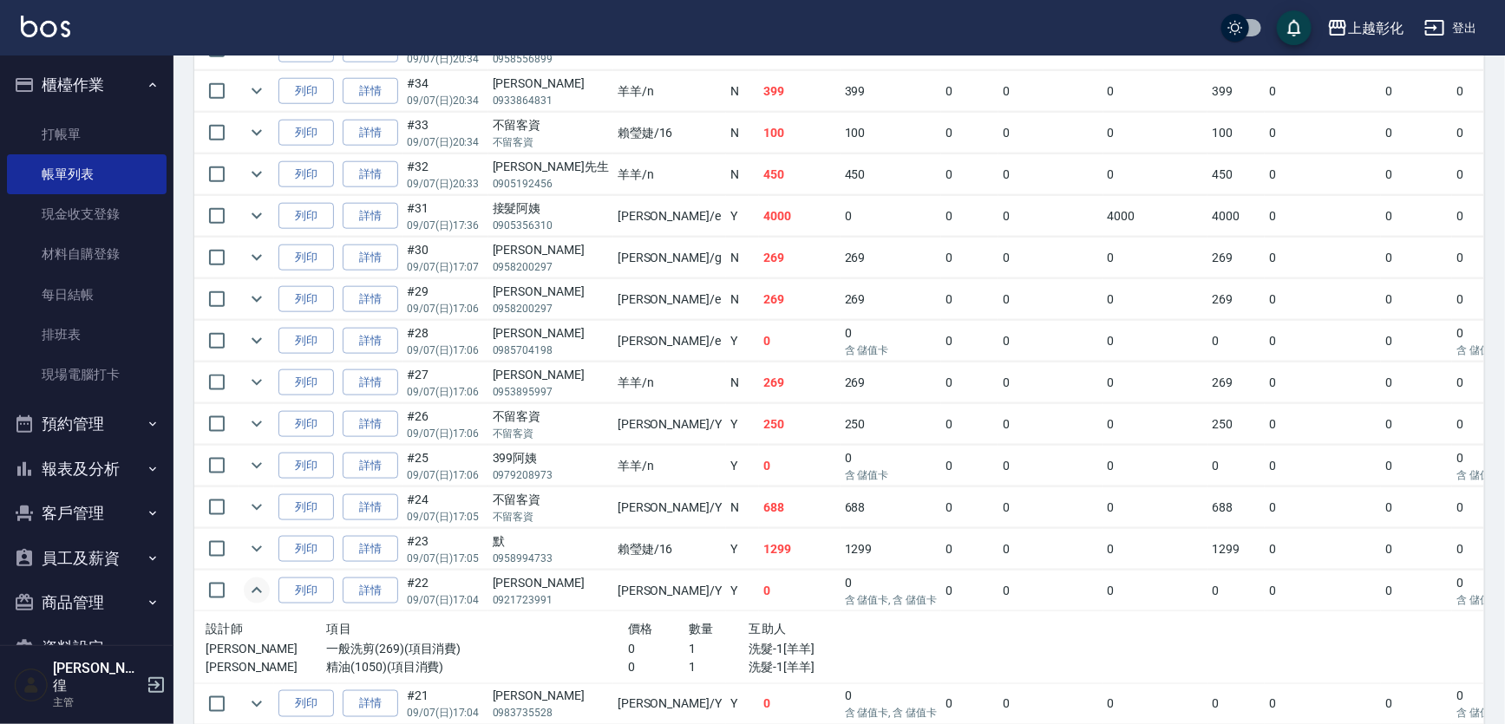
click at [259, 585] on icon "expand row" at bounding box center [256, 590] width 21 height 21
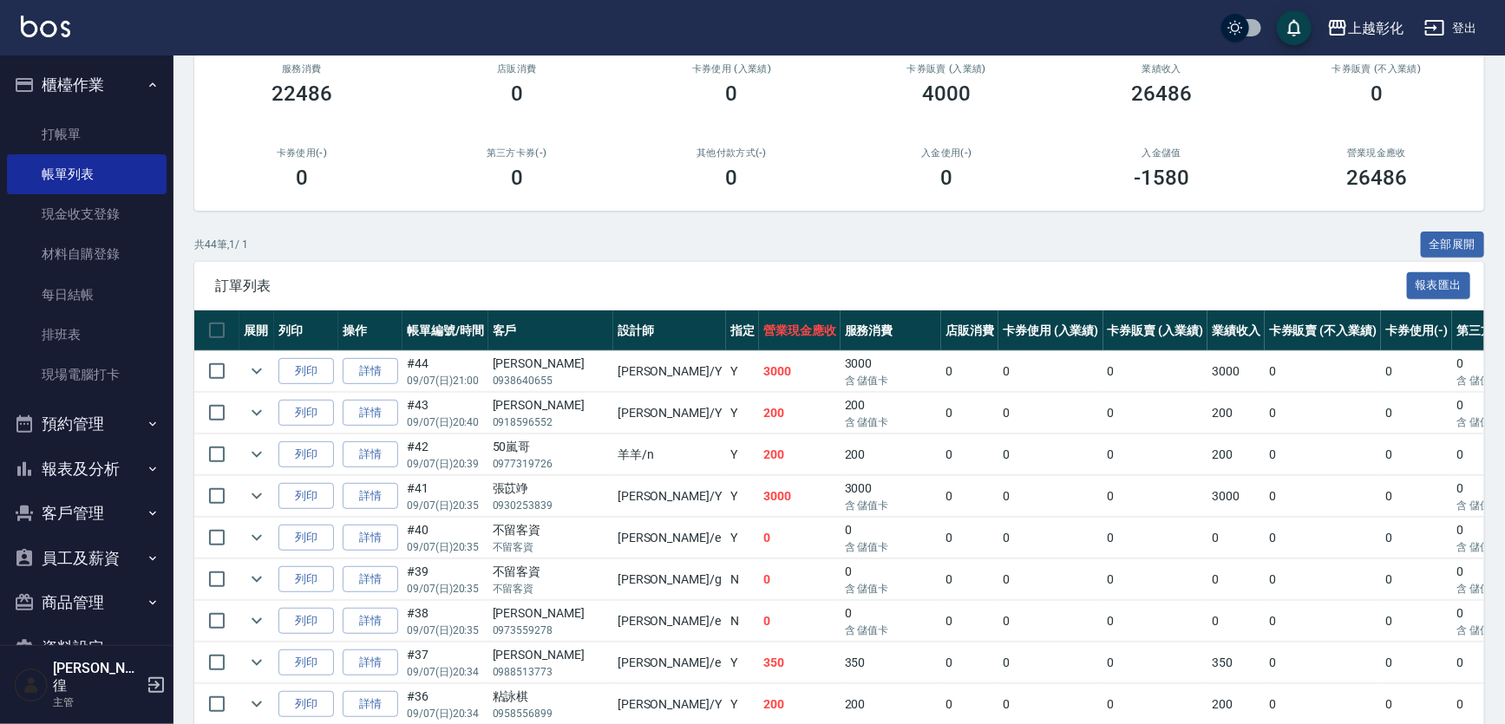
scroll to position [157, 0]
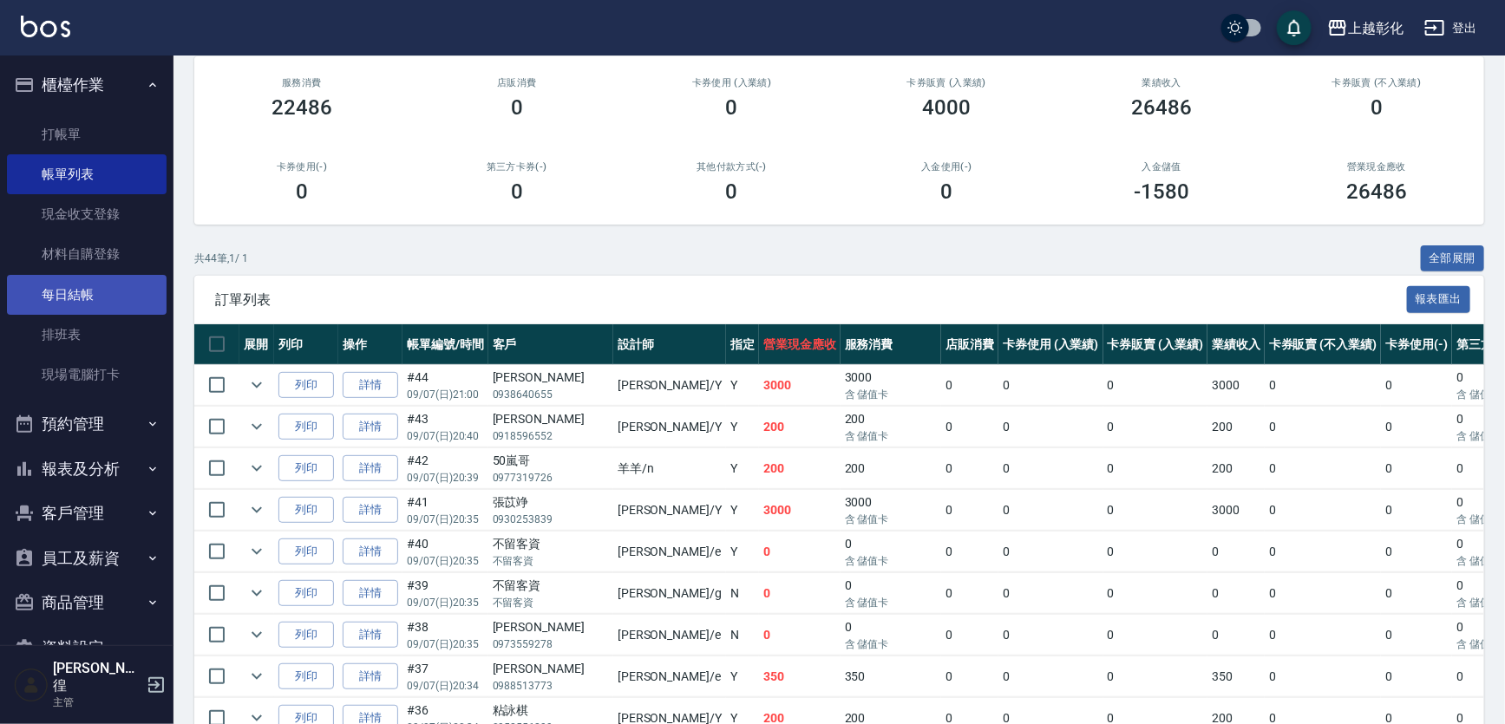
click at [60, 287] on link "每日結帳" at bounding box center [87, 295] width 160 height 40
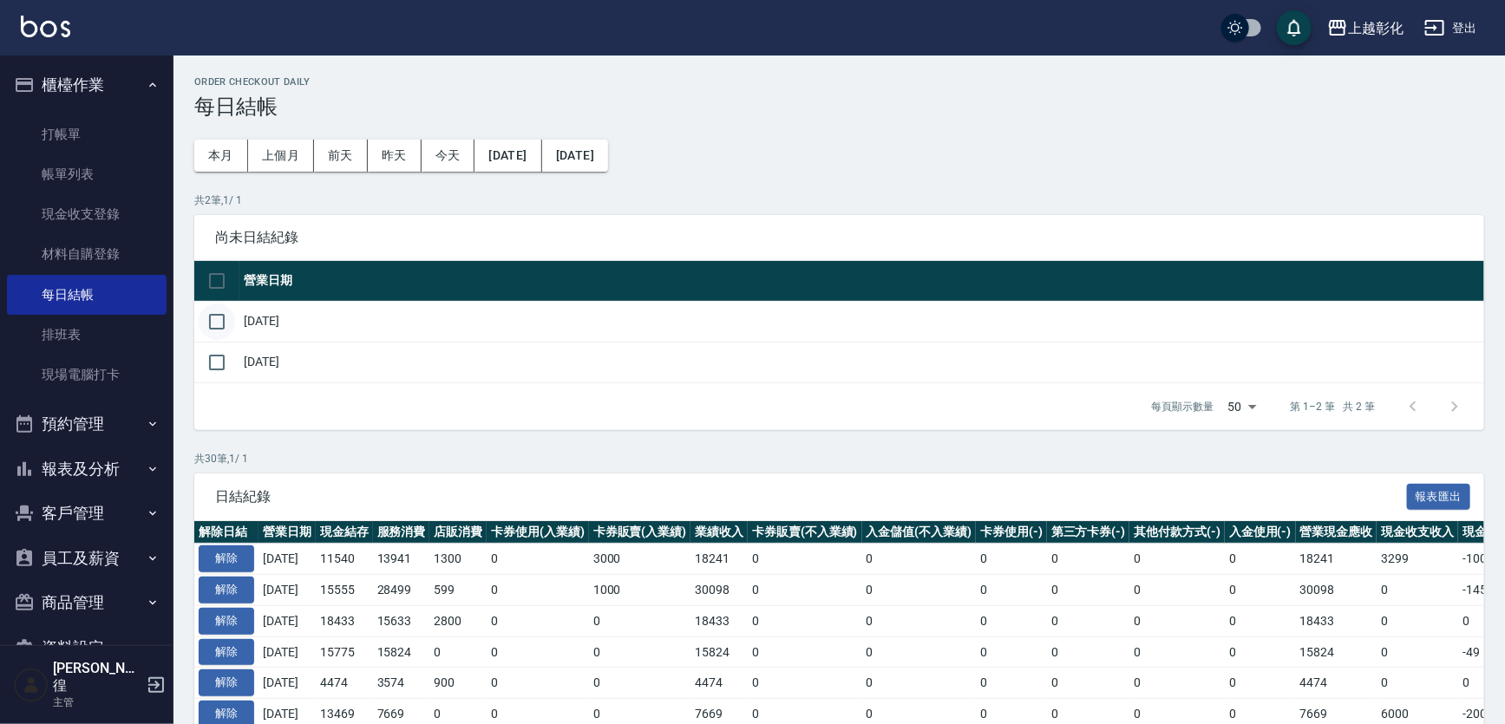
click at [207, 329] on input "checkbox" at bounding box center [217, 322] width 36 height 36
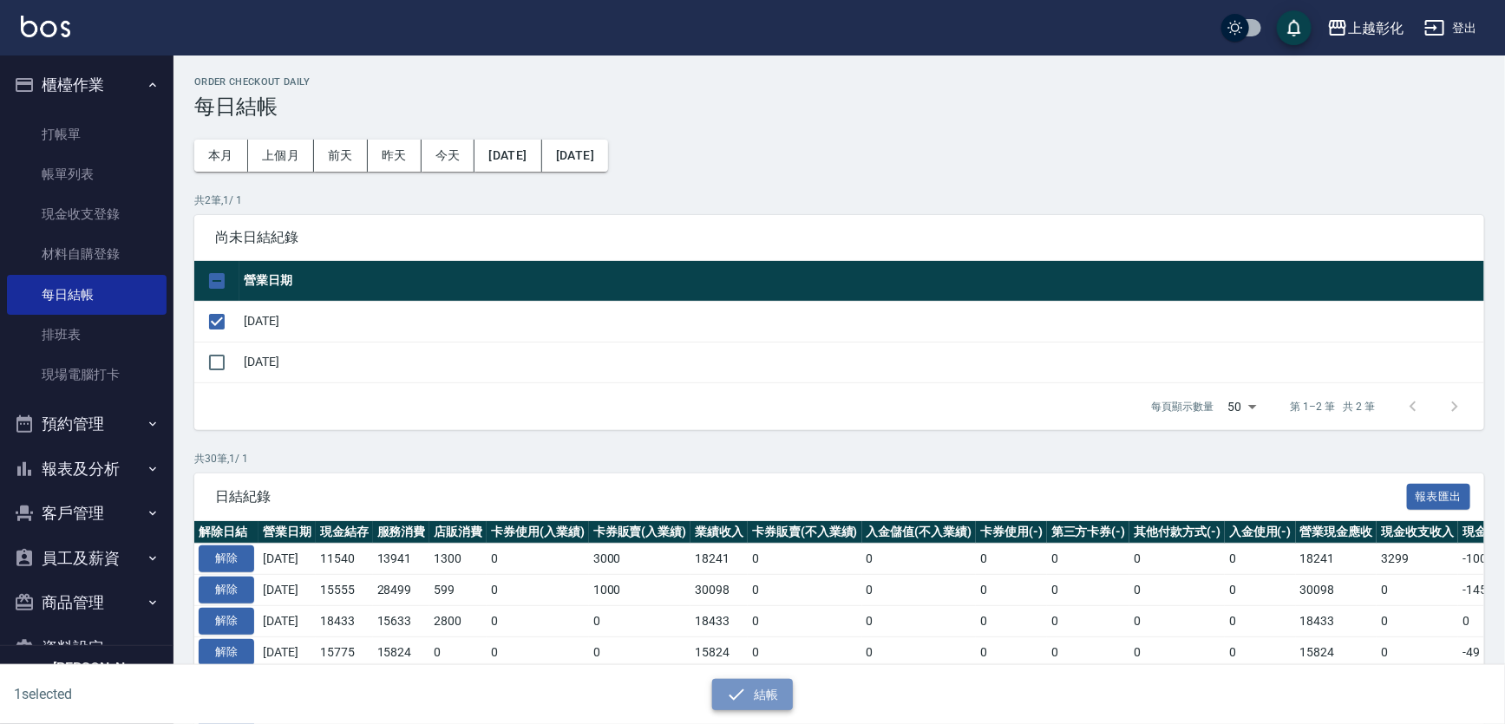
click at [733, 702] on icon "button" at bounding box center [736, 694] width 21 height 21
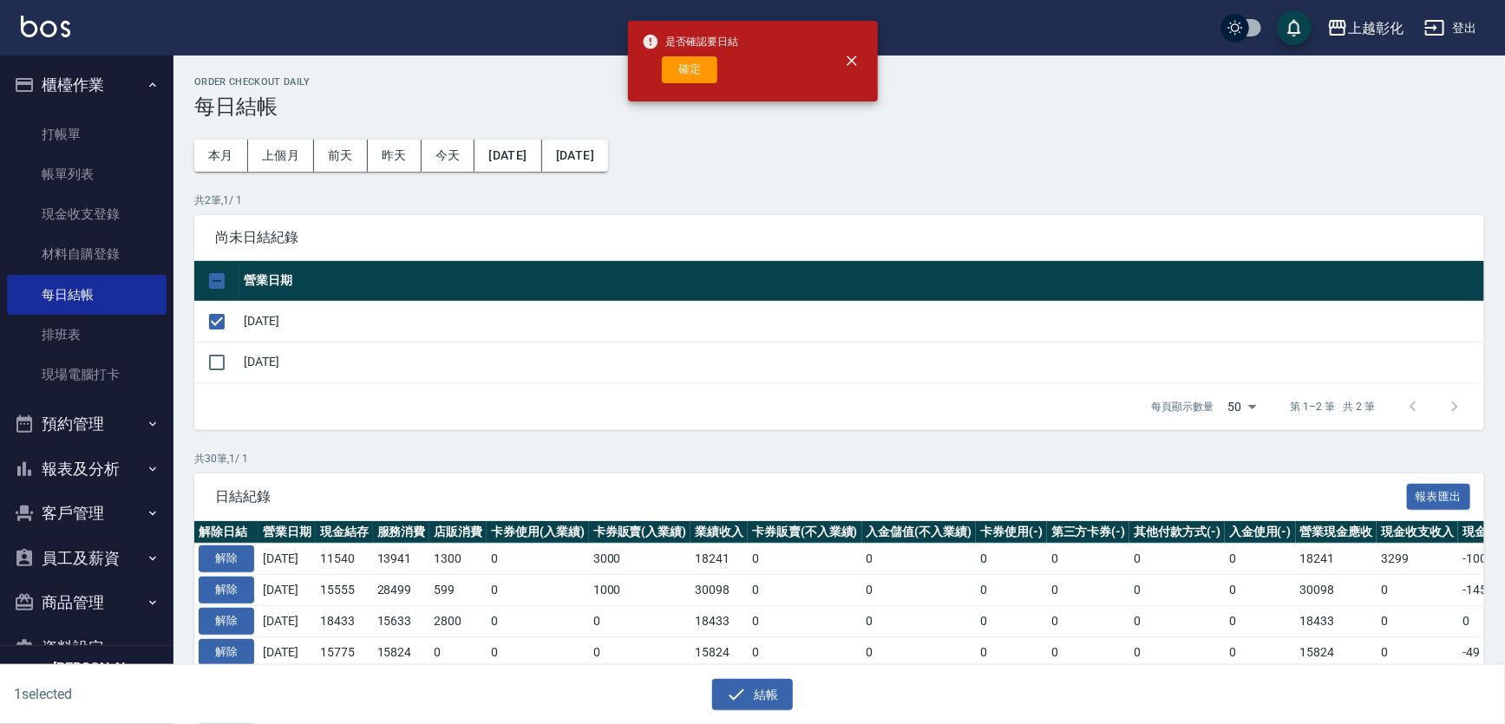
click at [663, 49] on span "是否確認要日結" at bounding box center [690, 41] width 97 height 17
click at [684, 72] on button "確定" at bounding box center [690, 69] width 56 height 27
checkbox input "false"
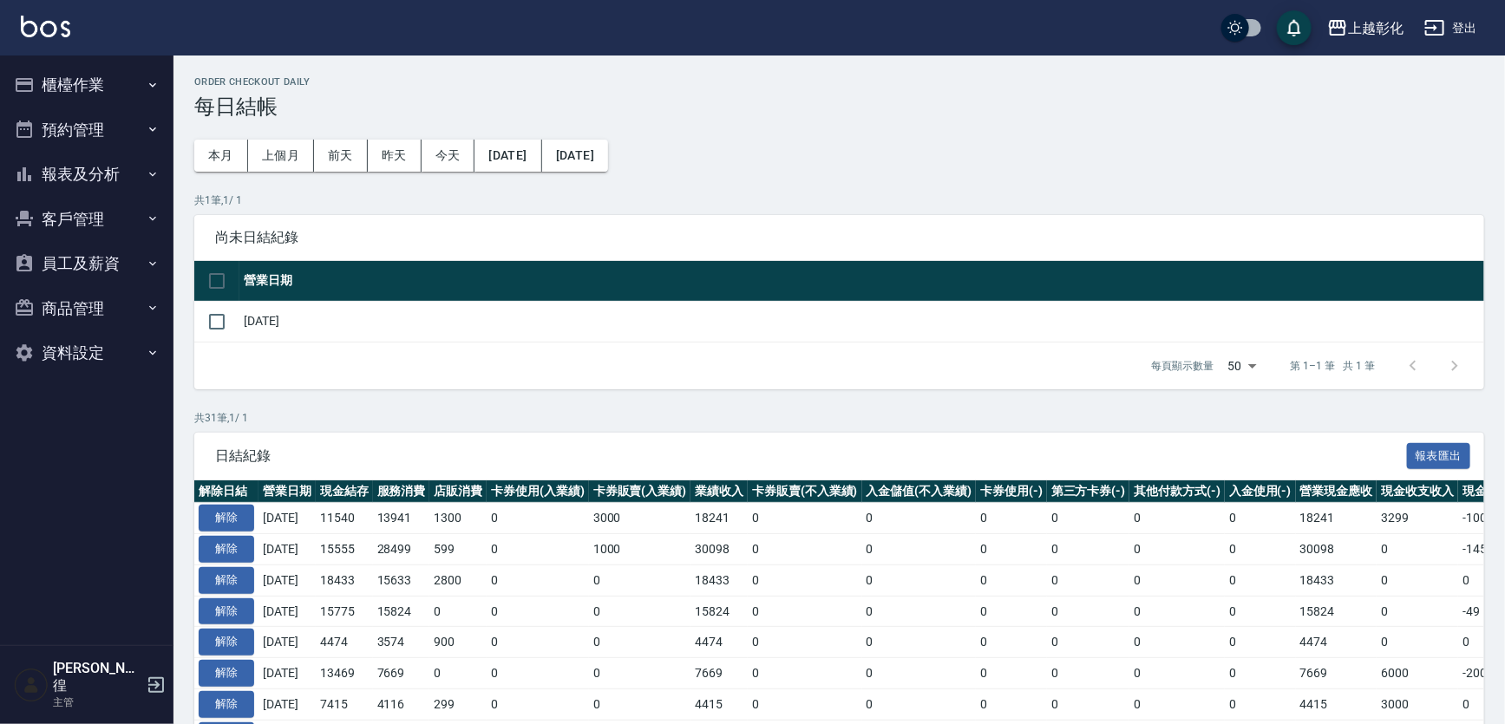
click at [115, 205] on button "客戶管理" at bounding box center [87, 219] width 160 height 45
click at [114, 189] on button "報表及分析" at bounding box center [87, 174] width 160 height 45
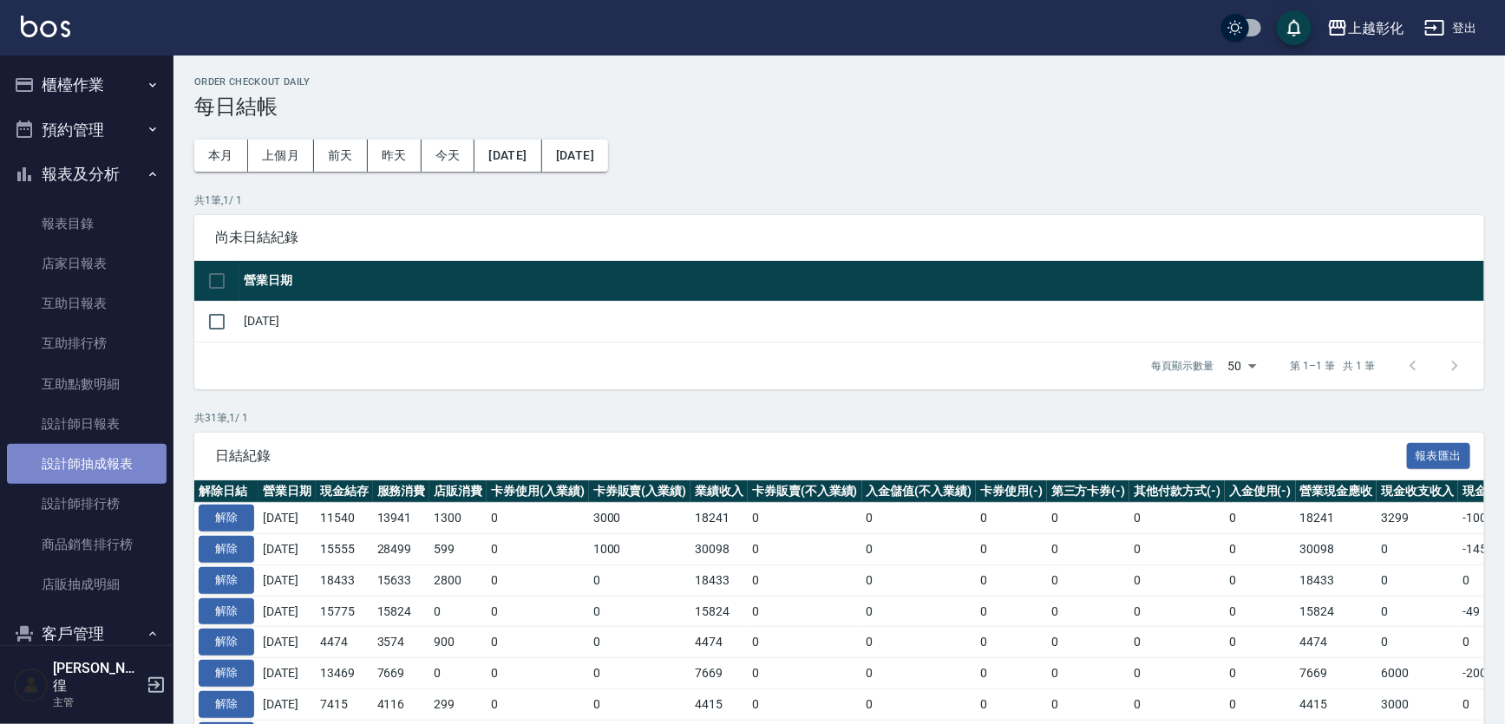
click at [101, 455] on link "設計師抽成報表" at bounding box center [87, 464] width 160 height 40
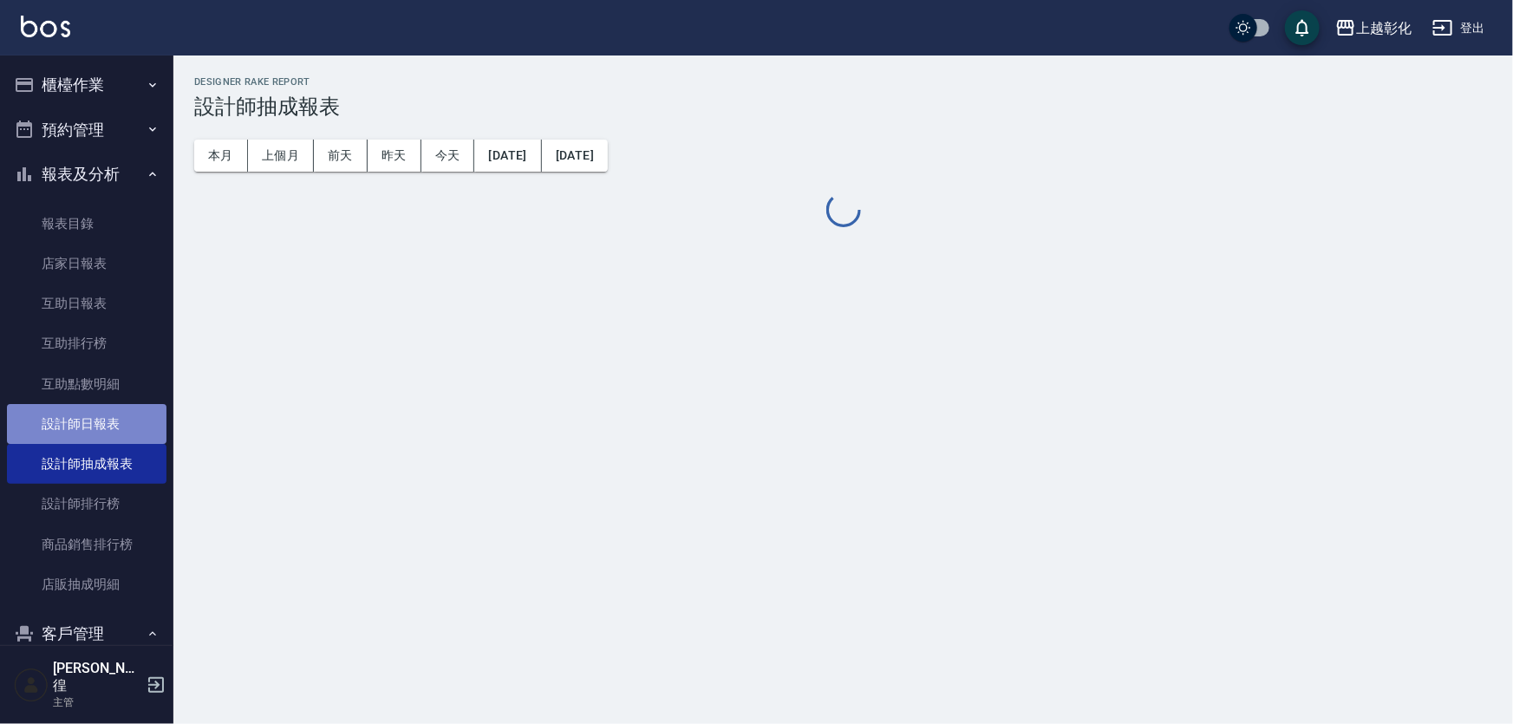
click at [111, 440] on link "設計師日報表" at bounding box center [87, 424] width 160 height 40
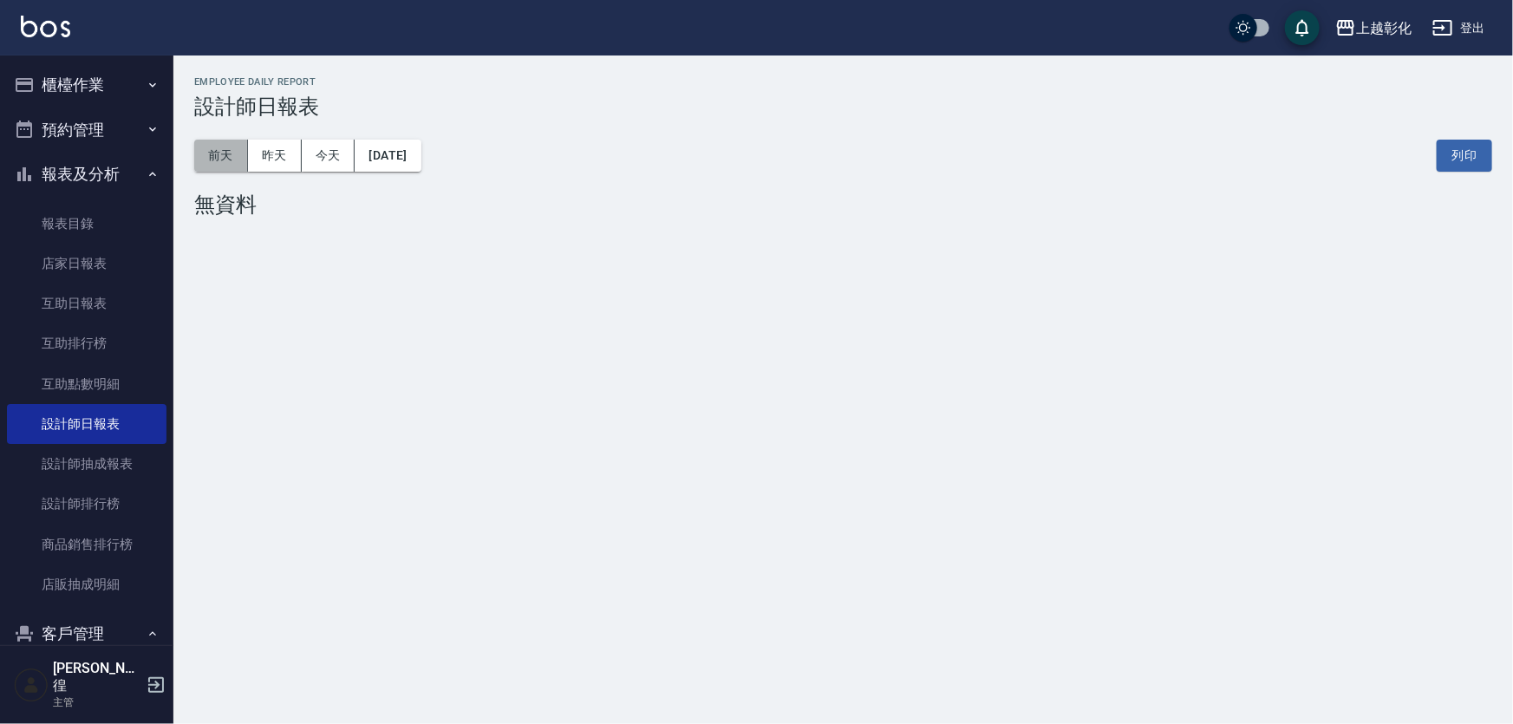
click at [245, 160] on button "前天" at bounding box center [221, 156] width 54 height 32
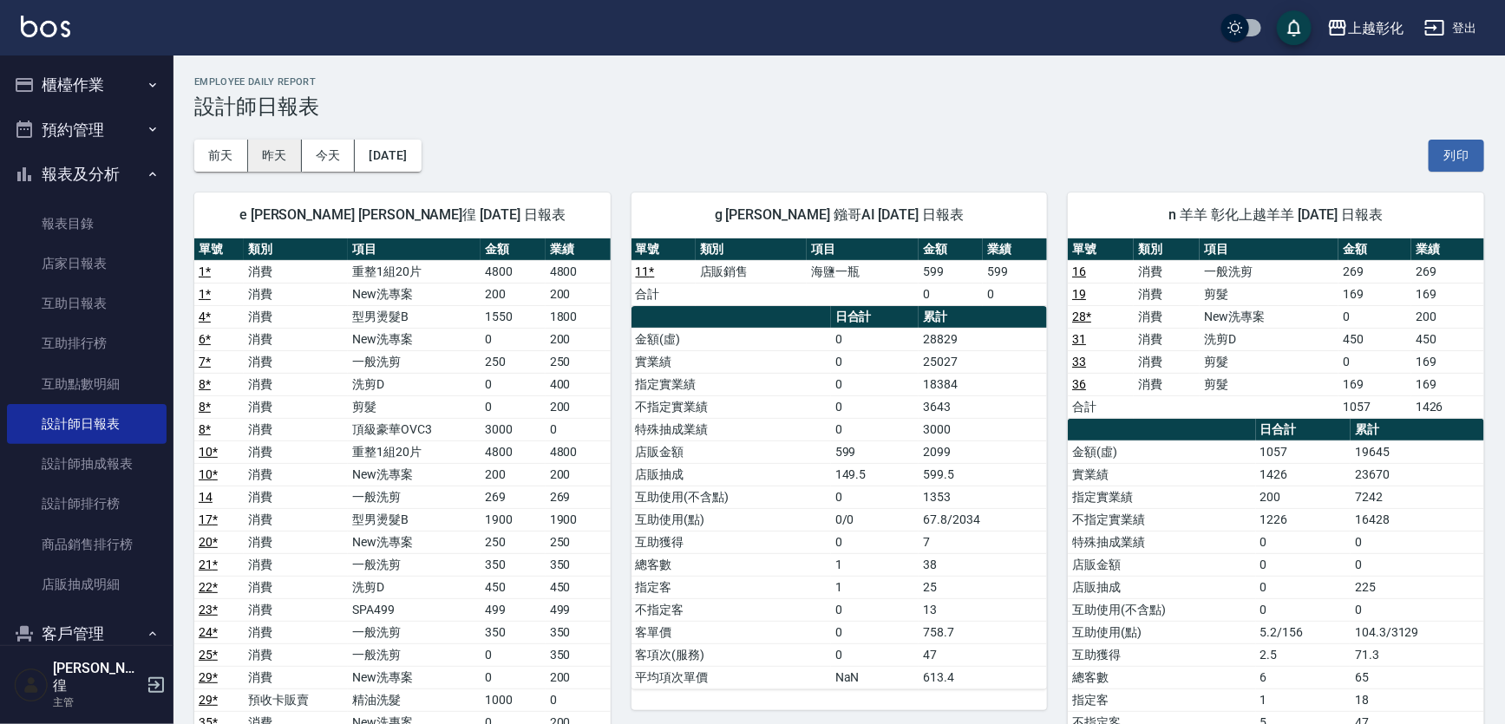
click at [271, 155] on button "昨天" at bounding box center [275, 156] width 54 height 32
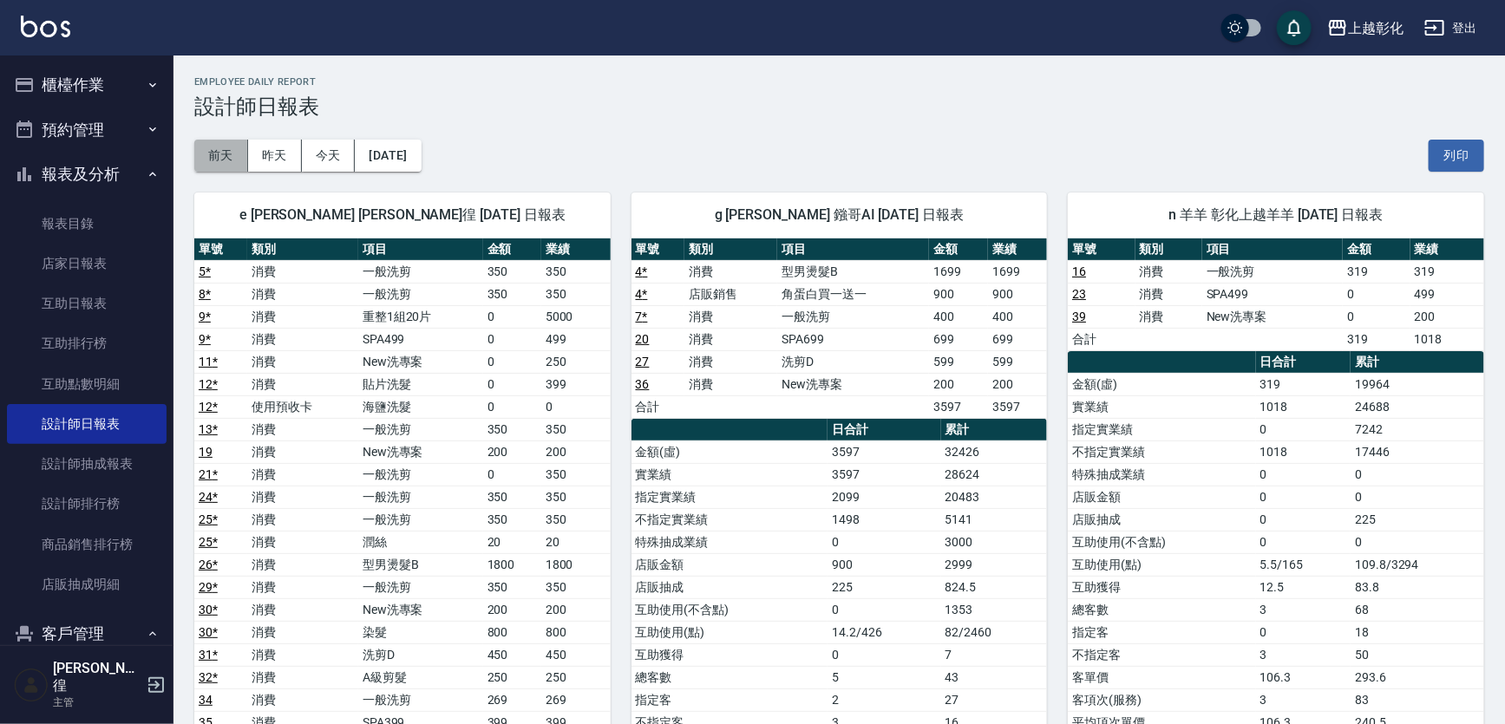
click at [229, 165] on button "前天" at bounding box center [221, 156] width 54 height 32
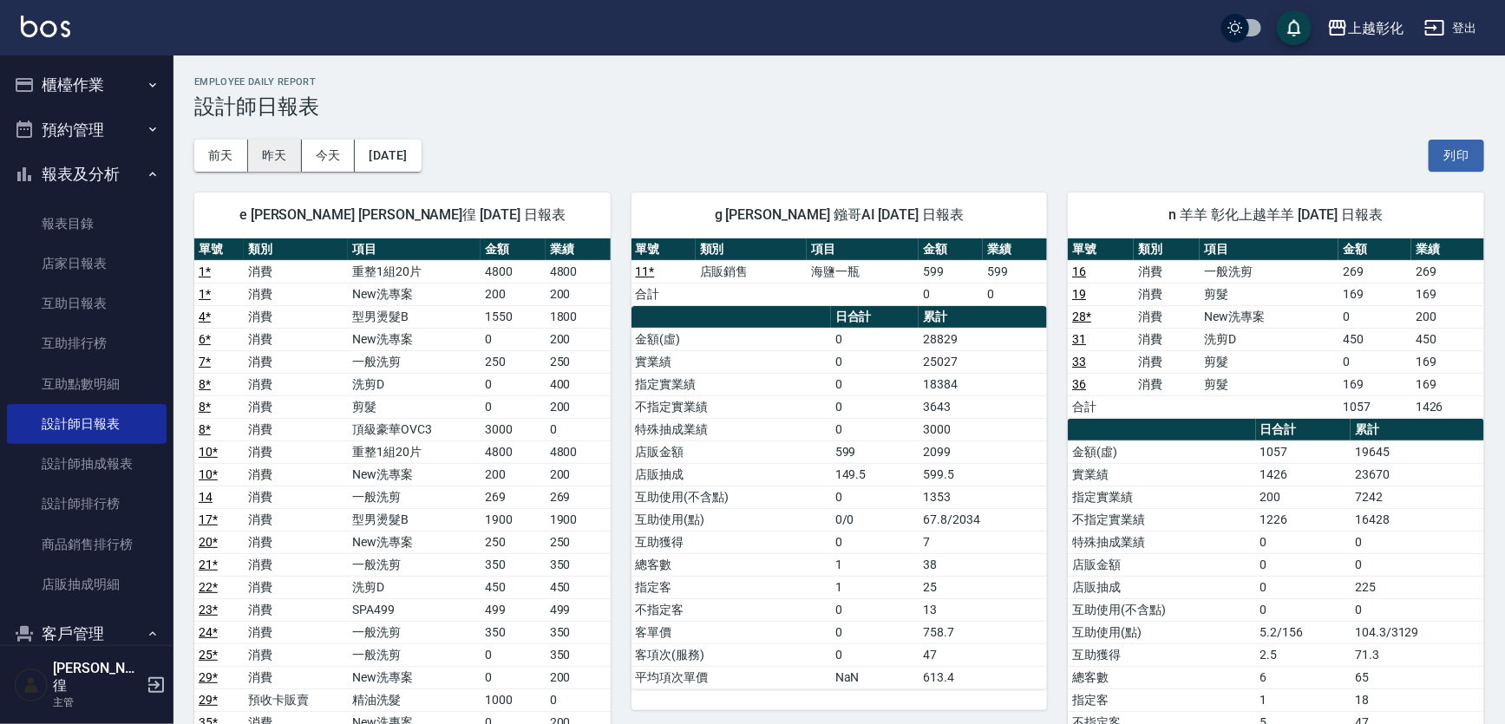
click at [258, 170] on button "昨天" at bounding box center [275, 156] width 54 height 32
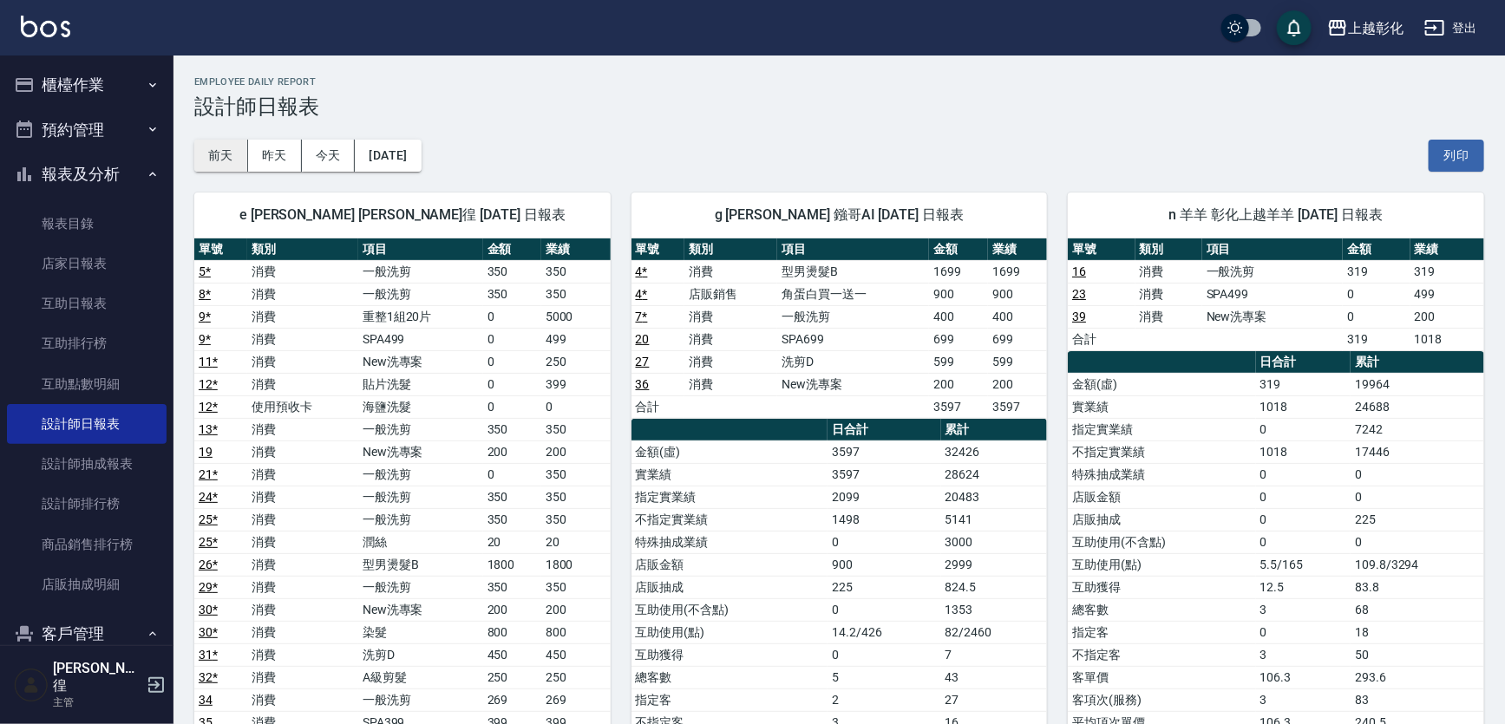
click at [224, 160] on button "前天" at bounding box center [221, 156] width 54 height 32
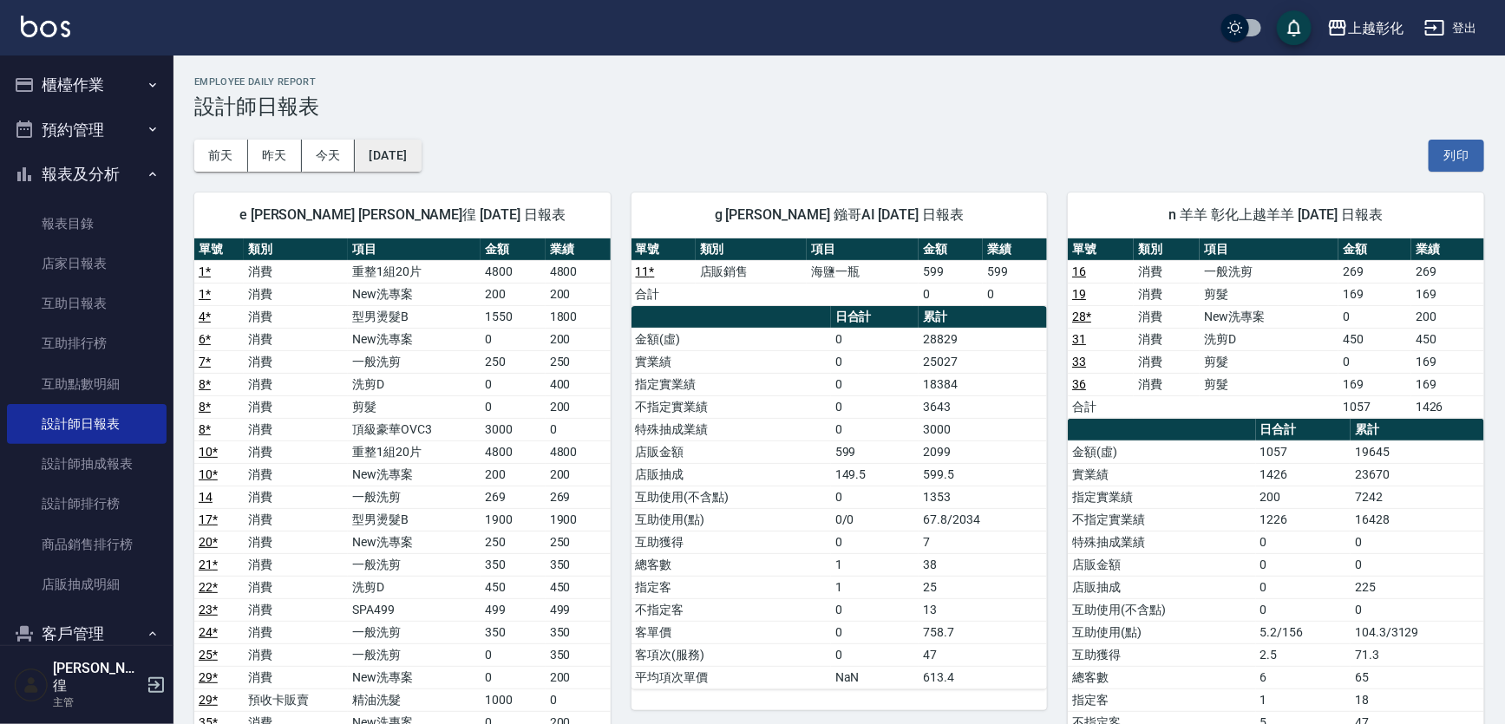
click at [391, 161] on button "[DATE]" at bounding box center [388, 156] width 66 height 32
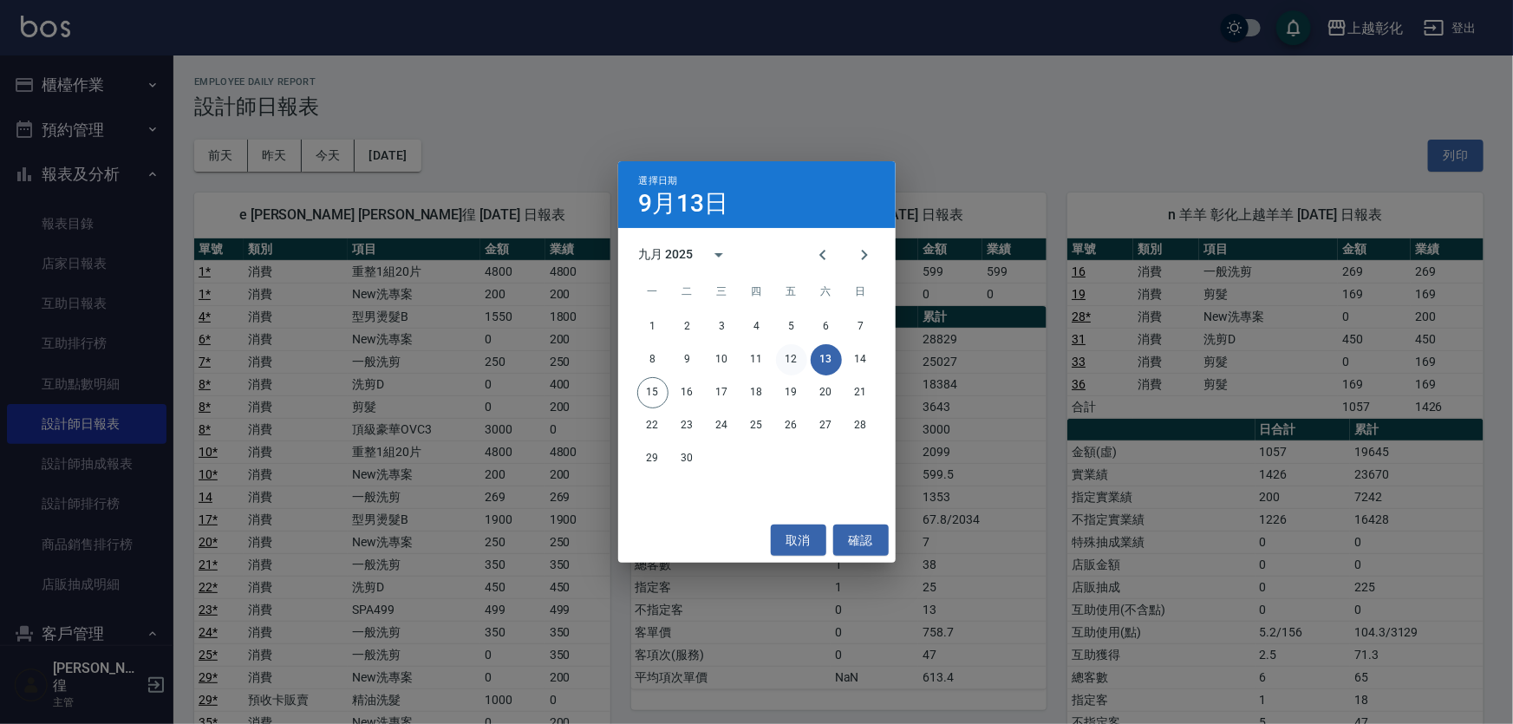
click at [788, 357] on button "12" at bounding box center [791, 359] width 31 height 31
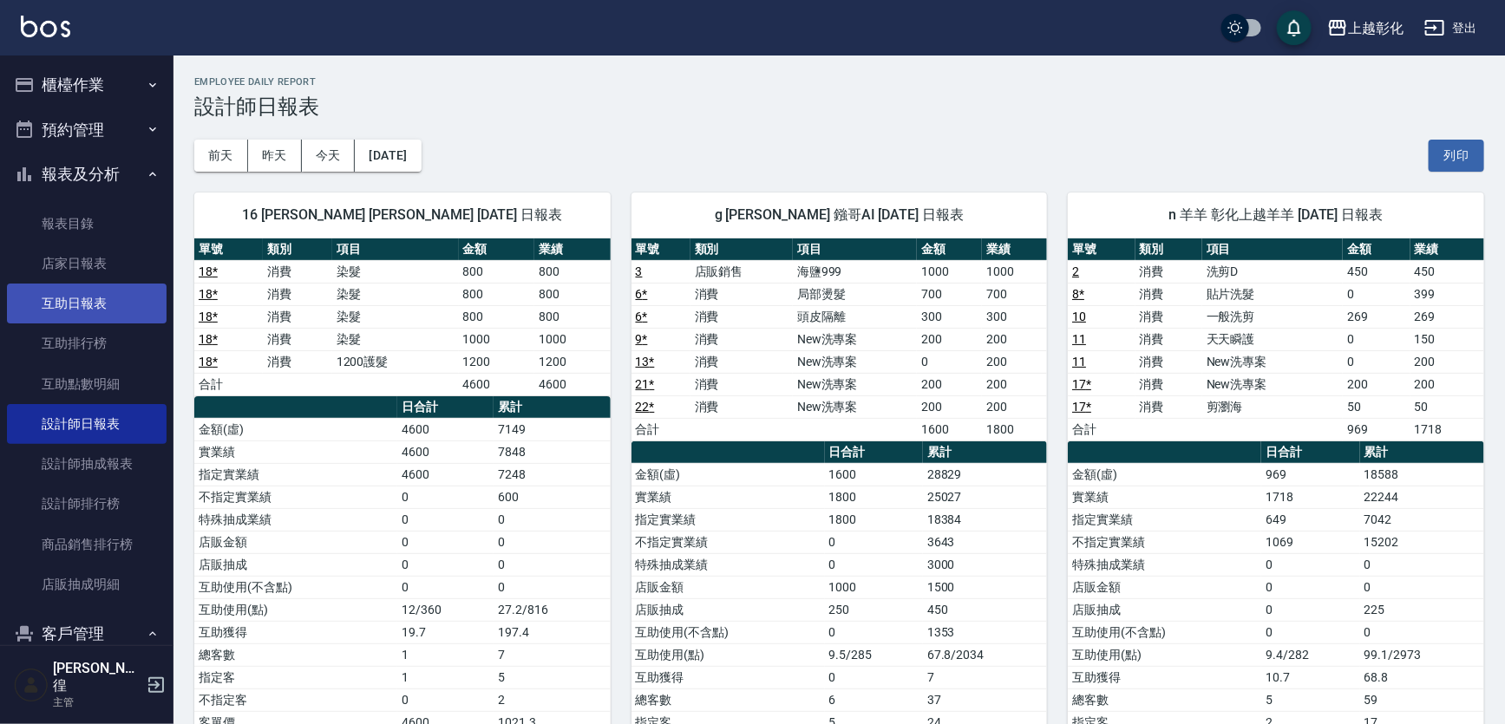
click at [85, 304] on link "互助日報表" at bounding box center [87, 304] width 160 height 40
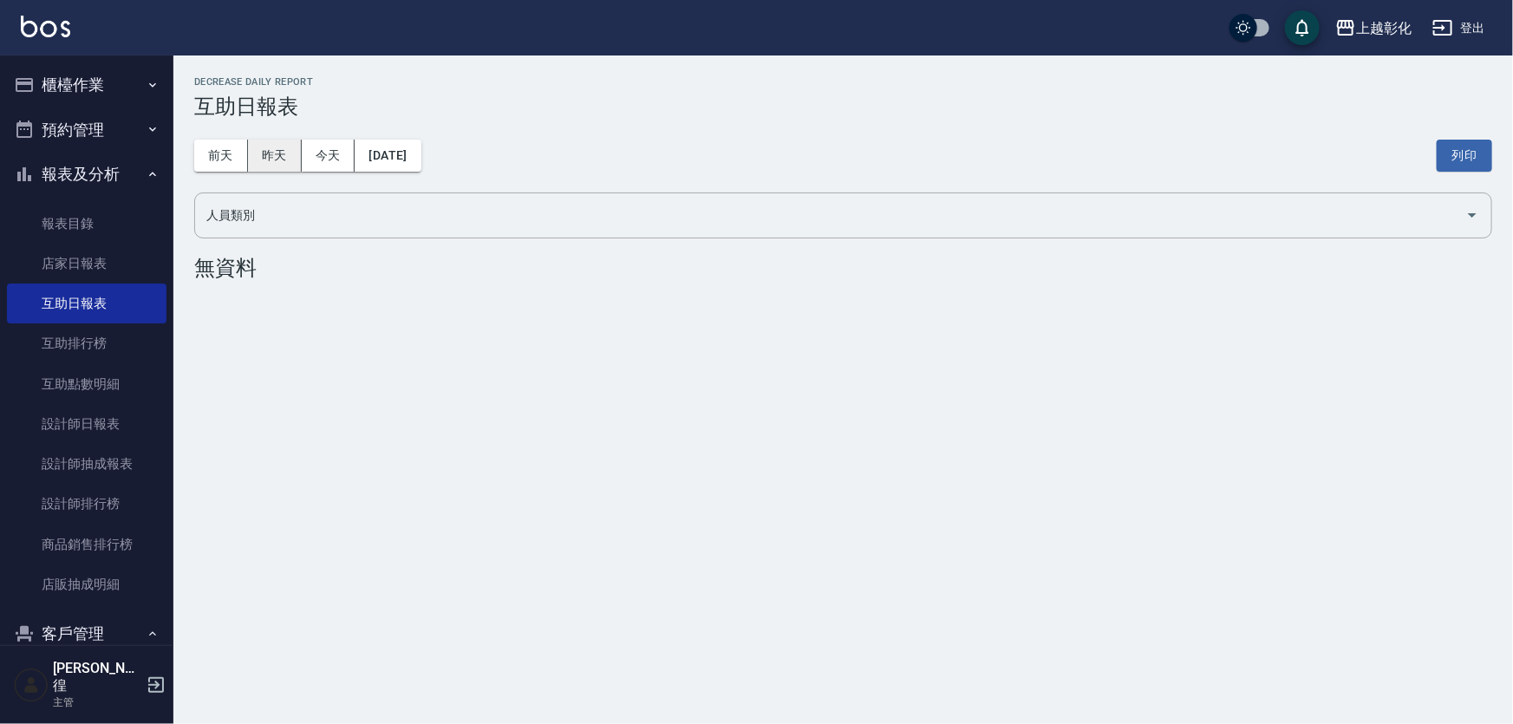
click at [264, 155] on button "昨天" at bounding box center [275, 156] width 54 height 32
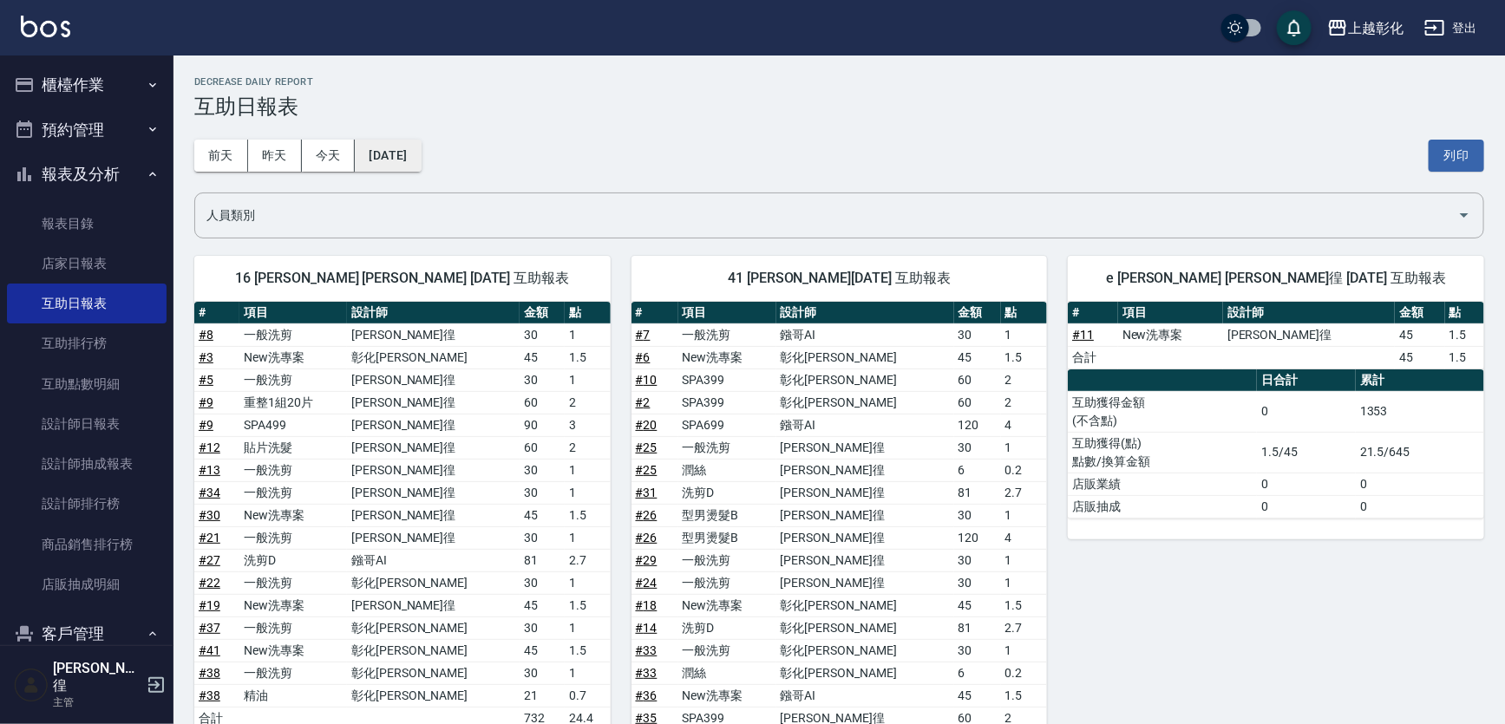
click at [395, 155] on button "[DATE]" at bounding box center [388, 156] width 66 height 32
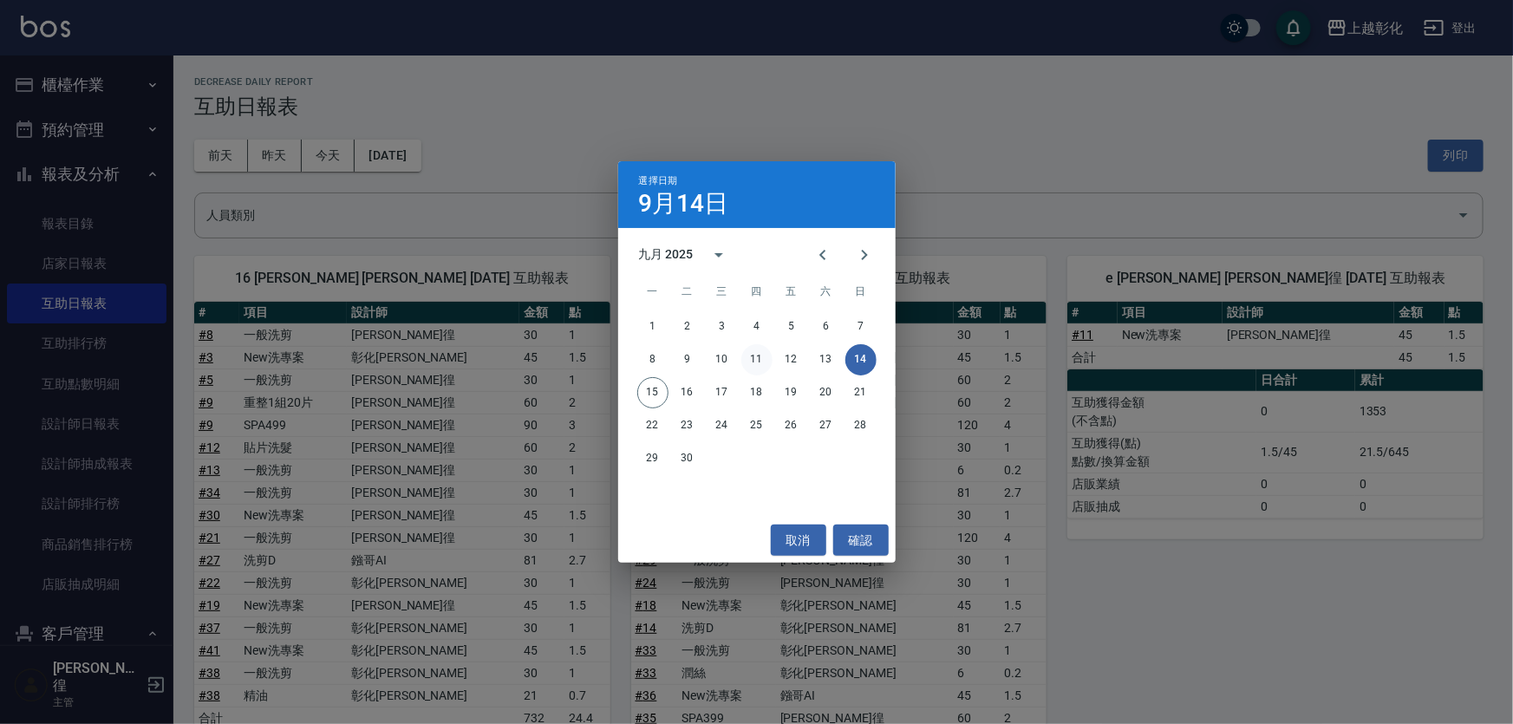
click at [742, 362] on button "11" at bounding box center [756, 359] width 31 height 31
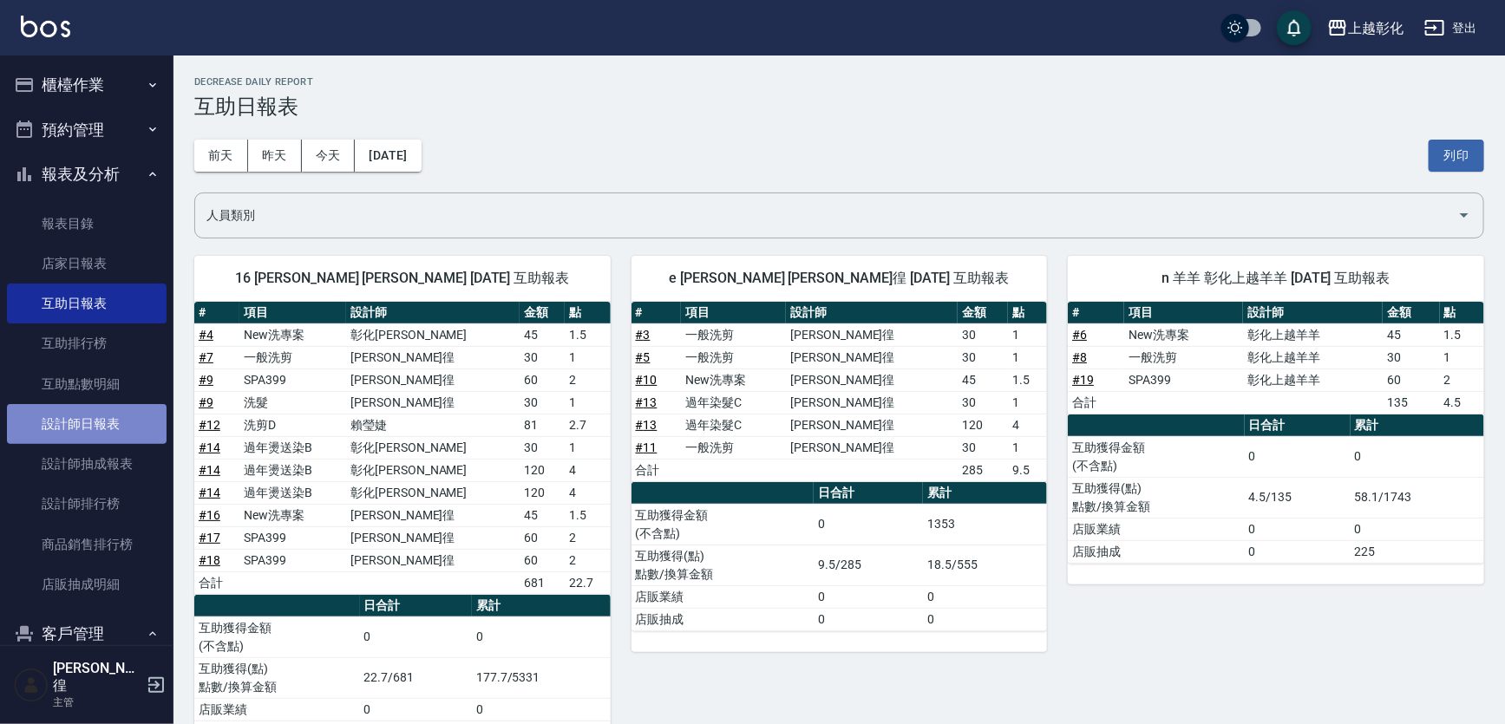
click at [96, 424] on link "設計師日報表" at bounding box center [87, 424] width 160 height 40
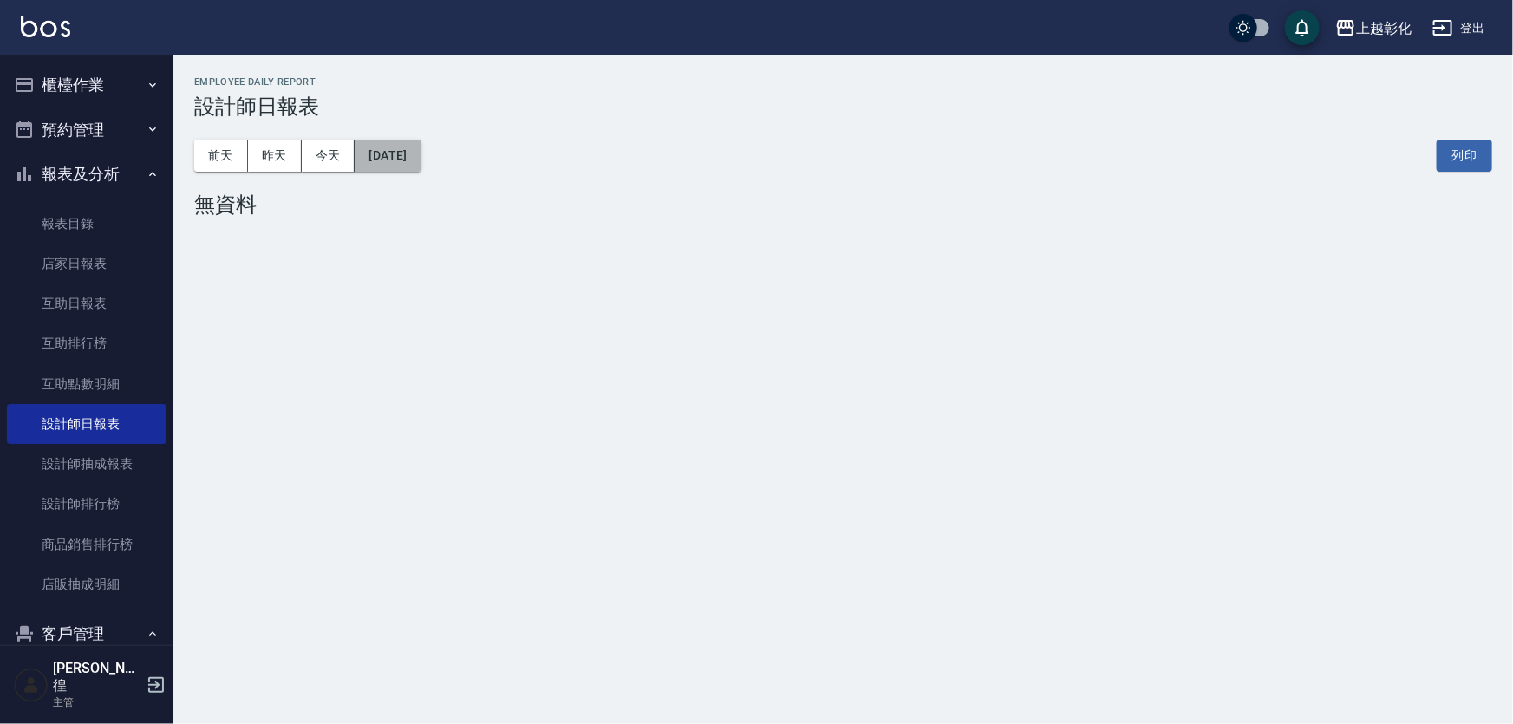
click at [413, 162] on button "[DATE]" at bounding box center [388, 156] width 66 height 32
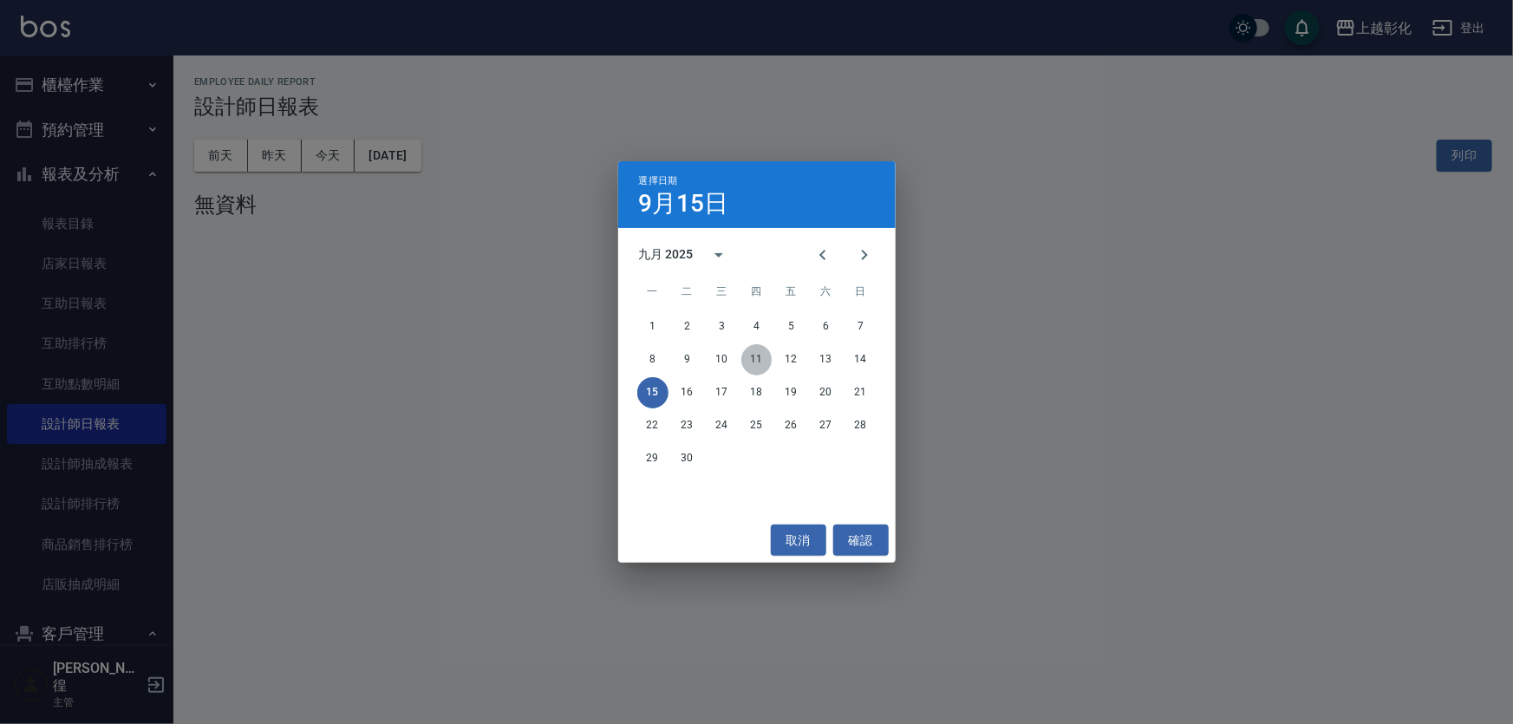
click at [762, 357] on button "11" at bounding box center [756, 359] width 31 height 31
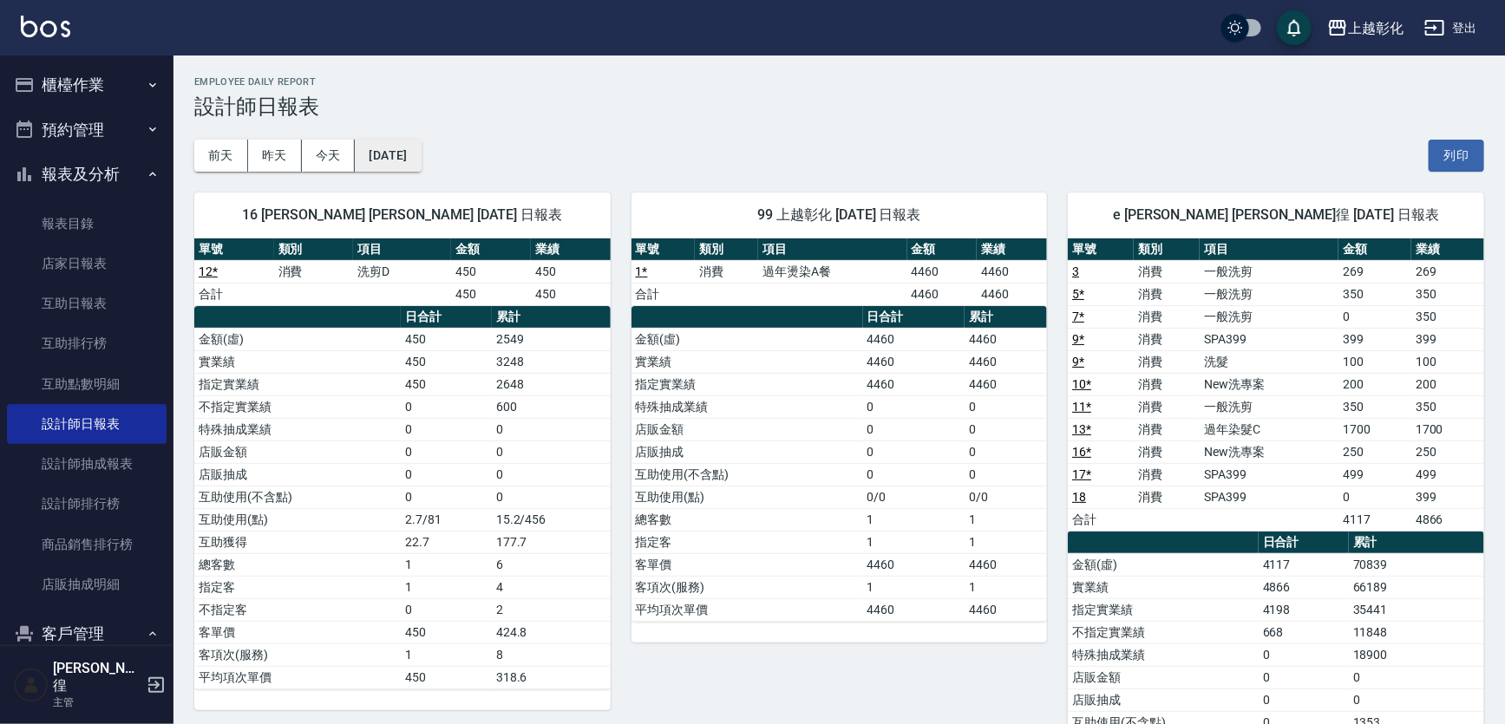
click at [421, 155] on button "[DATE]" at bounding box center [388, 156] width 66 height 32
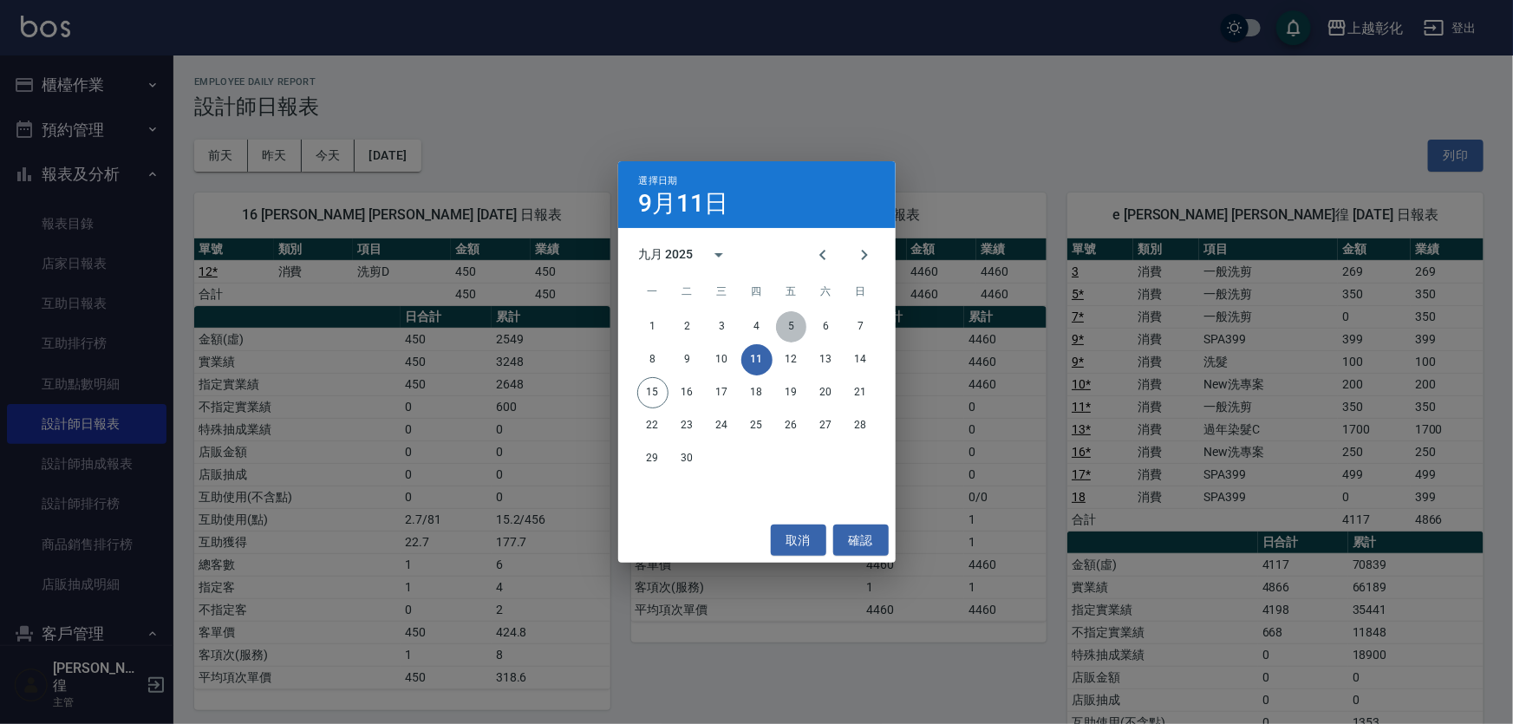
click at [788, 324] on button "5" at bounding box center [791, 326] width 31 height 31
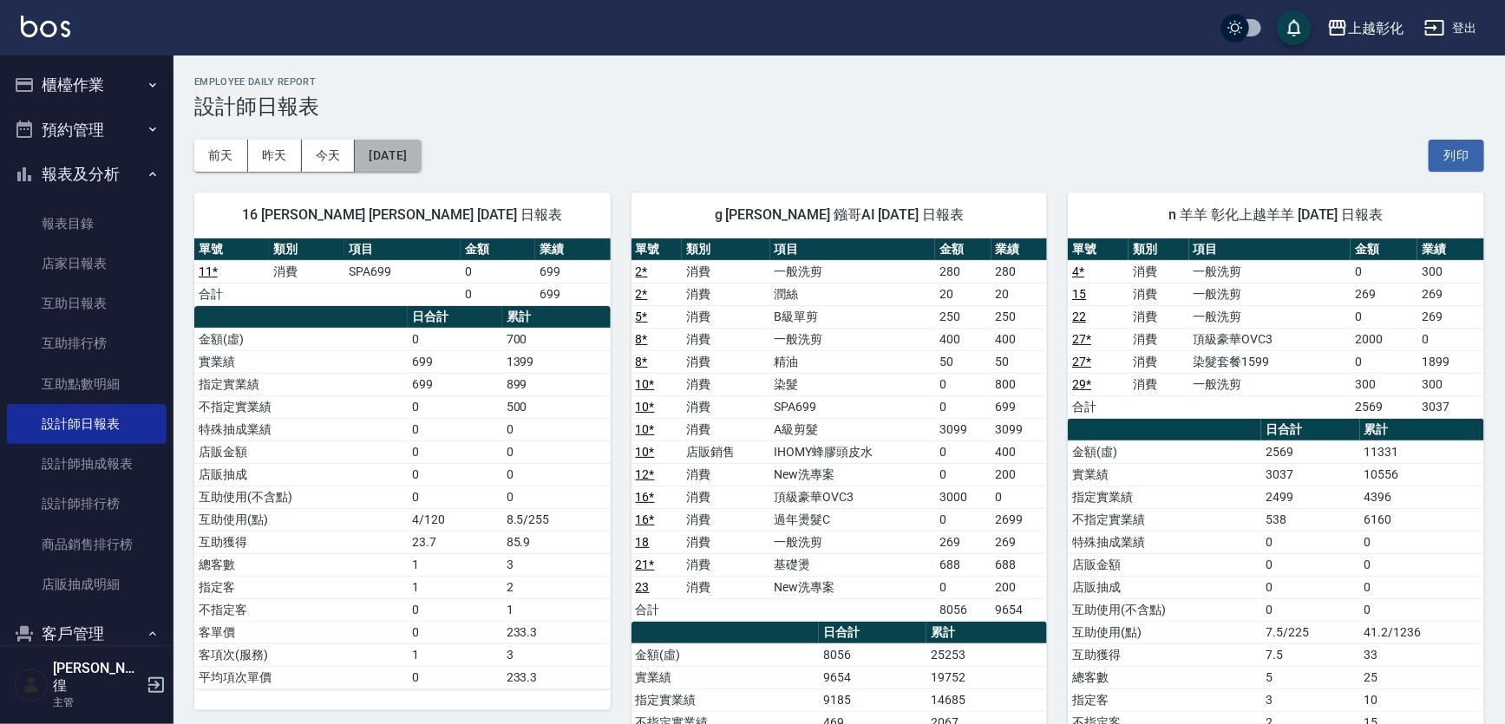
click at [421, 145] on button "[DATE]" at bounding box center [388, 156] width 66 height 32
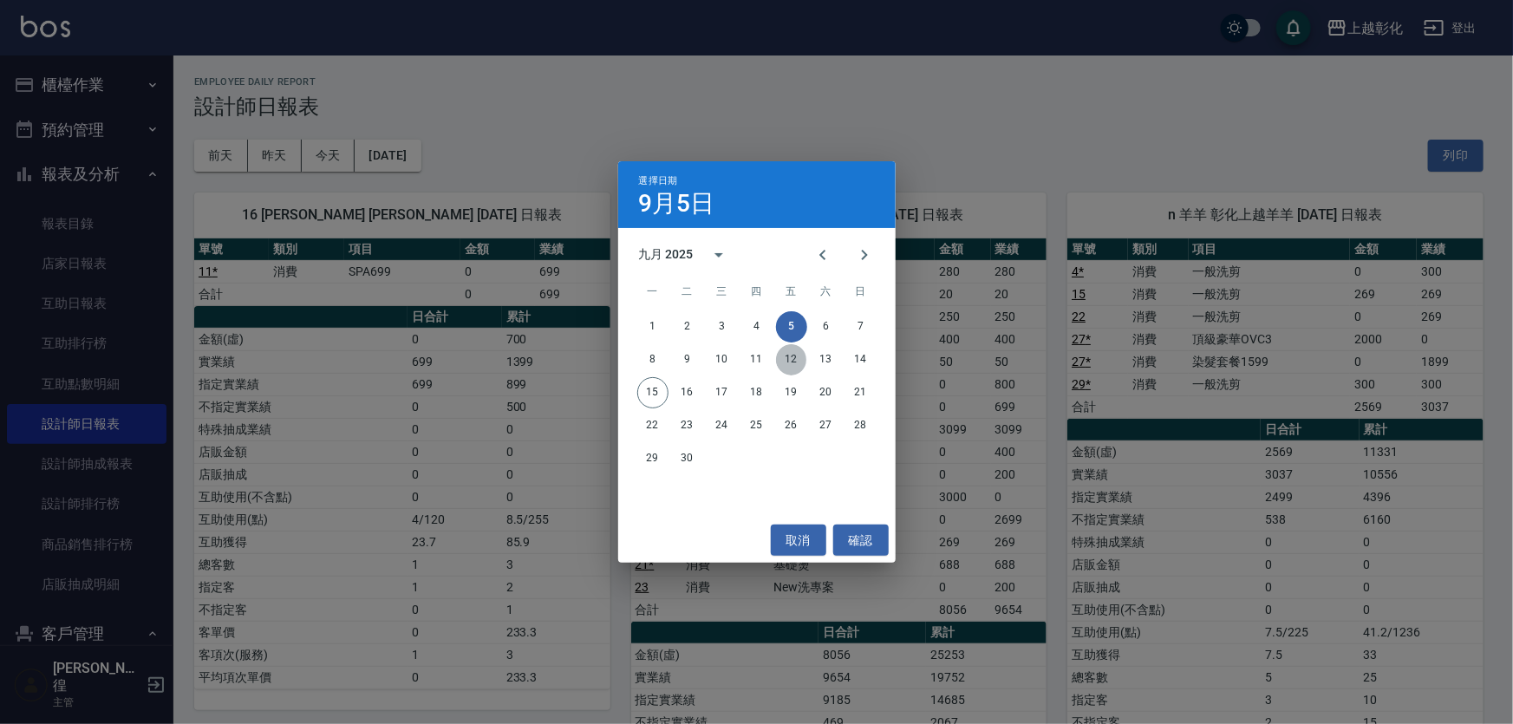
click at [785, 366] on button "12" at bounding box center [791, 359] width 31 height 31
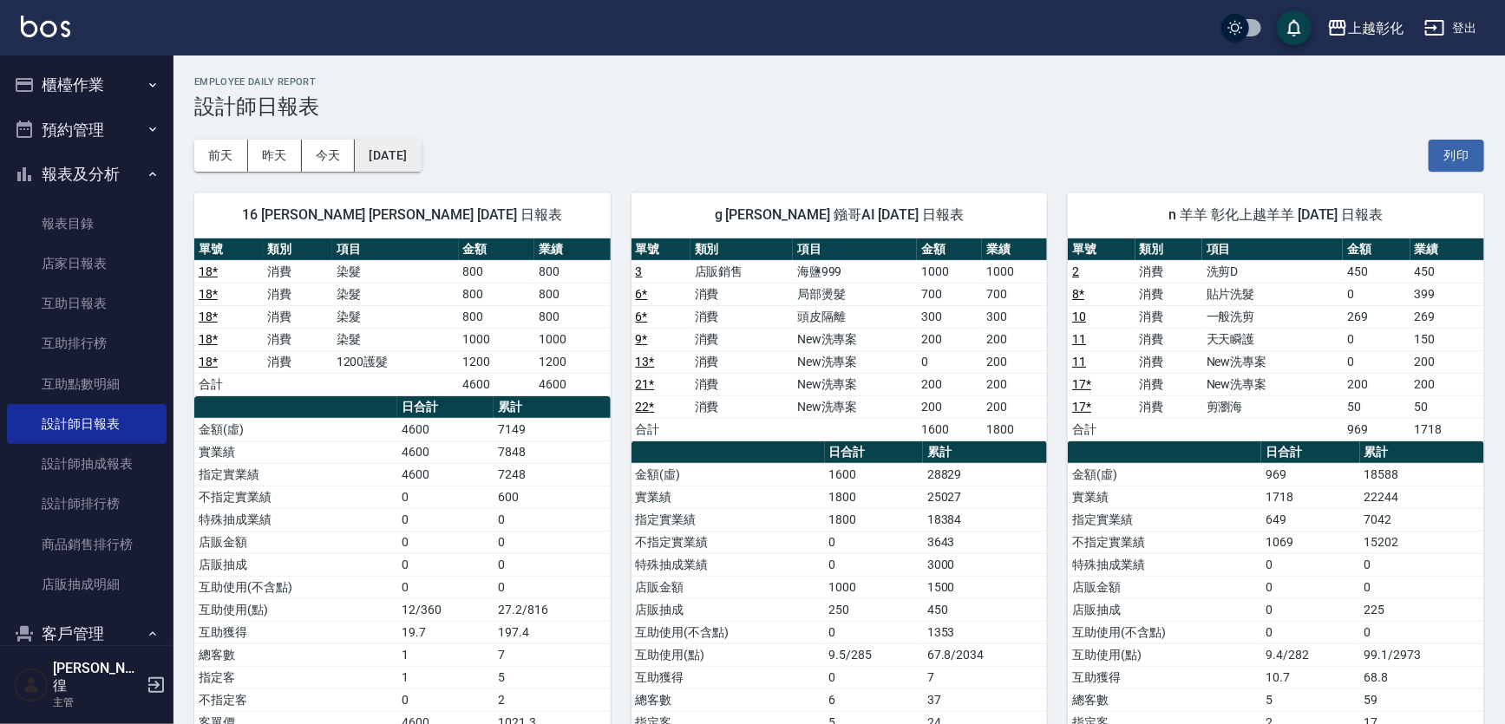
click at [421, 148] on button "[DATE]" at bounding box center [388, 156] width 66 height 32
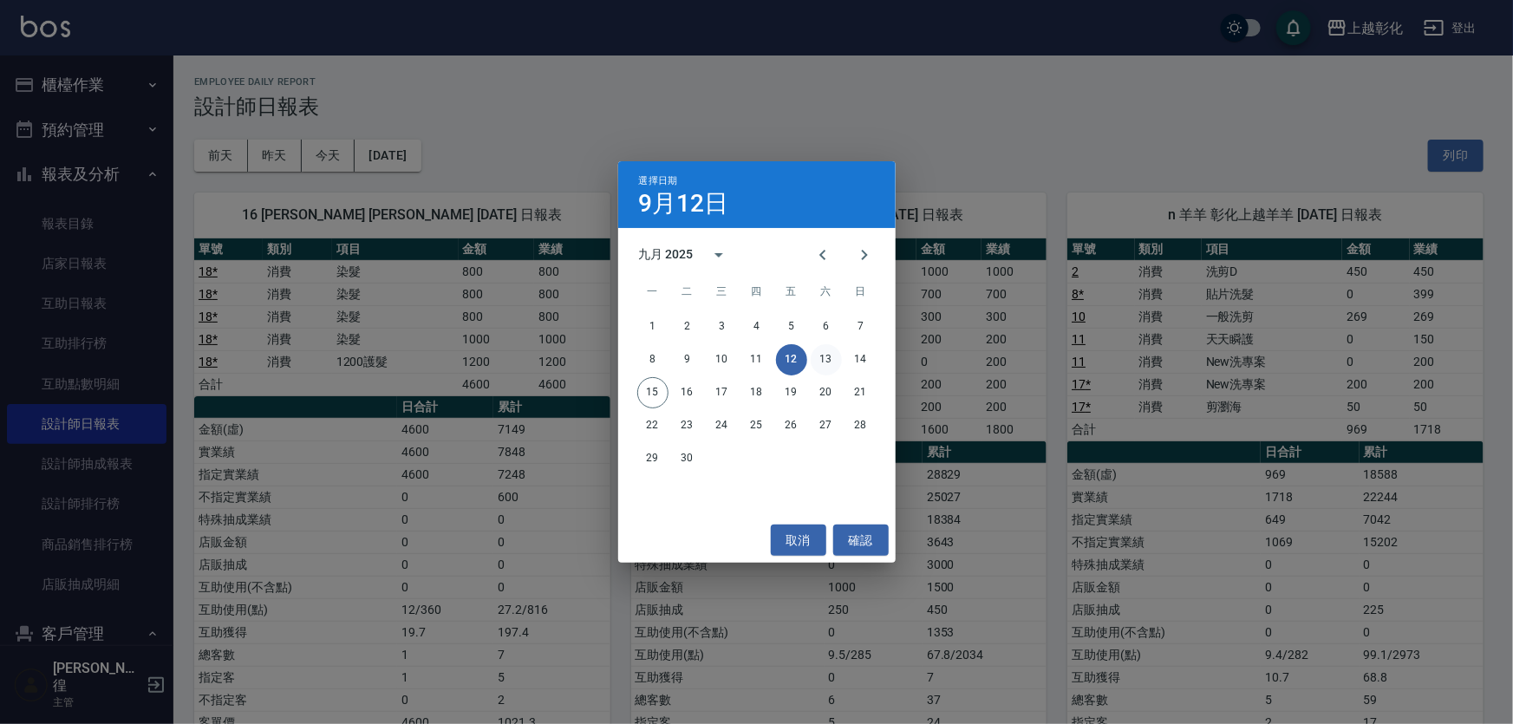
click at [832, 364] on button "13" at bounding box center [826, 359] width 31 height 31
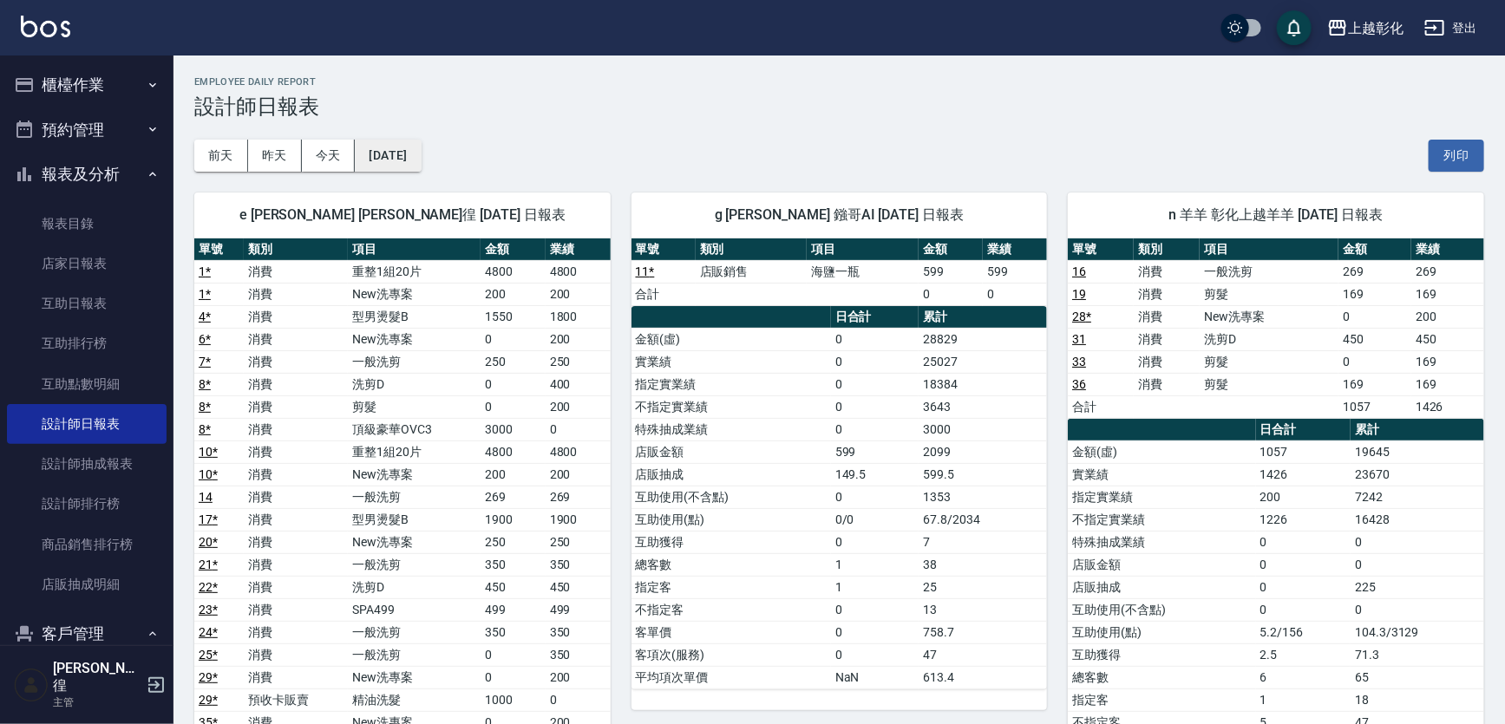
click at [417, 171] on button "[DATE]" at bounding box center [388, 156] width 66 height 32
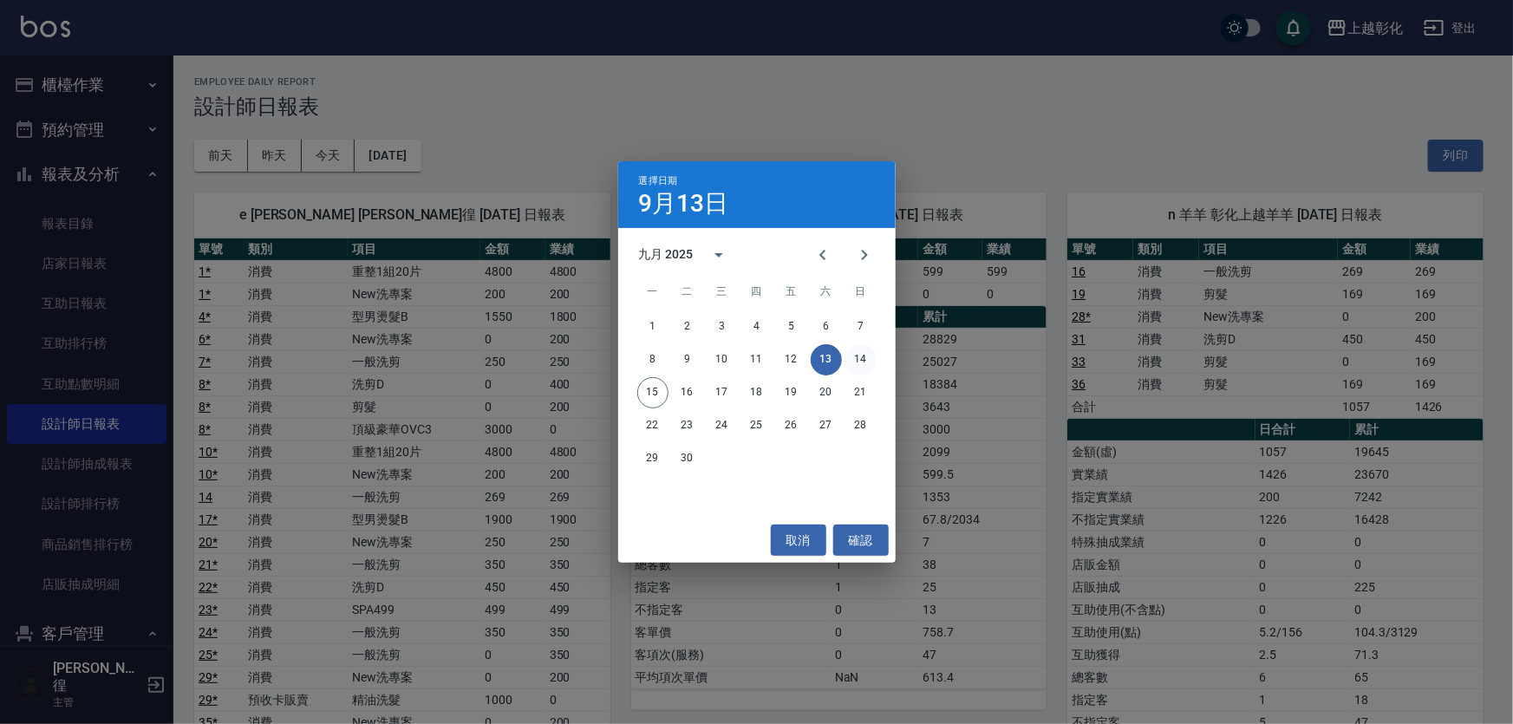
click at [865, 364] on button "14" at bounding box center [861, 359] width 31 height 31
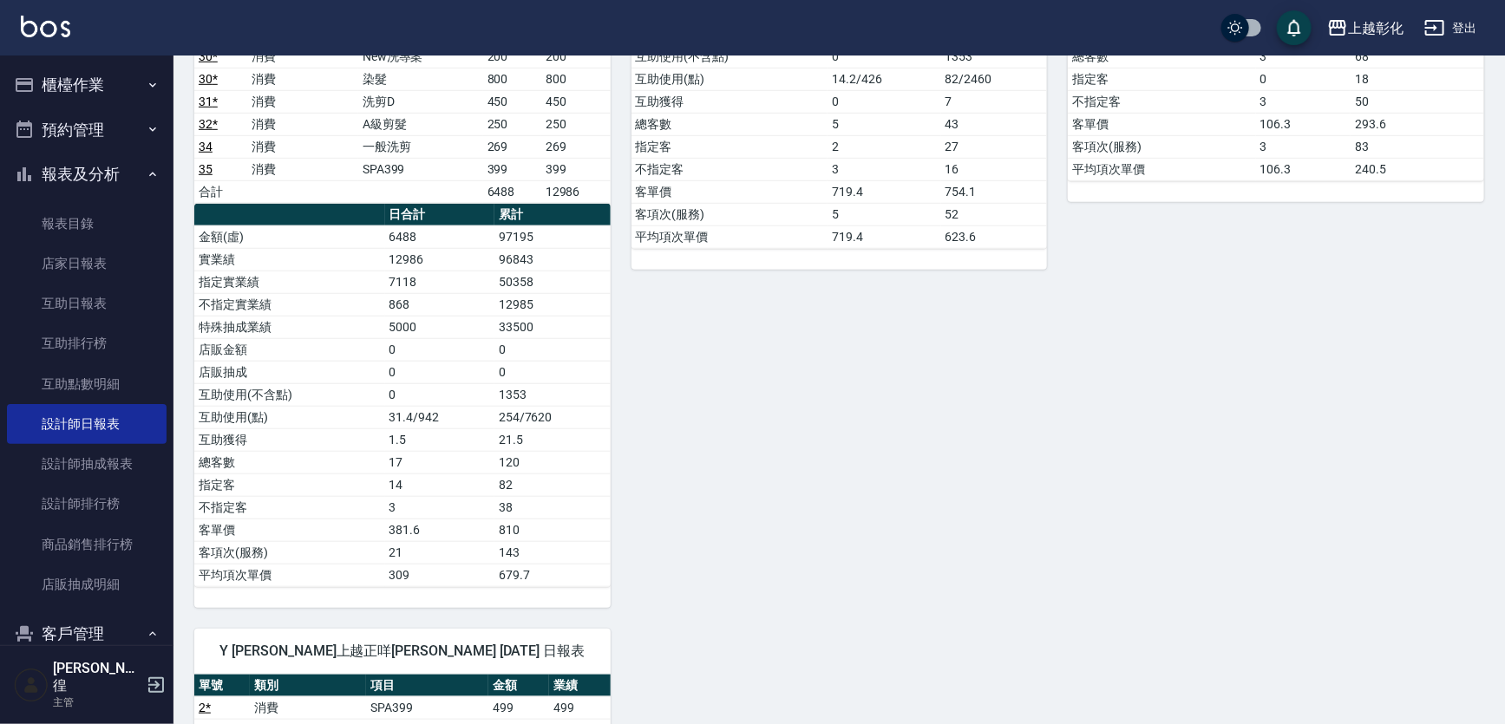
scroll to position [552, 0]
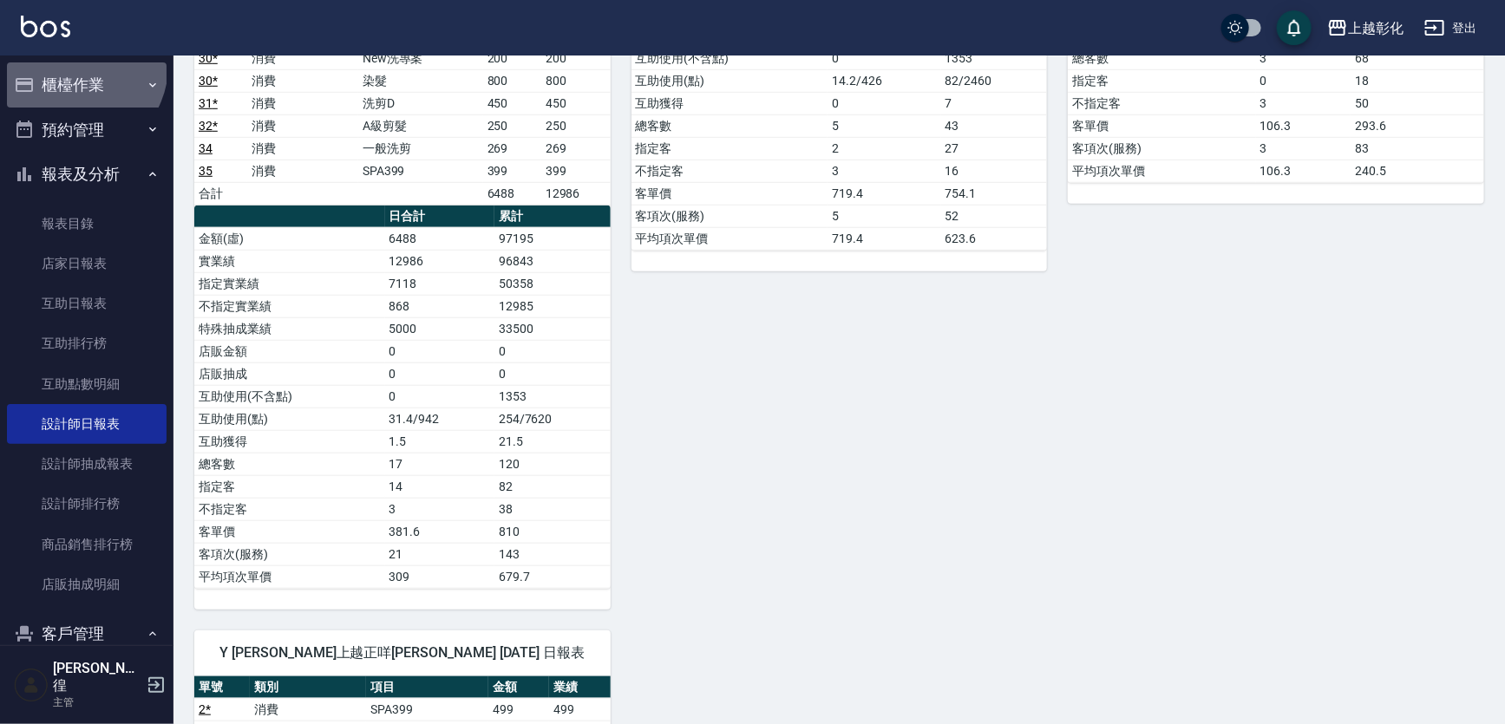
drag, startPoint x: 75, startPoint y: 66, endPoint x: 69, endPoint y: 82, distance: 17.3
click at [75, 67] on button "櫃檯作業" at bounding box center [87, 84] width 160 height 45
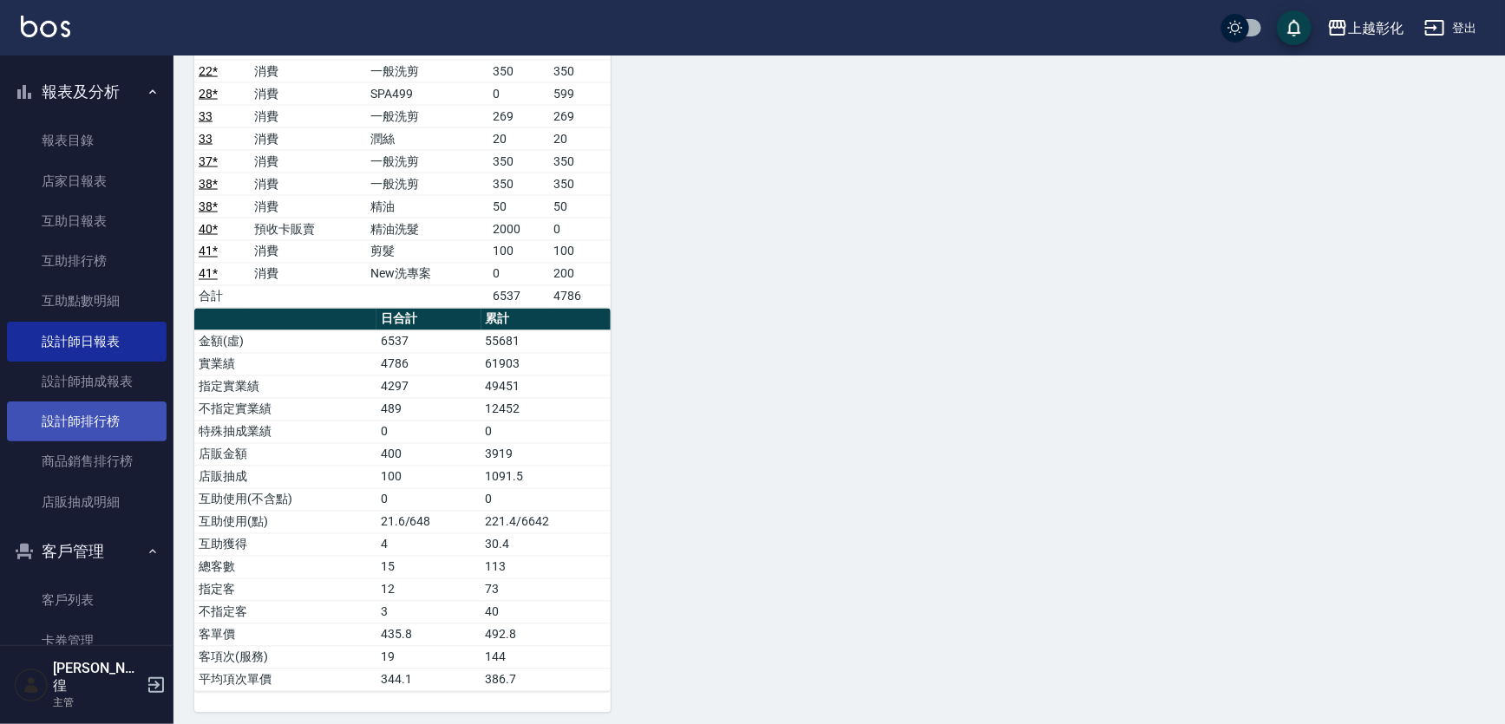
scroll to position [578, 0]
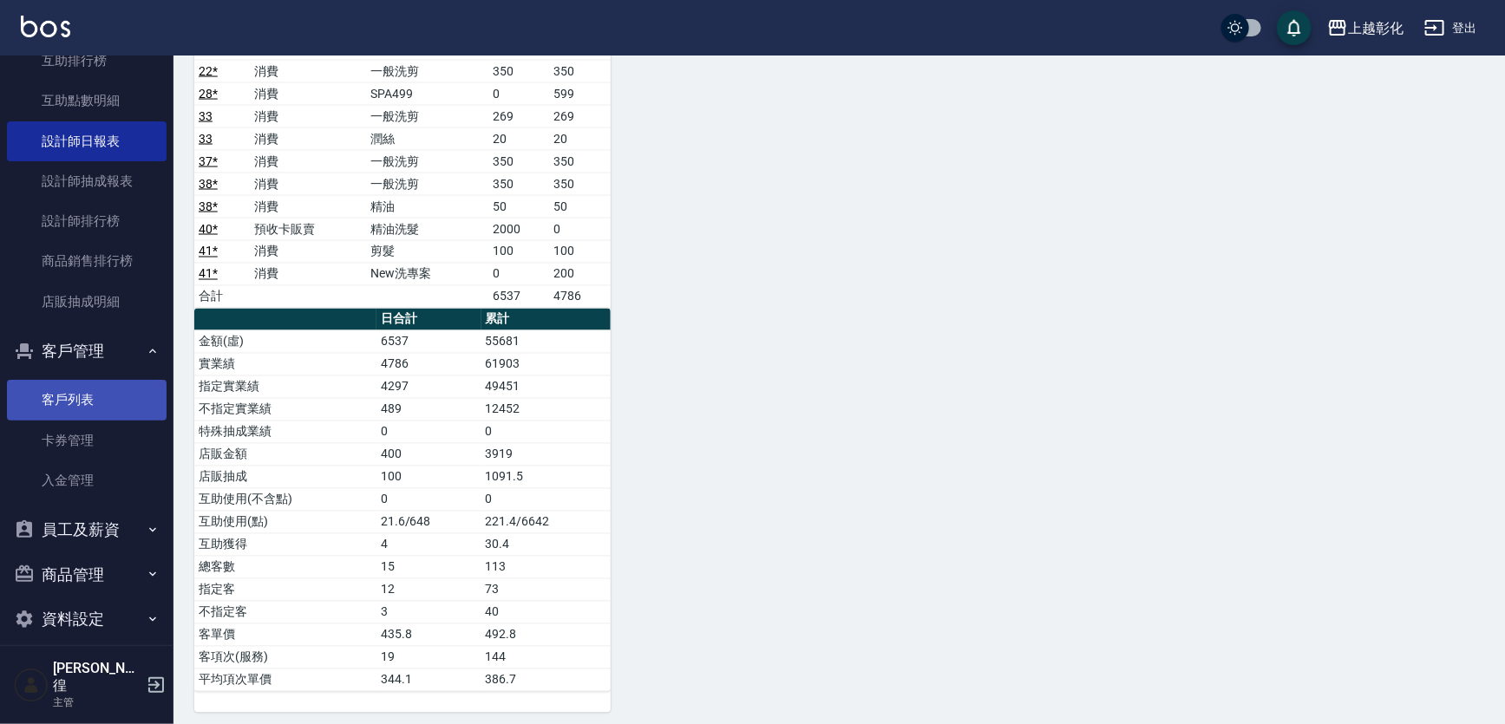
click at [65, 396] on link "客戶列表" at bounding box center [87, 400] width 160 height 40
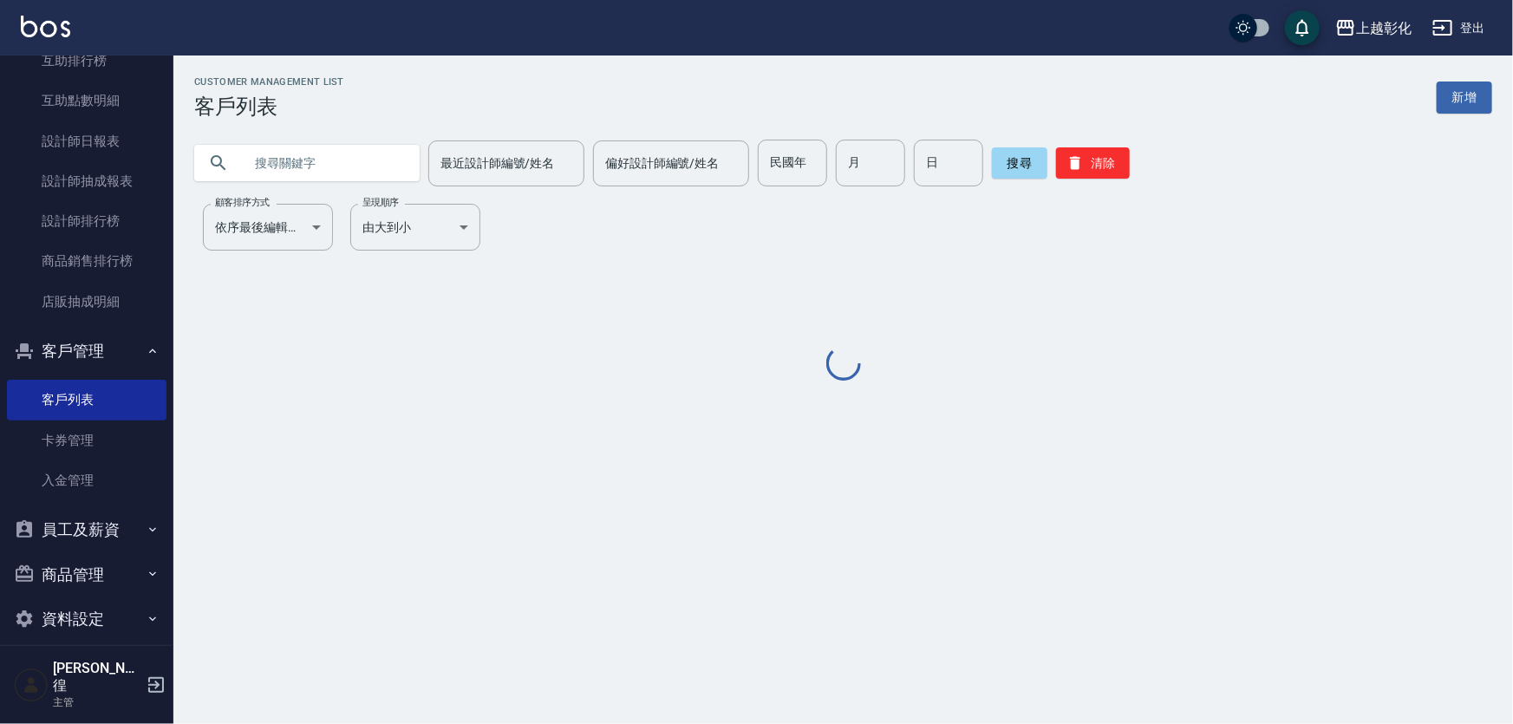
click at [249, 166] on input "text" at bounding box center [324, 163] width 163 height 47
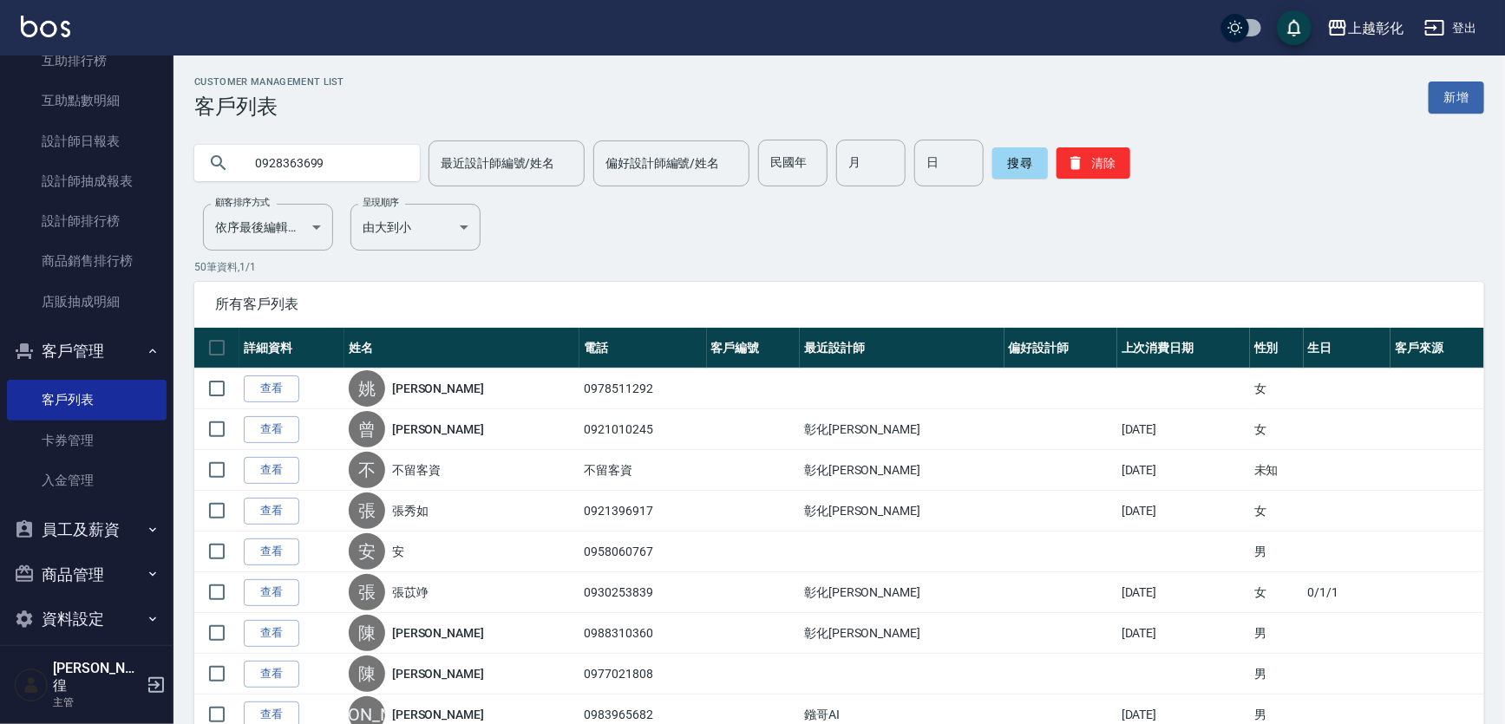
type input "0928363699"
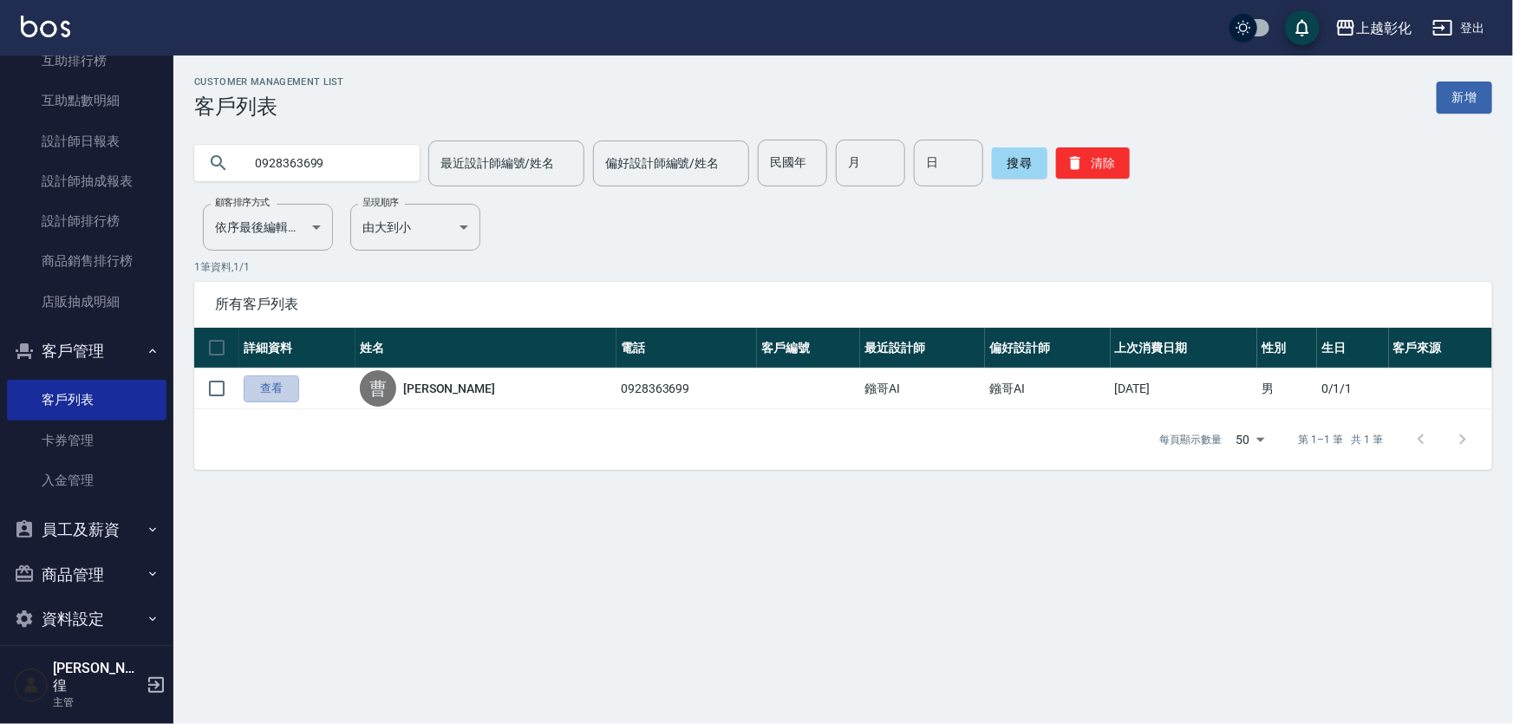
drag, startPoint x: 265, startPoint y: 389, endPoint x: 304, endPoint y: 364, distance: 46.4
click at [266, 389] on link "查看" at bounding box center [272, 389] width 56 height 27
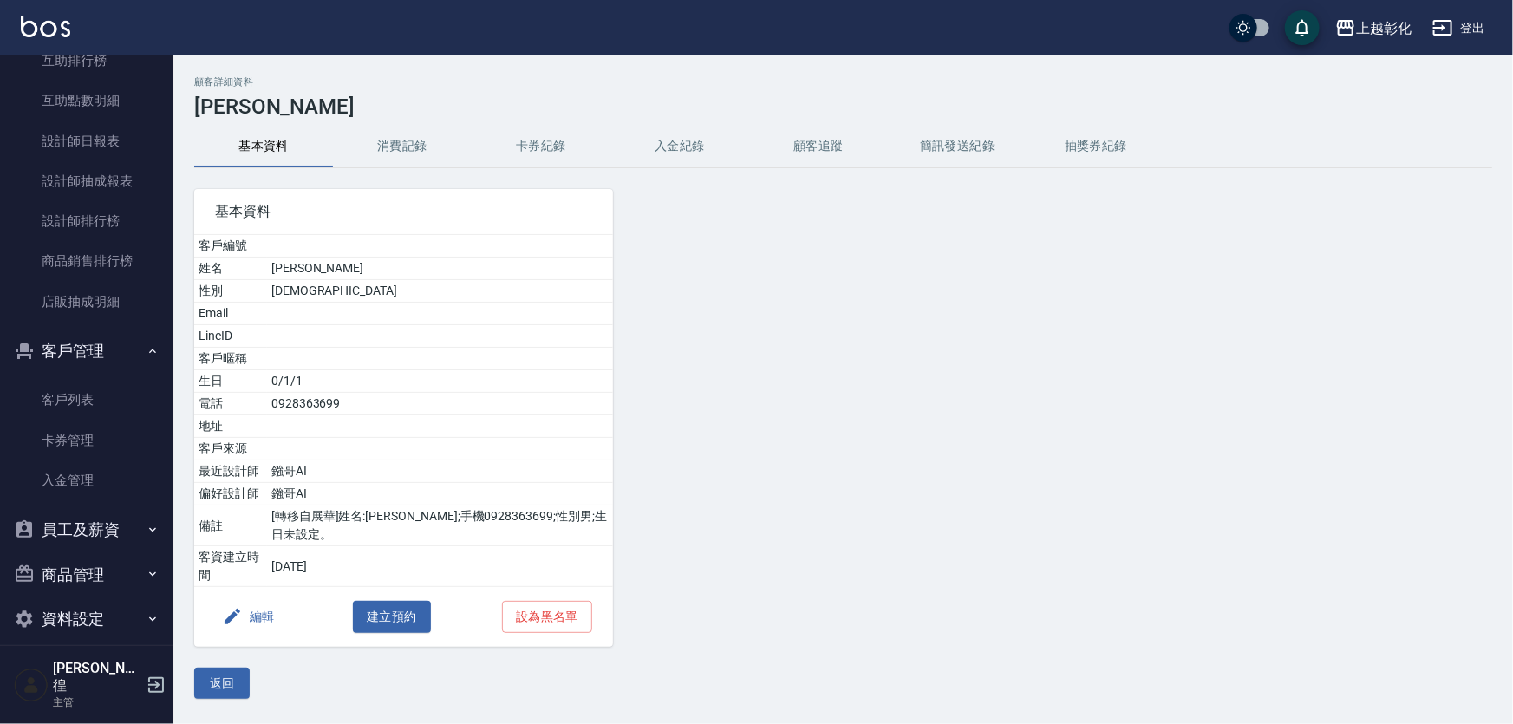
click at [691, 145] on button "入金紀錄" at bounding box center [680, 147] width 139 height 42
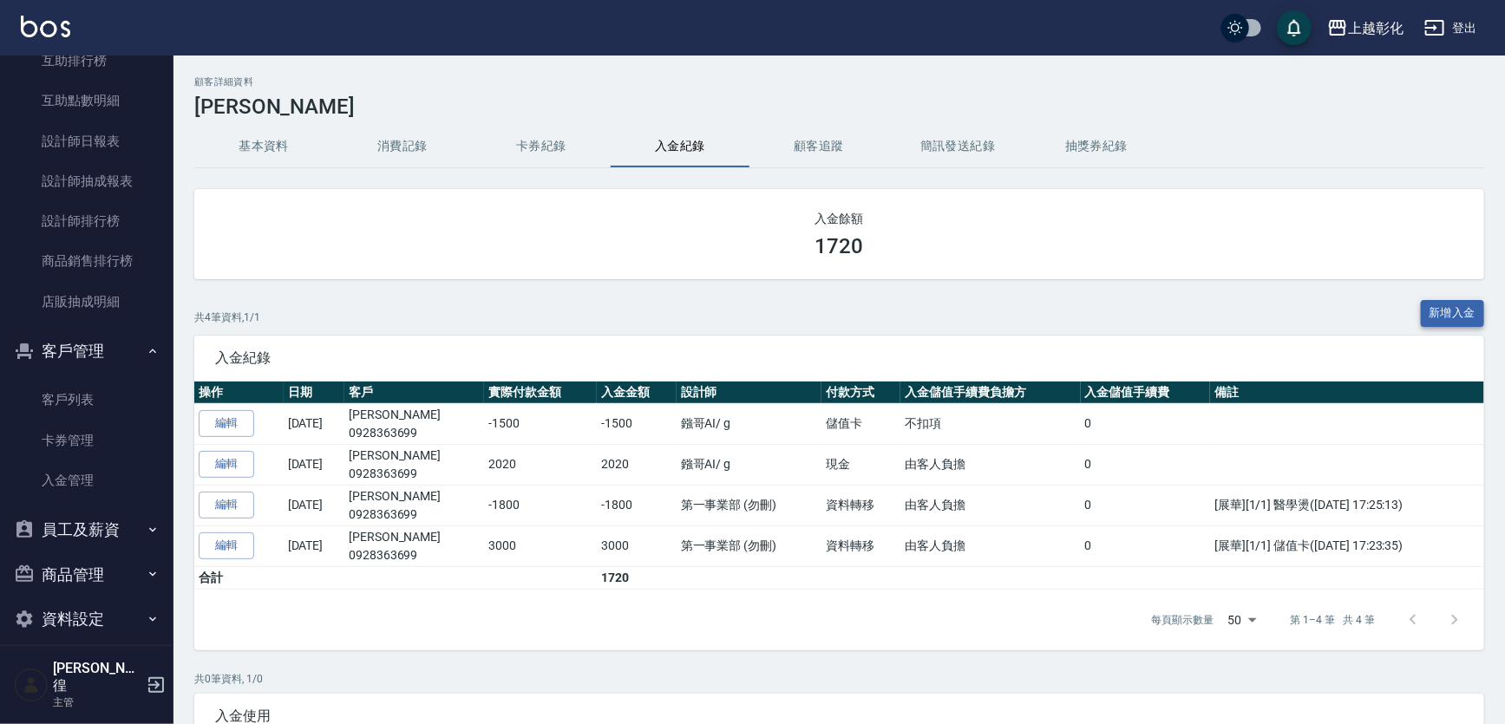
click at [1447, 306] on button "新增入金" at bounding box center [1452, 313] width 64 height 27
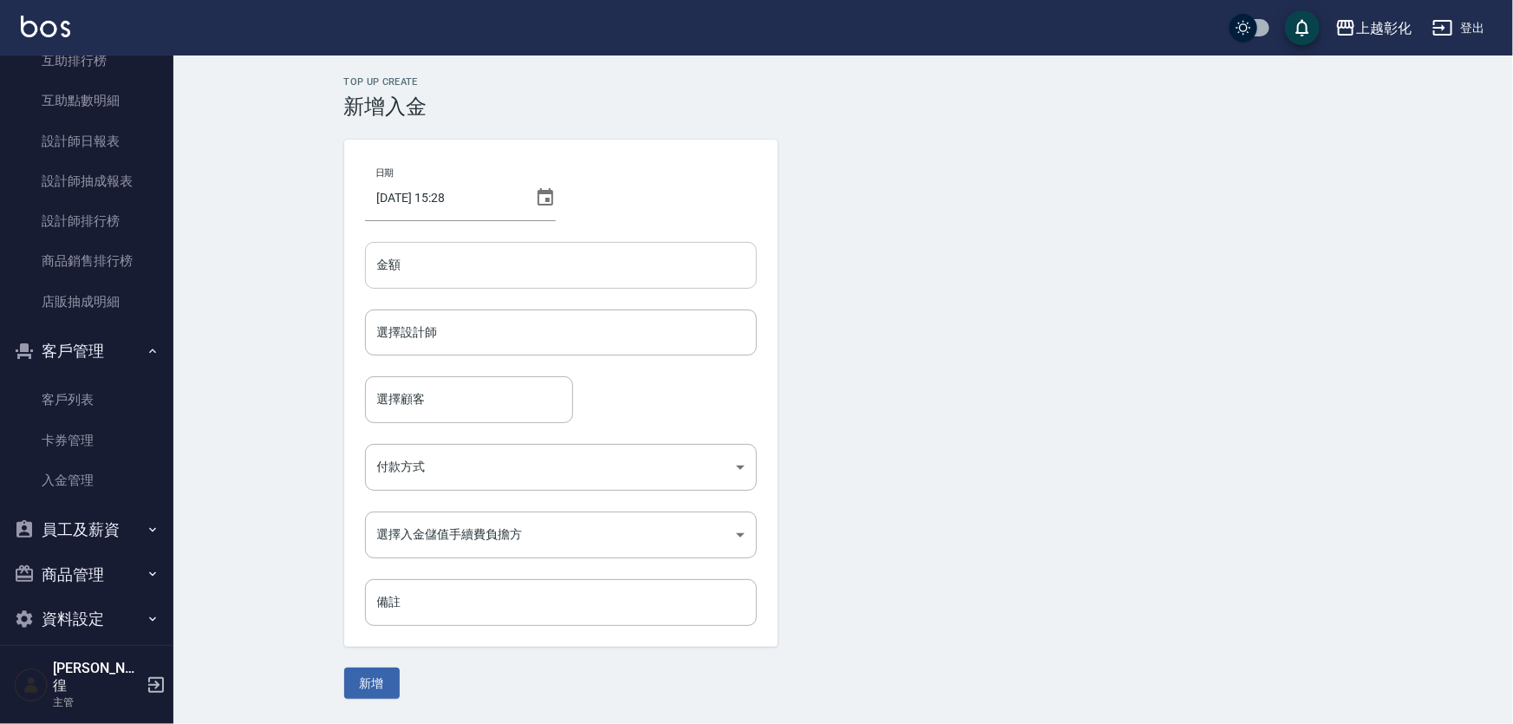
click at [526, 261] on input "金額" at bounding box center [561, 265] width 392 height 47
type input "-1599"
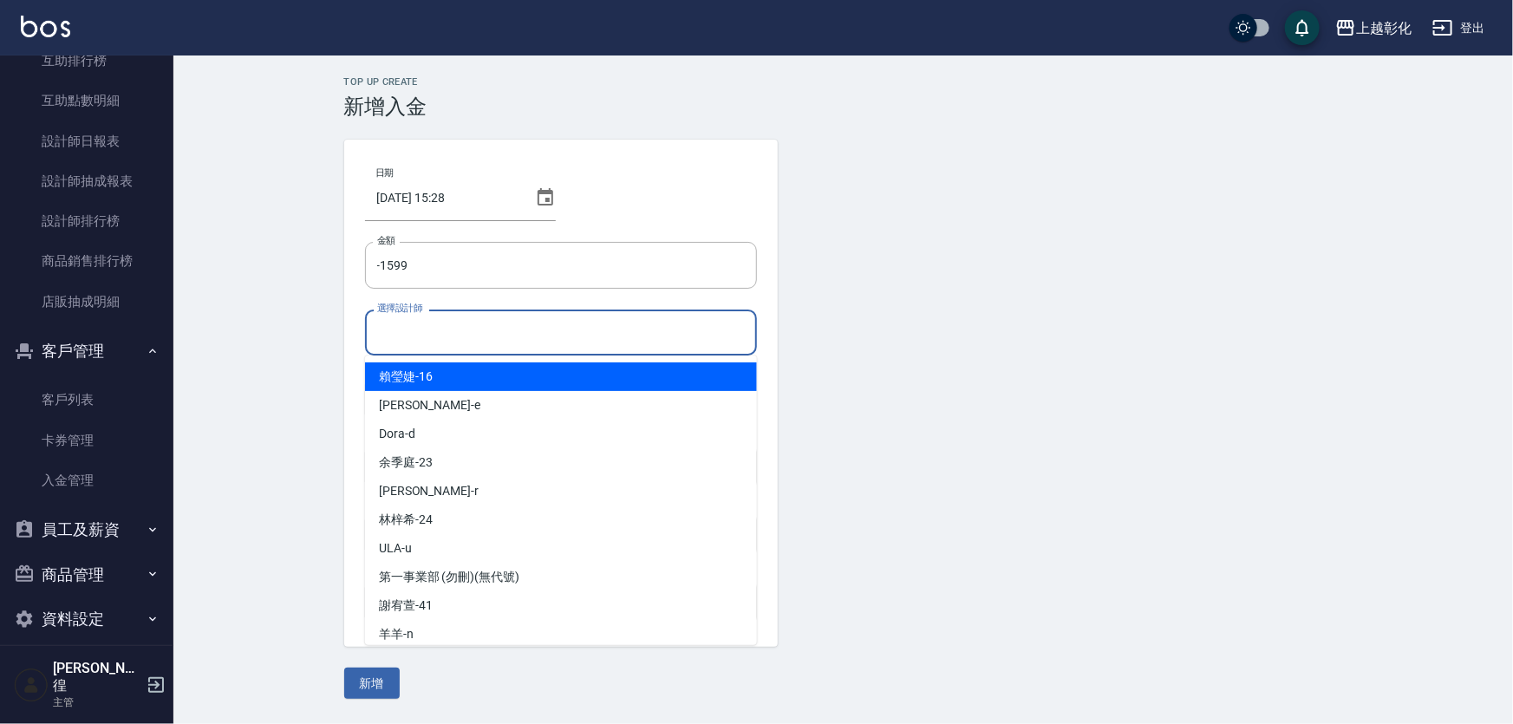
click at [420, 324] on div "選擇設計師 選擇設計師" at bounding box center [561, 333] width 392 height 46
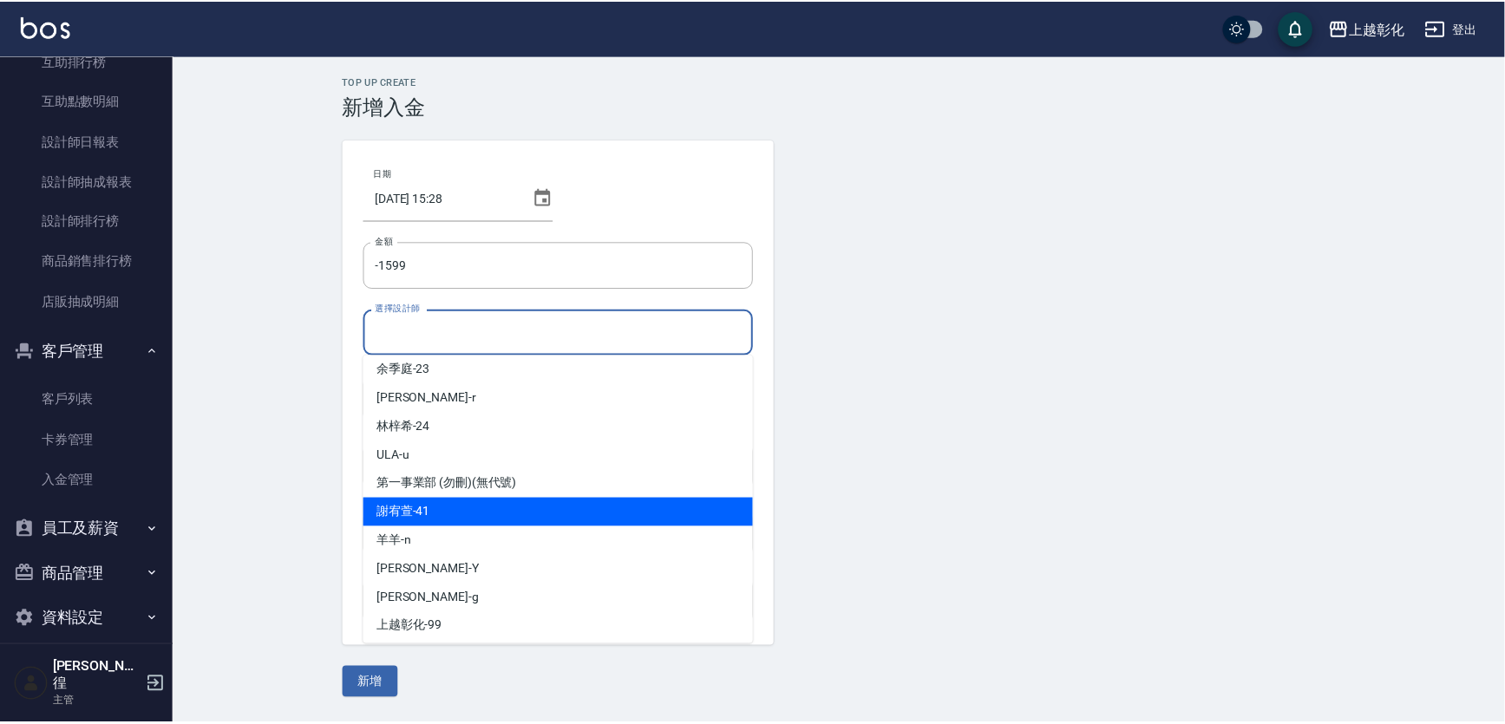
scroll to position [95, 0]
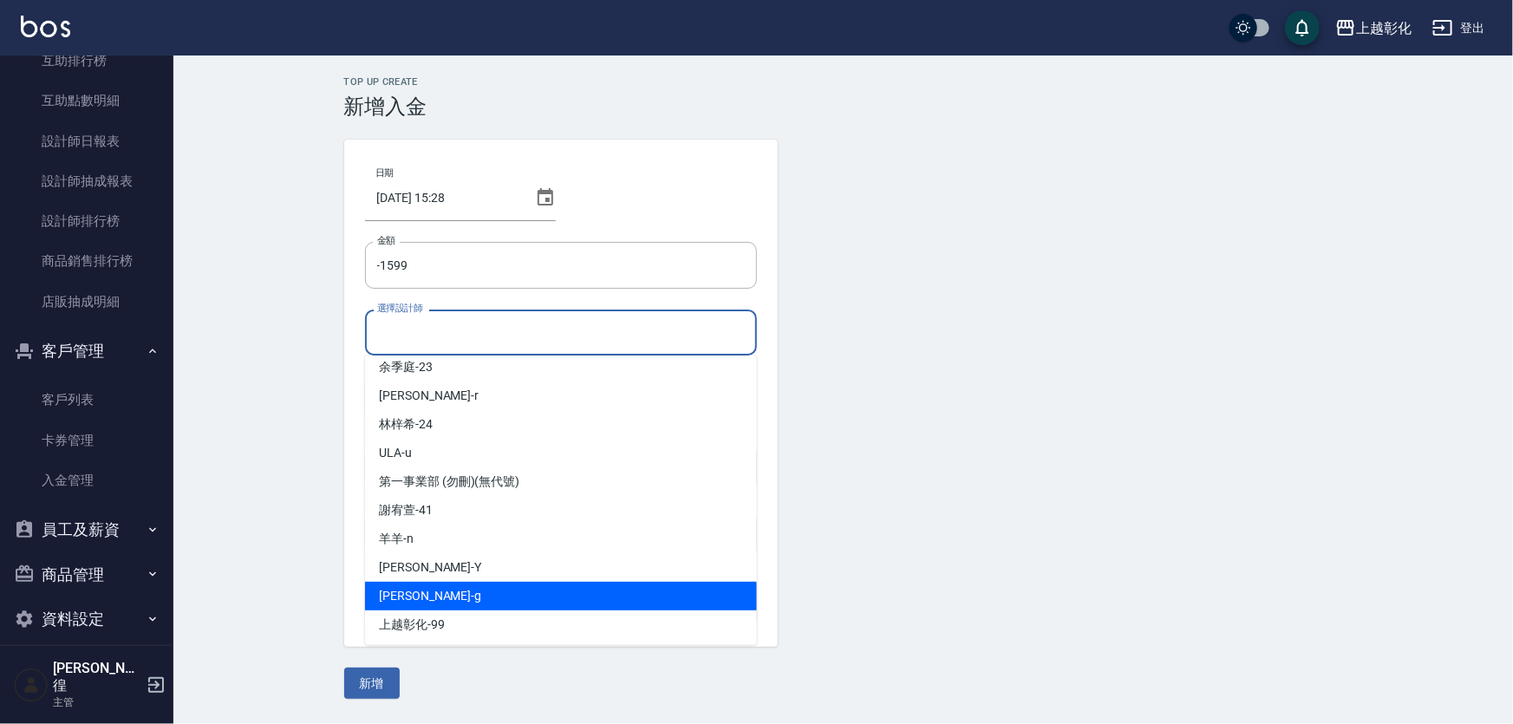
drag, startPoint x: 422, startPoint y: 591, endPoint x: 420, endPoint y: 536, distance: 55.6
click at [421, 591] on div "Gary -g" at bounding box center [561, 596] width 392 height 29
type input "Gary-g"
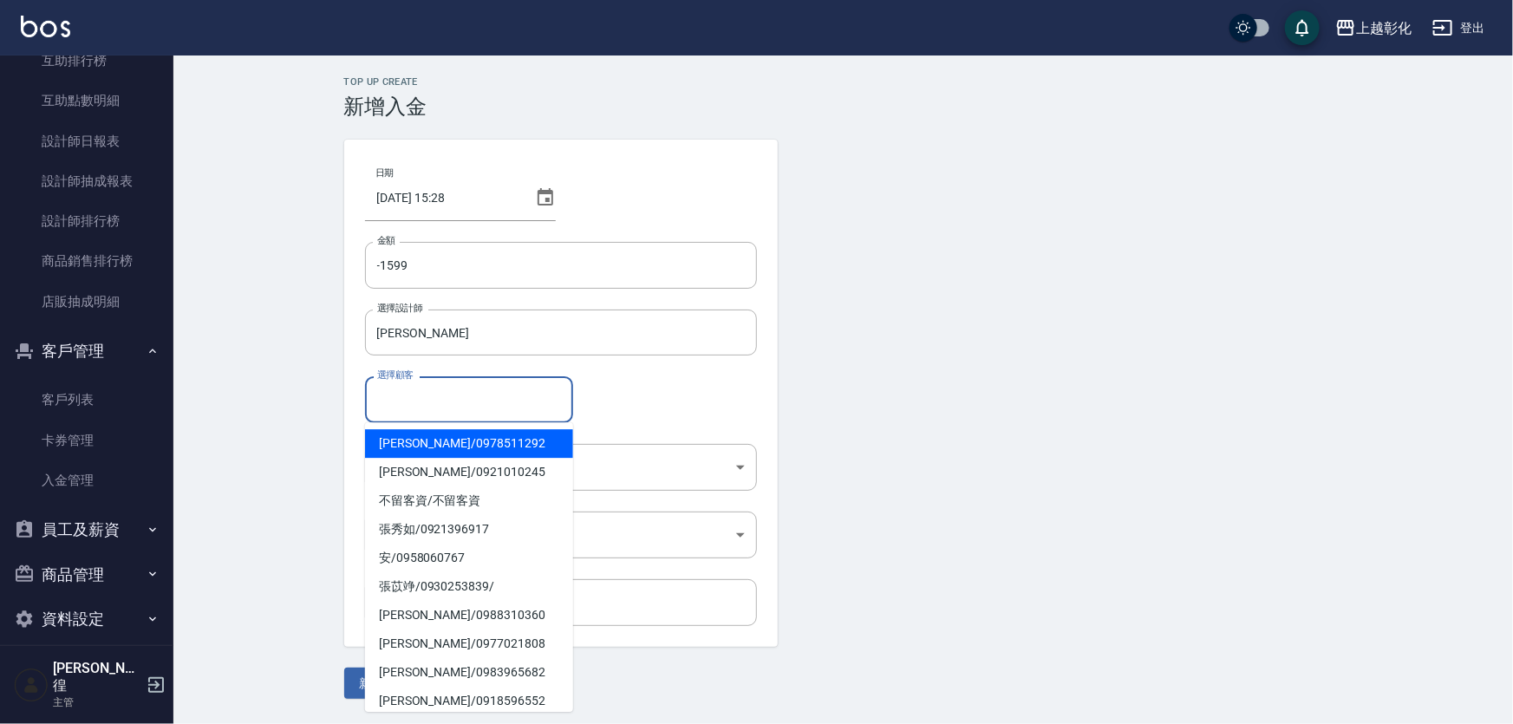
click at [417, 396] on input "選擇顧客" at bounding box center [469, 399] width 193 height 30
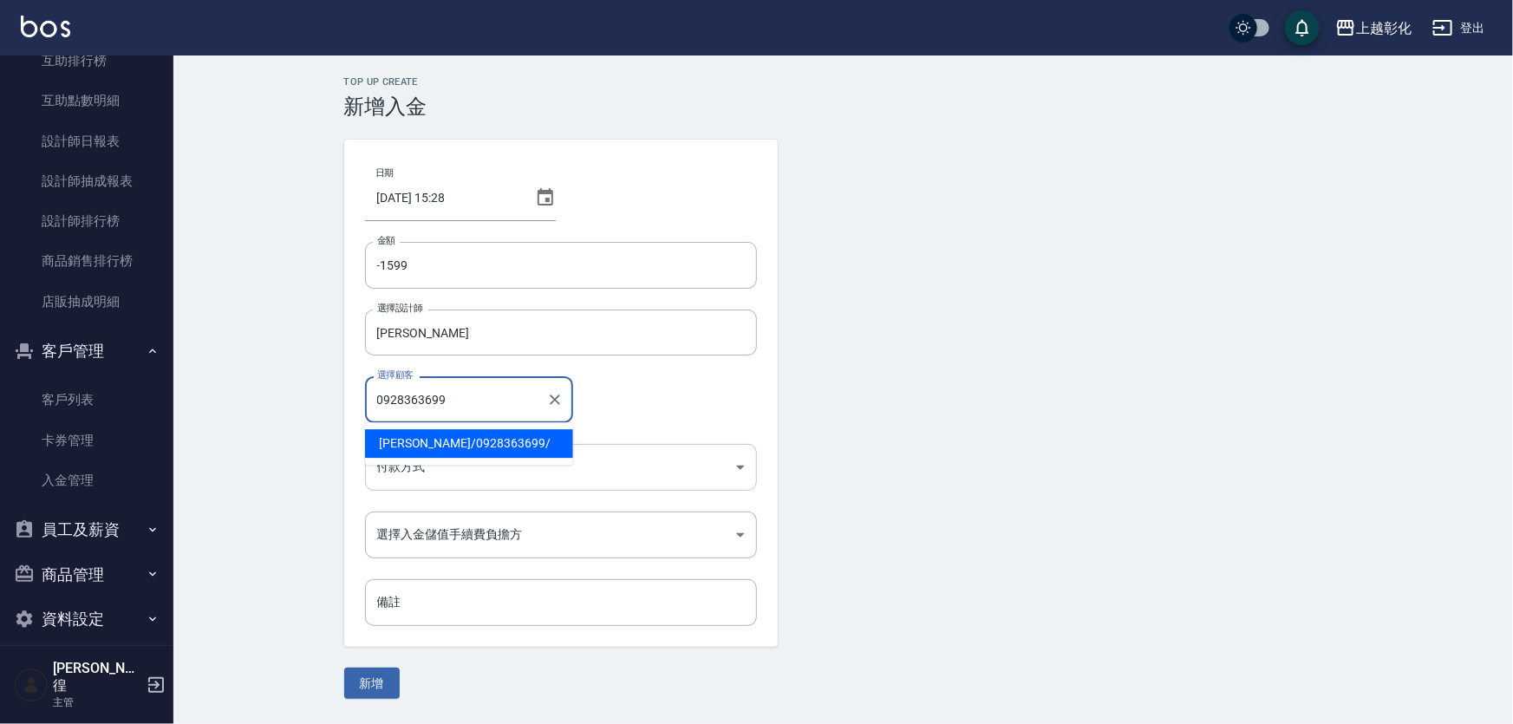
drag, startPoint x: 445, startPoint y: 443, endPoint x: 439, endPoint y: 460, distance: 18.4
click at [446, 443] on span "曹雪兒 / 0928363699 /" at bounding box center [469, 443] width 208 height 29
type input "曹雪兒/0928363699/"
click at [423, 464] on body "上越彰化 登出 櫃檯作業 打帳單 帳單列表 現金收支登錄 材料自購登錄 每日結帳 排班表 現場電腦打卡 預約管理 預約管理 單日預約紀錄 單週預約紀錄 報表及…" at bounding box center [756, 362] width 1513 height 724
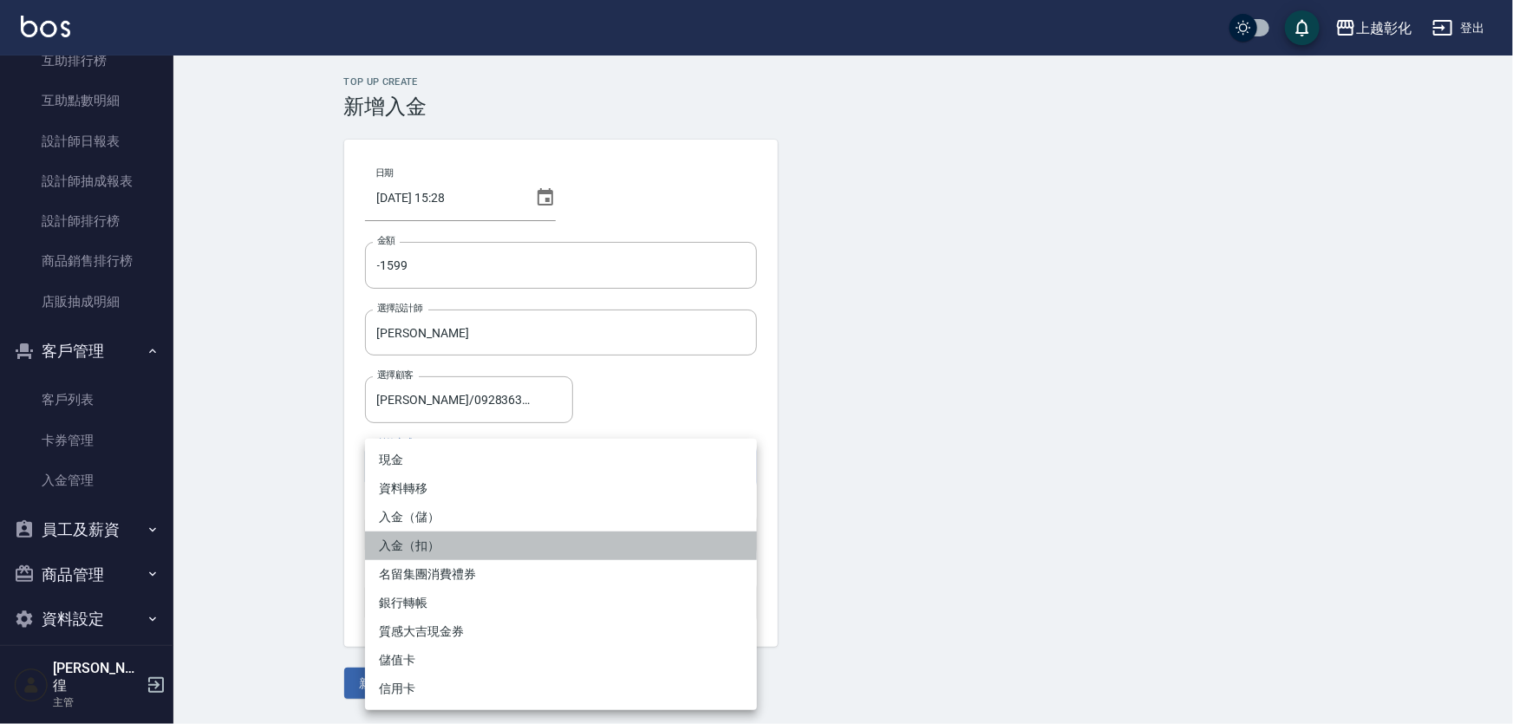
click at [393, 544] on li "入金（扣）" at bounding box center [561, 546] width 392 height 29
type input "入金（扣）"
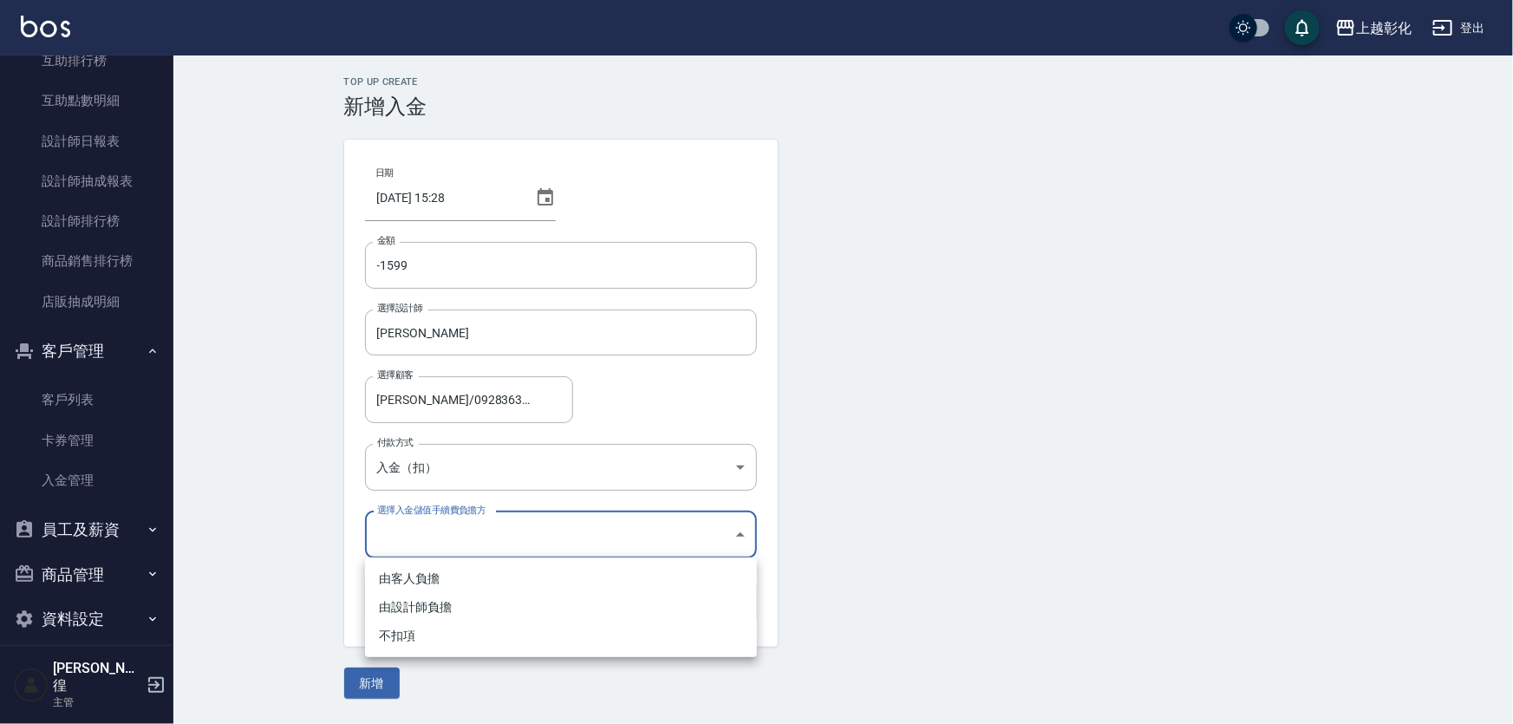
click at [451, 539] on body "上越彰化 登出 櫃檯作業 打帳單 帳單列表 現金收支登錄 材料自購登錄 每日結帳 排班表 現場電腦打卡 預約管理 預約管理 單日預約紀錄 單週預約紀錄 報表及…" at bounding box center [756, 362] width 1513 height 724
click at [421, 635] on li "不扣項" at bounding box center [561, 636] width 392 height 29
type input "WITHOUTHANDLINGFEE"
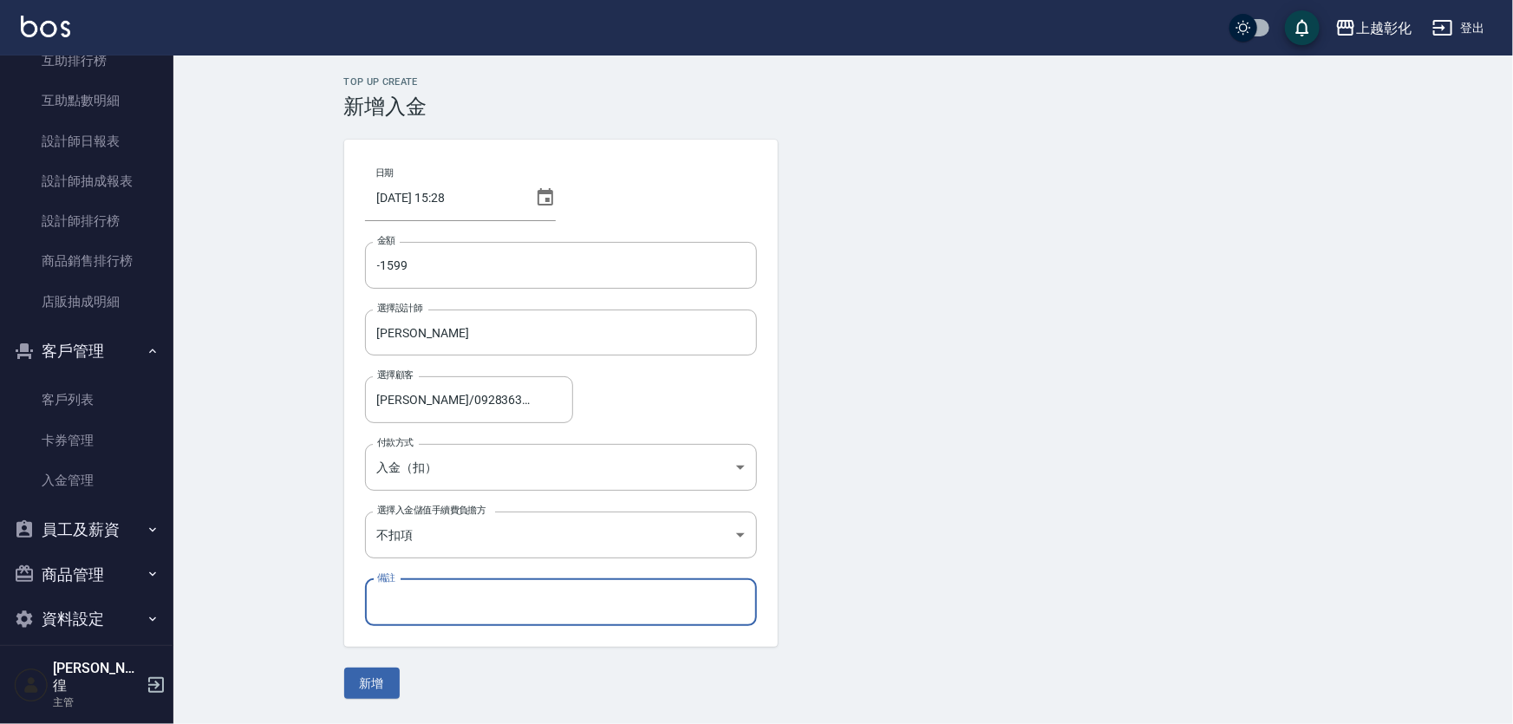
click at [457, 597] on input "備註" at bounding box center [561, 602] width 392 height 47
drag, startPoint x: 626, startPoint y: 695, endPoint x: 567, endPoint y: 681, distance: 60.6
click at [617, 692] on div "Top Up Create 新增入金 日期 2025/09/15 15:28 金額 -1599 金額 選擇設計師 Gary-g 選擇設計師 選擇顧客 曹雪兒/…" at bounding box center [843, 388] width 1340 height 664
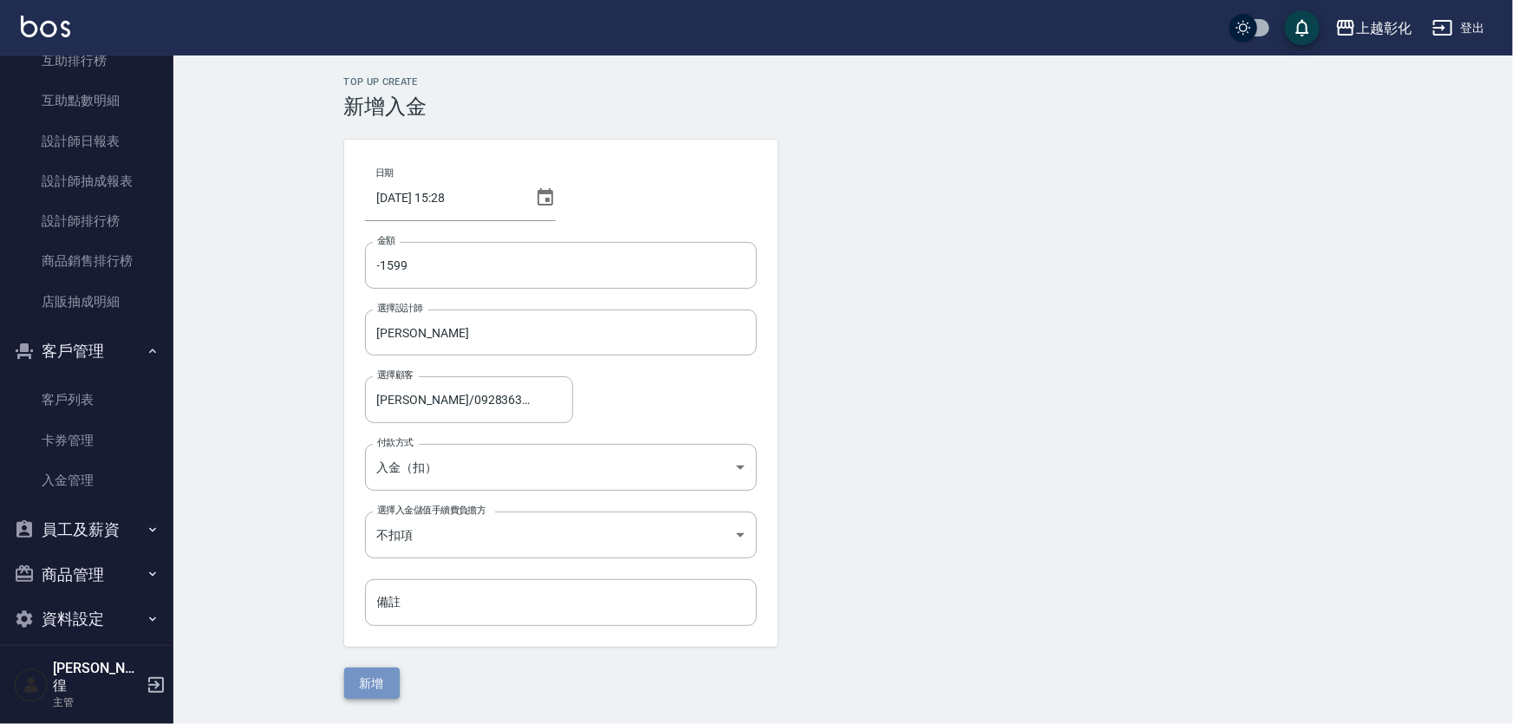
click at [372, 691] on button "新增" at bounding box center [372, 684] width 56 height 32
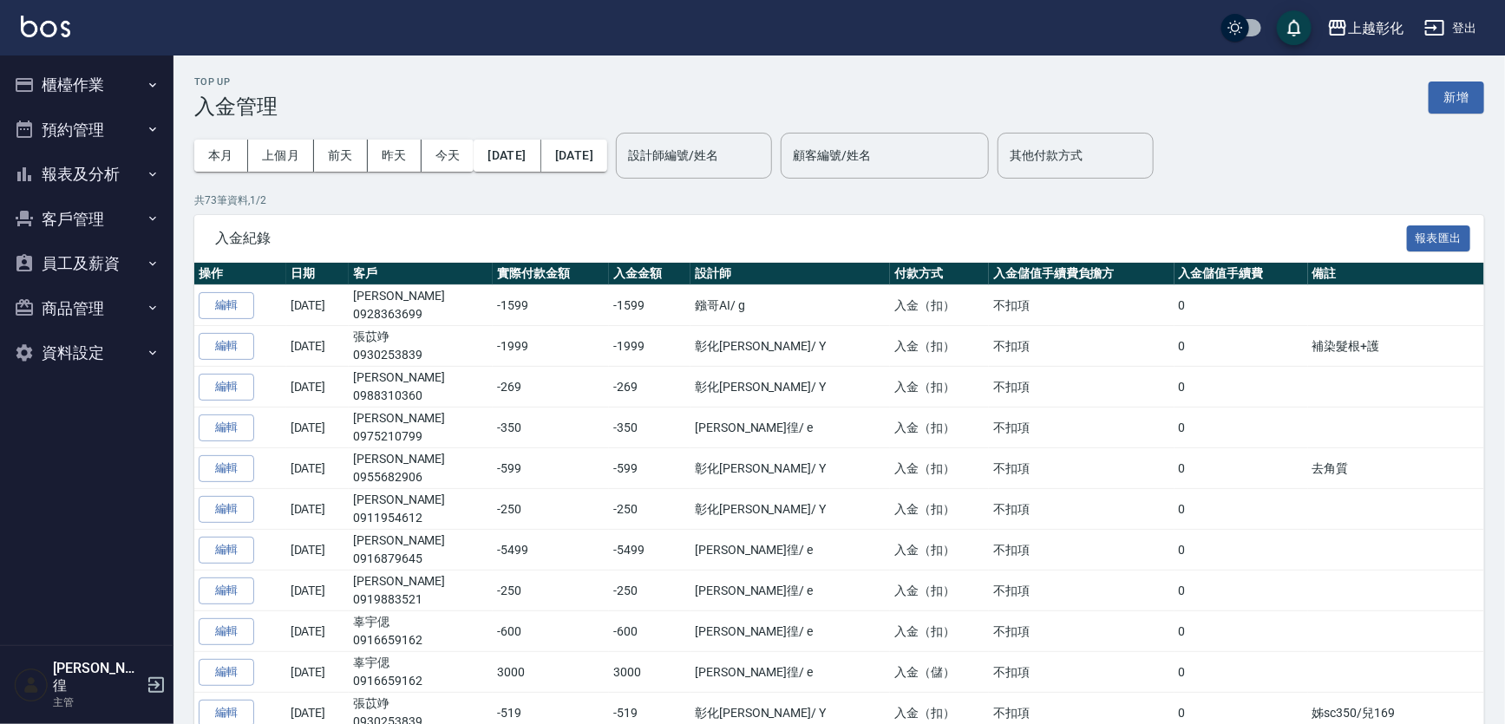
click at [73, 207] on button "客戶管理" at bounding box center [87, 219] width 160 height 45
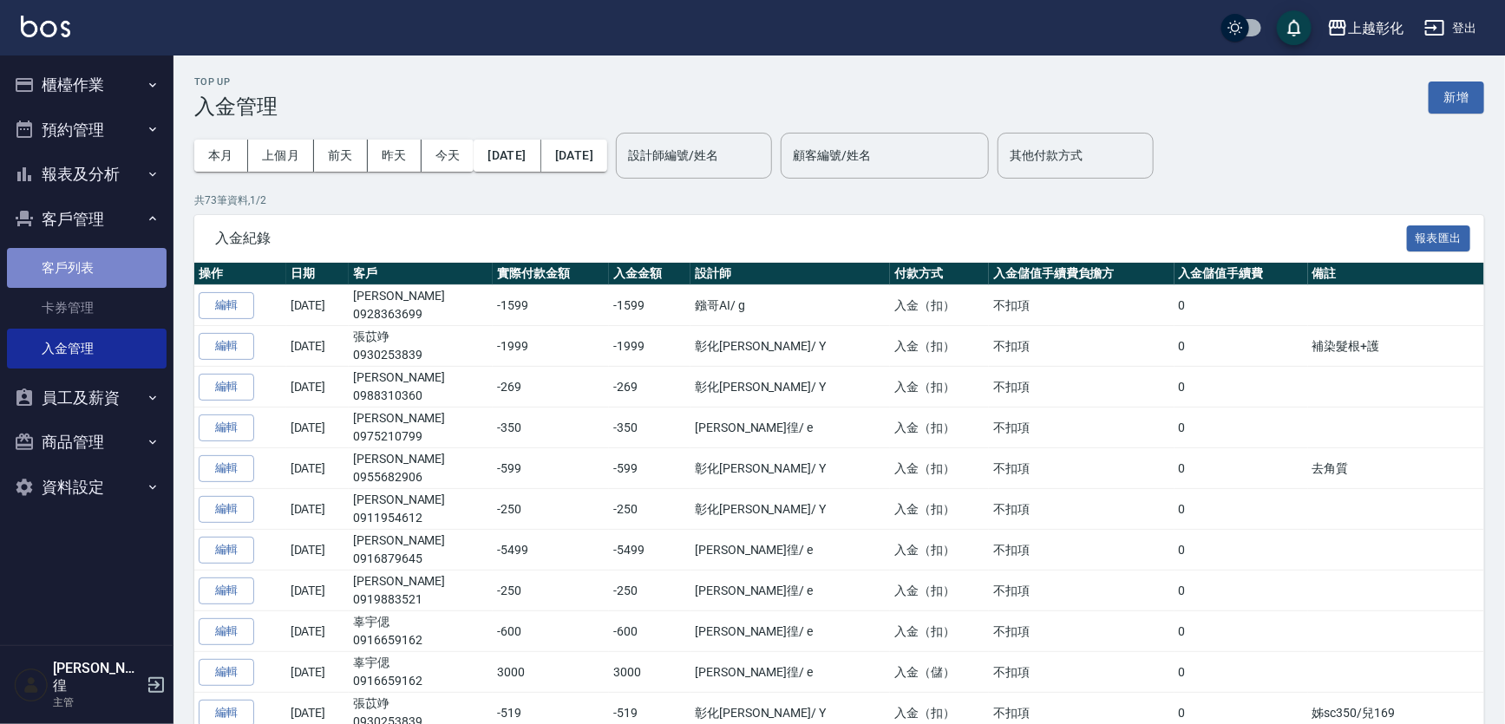
click at [77, 270] on link "客戶列表" at bounding box center [87, 268] width 160 height 40
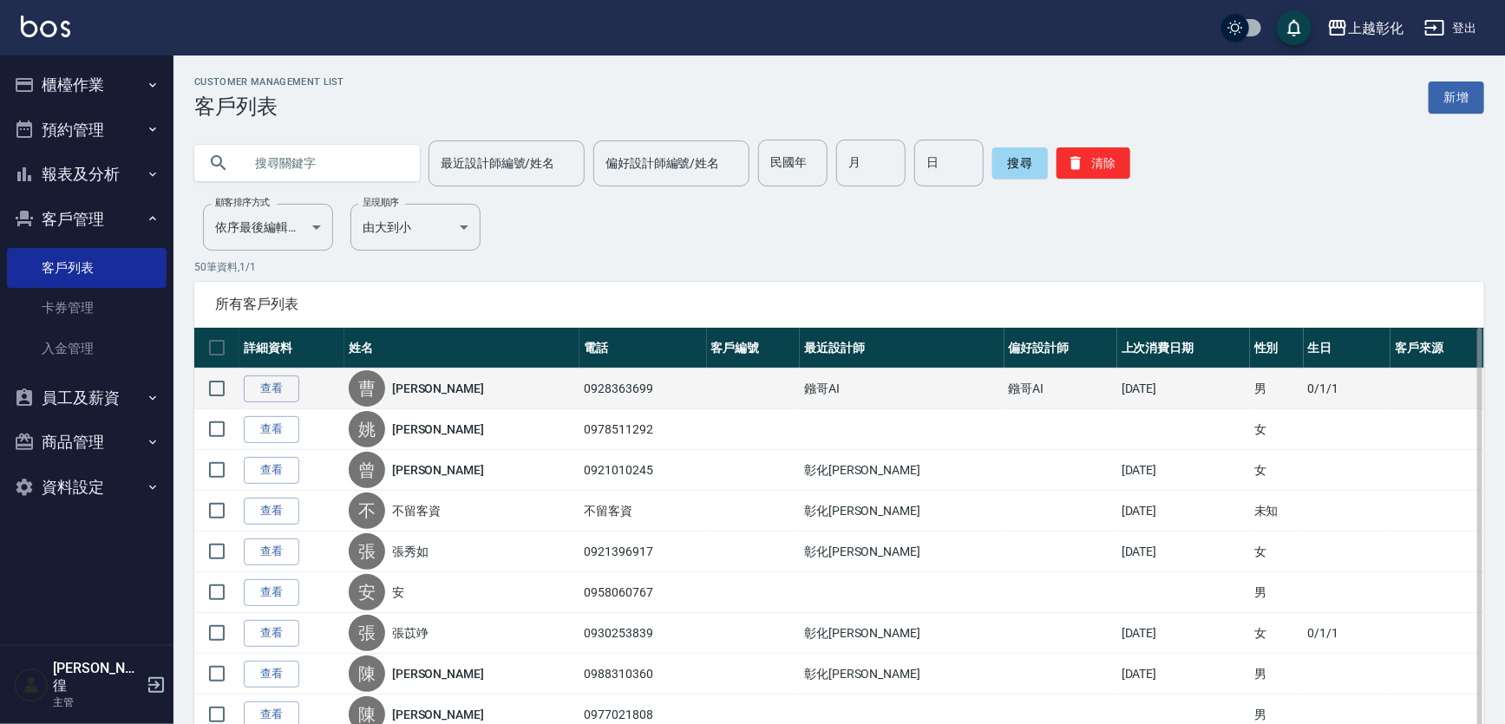
click at [408, 382] on link "[PERSON_NAME]" at bounding box center [438, 388] width 92 height 17
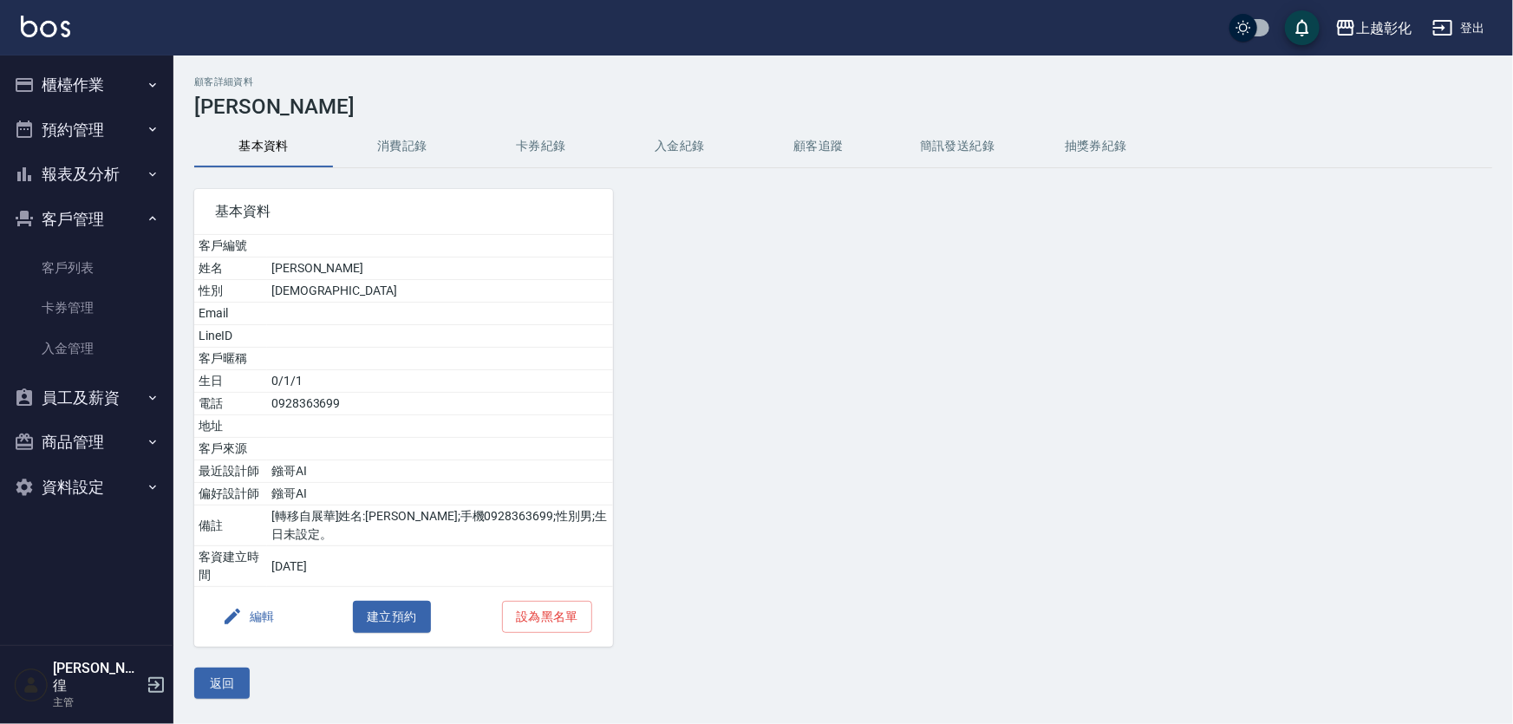
click at [530, 148] on button "卡券紀錄" at bounding box center [541, 147] width 139 height 42
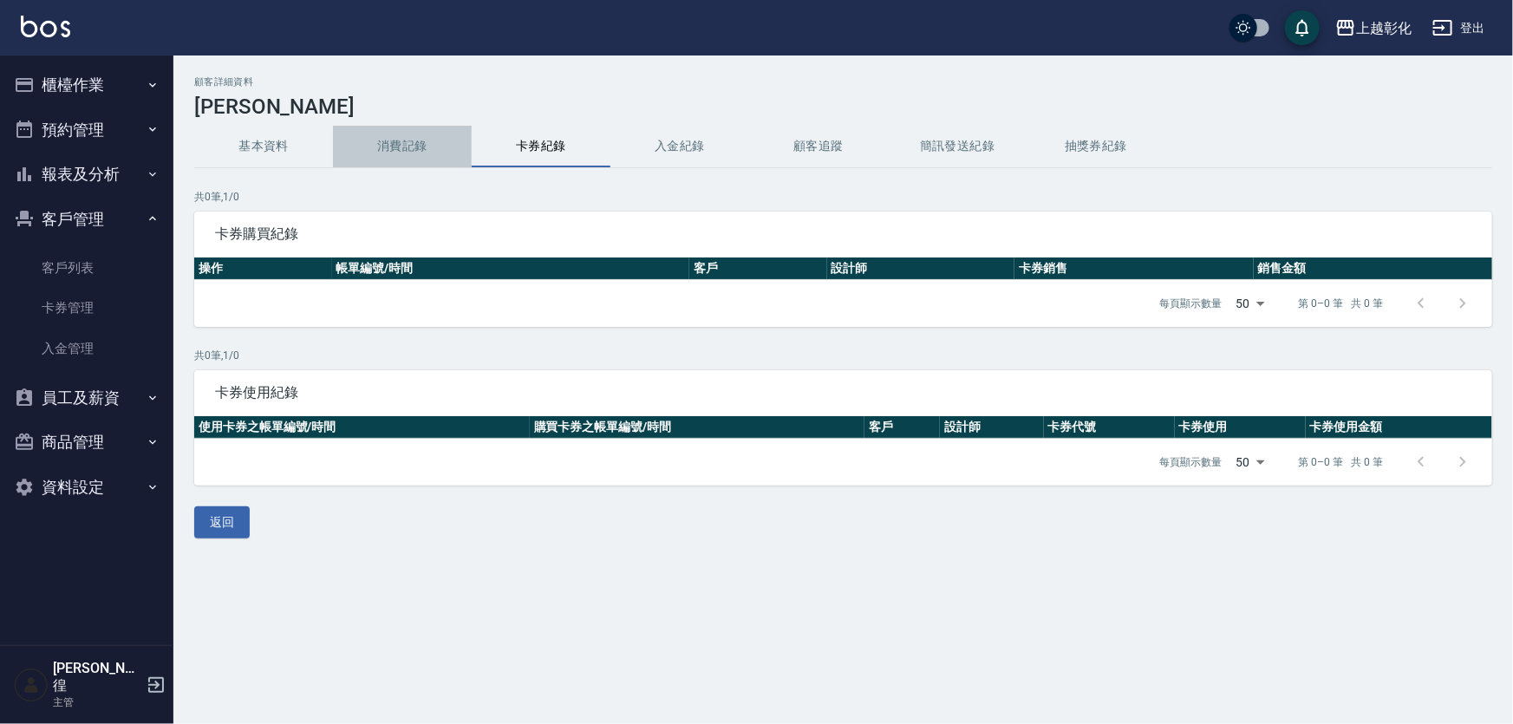
click at [408, 145] on button "消費記錄" at bounding box center [402, 147] width 139 height 42
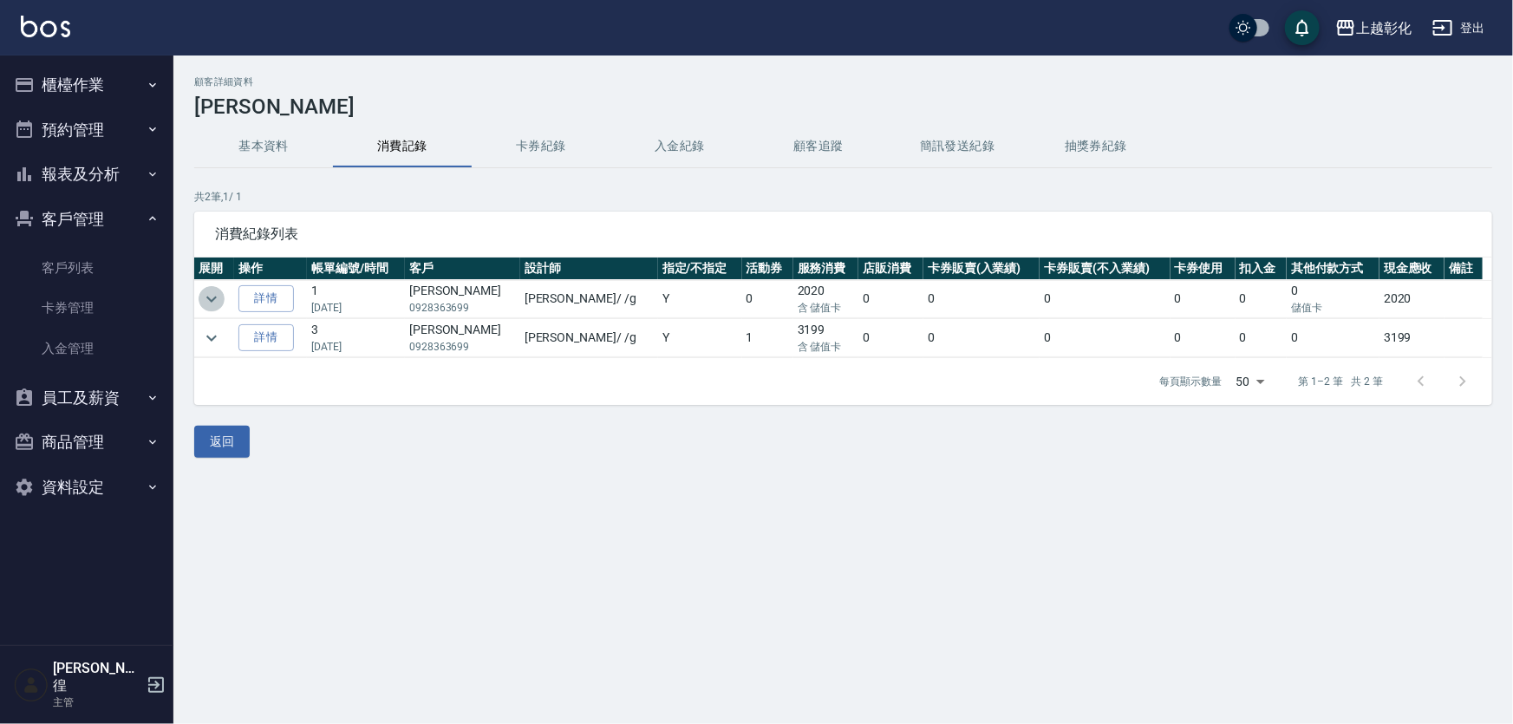
click at [210, 304] on icon "expand row" at bounding box center [211, 299] width 21 height 21
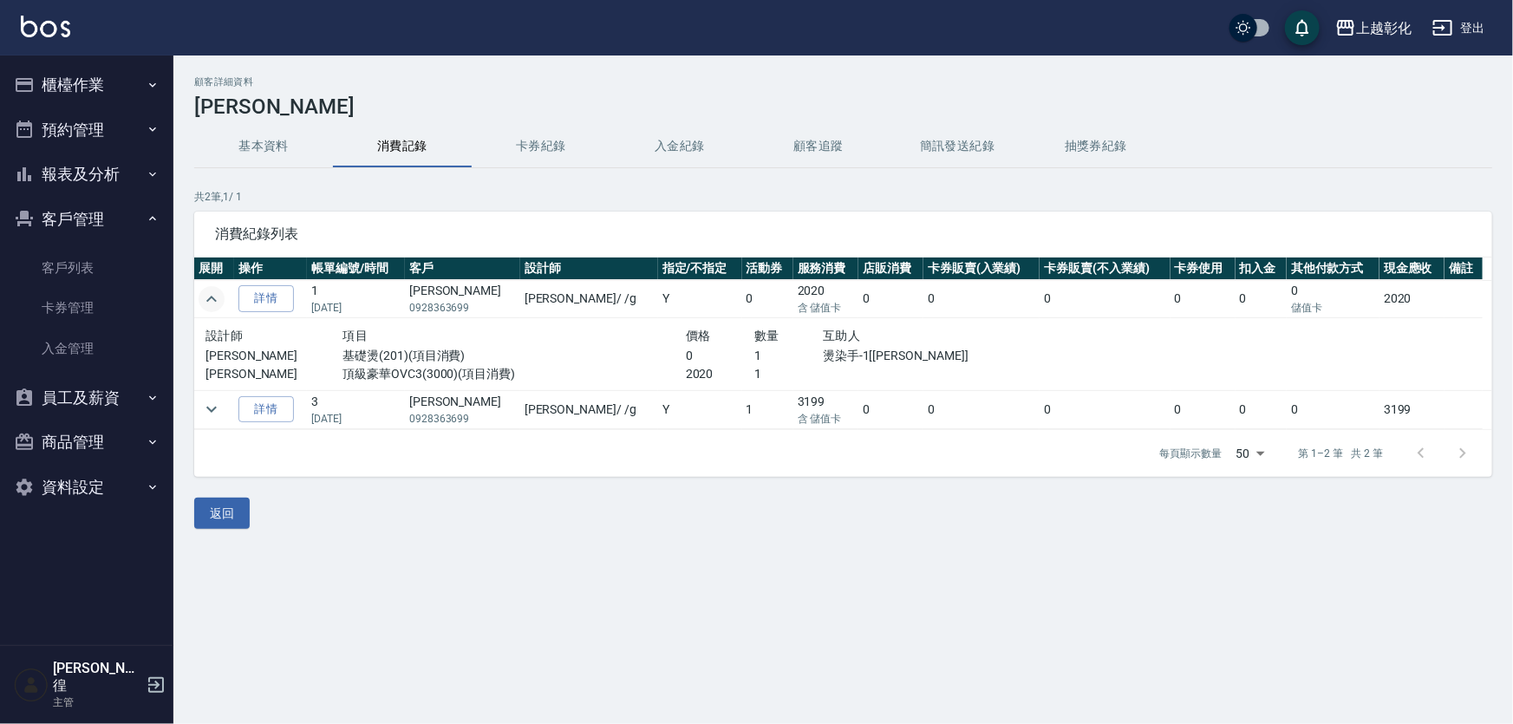
click at [208, 302] on icon "expand row" at bounding box center [211, 299] width 21 height 21
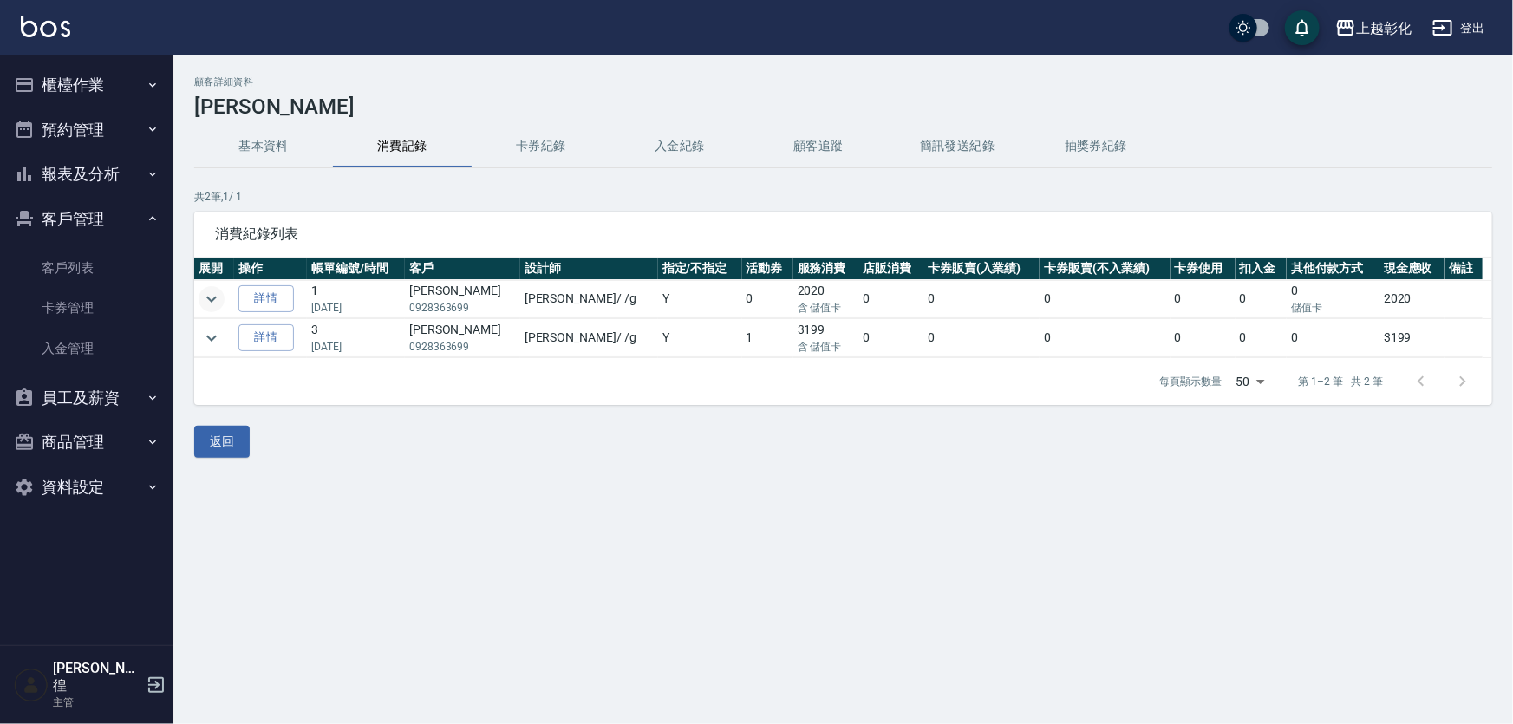
click at [93, 167] on button "報表及分析" at bounding box center [87, 174] width 160 height 45
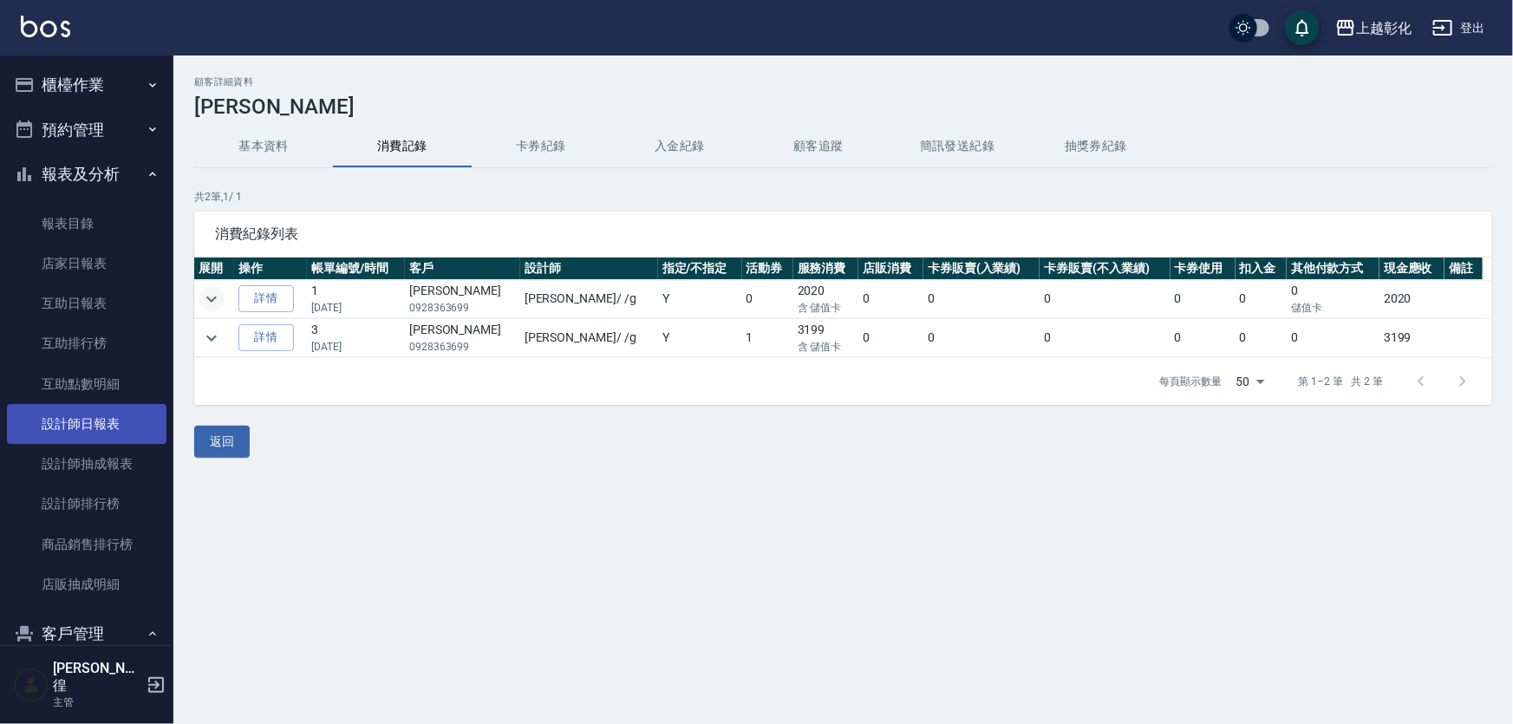
click at [95, 441] on link "設計師日報表" at bounding box center [87, 424] width 160 height 40
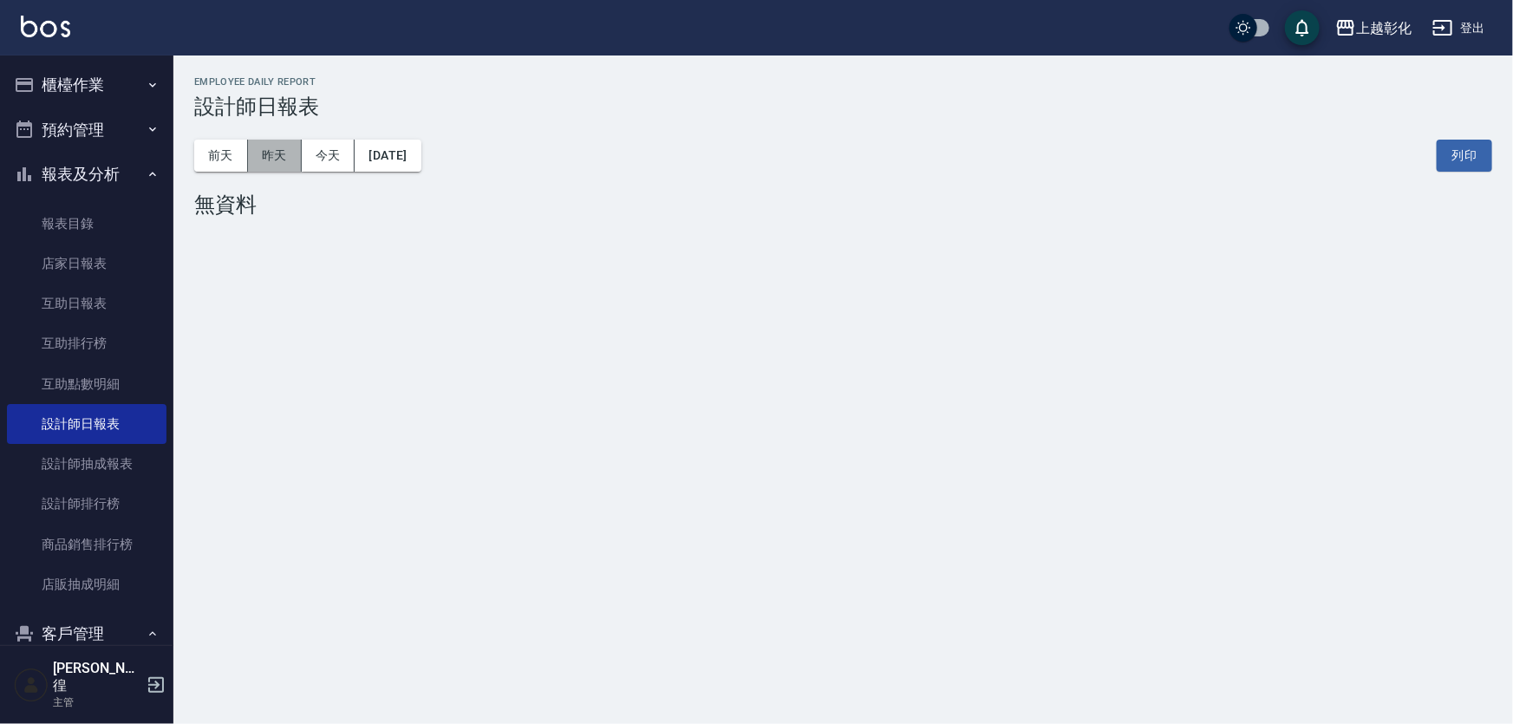
drag, startPoint x: 260, startPoint y: 157, endPoint x: 293, endPoint y: 168, distance: 34.8
click at [260, 156] on button "昨天" at bounding box center [275, 156] width 54 height 32
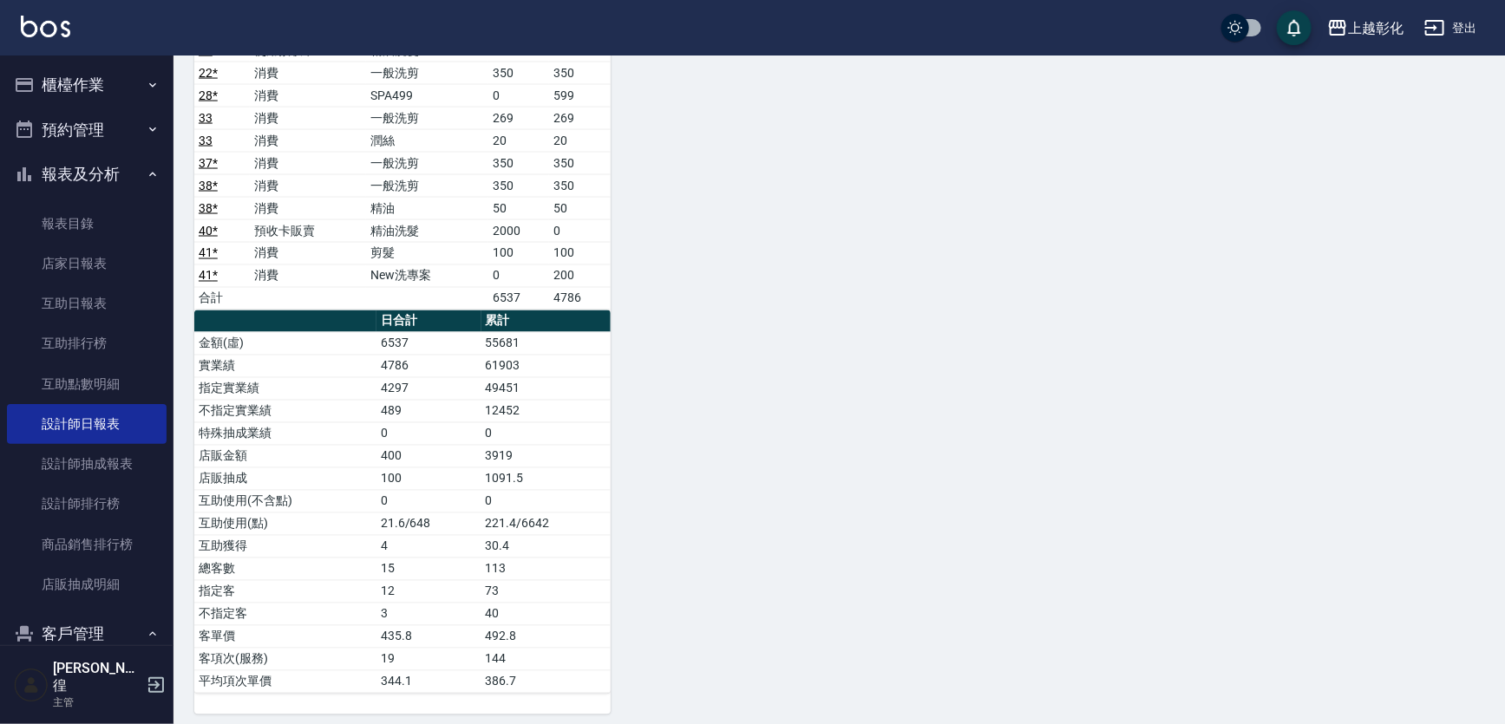
scroll to position [1415, 0]
